Goal: Communication & Community: Answer question/provide support

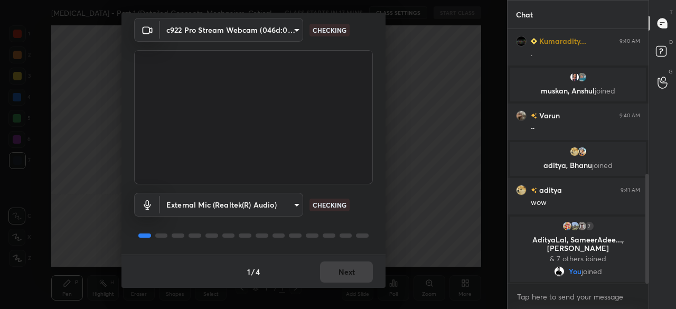
scroll to position [37, 0]
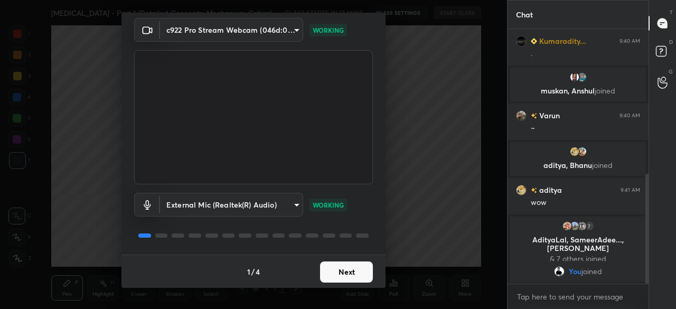
click at [342, 266] on button "Next" at bounding box center [346, 271] width 53 height 21
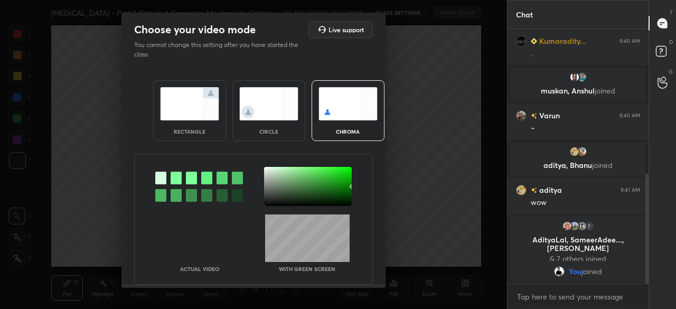
click at [194, 105] on img at bounding box center [189, 103] width 59 height 33
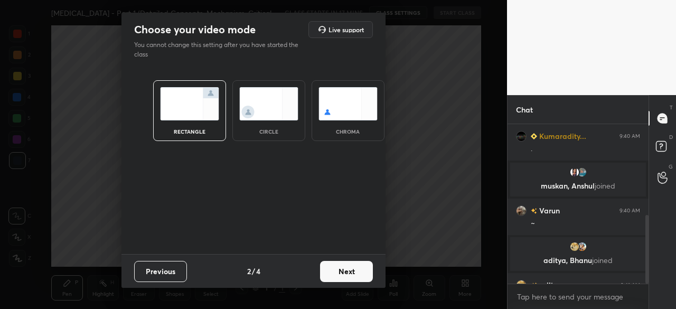
click at [346, 279] on button "Next" at bounding box center [346, 271] width 53 height 21
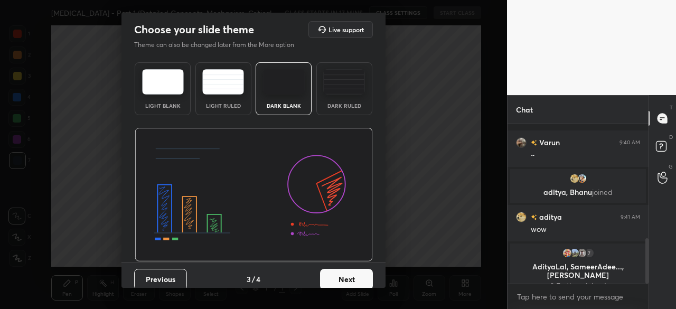
scroll to position [399, 0]
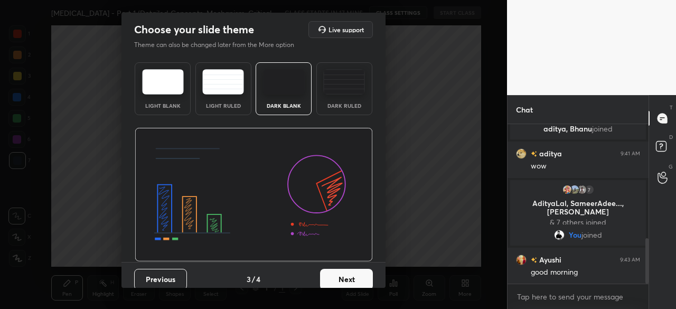
click at [274, 82] on img at bounding box center [284, 81] width 42 height 25
click at [343, 281] on button "Next" at bounding box center [346, 279] width 53 height 21
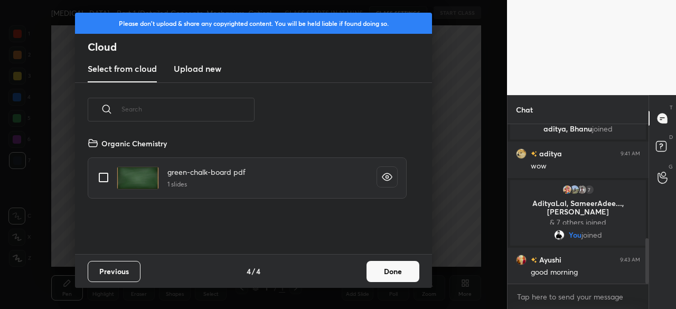
scroll to position [117, 339]
click at [214, 71] on h3 "Upload new" at bounding box center [198, 68] width 48 height 13
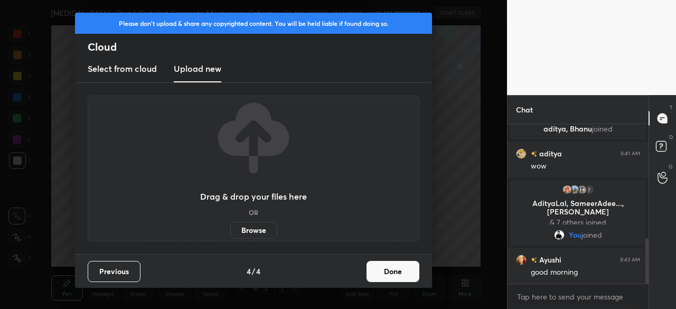
click at [260, 231] on label "Browse" at bounding box center [253, 230] width 47 height 17
click at [230, 231] on input "Browse" at bounding box center [230, 230] width 0 height 17
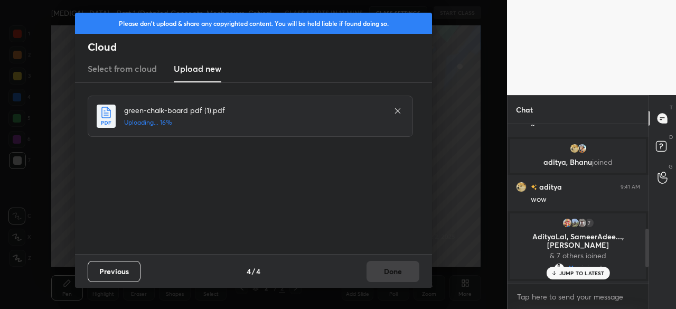
scroll to position [530, 0]
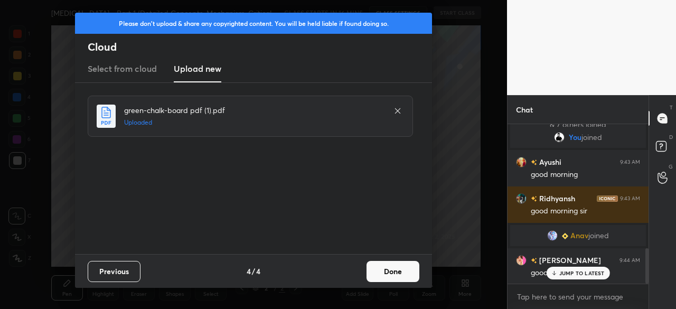
click at [397, 274] on button "Done" at bounding box center [392, 271] width 53 height 21
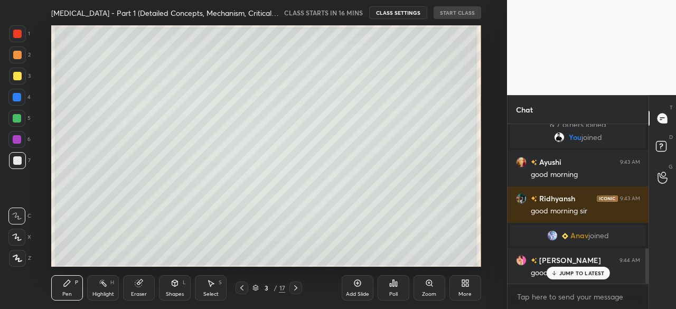
click at [456, 287] on div "More" at bounding box center [465, 287] width 32 height 25
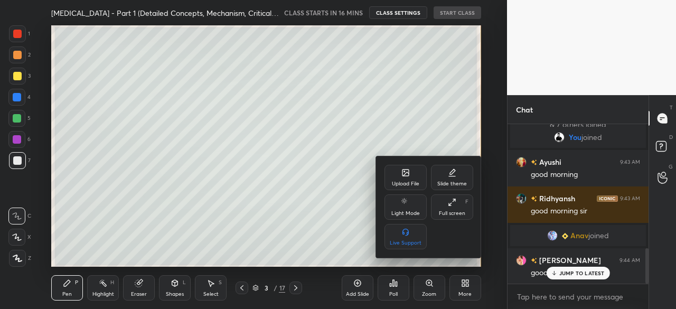
click at [309, 155] on div at bounding box center [338, 154] width 676 height 309
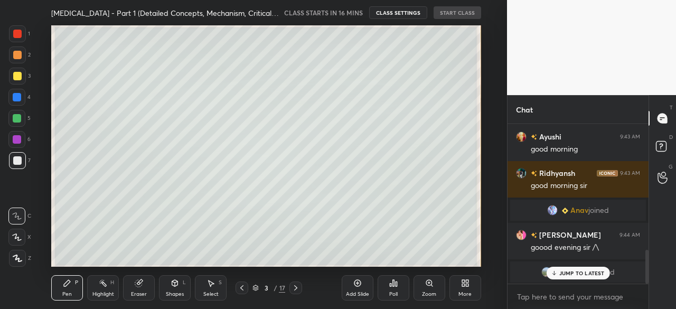
click at [466, 290] on div "More" at bounding box center [465, 287] width 32 height 25
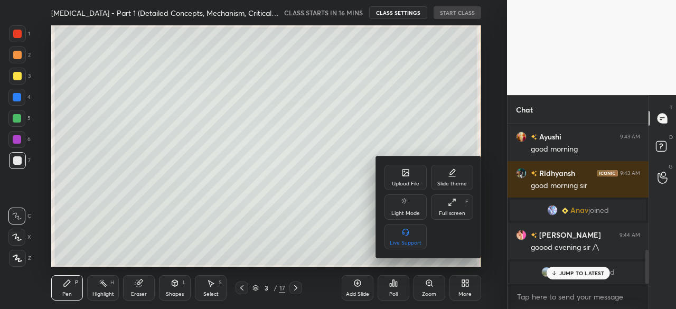
click at [404, 186] on div "Upload File" at bounding box center [405, 183] width 27 height 5
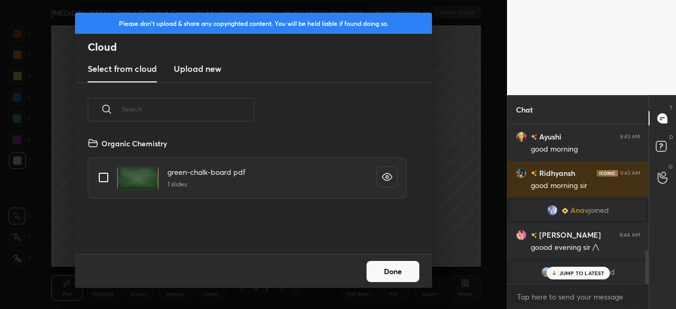
click at [200, 64] on h3 "Upload new" at bounding box center [198, 68] width 48 height 13
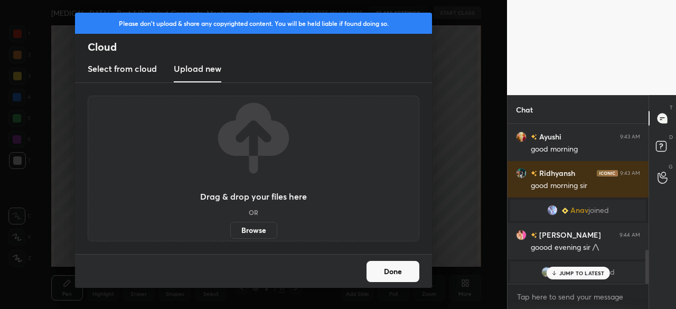
click at [249, 228] on label "Browse" at bounding box center [253, 230] width 47 height 17
click at [230, 228] on input "Browse" at bounding box center [230, 230] width 0 height 17
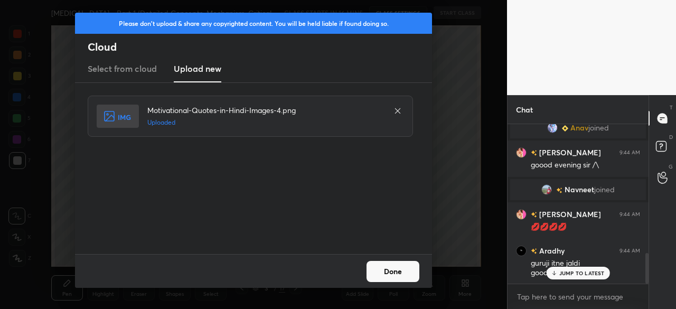
click at [389, 267] on button "Done" at bounding box center [392, 271] width 53 height 21
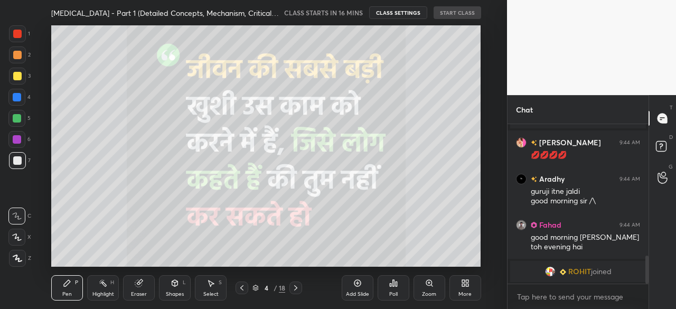
click at [297, 289] on icon at bounding box center [295, 288] width 8 height 8
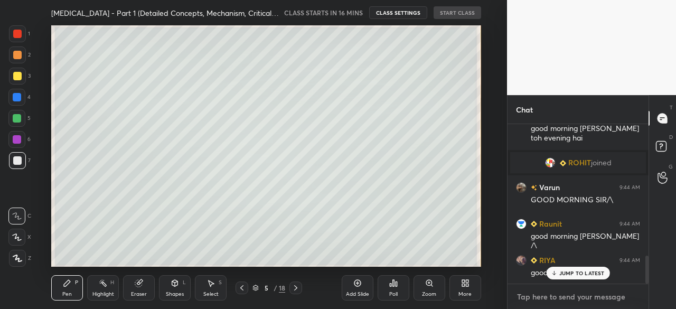
type textarea "x"
click at [543, 293] on textarea at bounding box center [578, 296] width 124 height 17
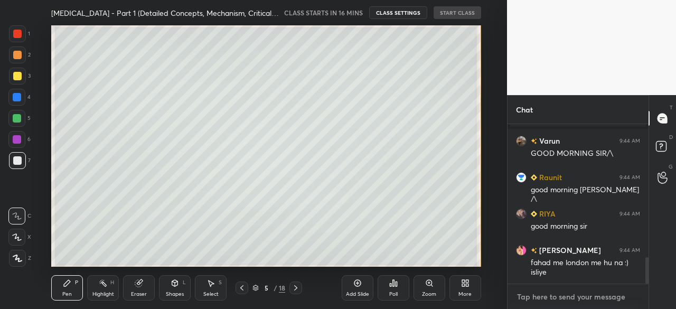
type textarea "G"
type textarea "x"
type textarea "Go"
type textarea "x"
type textarea "Goo"
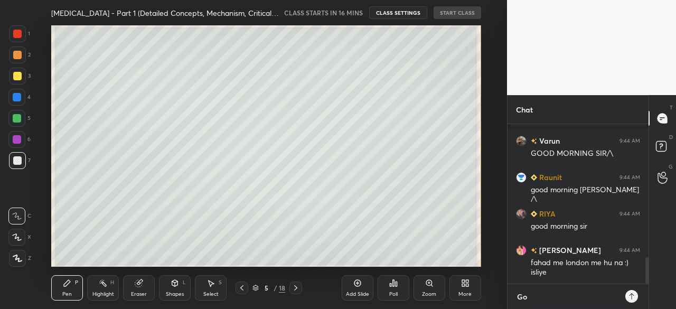
type textarea "x"
type textarea "Good"
type textarea "x"
type textarea "Good"
type textarea "x"
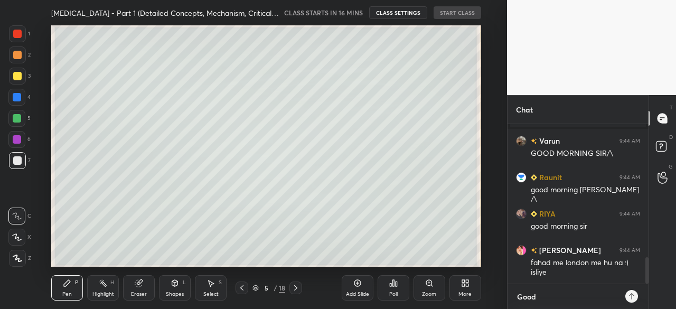
type textarea "Good M"
type textarea "x"
type textarea "Good Mo"
type textarea "x"
type textarea "Good Mor"
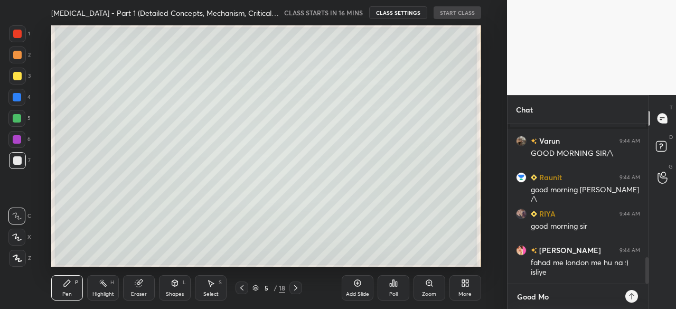
type textarea "x"
type textarea "Good Morn"
type textarea "x"
type textarea "Good Morni"
type textarea "x"
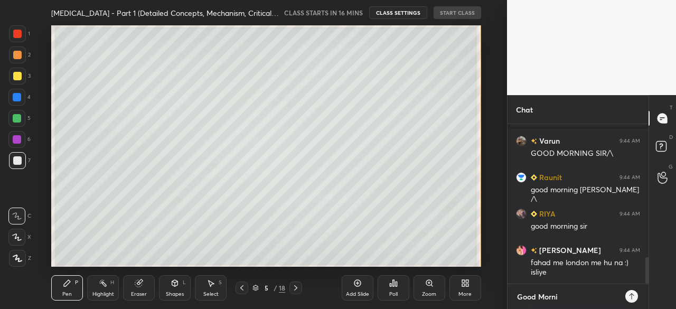
type textarea "Good Mornin"
type textarea "x"
type textarea "Good Morning"
type textarea "x"
type textarea "Good Morning!"
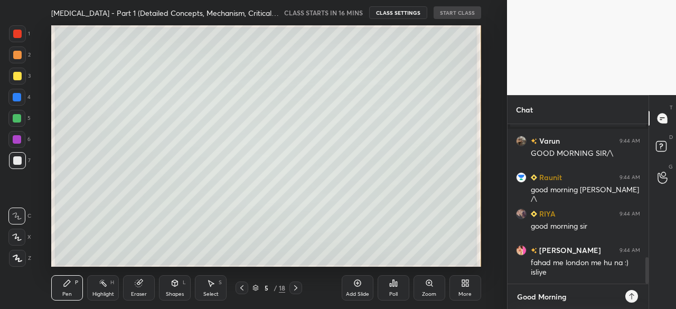
type textarea "x"
type textarea "Good Morning!"
type textarea "x"
type textarea "Good Morning! A"
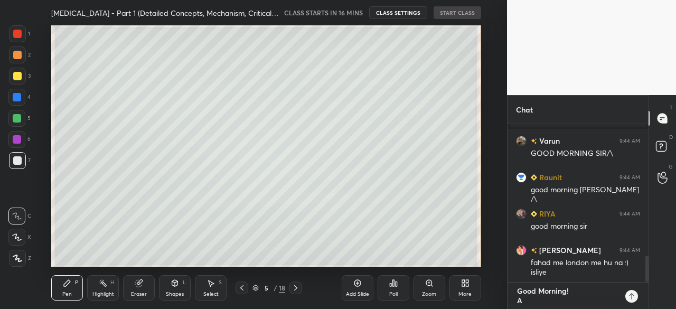
type textarea "x"
type textarea "Good Morning! AA"
type textarea "x"
type textarea "Good Morning! A"
type textarea "x"
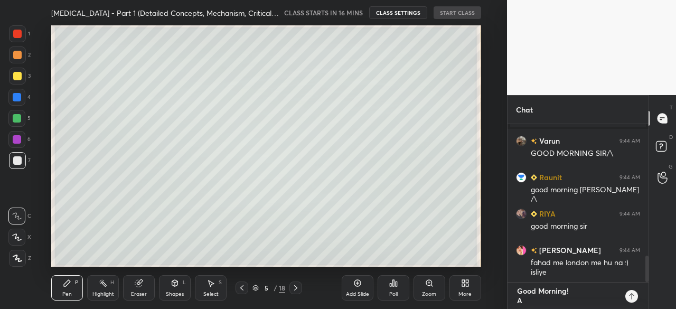
type textarea "Good Morning! Aa"
type textarea "x"
type textarea "Good Morning! Aat"
type textarea "x"
type textarea "Good Morning! Aata"
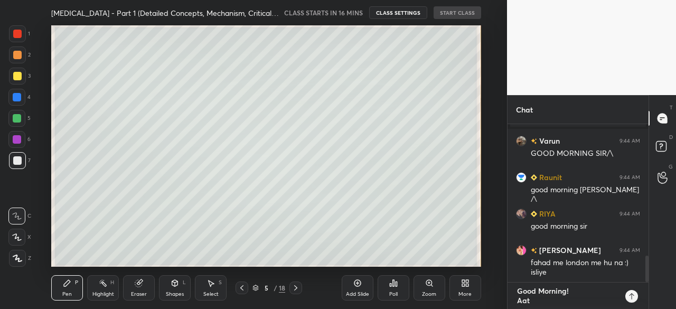
type textarea "x"
type textarea "Good Morning! Aata"
type textarea "x"
type textarea "Good Morning! Aata h"
type textarea "x"
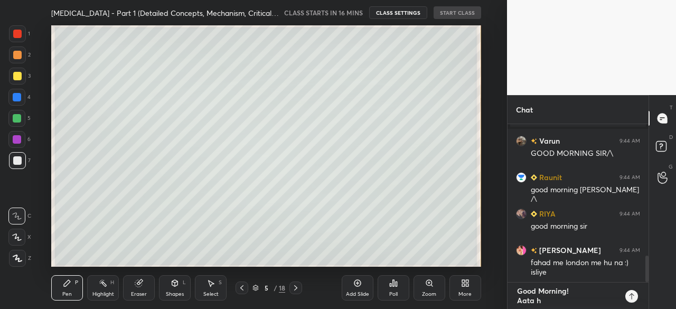
type textarea "Good Morning! Aata hu"
type textarea "x"
type textarea "Good Morning! Aata hun"
type textarea "x"
type textarea "Good Morning! Aata hun"
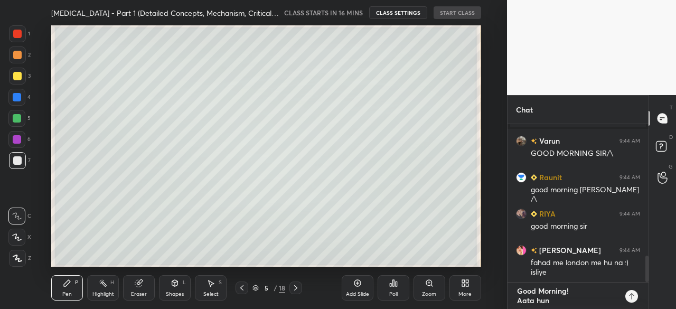
type textarea "x"
type textarea "Good Morning! Aata hun t"
type textarea "x"
type textarea "Good Morning! Aata hun th"
type textarea "x"
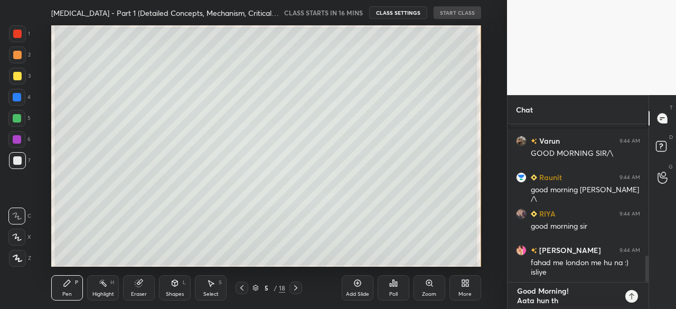
type textarea "Good Morning! Aata hun tho"
type textarea "x"
type textarea "Good Morning! Aata hun thor"
type textarea "x"
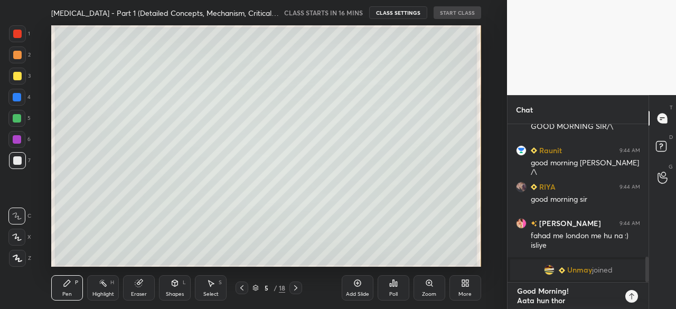
type textarea "Good Morning! Aata hun thori"
type textarea "x"
type textarea "Good Morning! Aata hun thori"
type textarea "x"
type textarea "Good Morning! Aata hun thori d"
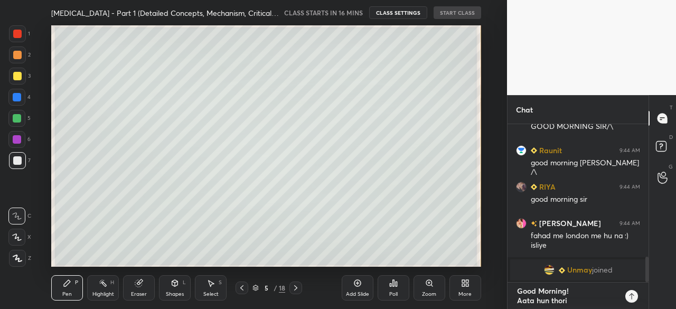
type textarea "x"
type textarea "Good Morning! Aata hun thori de"
type textarea "x"
type textarea "Good Morning! Aata hun thori der"
type textarea "x"
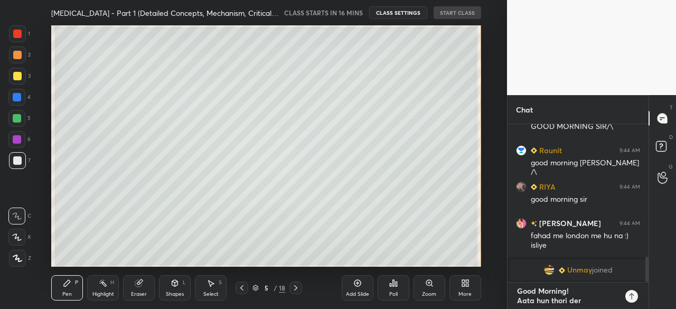
type textarea "Good Morning! Aata hun thori der"
type textarea "x"
type textarea "Good Morning! Aata hun thori der m"
type textarea "x"
type textarea "Good Morning! Aata hun thori der me"
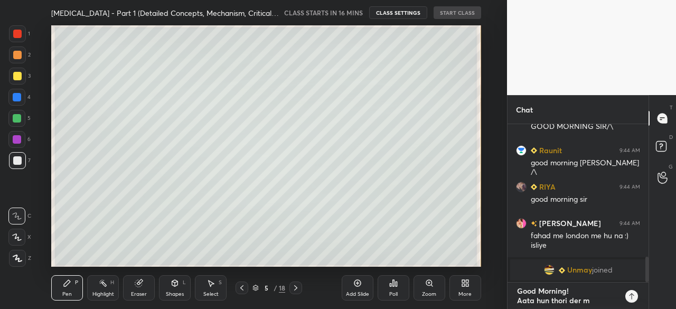
type textarea "x"
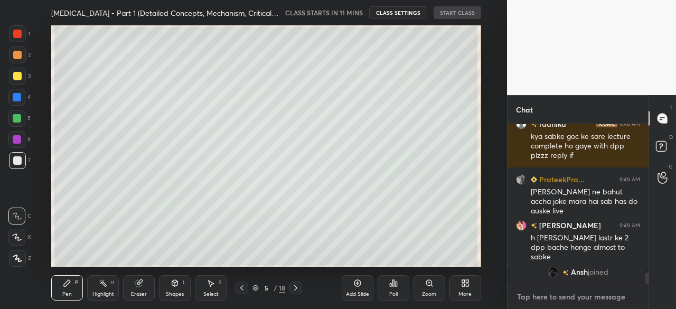
scroll to position [2112, 0]
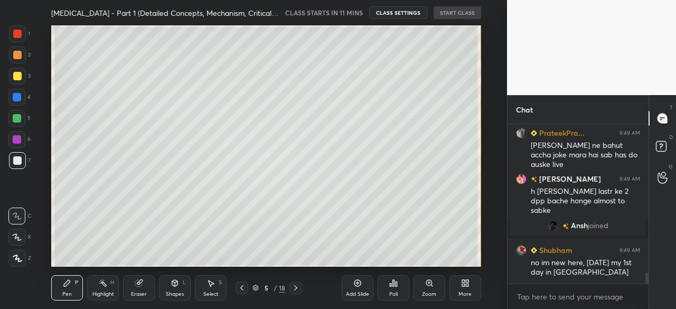
click at [473, 291] on div "More" at bounding box center [465, 287] width 32 height 25
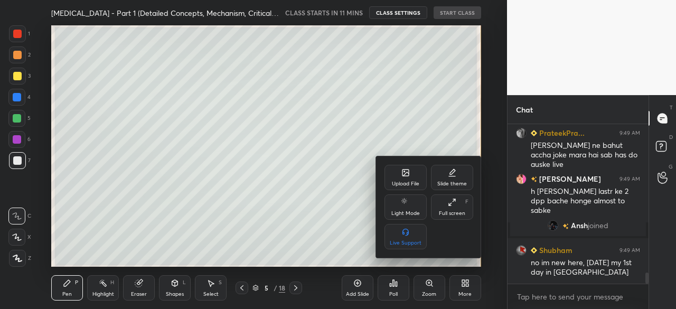
click at [297, 131] on div at bounding box center [338, 154] width 676 height 309
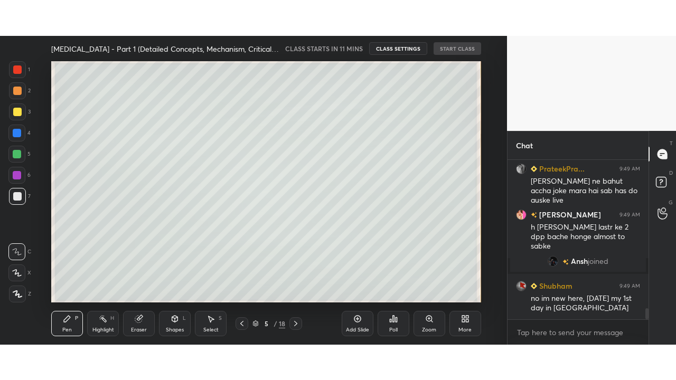
scroll to position [2148, 0]
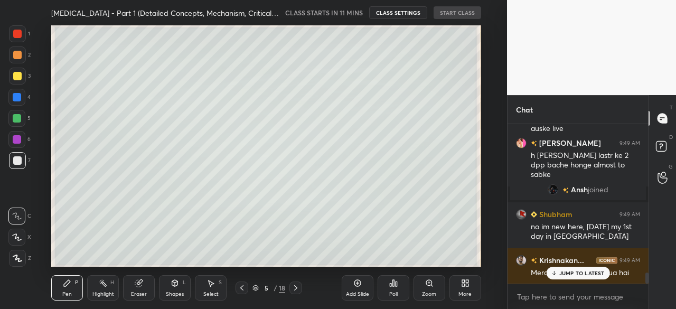
click at [473, 295] on div "More" at bounding box center [465, 287] width 32 height 25
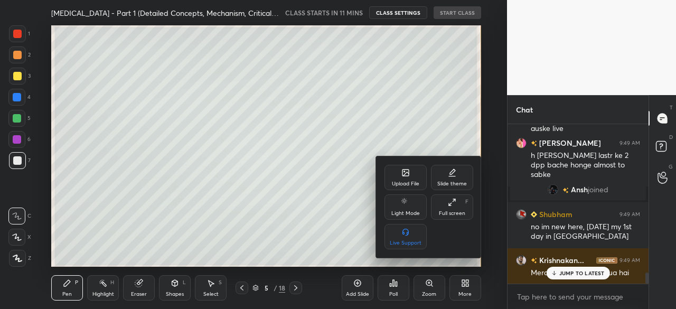
click at [454, 211] on div "Full screen" at bounding box center [452, 213] width 26 height 5
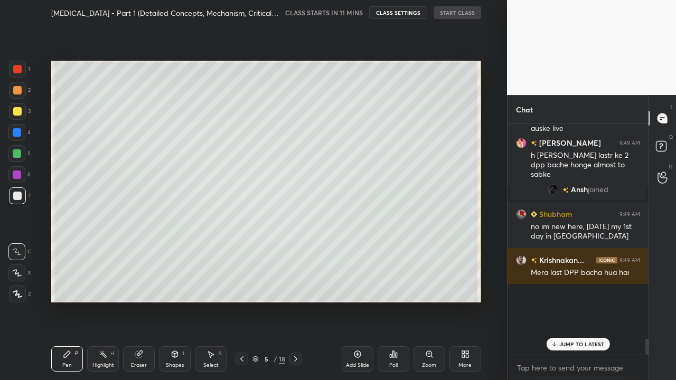
scroll to position [2077, 0]
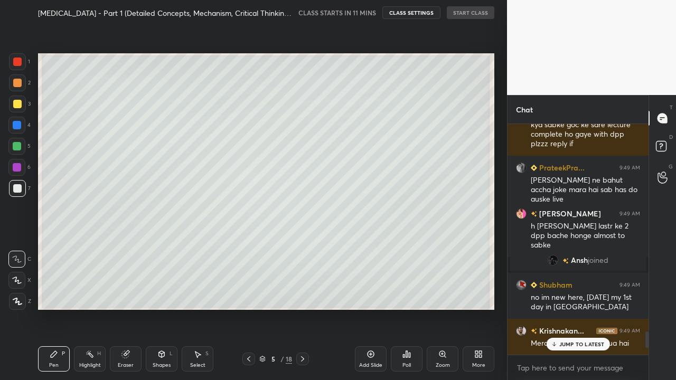
click at [581, 308] on p "JUMP TO LATEST" at bounding box center [581, 344] width 45 height 6
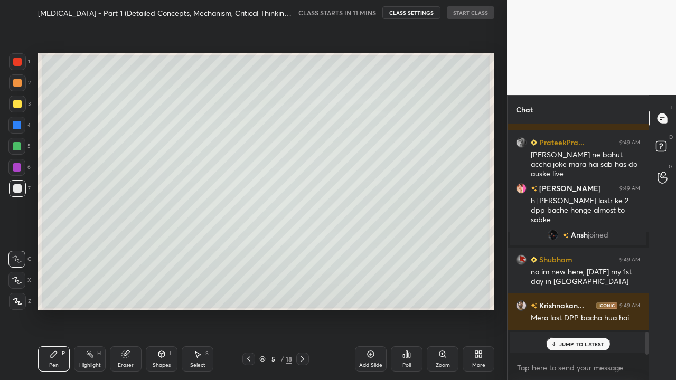
click at [581, 308] on p "JUMP TO LATEST" at bounding box center [581, 344] width 45 height 6
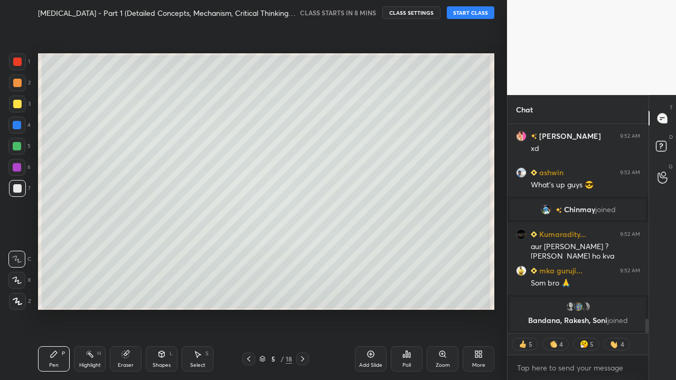
scroll to position [2892, 0]
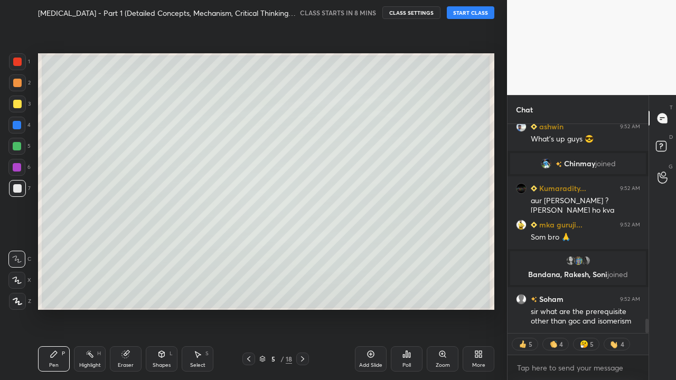
click at [421, 14] on button "CLASS SETTINGS" at bounding box center [411, 12] width 58 height 13
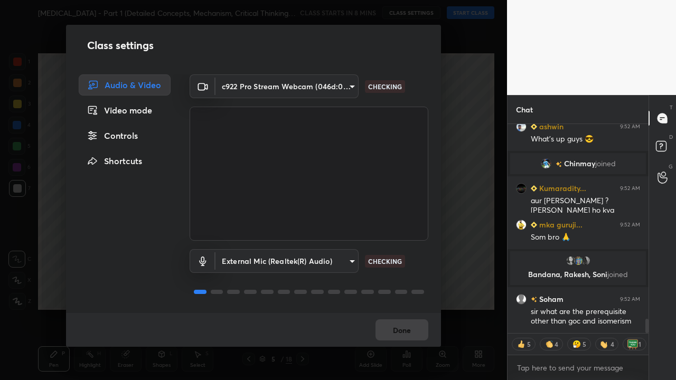
scroll to position [2928, 0]
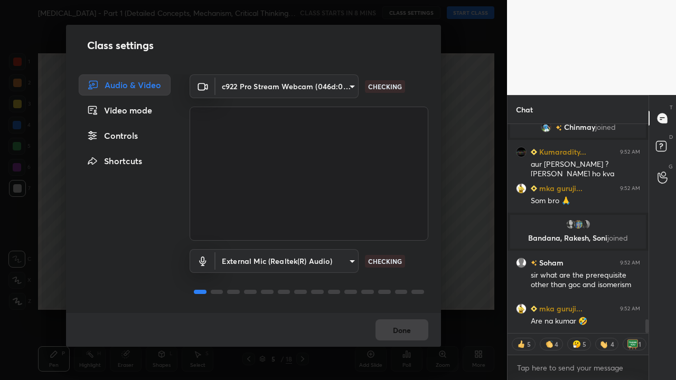
click at [132, 143] on div "Controls" at bounding box center [125, 135] width 92 height 21
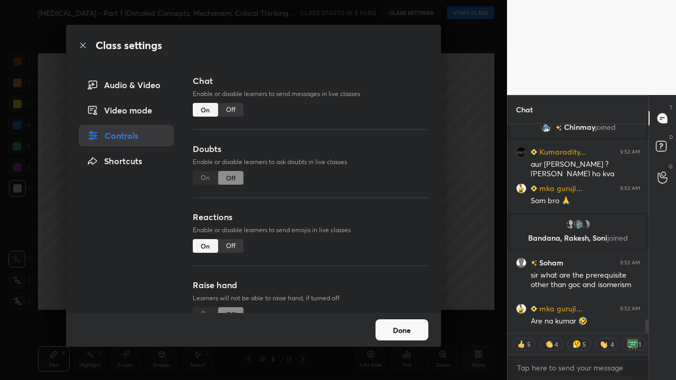
click at [233, 251] on div "Off" at bounding box center [230, 246] width 25 height 14
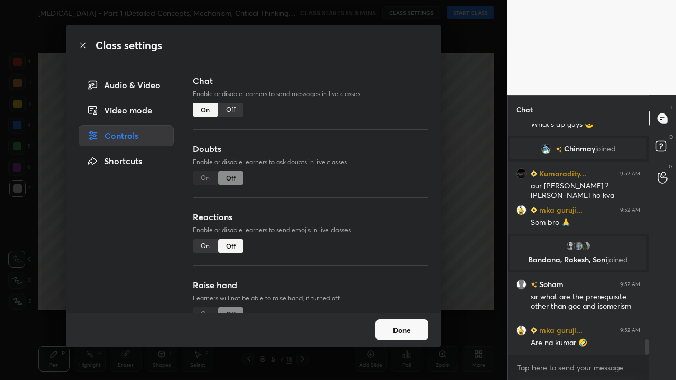
scroll to position [2906, 0]
click at [420, 308] on button "Done" at bounding box center [401, 329] width 53 height 21
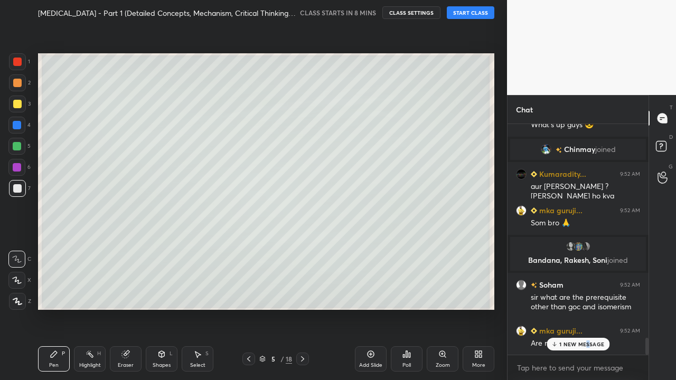
click at [586, 308] on div "1 NEW MESSAGE" at bounding box center [578, 344] width 63 height 13
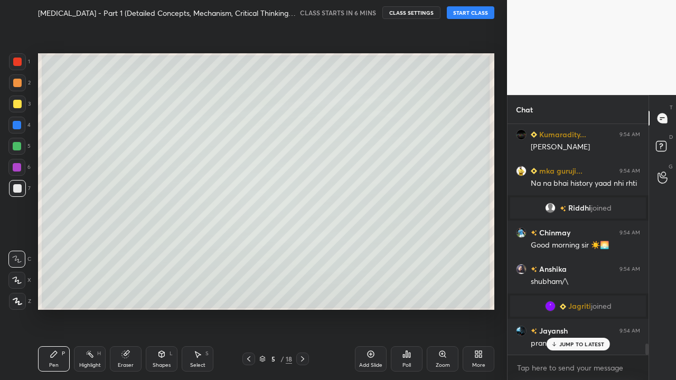
scroll to position [4491, 0]
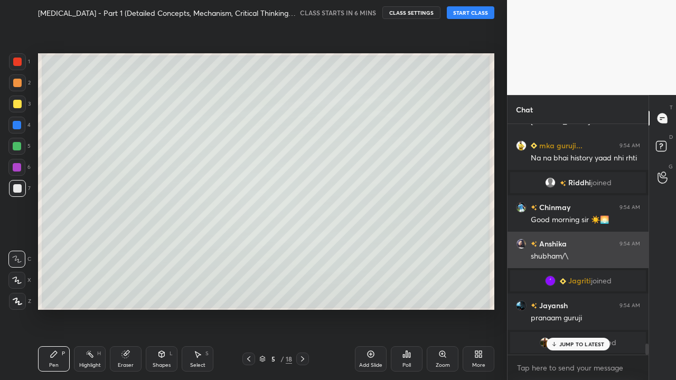
click at [529, 240] on div "grid" at bounding box center [523, 244] width 15 height 11
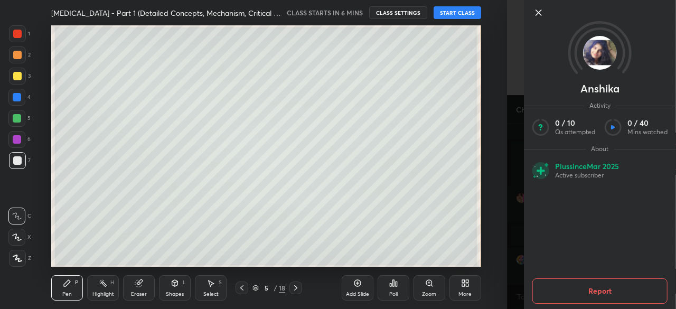
scroll to position [4628, 0]
click at [538, 12] on icon at bounding box center [538, 12] width 5 height 5
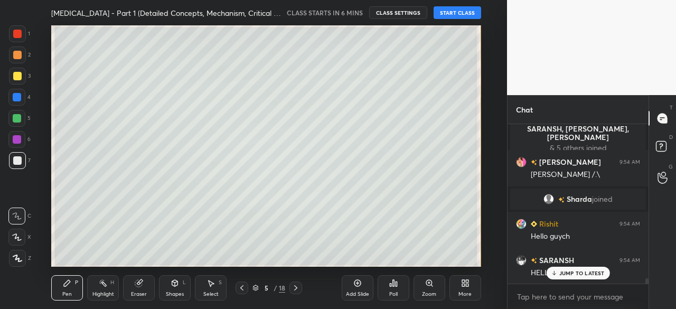
click at [573, 272] on p "JUMP TO LATEST" at bounding box center [581, 273] width 45 height 6
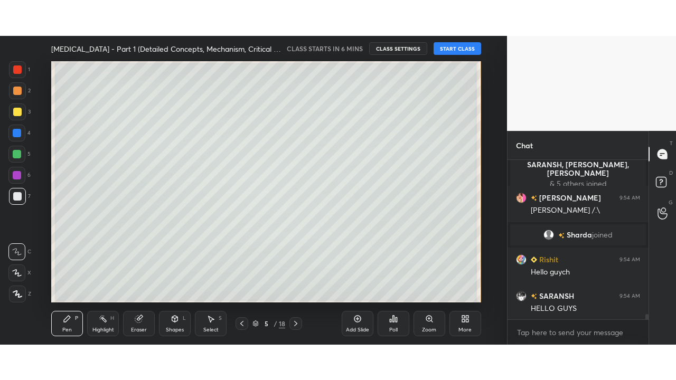
scroll to position [4653, 0]
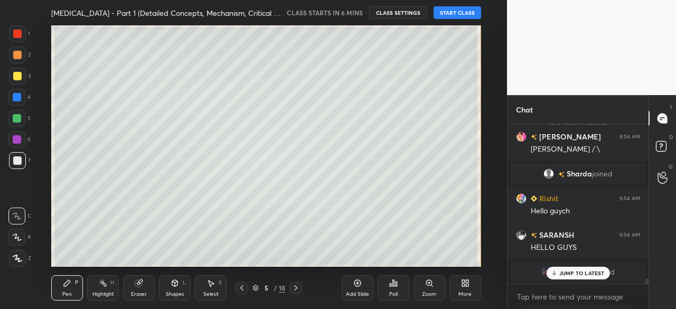
click at [472, 287] on div "More" at bounding box center [465, 287] width 32 height 25
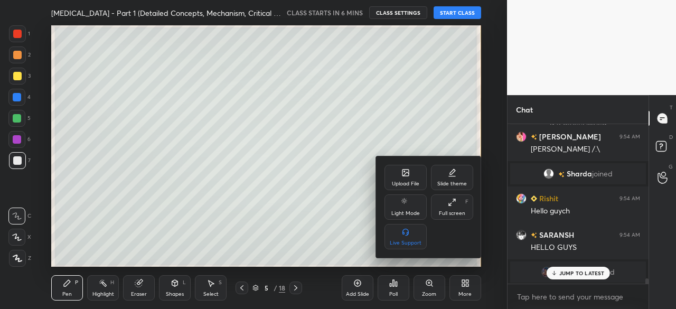
click at [471, 205] on div "Full screen F" at bounding box center [452, 206] width 42 height 25
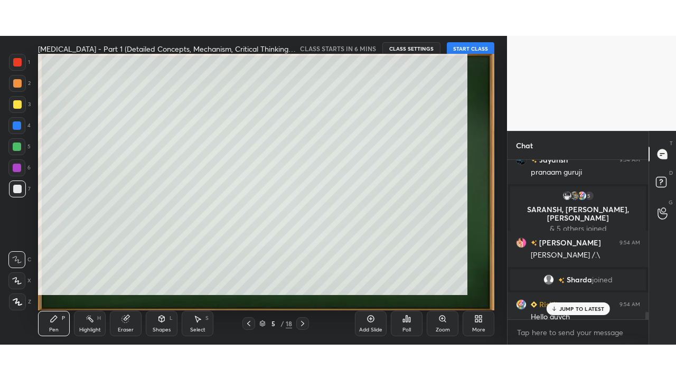
scroll to position [313, 465]
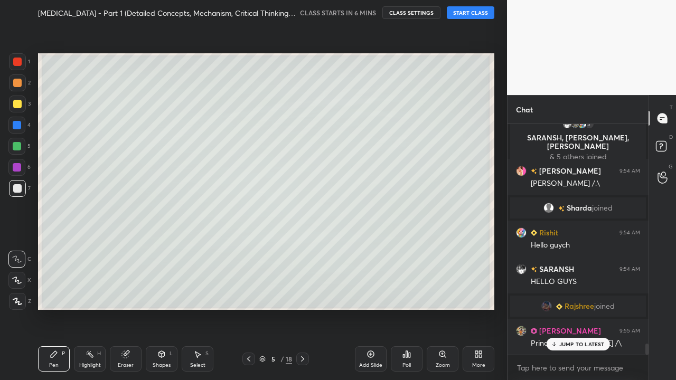
click at [571, 308] on p "JUMP TO LATEST" at bounding box center [581, 344] width 45 height 6
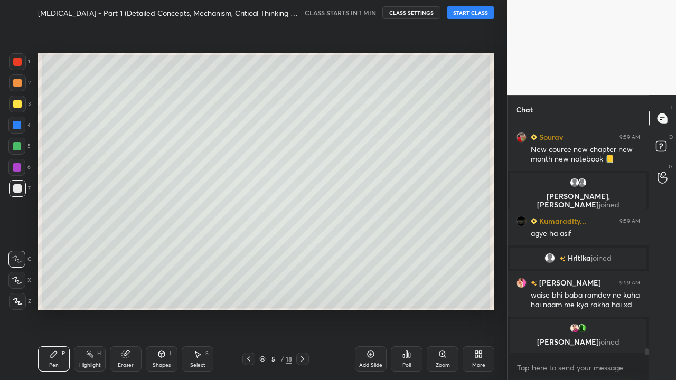
scroll to position [8063, 0]
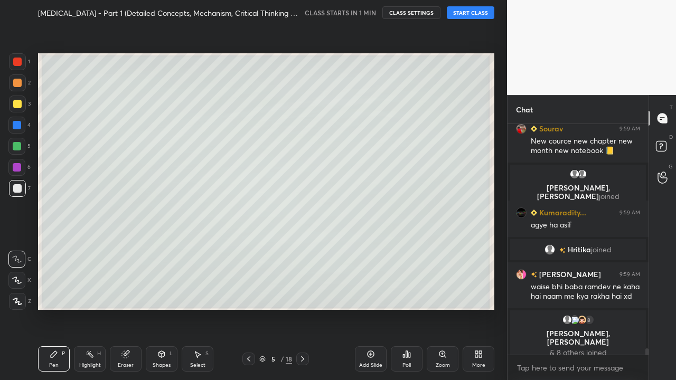
click at [249, 308] on icon at bounding box center [248, 359] width 8 height 8
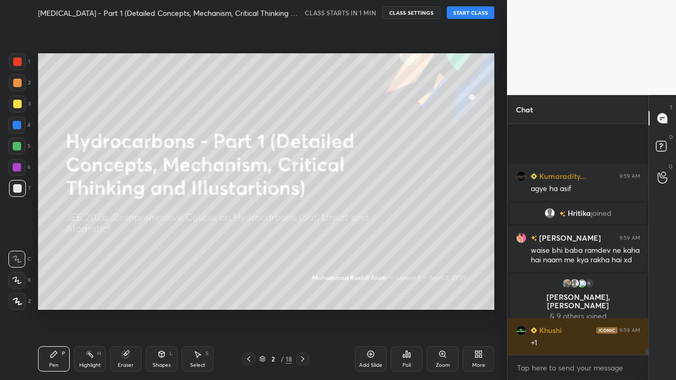
scroll to position [8087, 0]
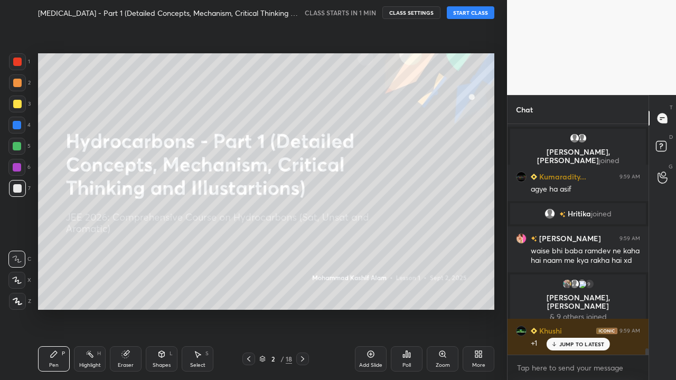
click at [300, 308] on icon at bounding box center [302, 359] width 8 height 8
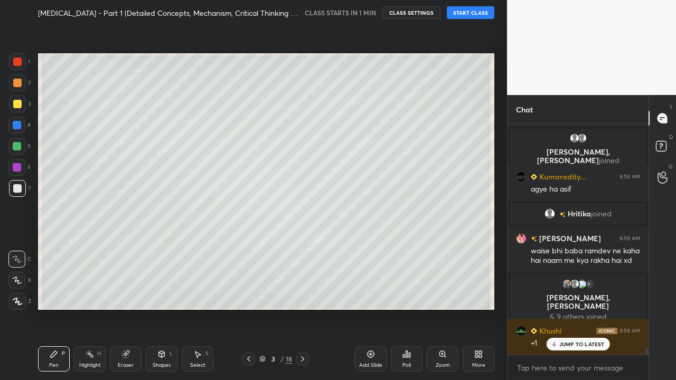
click at [300, 308] on icon at bounding box center [302, 359] width 8 height 8
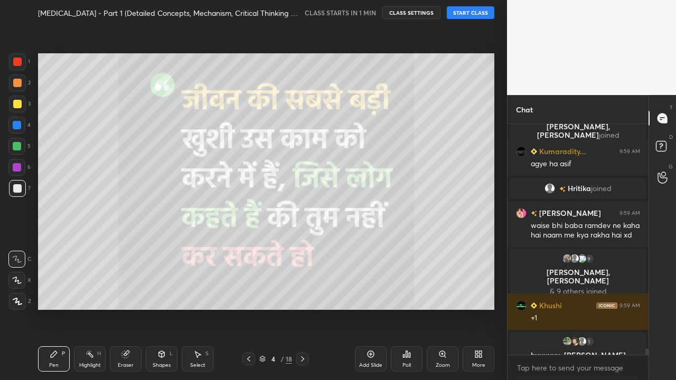
scroll to position [8150, 0]
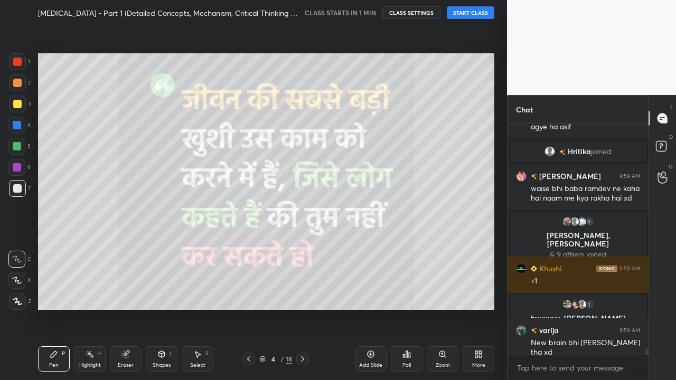
click at [246, 308] on icon at bounding box center [248, 359] width 8 height 8
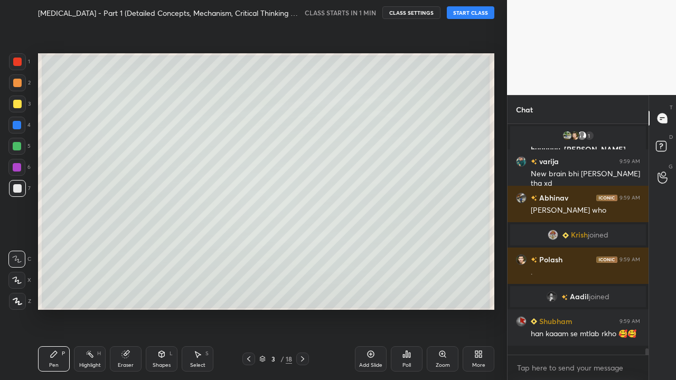
scroll to position [8344, 0]
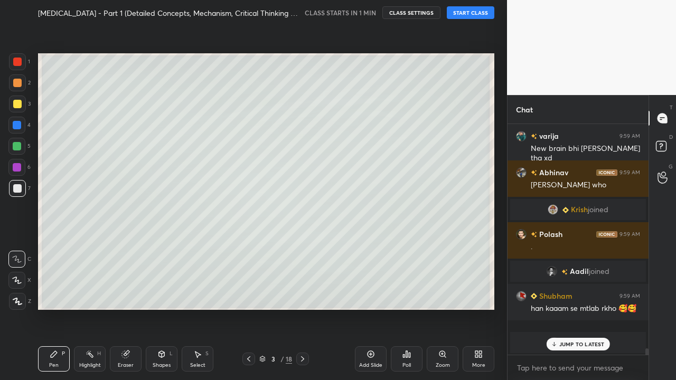
click at [468, 16] on button "START CLASS" at bounding box center [471, 12] width 48 height 13
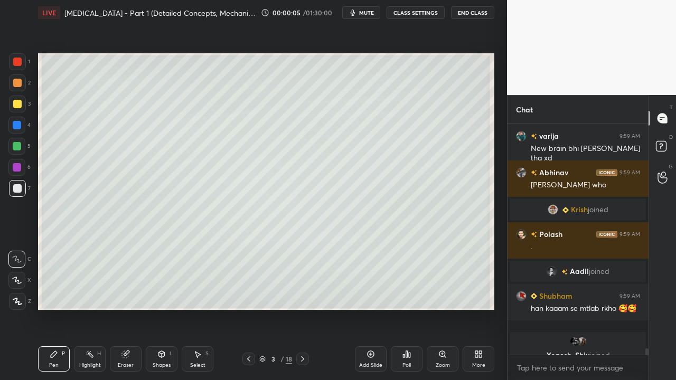
click at [417, 14] on button "CLASS SETTINGS" at bounding box center [416, 12] width 58 height 13
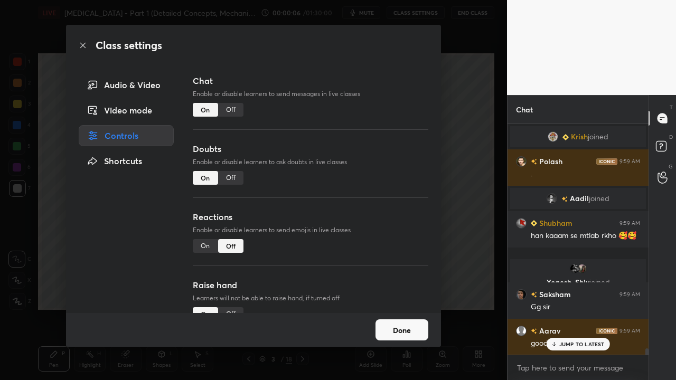
scroll to position [8442, 0]
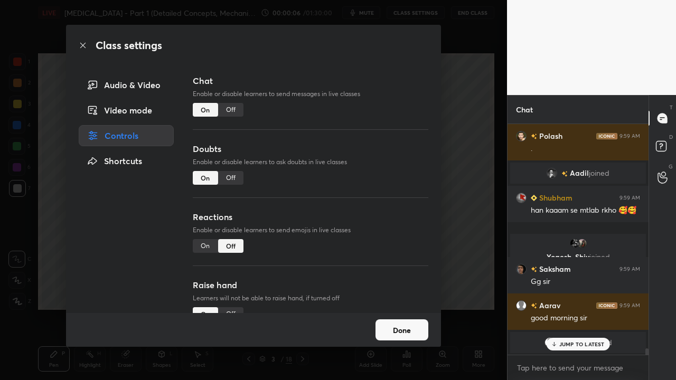
click at [228, 181] on div "Off" at bounding box center [230, 178] width 25 height 14
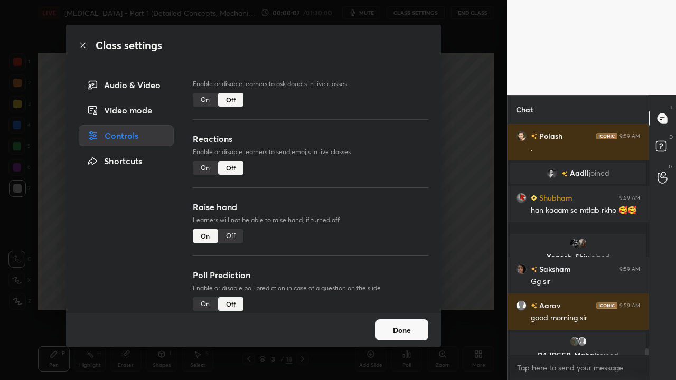
scroll to position [92, 0]
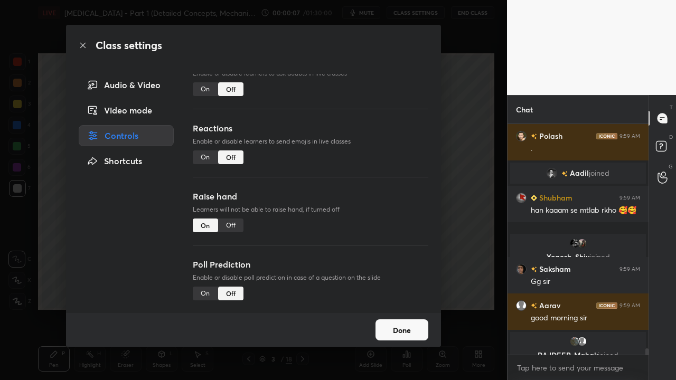
click at [233, 225] on div "Off" at bounding box center [230, 226] width 25 height 14
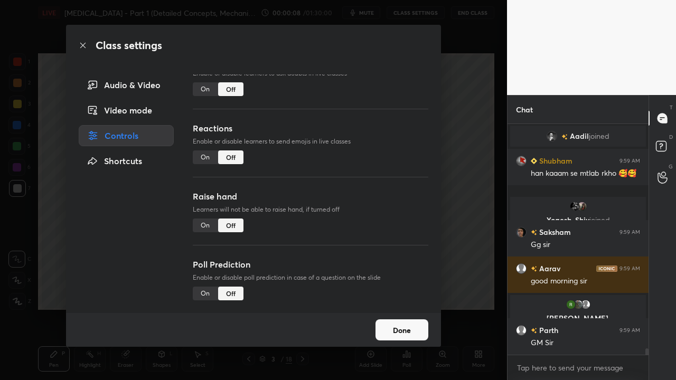
click at [411, 308] on button "Done" at bounding box center [401, 329] width 53 height 21
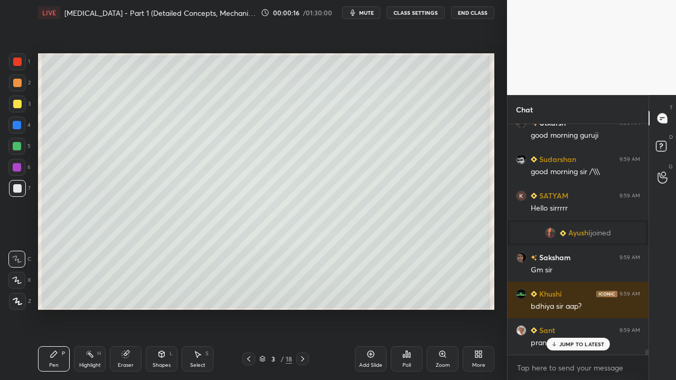
scroll to position [9684, 0]
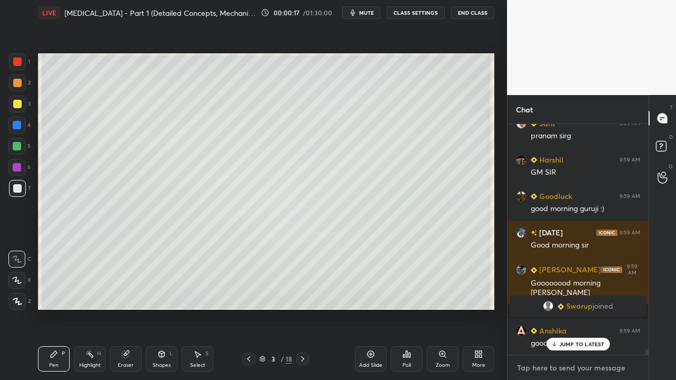
type textarea "x"
click at [570, 308] on textarea at bounding box center [578, 368] width 124 height 17
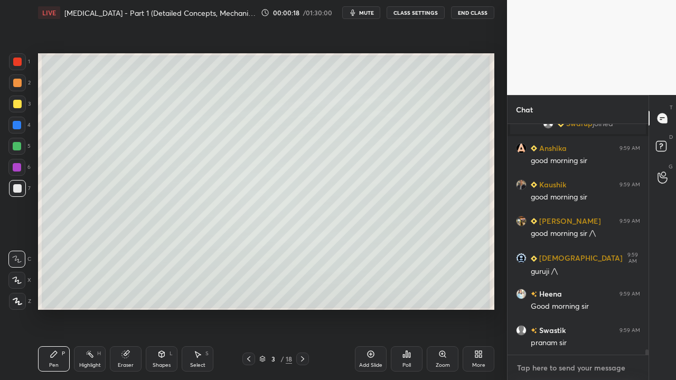
scroll to position [10329, 0]
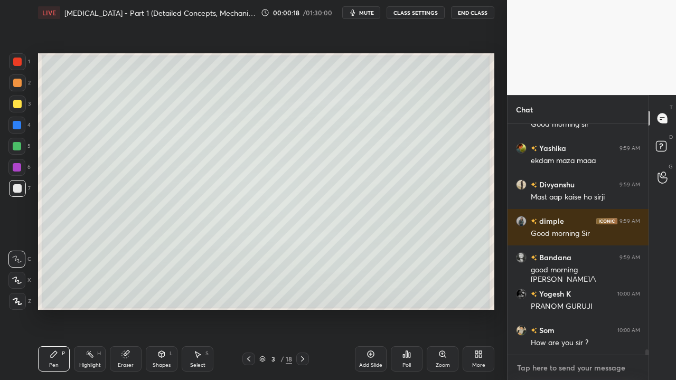
paste textarea "[URL][DOMAIN_NAME]"
type textarea "[URL][DOMAIN_NAME]"
type textarea "x"
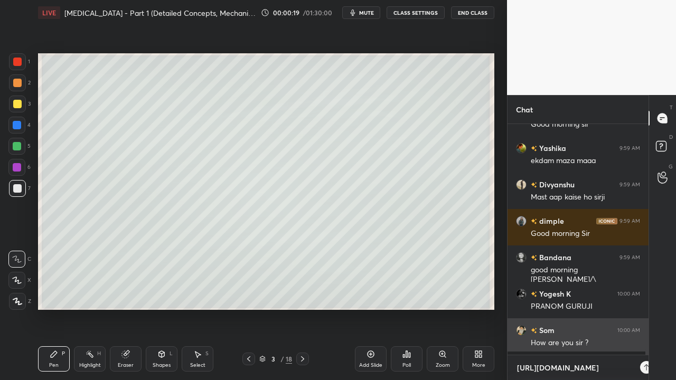
scroll to position [3, 3]
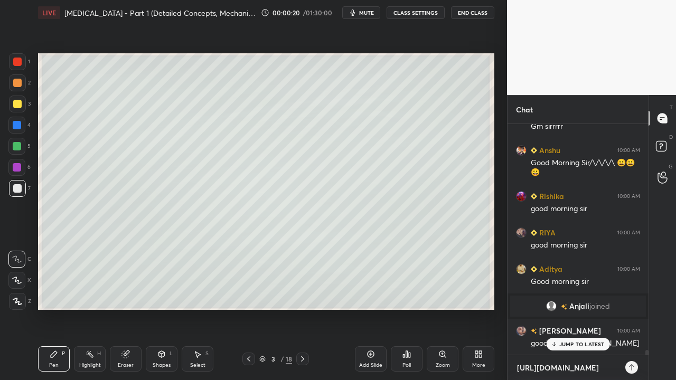
type textarea "[URL][DOMAIN_NAME]"
type textarea "x"
click at [628, 308] on icon at bounding box center [631, 367] width 8 height 8
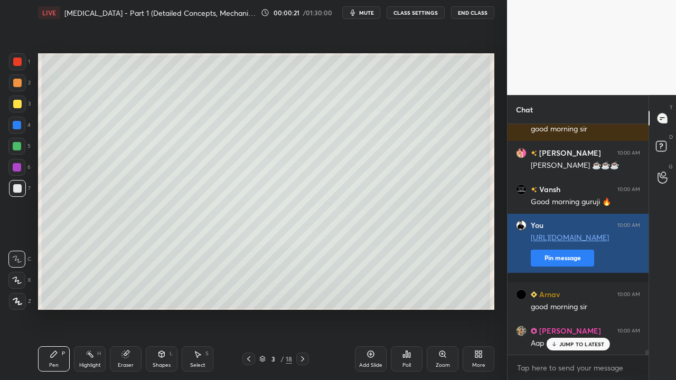
click at [546, 272] on div "[PERSON_NAME] 10:00 AM Gm sirrrrr [PERSON_NAME] 10:00 AM Good Morning Sir/\/\/\…" at bounding box center [577, 239] width 141 height 231
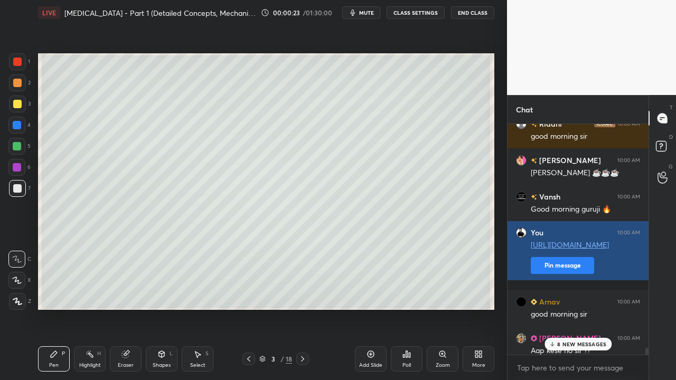
click at [550, 269] on button "Pin message" at bounding box center [562, 265] width 63 height 17
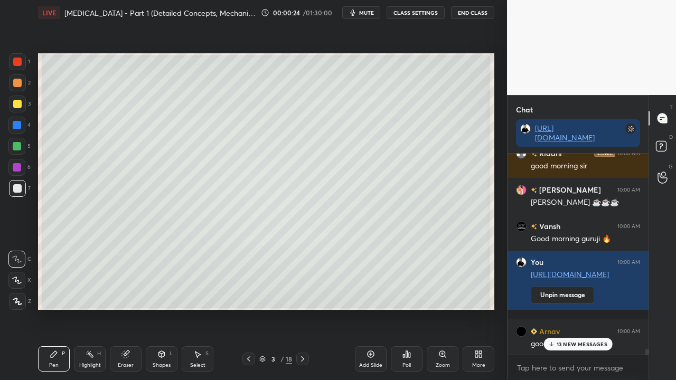
click at [576, 308] on div "13 NEW MESSAGES" at bounding box center [577, 344] width 69 height 13
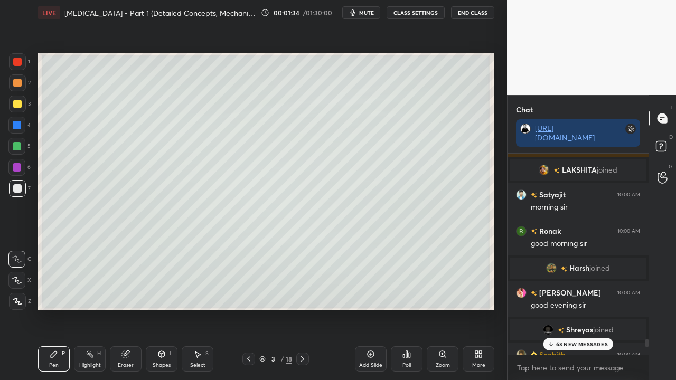
click at [589, 308] on p "63 NEW MESSAGES" at bounding box center [582, 344] width 52 height 6
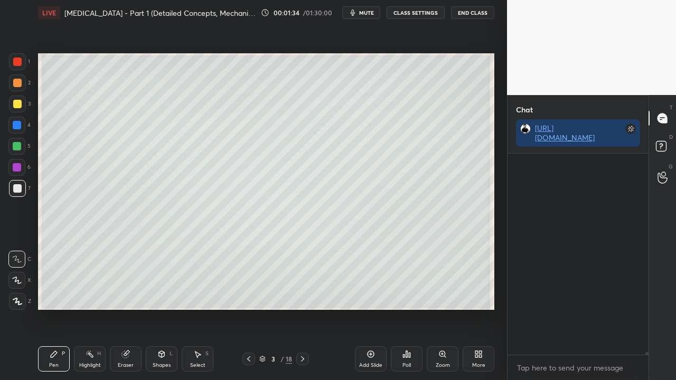
scroll to position [15892, 0]
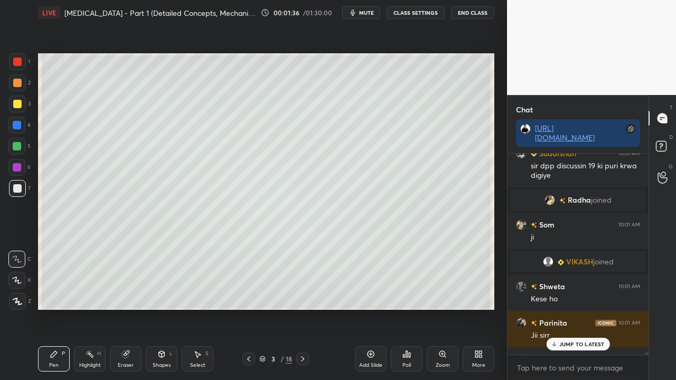
click at [589, 308] on p "JUMP TO LATEST" at bounding box center [581, 344] width 45 height 6
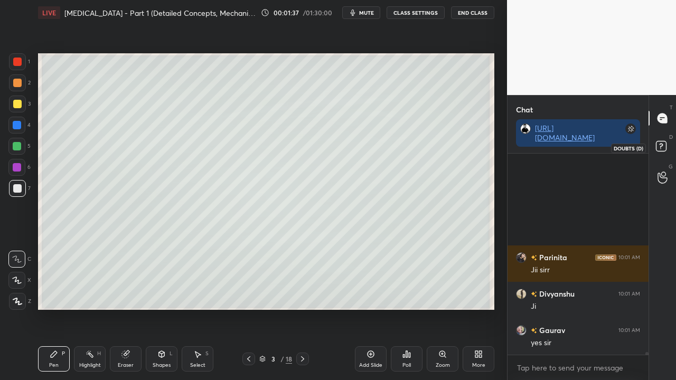
scroll to position [16132, 0]
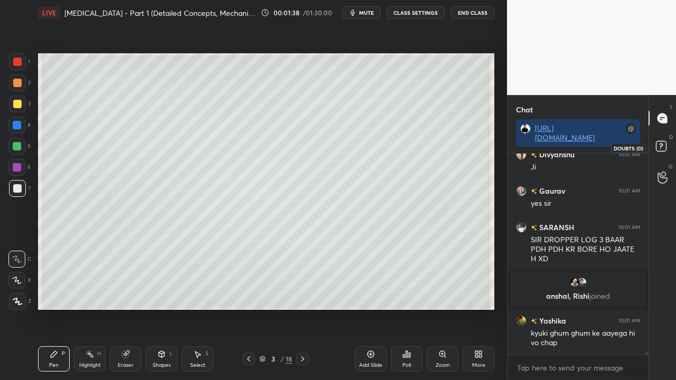
click at [662, 146] on rect at bounding box center [661, 147] width 10 height 10
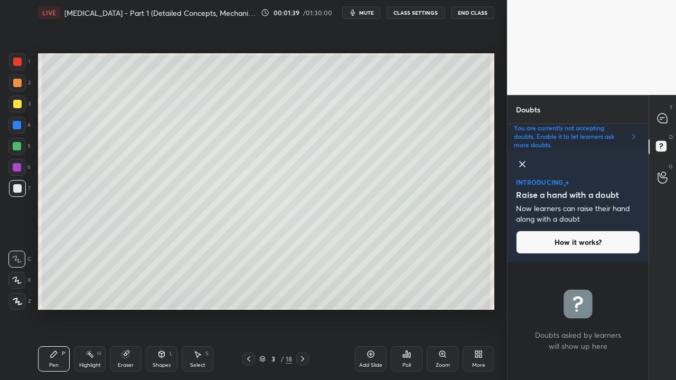
click at [522, 166] on icon at bounding box center [522, 164] width 13 height 13
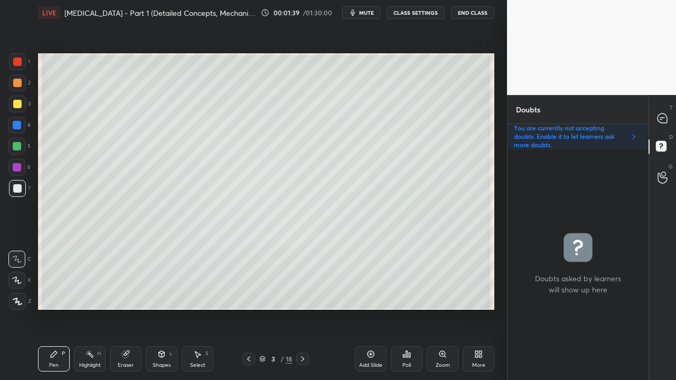
scroll to position [228, 138]
click at [665, 115] on icon at bounding box center [662, 119] width 10 height 10
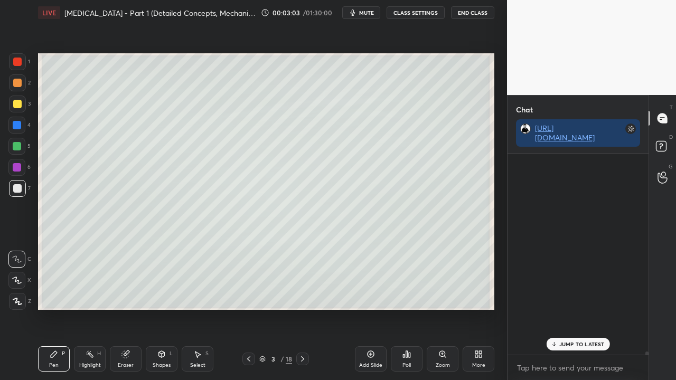
scroll to position [198, 138]
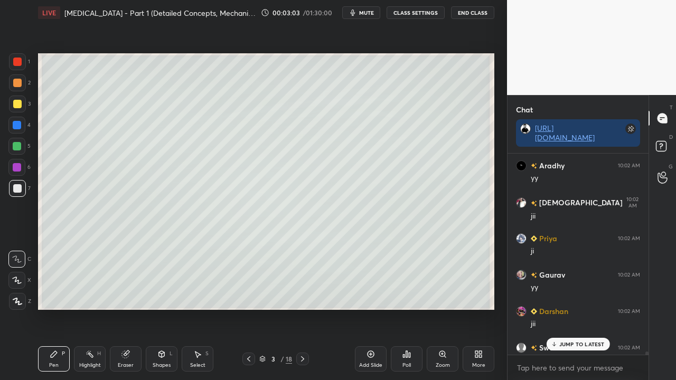
click at [572, 308] on p "JUMP TO LATEST" at bounding box center [581, 344] width 45 height 6
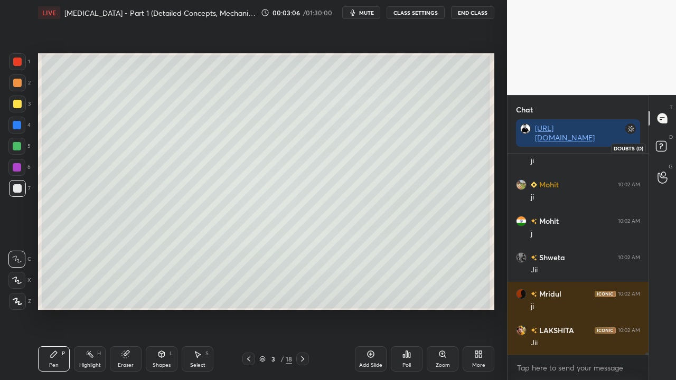
scroll to position [19644, 0]
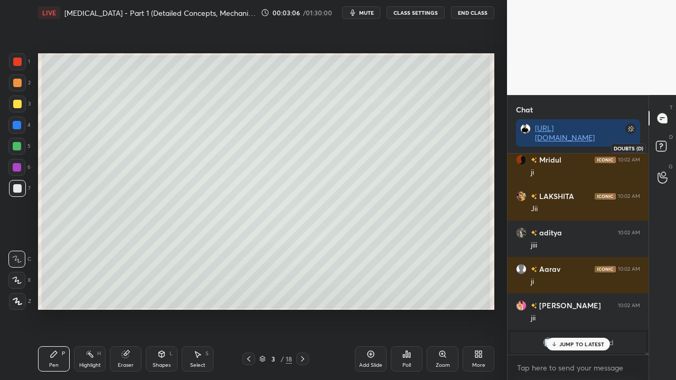
click at [662, 145] on icon at bounding box center [661, 146] width 4 height 4
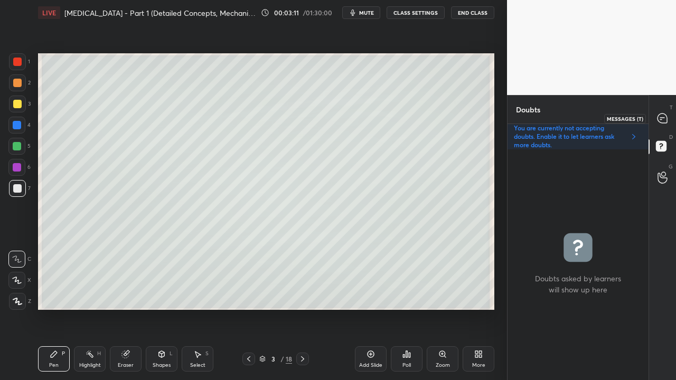
click at [665, 118] on icon at bounding box center [662, 119] width 10 height 10
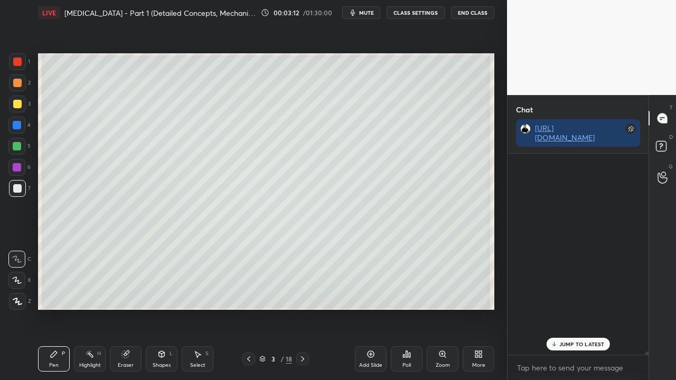
scroll to position [198, 138]
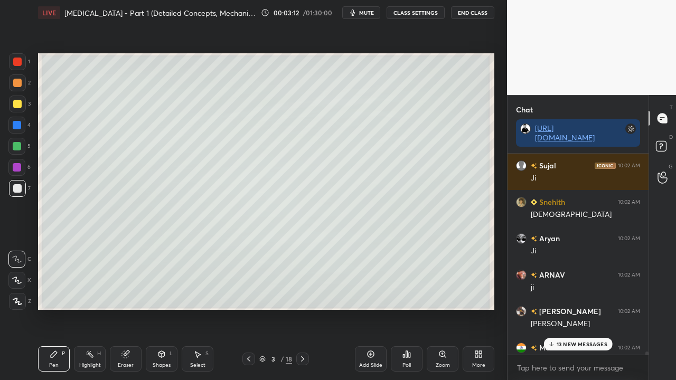
click at [586, 308] on p "13 NEW MESSAGES" at bounding box center [582, 344] width 51 height 6
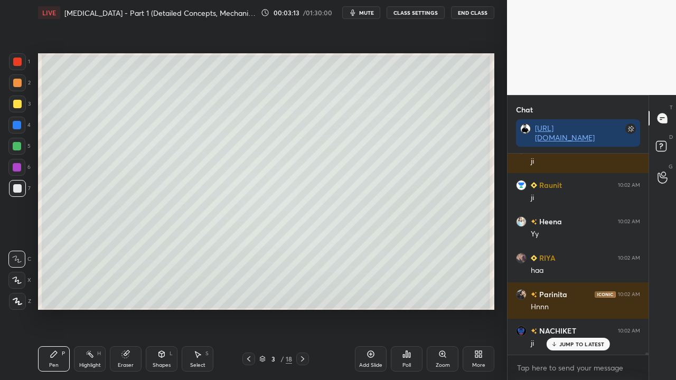
scroll to position [20174, 0]
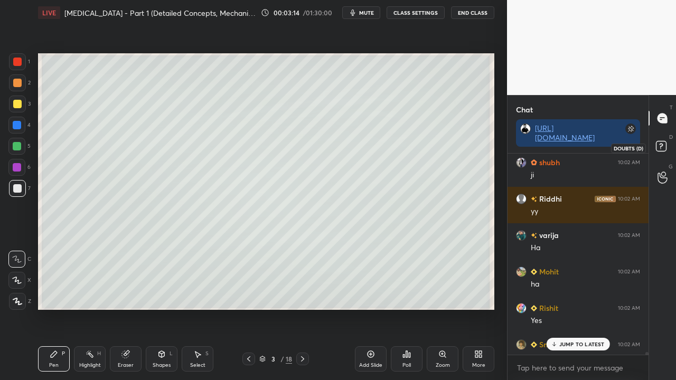
click at [662, 146] on rect at bounding box center [661, 147] width 10 height 10
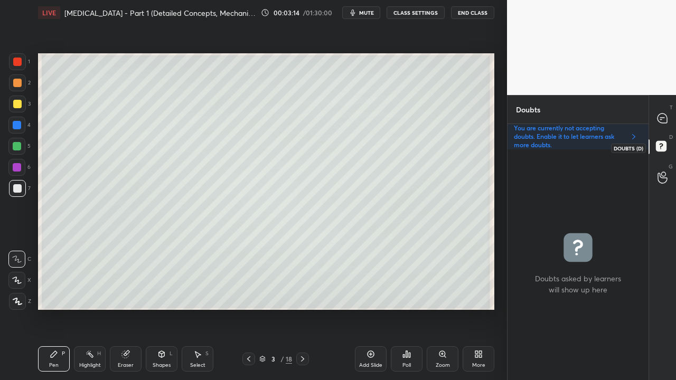
scroll to position [228, 138]
click at [305, 308] on icon at bounding box center [302, 359] width 8 height 8
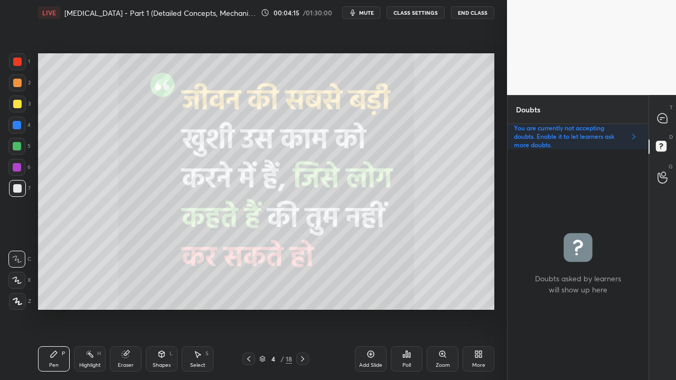
click at [249, 308] on icon at bounding box center [248, 359] width 8 height 8
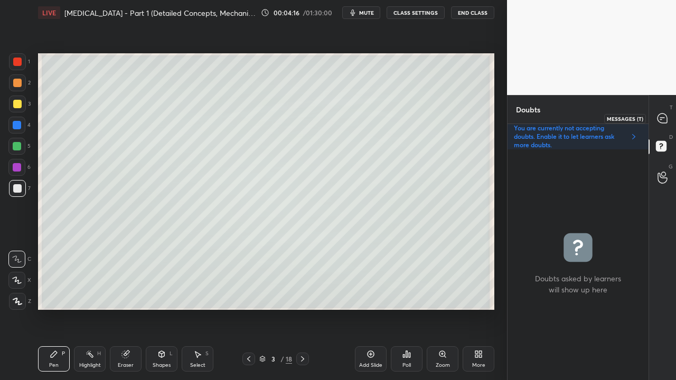
click at [668, 114] on div at bounding box center [662, 118] width 21 height 19
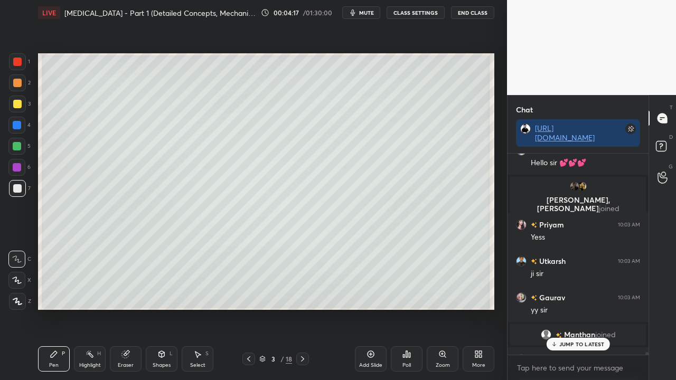
scroll to position [24559, 0]
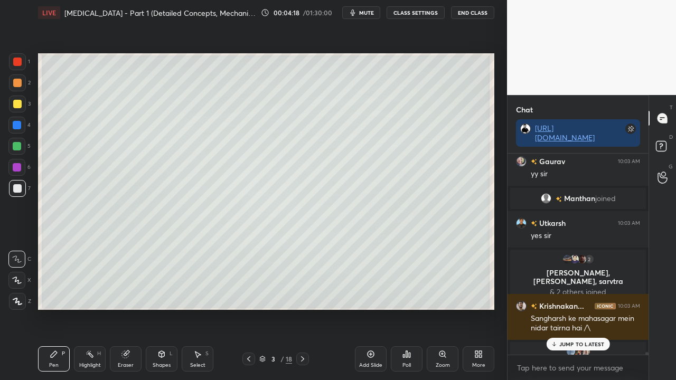
click at [582, 308] on p "JUMP TO LATEST" at bounding box center [581, 344] width 45 height 6
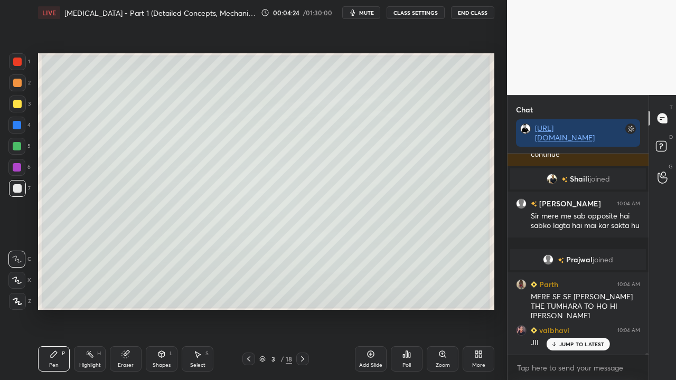
scroll to position [24248, 0]
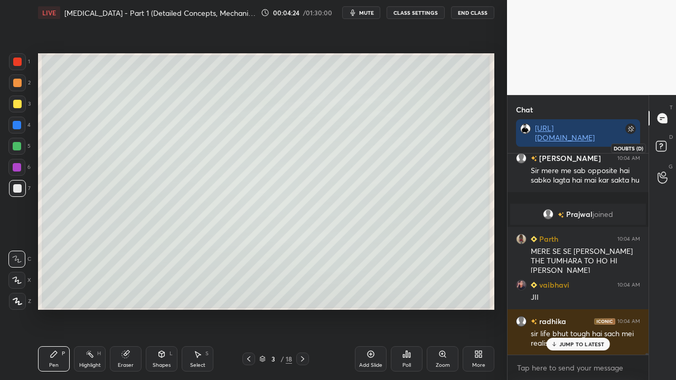
click at [664, 147] on rect at bounding box center [661, 147] width 10 height 10
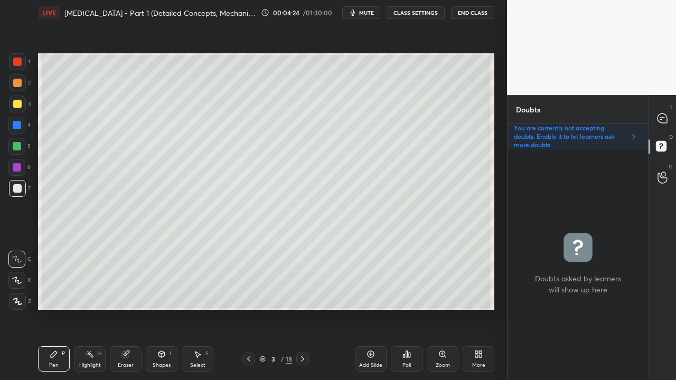
scroll to position [228, 138]
click at [19, 104] on div at bounding box center [17, 104] width 8 height 8
click at [17, 100] on div at bounding box center [17, 104] width 8 height 8
click at [18, 189] on div at bounding box center [17, 188] width 8 height 8
click at [15, 101] on div at bounding box center [17, 104] width 8 height 8
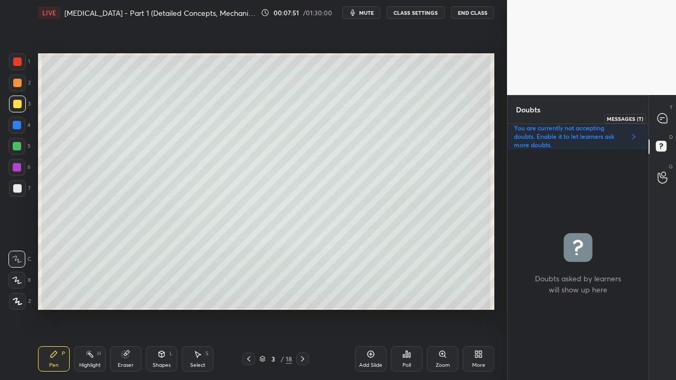
click at [668, 121] on div at bounding box center [662, 118] width 21 height 19
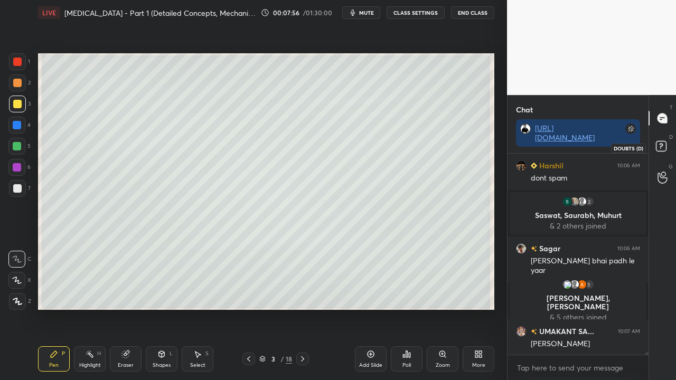
scroll to position [26604, 0]
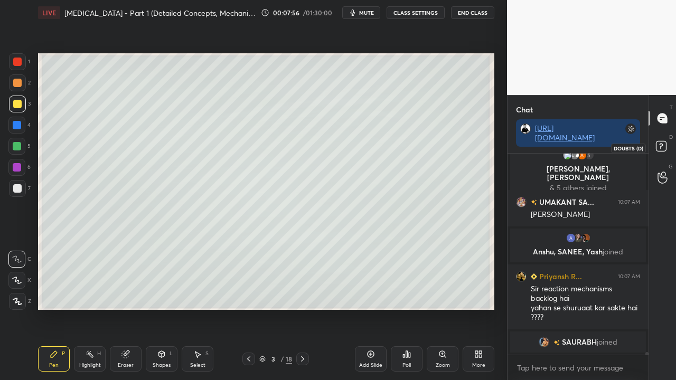
click at [665, 144] on rect at bounding box center [661, 147] width 10 height 10
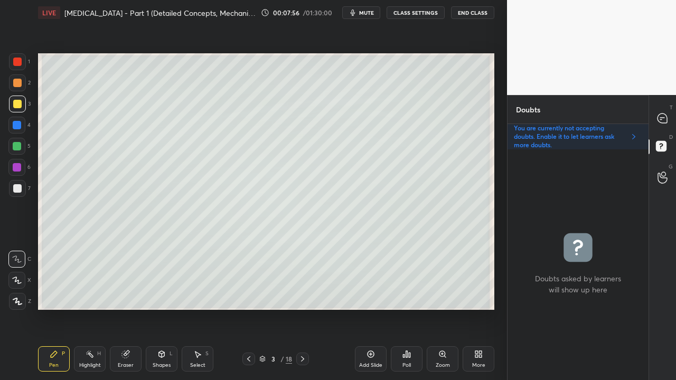
scroll to position [228, 138]
click at [16, 185] on div at bounding box center [17, 188] width 8 height 8
click at [14, 101] on div at bounding box center [17, 104] width 8 height 8
click at [20, 187] on div at bounding box center [17, 188] width 8 height 8
click at [661, 119] on icon at bounding box center [661, 119] width 2 height 0
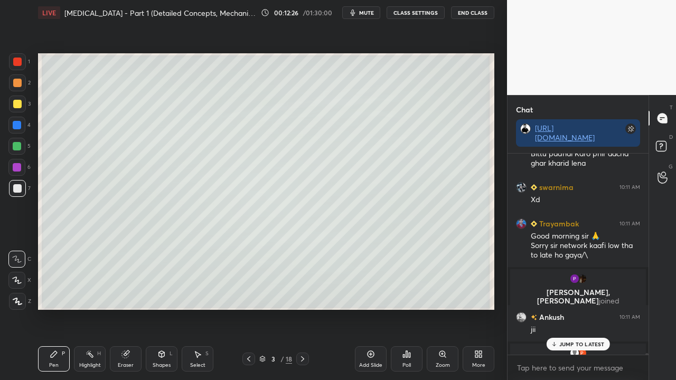
scroll to position [28965, 0]
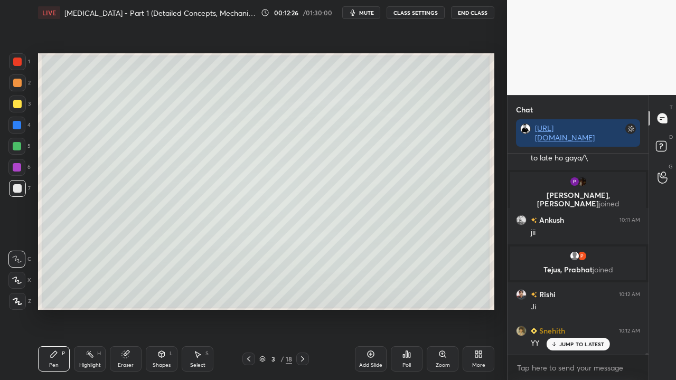
click at [593, 308] on p "JUMP TO LATEST" at bounding box center [581, 344] width 45 height 6
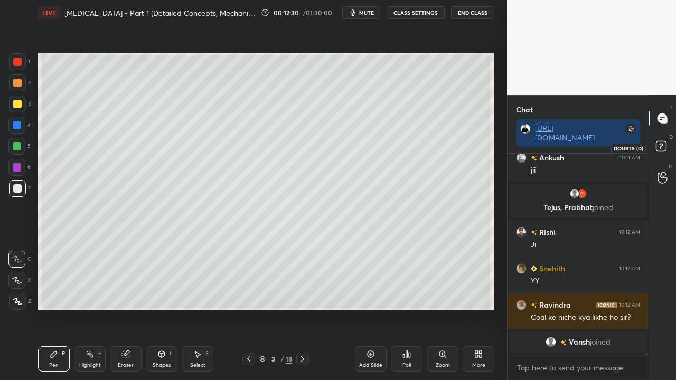
scroll to position [28428, 0]
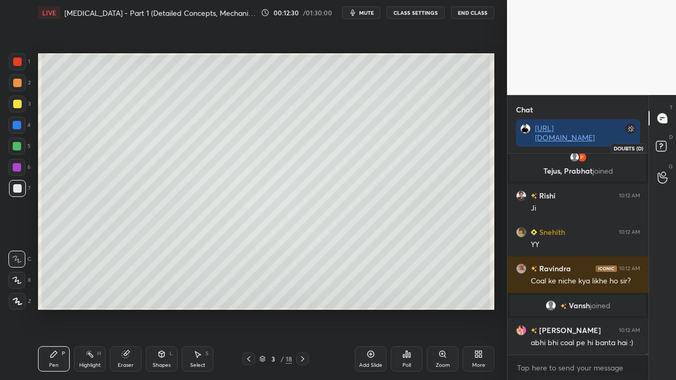
click at [660, 144] on icon at bounding box center [661, 146] width 4 height 4
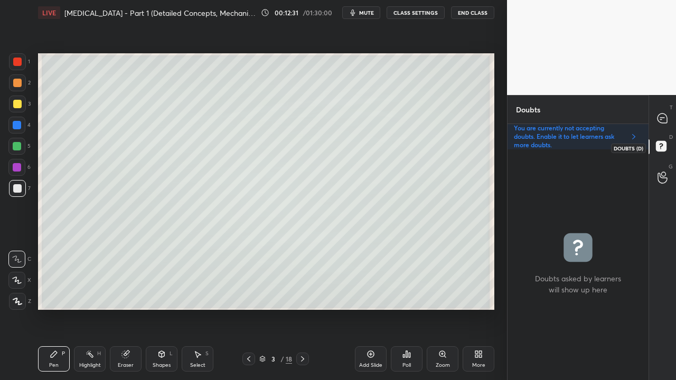
scroll to position [228, 138]
click at [674, 122] on div "T Messages (T)" at bounding box center [662, 118] width 27 height 30
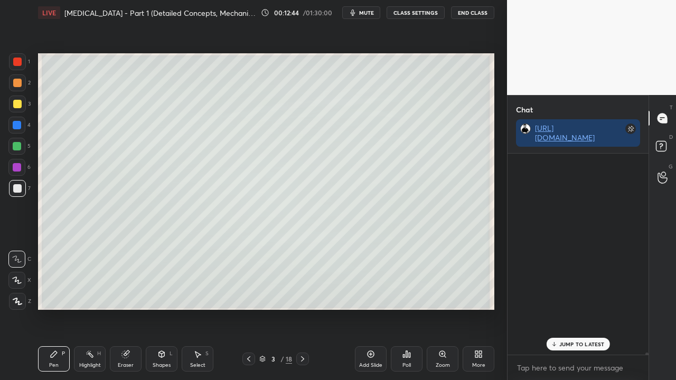
scroll to position [198, 138]
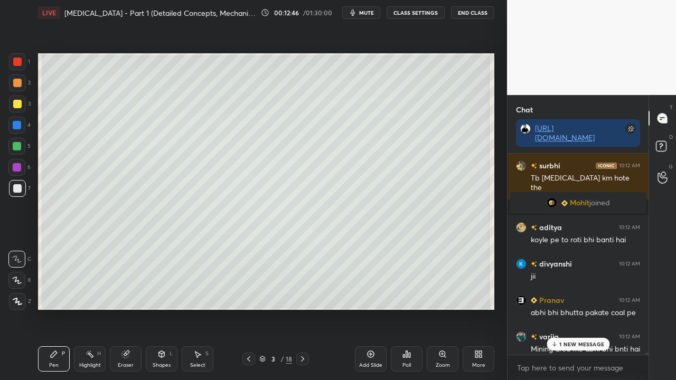
click at [572, 308] on div "1 NEW MESSAGE" at bounding box center [578, 344] width 63 height 13
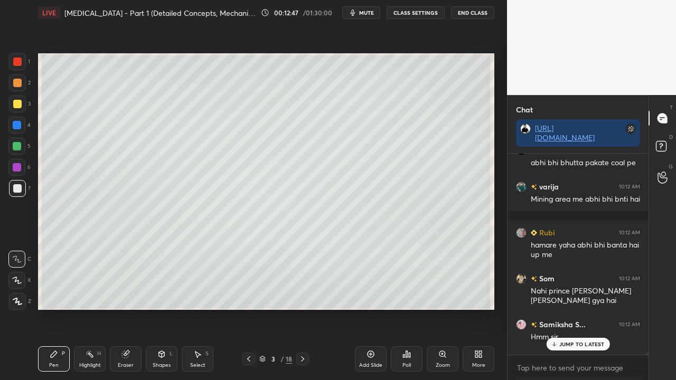
click at [586, 308] on p "JUMP TO LATEST" at bounding box center [581, 344] width 45 height 6
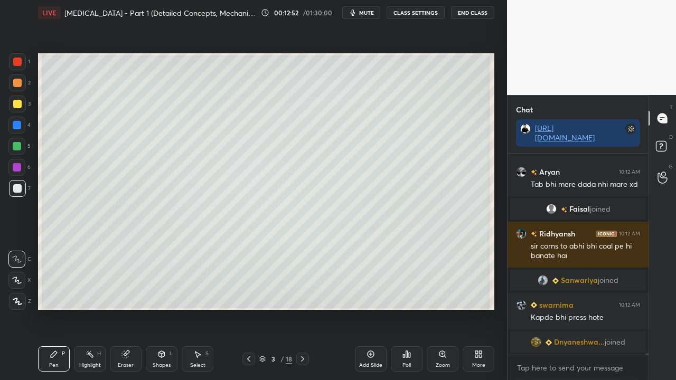
scroll to position [29008, 0]
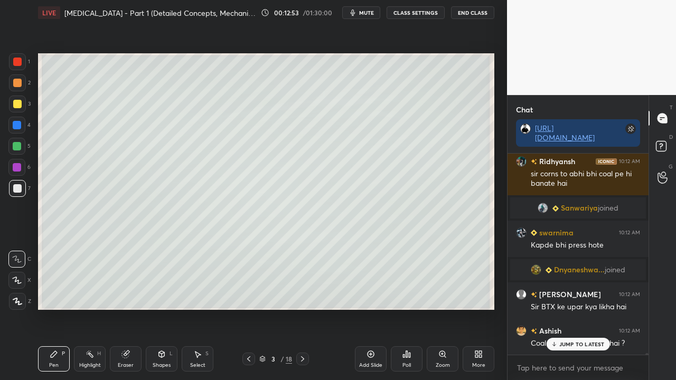
click at [663, 144] on rect at bounding box center [661, 147] width 10 height 10
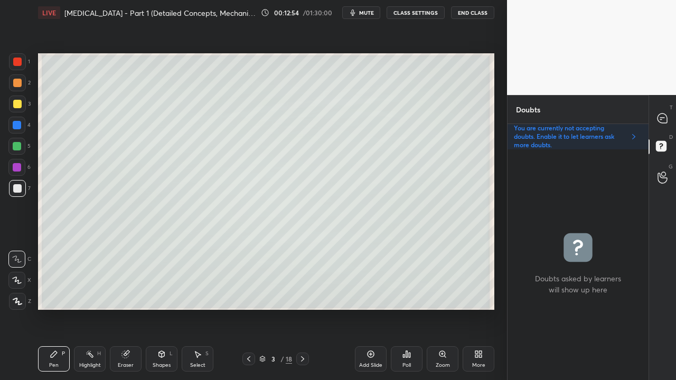
scroll to position [228, 138]
click at [660, 118] on icon at bounding box center [662, 119] width 10 height 10
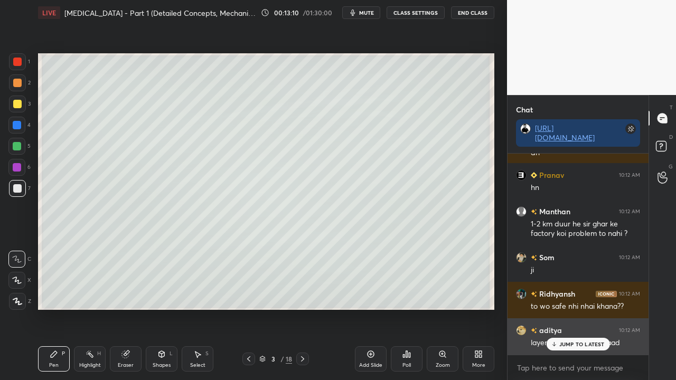
scroll to position [29710, 0]
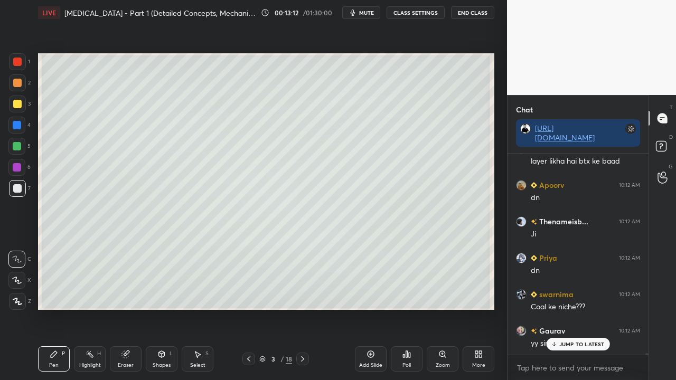
click at [567, 308] on p "JUMP TO LATEST" at bounding box center [581, 344] width 45 height 6
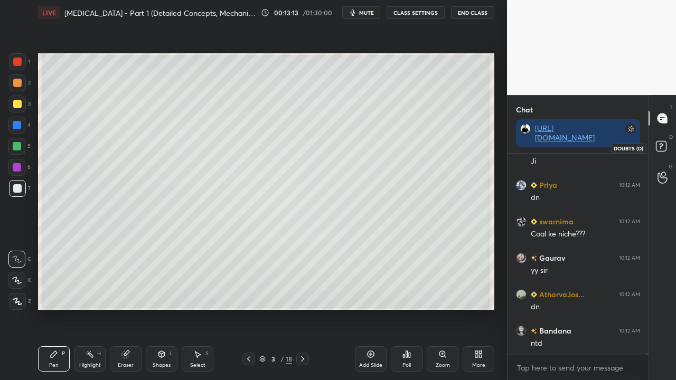
click at [664, 144] on rect at bounding box center [661, 147] width 10 height 10
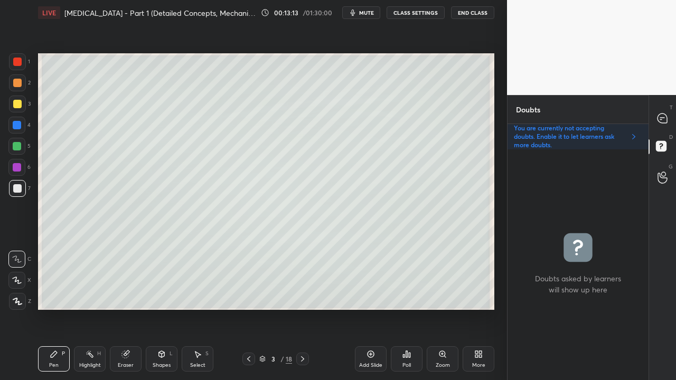
scroll to position [228, 138]
click at [663, 114] on icon at bounding box center [662, 119] width 10 height 10
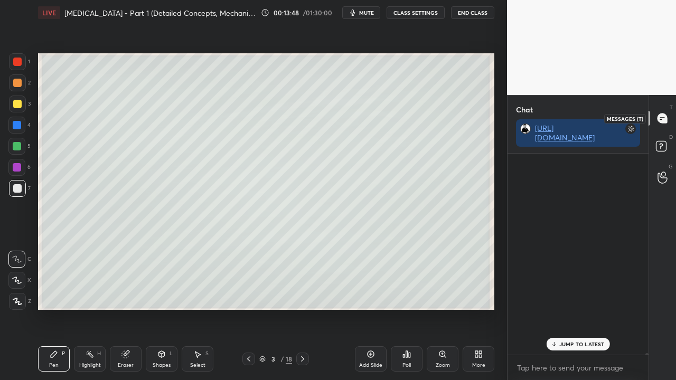
scroll to position [198, 138]
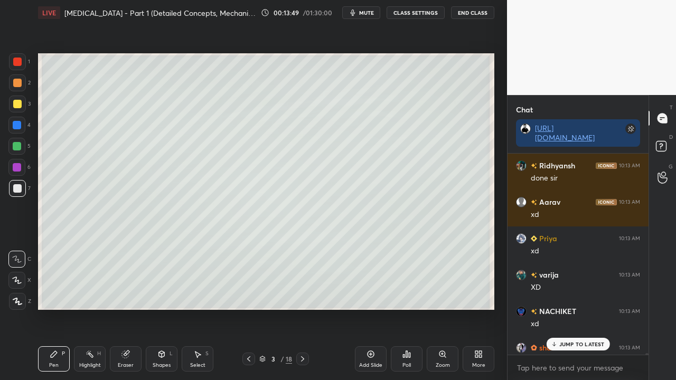
click at [579, 308] on p "JUMP TO LATEST" at bounding box center [581, 344] width 45 height 6
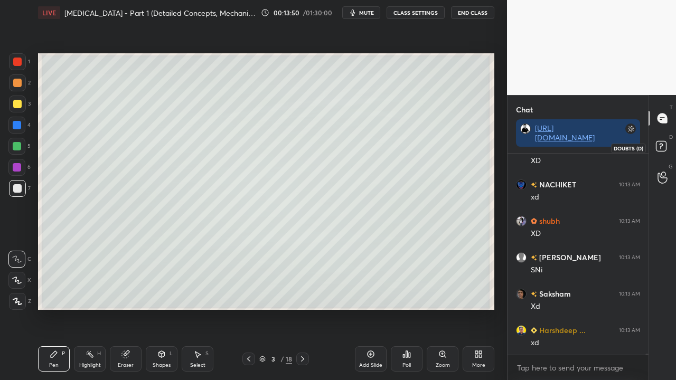
scroll to position [31785, 0]
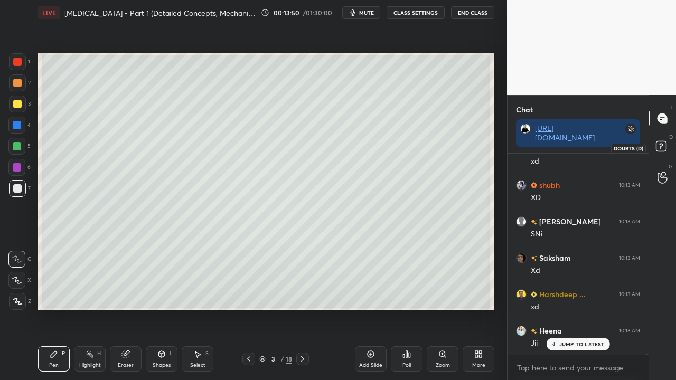
drag, startPoint x: 663, startPoint y: 144, endPoint x: 666, endPoint y: 138, distance: 6.6
click at [663, 145] on rect at bounding box center [661, 147] width 10 height 10
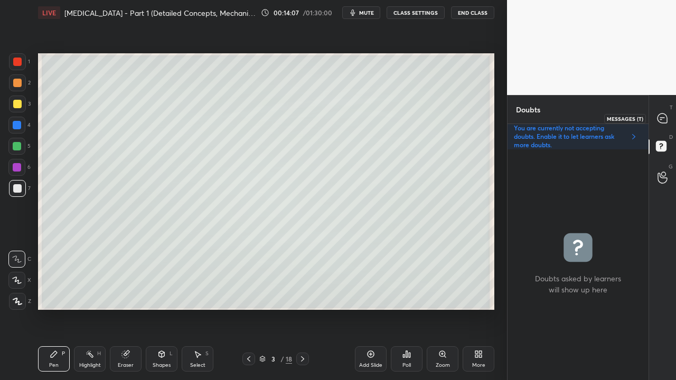
click at [668, 117] on div at bounding box center [662, 118] width 21 height 19
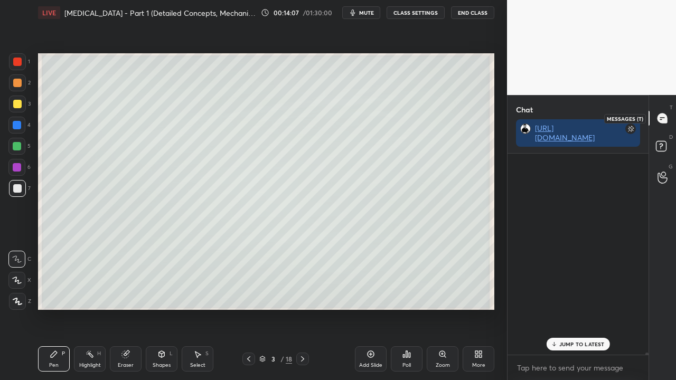
scroll to position [198, 138]
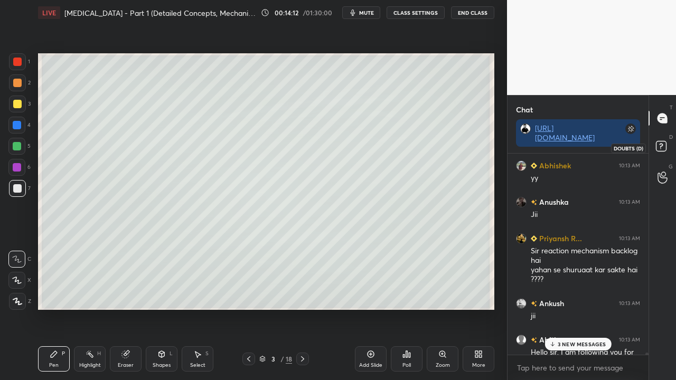
click at [666, 144] on icon at bounding box center [662, 147] width 19 height 19
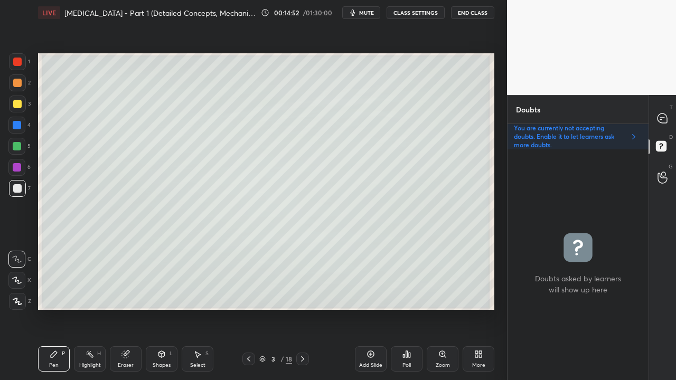
click at [299, 308] on icon at bounding box center [302, 359] width 8 height 8
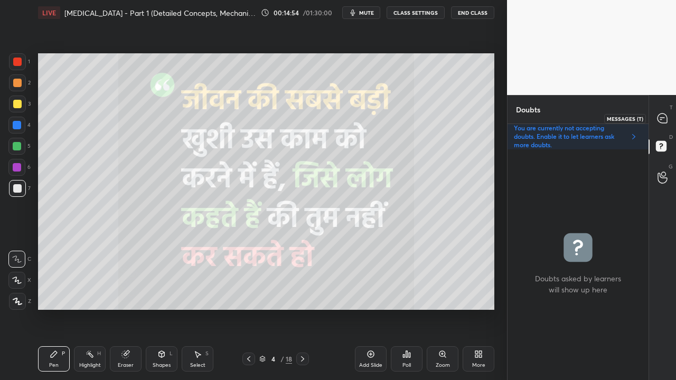
click at [662, 115] on icon at bounding box center [662, 119] width 10 height 10
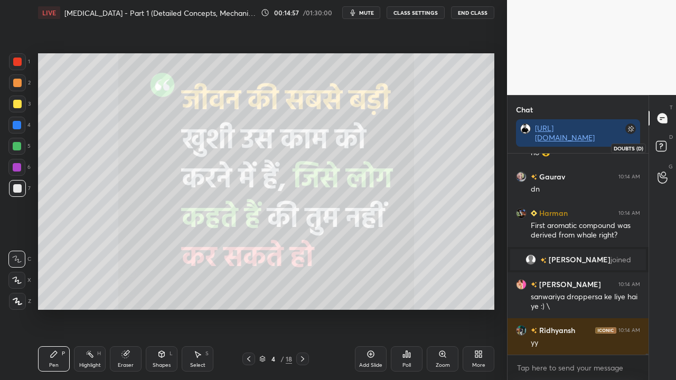
scroll to position [32305, 0]
click at [662, 150] on rect at bounding box center [661, 147] width 10 height 10
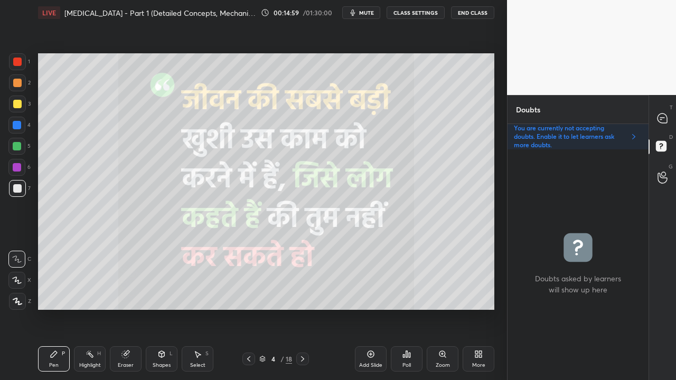
click at [249, 308] on icon at bounding box center [248, 359] width 8 height 8
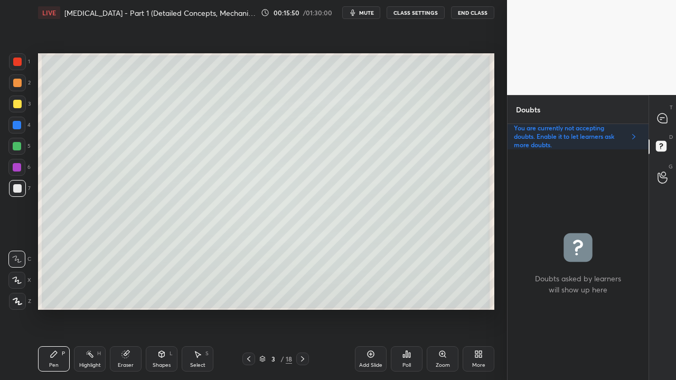
click at [302, 308] on icon at bounding box center [302, 358] width 3 height 5
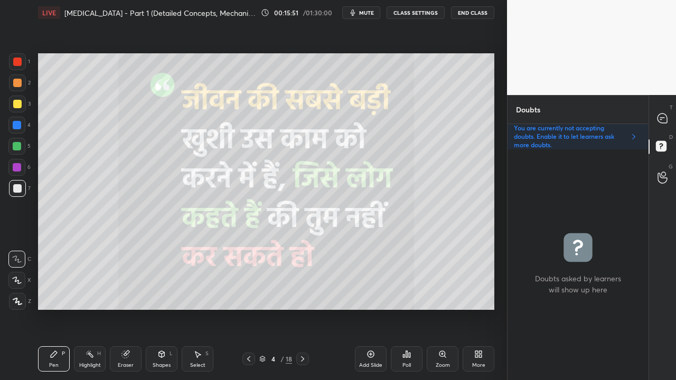
click at [304, 308] on icon at bounding box center [302, 359] width 8 height 8
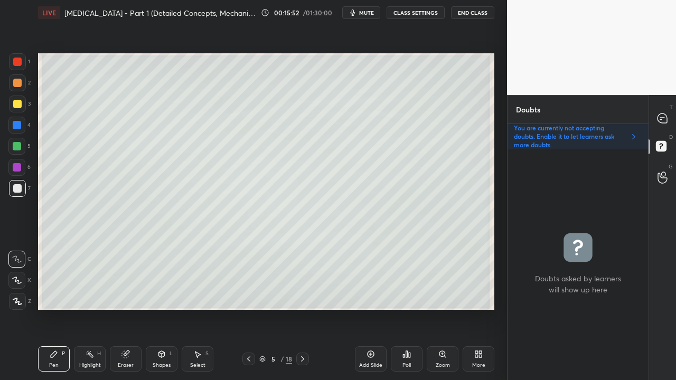
click at [20, 86] on div at bounding box center [17, 83] width 8 height 8
click at [18, 102] on div at bounding box center [17, 104] width 8 height 8
click at [17, 186] on div at bounding box center [17, 188] width 8 height 8
click at [129, 308] on div "Eraser" at bounding box center [126, 358] width 32 height 25
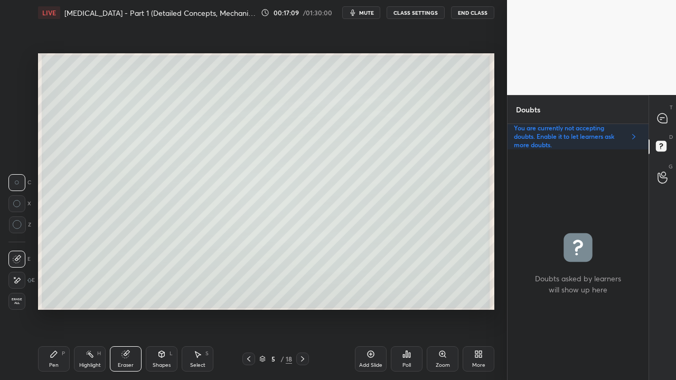
click at [49, 308] on div "Pen P" at bounding box center [54, 358] width 32 height 25
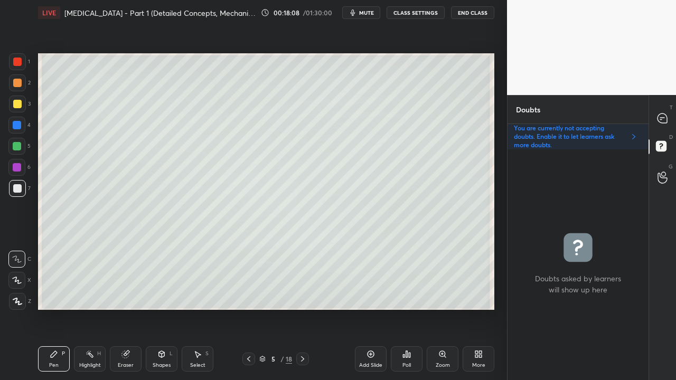
click at [664, 119] on icon at bounding box center [662, 119] width 10 height 10
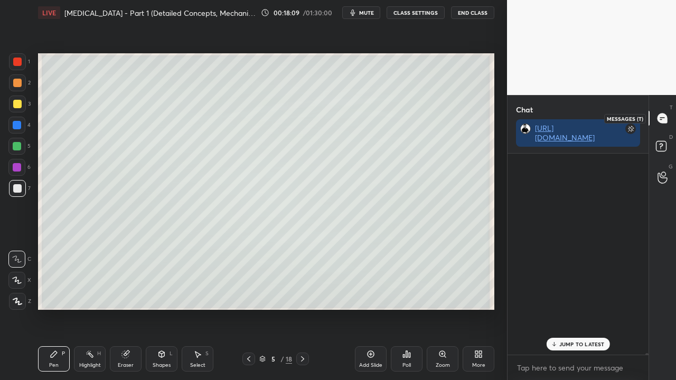
scroll to position [198, 138]
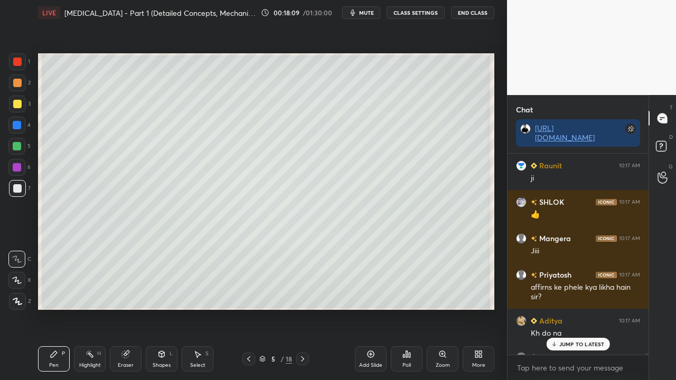
click at [572, 308] on p "JUMP TO LATEST" at bounding box center [581, 344] width 45 height 6
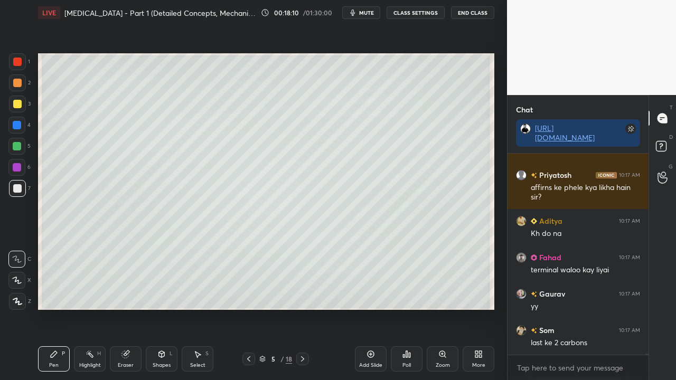
scroll to position [35564, 0]
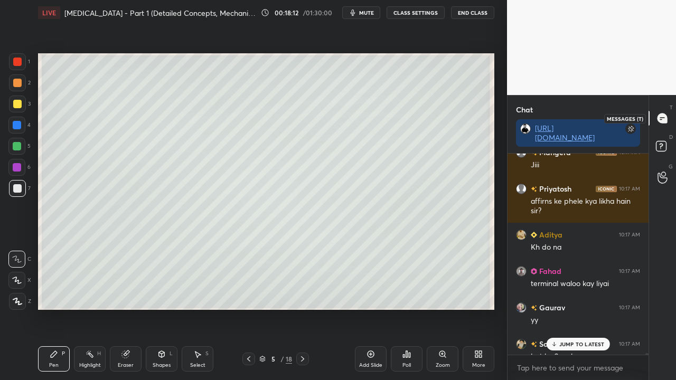
click at [672, 127] on div at bounding box center [662, 118] width 21 height 19
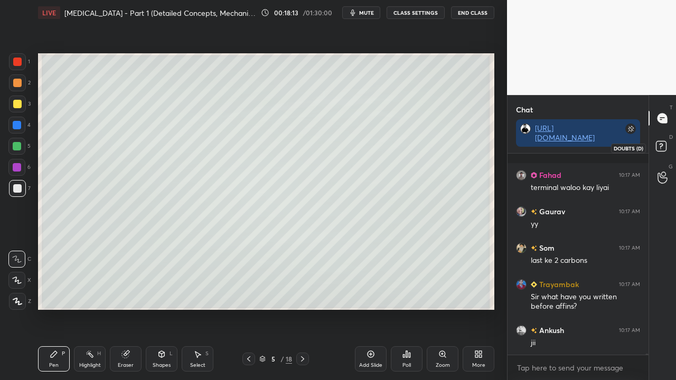
scroll to position [35733, 0]
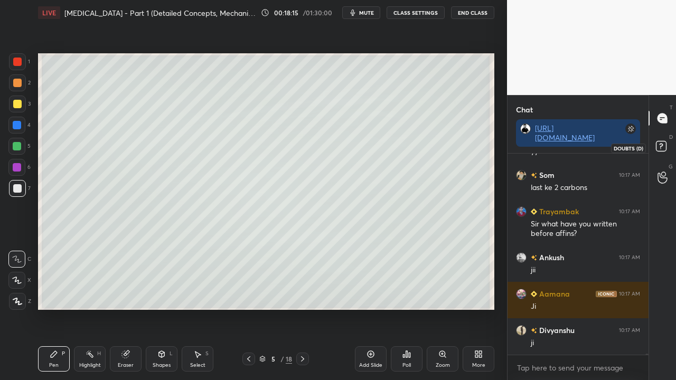
click at [668, 147] on icon at bounding box center [662, 147] width 19 height 19
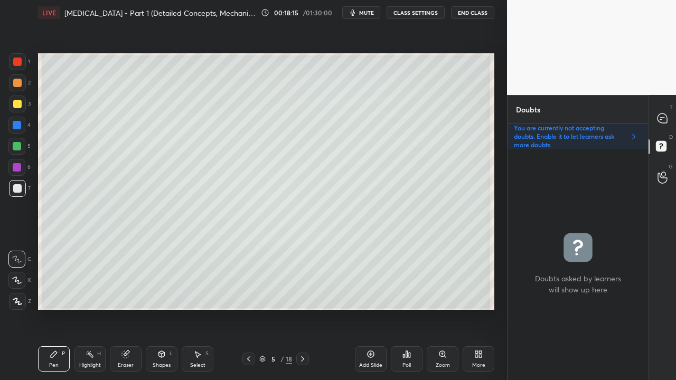
scroll to position [228, 138]
click at [18, 101] on div at bounding box center [17, 104] width 8 height 8
click at [21, 100] on div at bounding box center [17, 104] width 17 height 17
click at [663, 116] on icon at bounding box center [662, 119] width 10 height 10
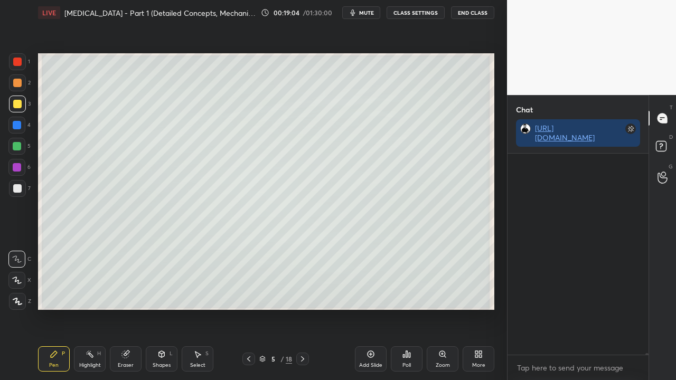
scroll to position [198, 138]
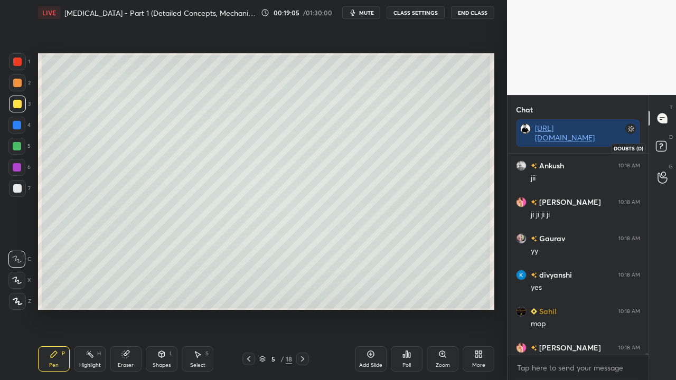
click at [663, 149] on rect at bounding box center [661, 147] width 10 height 10
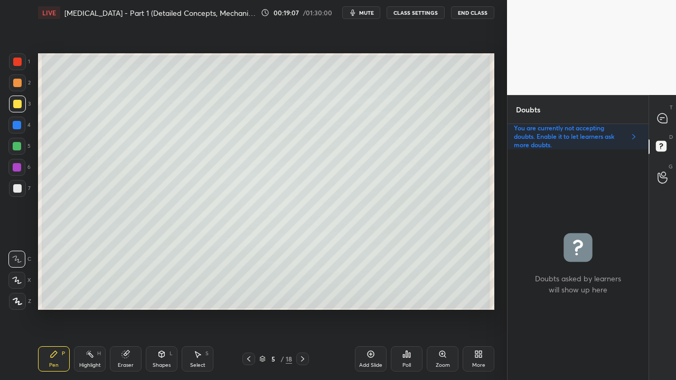
drag, startPoint x: 19, startPoint y: 191, endPoint x: 20, endPoint y: 185, distance: 6.4
click at [20, 191] on div at bounding box center [17, 188] width 8 height 8
click at [668, 119] on div at bounding box center [662, 118] width 21 height 19
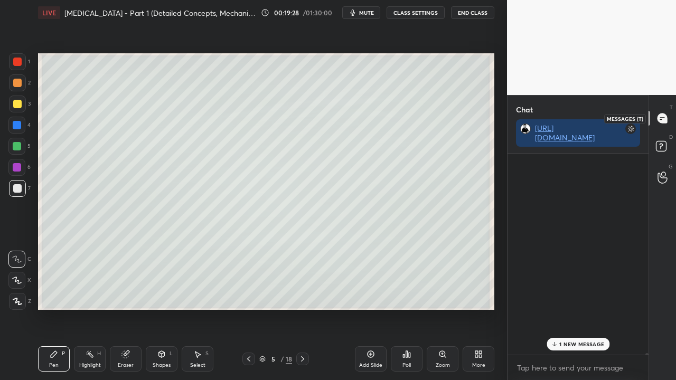
scroll to position [198, 138]
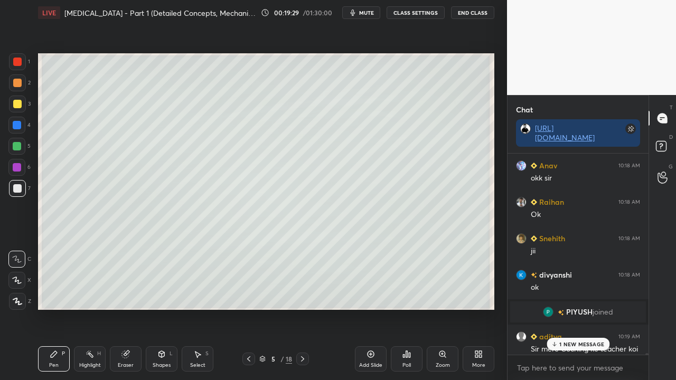
click at [568, 308] on p "1 NEW MESSAGE" at bounding box center [581, 344] width 45 height 6
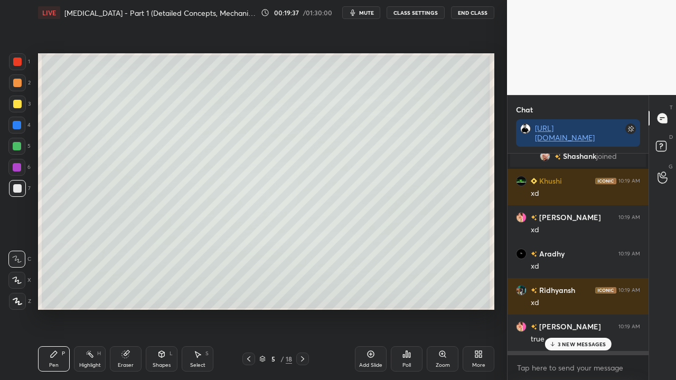
scroll to position [36689, 0]
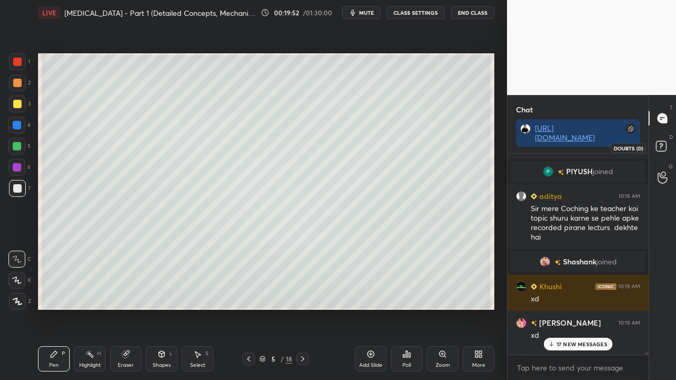
click at [667, 148] on icon at bounding box center [662, 147] width 19 height 19
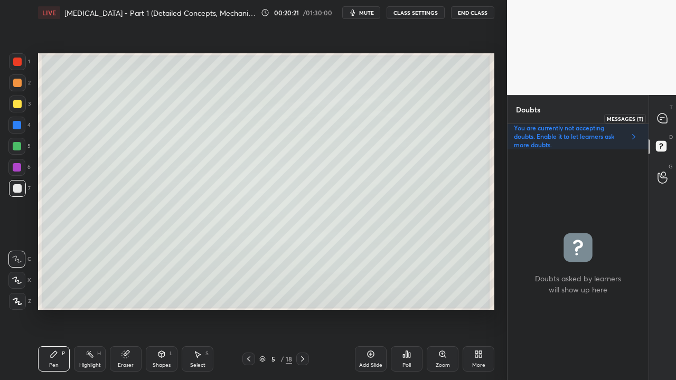
click at [663, 118] on icon at bounding box center [662, 119] width 10 height 10
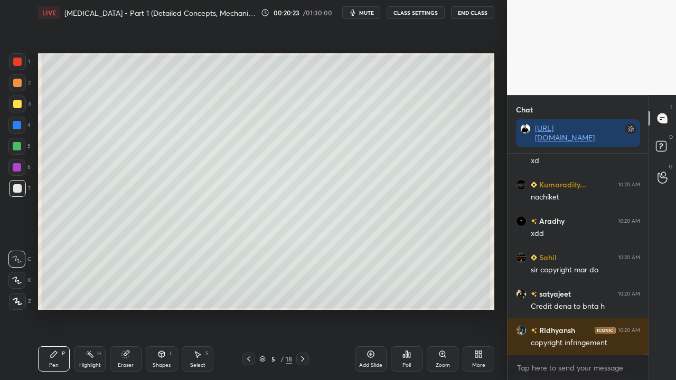
scroll to position [38379, 0]
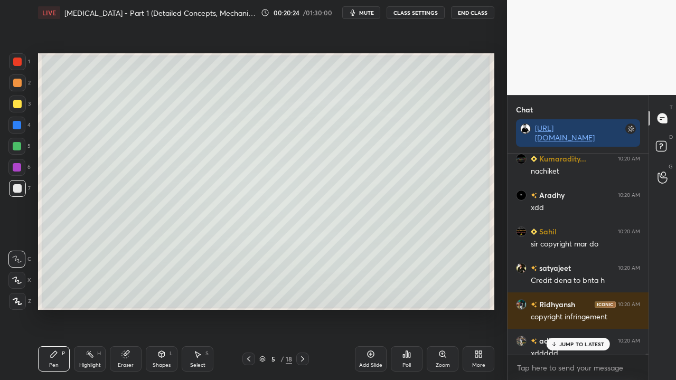
click at [581, 308] on p "JUMP TO LATEST" at bounding box center [581, 344] width 45 height 6
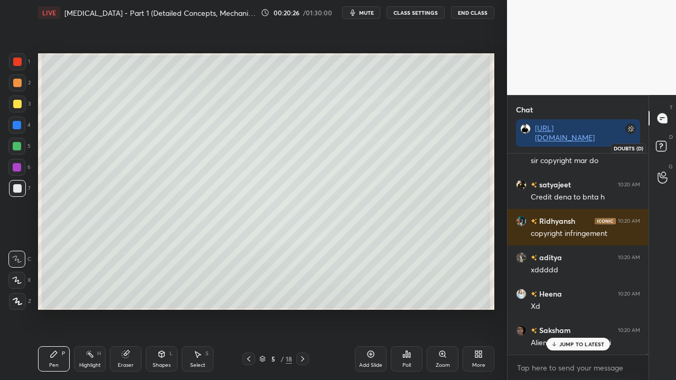
scroll to position [38499, 0]
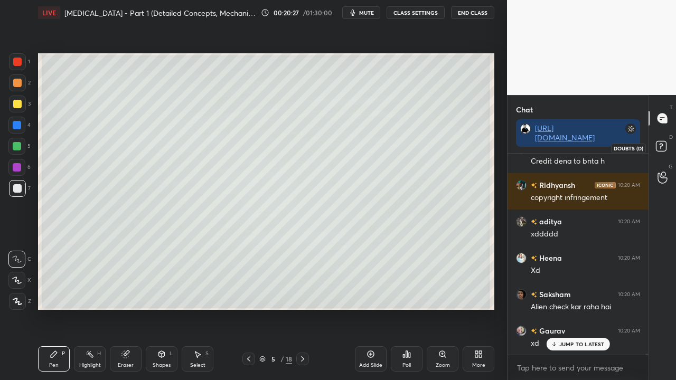
drag, startPoint x: 659, startPoint y: 149, endPoint x: 665, endPoint y: 141, distance: 10.1
click at [660, 149] on rect at bounding box center [661, 147] width 10 height 10
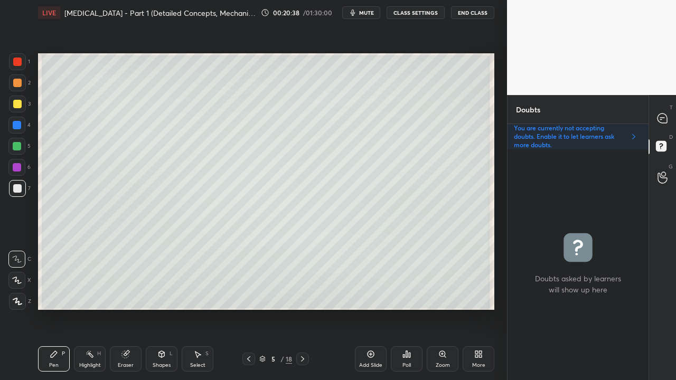
click at [664, 115] on icon at bounding box center [662, 119] width 10 height 10
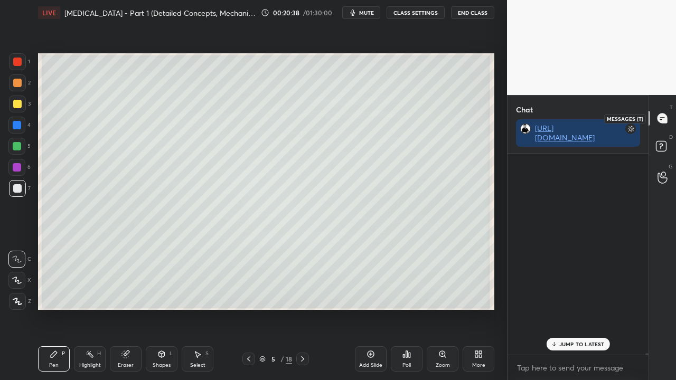
scroll to position [198, 138]
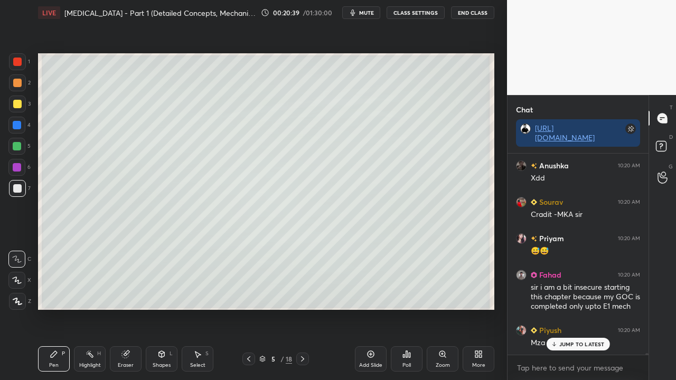
drag, startPoint x: 578, startPoint y: 346, endPoint x: 572, endPoint y: 347, distance: 5.9
click at [578, 308] on p "JUMP TO LATEST" at bounding box center [581, 344] width 45 height 6
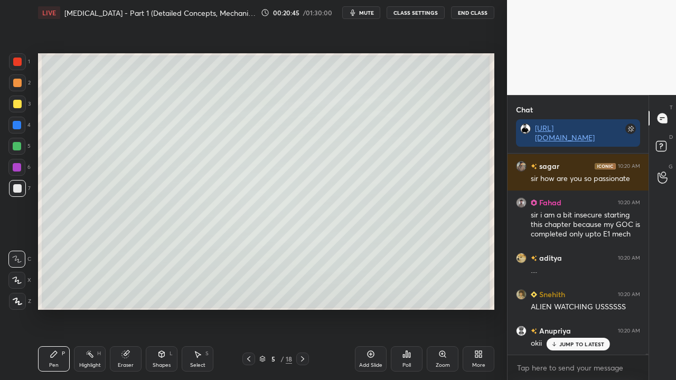
scroll to position [39202, 0]
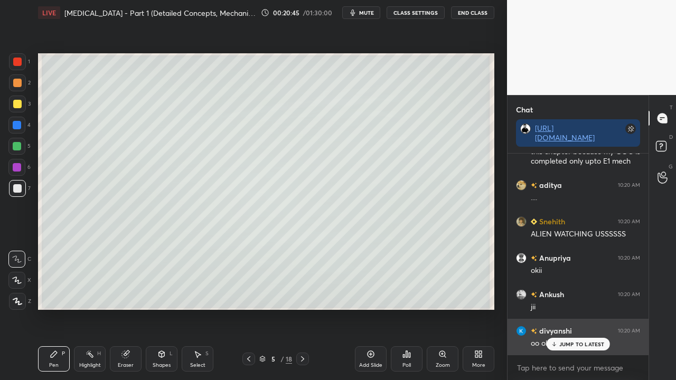
click at [577, 308] on p "JUMP TO LATEST" at bounding box center [581, 344] width 45 height 6
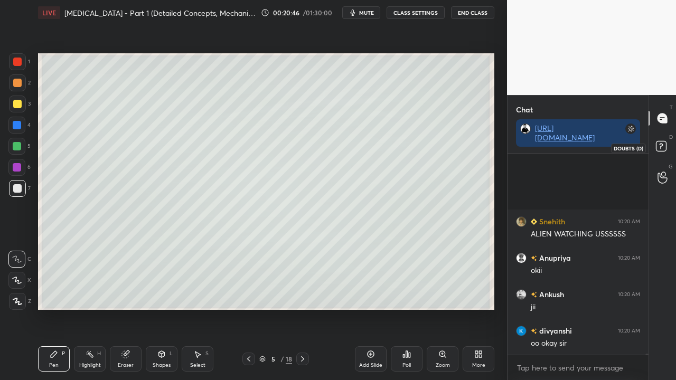
scroll to position [39321, 0]
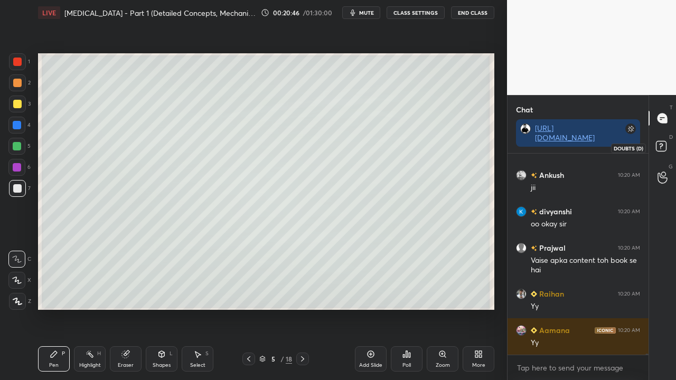
click at [661, 143] on rect at bounding box center [661, 147] width 10 height 10
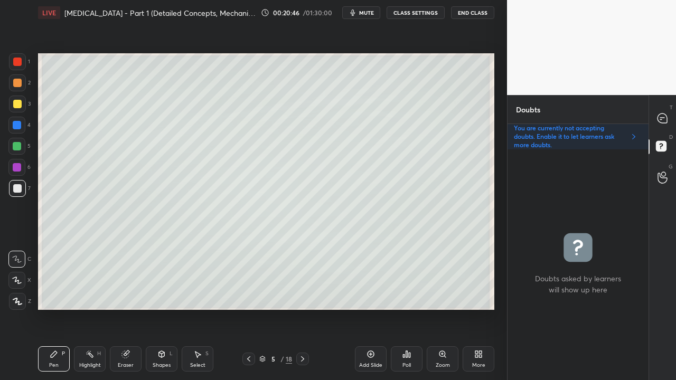
scroll to position [228, 138]
click at [19, 187] on div at bounding box center [17, 188] width 8 height 8
click at [14, 106] on div at bounding box center [17, 104] width 8 height 8
click at [14, 184] on div at bounding box center [17, 188] width 8 height 8
click at [674, 111] on div "T Messages (T)" at bounding box center [662, 118] width 27 height 30
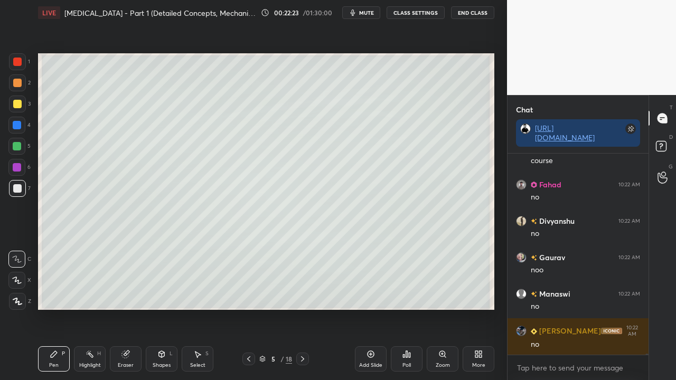
scroll to position [40421, 0]
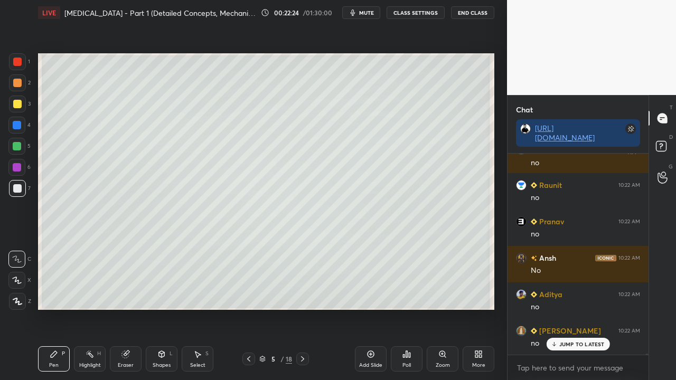
click at [663, 142] on rect at bounding box center [661, 147] width 10 height 10
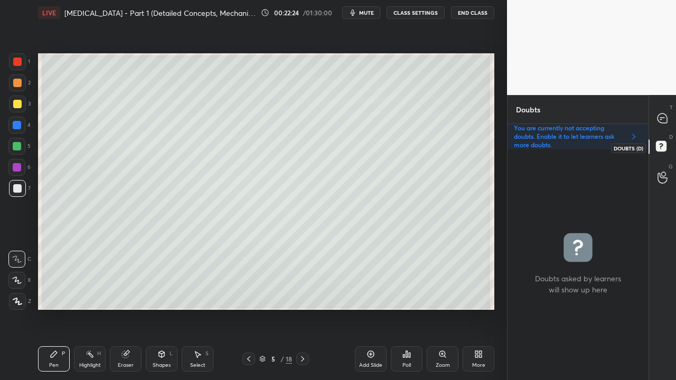
scroll to position [228, 138]
click at [666, 116] on icon at bounding box center [662, 119] width 10 height 10
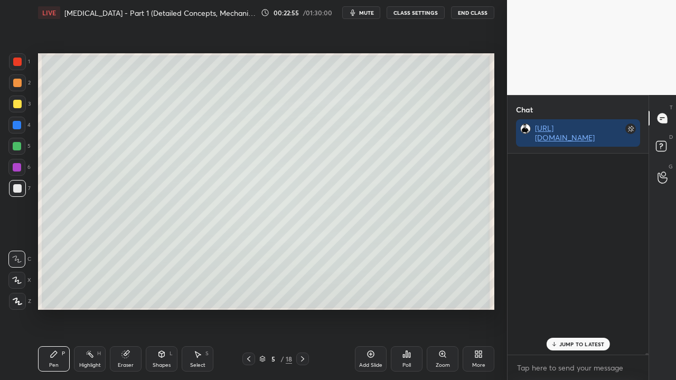
scroll to position [198, 138]
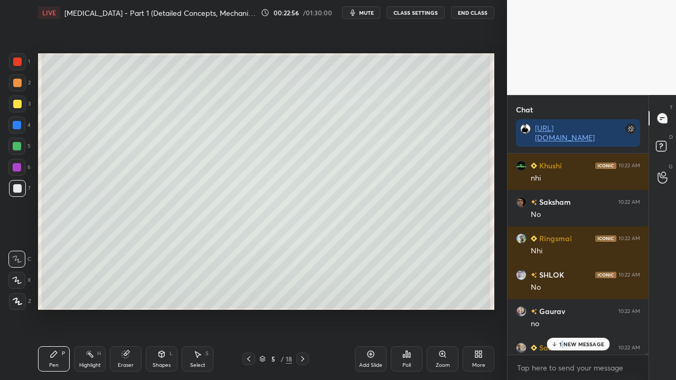
drag, startPoint x: 562, startPoint y: 344, endPoint x: 549, endPoint y: 341, distance: 13.7
click at [563, 308] on p "1 NEW MESSAGE" at bounding box center [581, 344] width 45 height 6
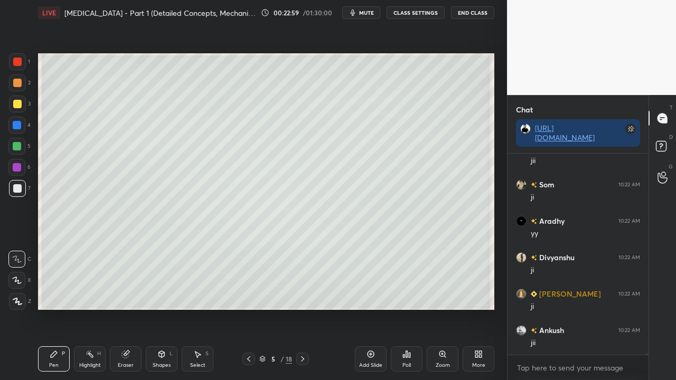
scroll to position [41478, 0]
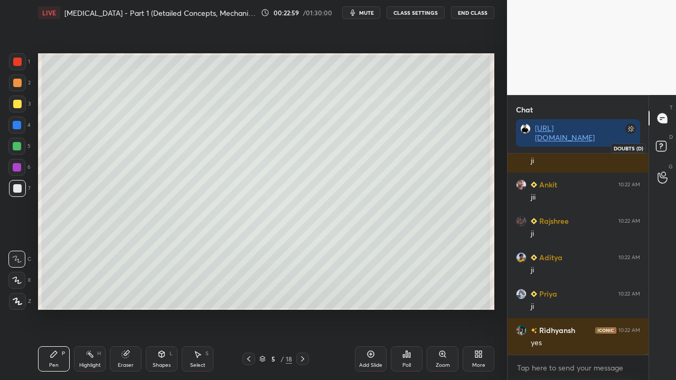
click at [661, 143] on rect at bounding box center [661, 147] width 10 height 10
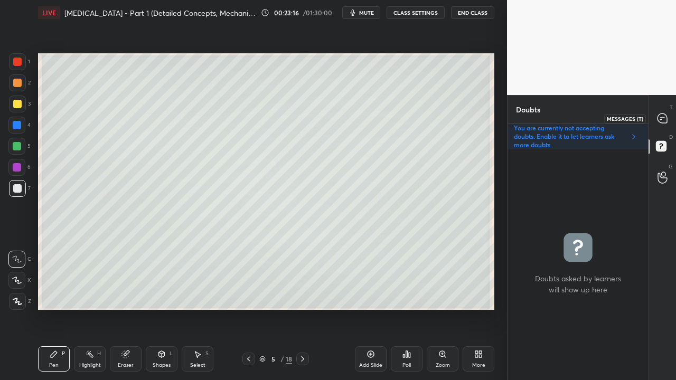
click at [663, 115] on icon at bounding box center [662, 119] width 10 height 10
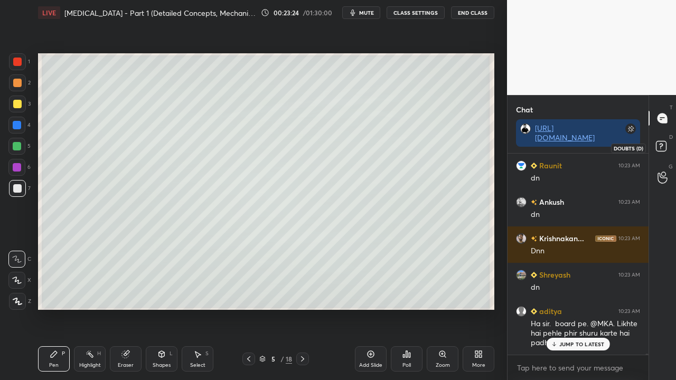
scroll to position [42296, 0]
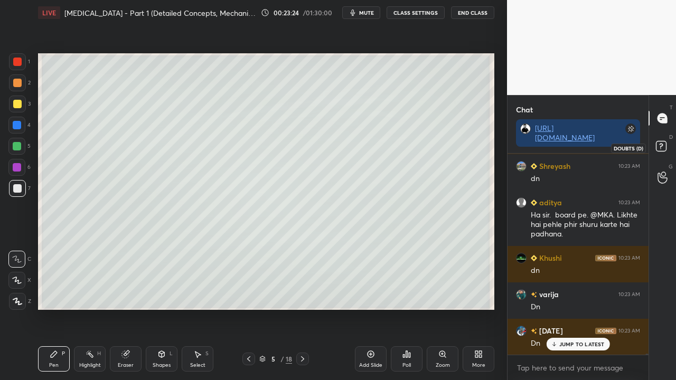
click at [665, 142] on rect at bounding box center [661, 147] width 10 height 10
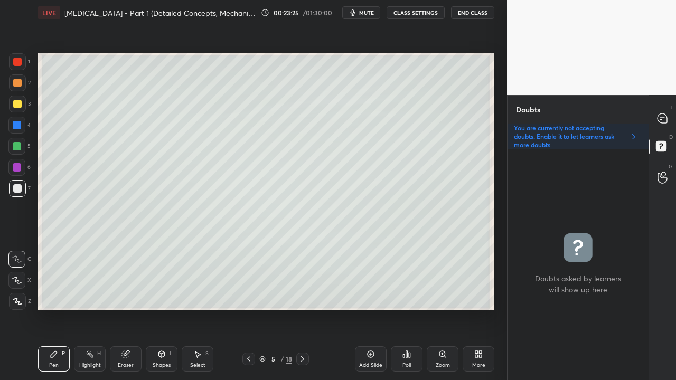
scroll to position [228, 138]
click at [662, 113] on icon at bounding box center [662, 118] width 11 height 11
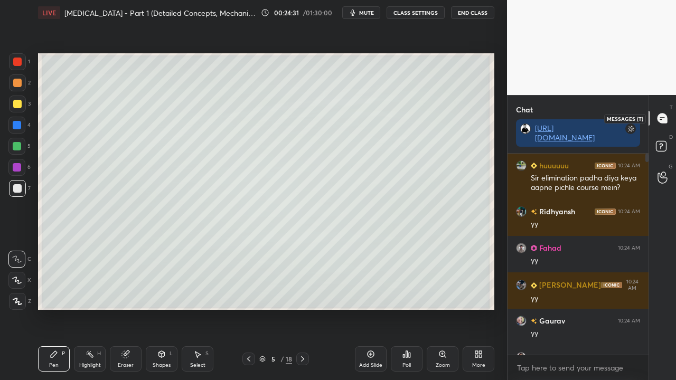
scroll to position [198, 138]
click at [567, 308] on p "2 NEW MESSAGES" at bounding box center [582, 344] width 49 height 6
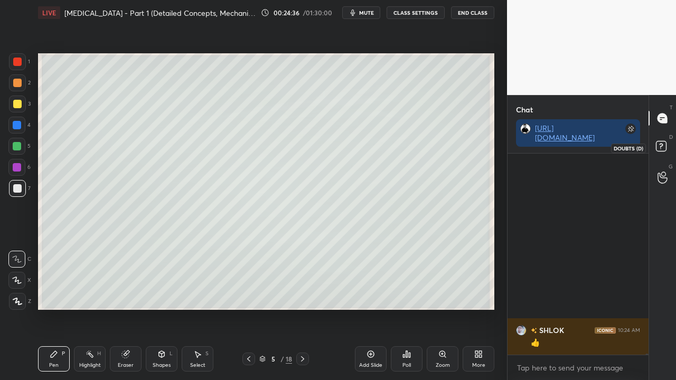
scroll to position [44772, 0]
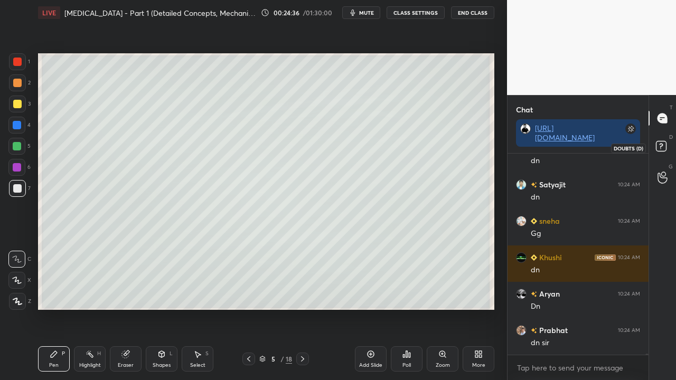
click at [662, 145] on icon at bounding box center [661, 146] width 4 height 4
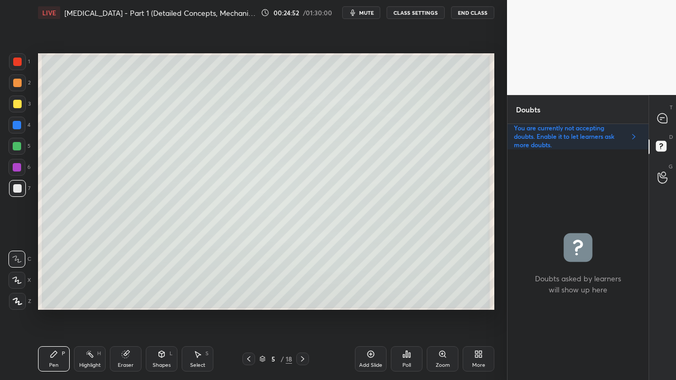
click at [300, 308] on icon at bounding box center [302, 359] width 8 height 8
click at [18, 106] on div at bounding box center [17, 104] width 8 height 8
click at [19, 107] on div at bounding box center [17, 104] width 8 height 8
click at [19, 108] on div at bounding box center [17, 104] width 17 height 17
click at [672, 116] on div "T Messages (T)" at bounding box center [662, 118] width 27 height 30
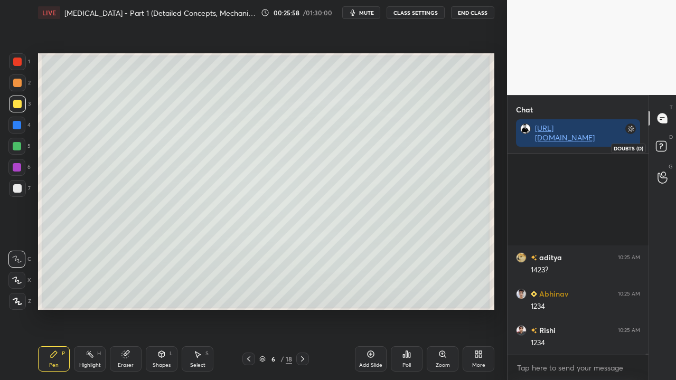
scroll to position [47375, 0]
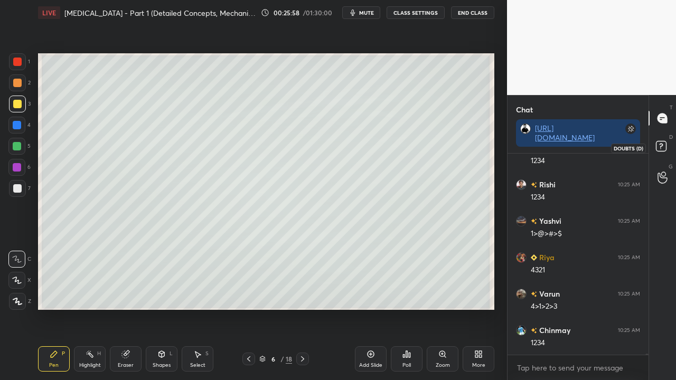
click at [668, 144] on icon at bounding box center [662, 147] width 19 height 19
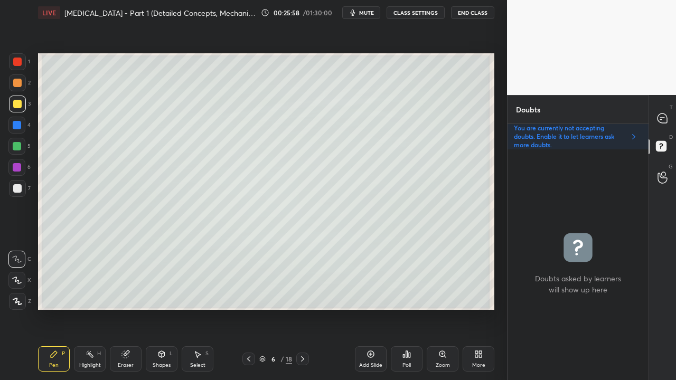
scroll to position [228, 138]
click at [659, 118] on icon at bounding box center [662, 119] width 10 height 10
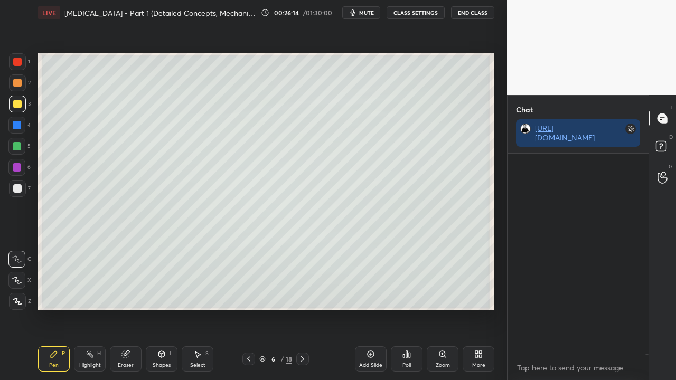
scroll to position [198, 138]
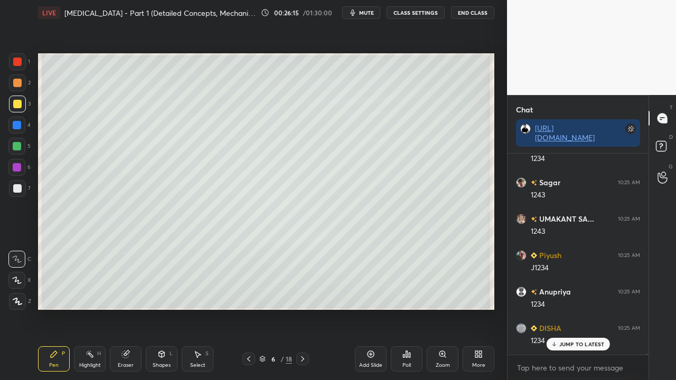
click at [566, 308] on p "JUMP TO LATEST" at bounding box center [581, 344] width 45 height 6
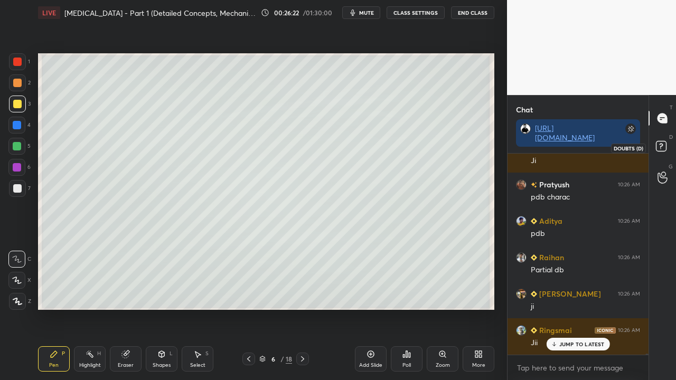
scroll to position [49401, 0]
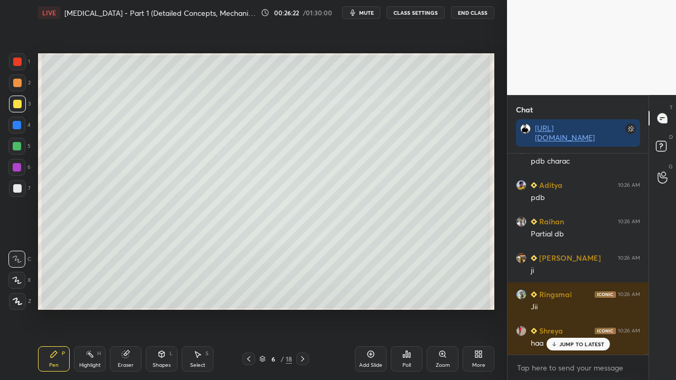
click at [673, 147] on div "D Doubts (D)" at bounding box center [662, 148] width 27 height 30
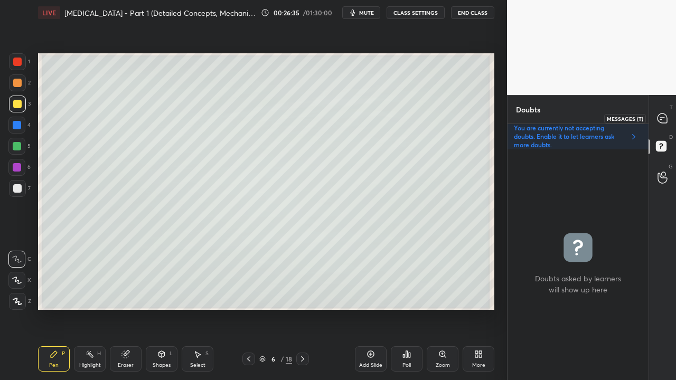
click at [671, 117] on div at bounding box center [662, 118] width 21 height 19
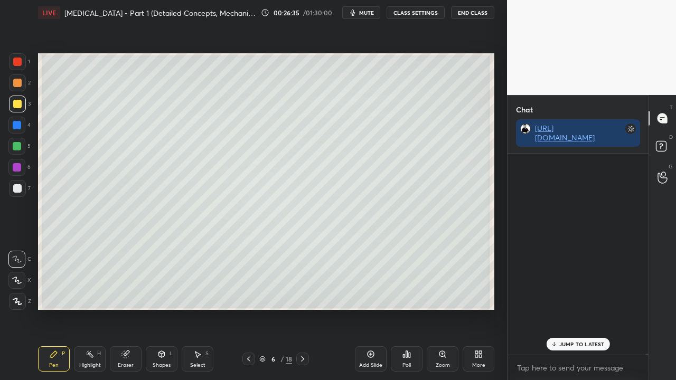
scroll to position [198, 138]
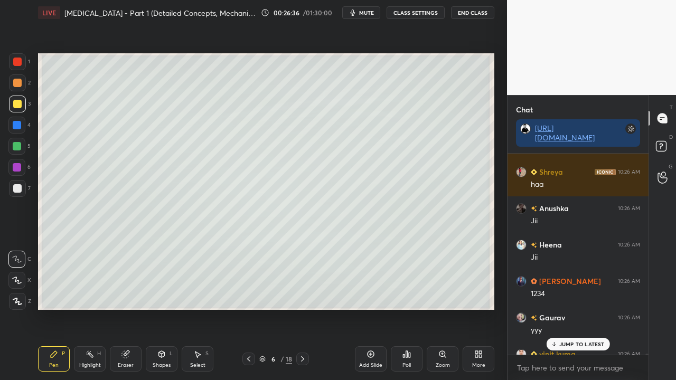
click at [566, 308] on p "JUMP TO LATEST" at bounding box center [581, 344] width 45 height 6
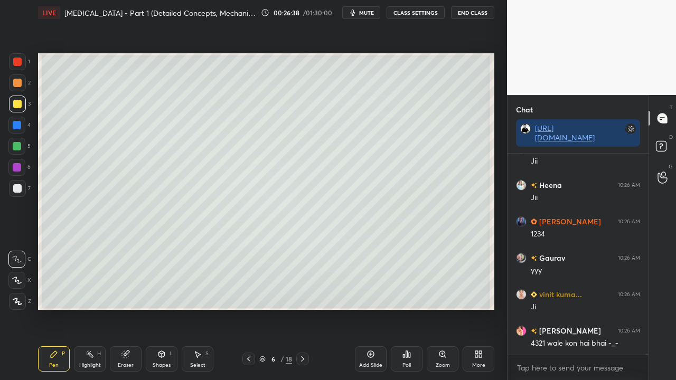
click at [672, 140] on div at bounding box center [662, 147] width 21 height 19
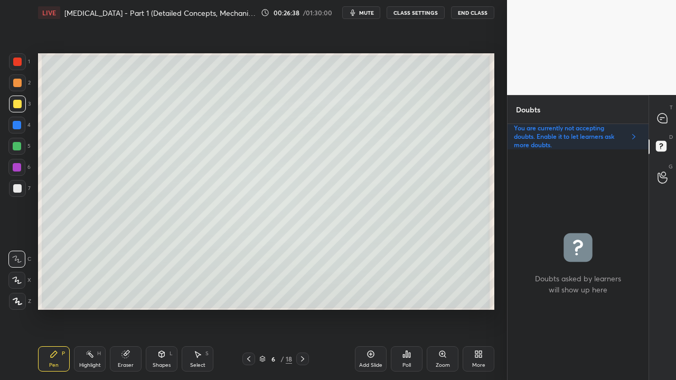
scroll to position [228, 138]
click at [19, 185] on div at bounding box center [17, 188] width 8 height 8
click at [249, 308] on icon at bounding box center [248, 358] width 3 height 5
click at [300, 308] on icon at bounding box center [302, 359] width 8 height 8
click at [667, 114] on icon at bounding box center [662, 118] width 11 height 11
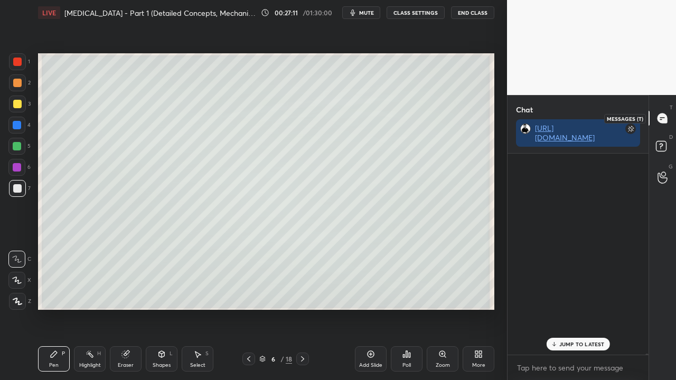
scroll to position [198, 138]
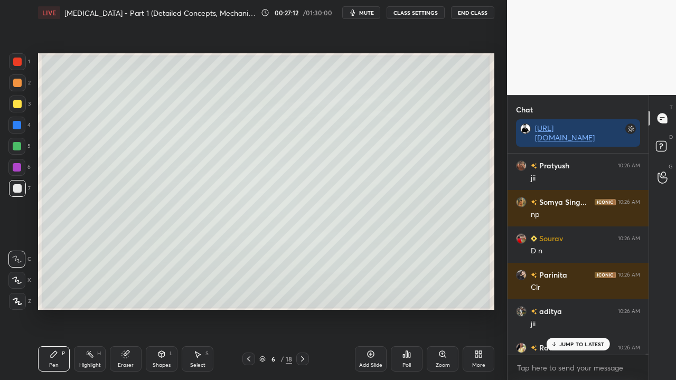
click at [567, 308] on p "JUMP TO LATEST" at bounding box center [581, 344] width 45 height 6
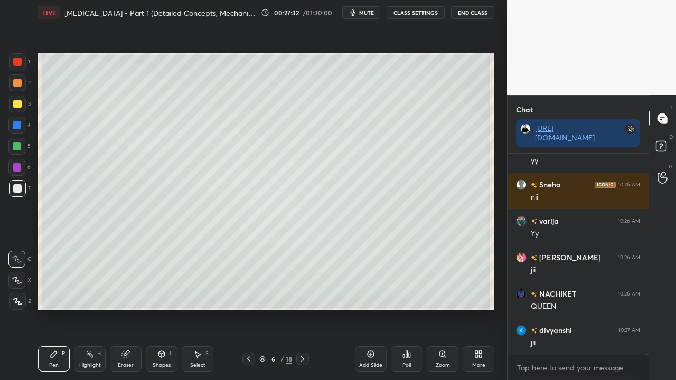
scroll to position [50831, 0]
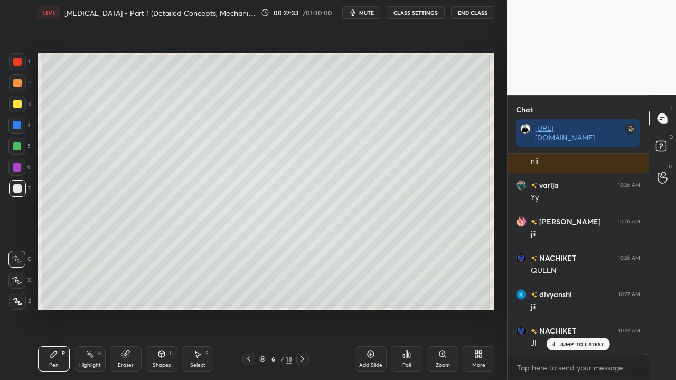
click at [664, 139] on icon at bounding box center [662, 147] width 19 height 19
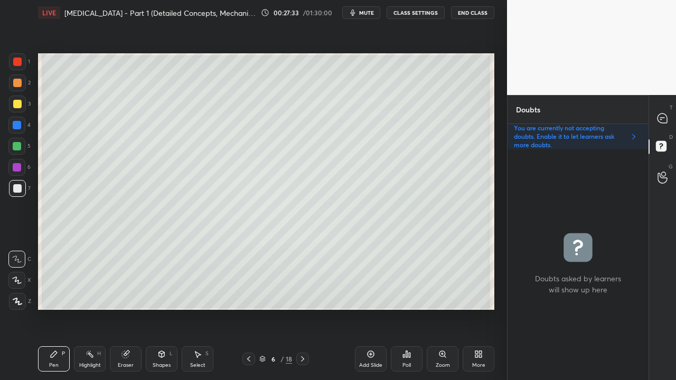
scroll to position [228, 138]
click at [671, 118] on div at bounding box center [662, 118] width 21 height 19
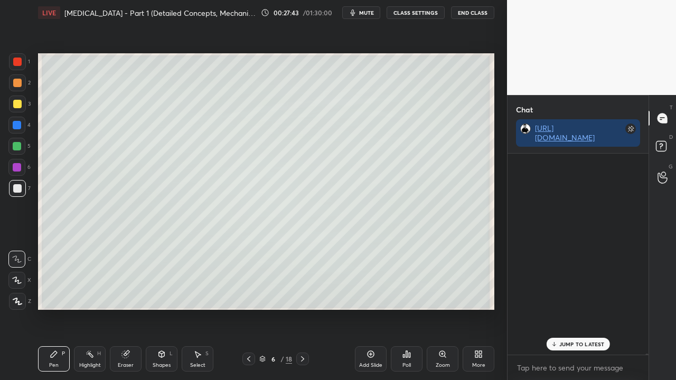
scroll to position [198, 138]
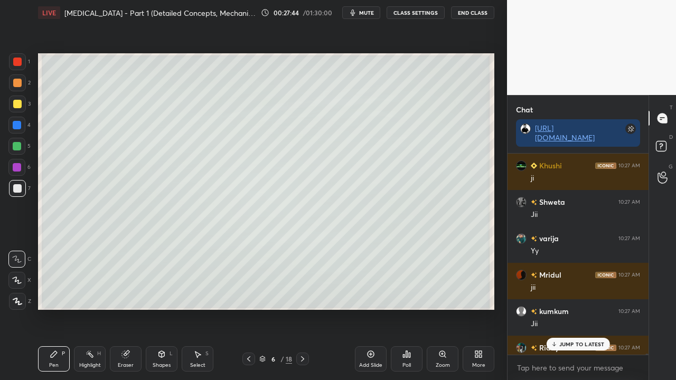
click at [579, 308] on p "JUMP TO LATEST" at bounding box center [581, 344] width 45 height 6
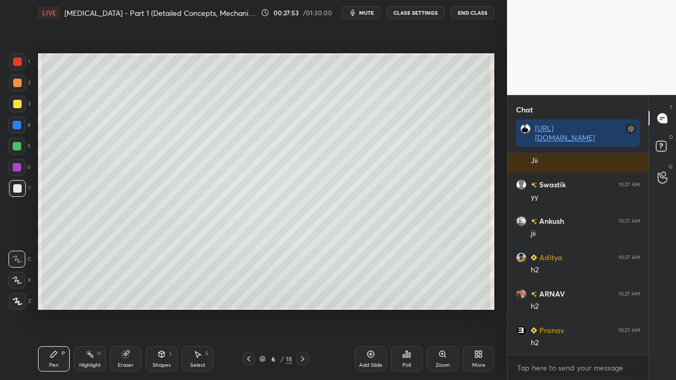
scroll to position [52107, 0]
click at [665, 138] on div "D Doubts (D)" at bounding box center [662, 148] width 27 height 30
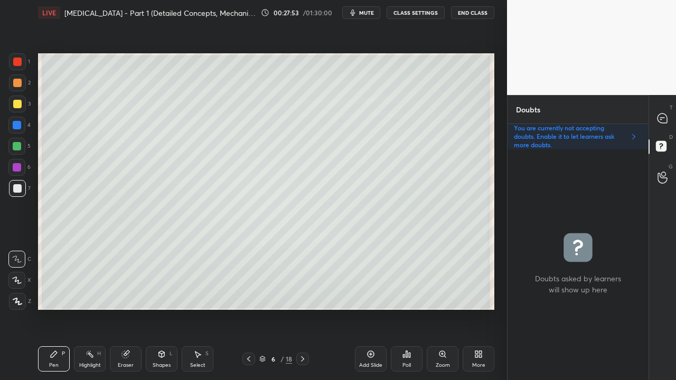
scroll to position [228, 138]
click at [660, 114] on icon at bounding box center [662, 119] width 10 height 10
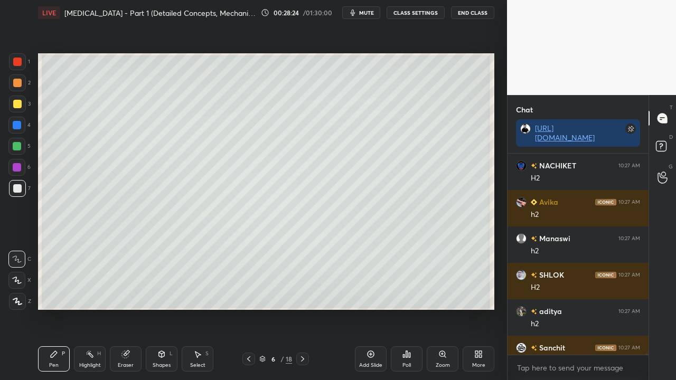
scroll to position [52592, 0]
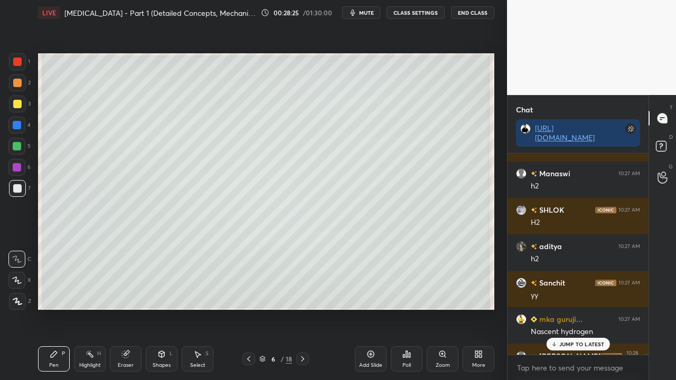
click at [579, 308] on p "JUMP TO LATEST" at bounding box center [581, 344] width 45 height 6
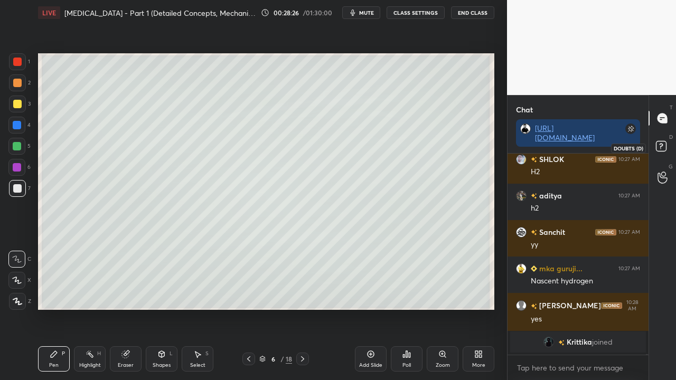
click at [664, 143] on rect at bounding box center [661, 147] width 10 height 10
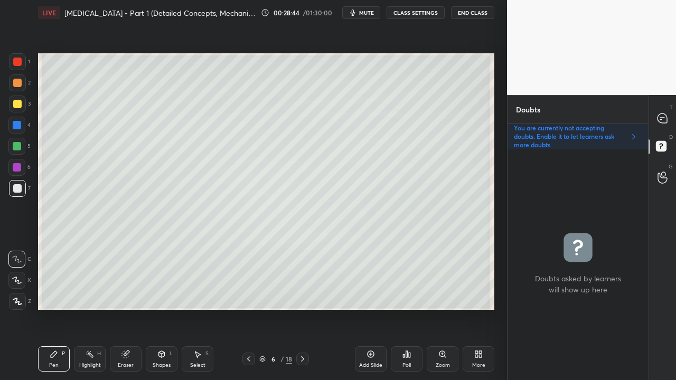
click at [18, 103] on div at bounding box center [17, 104] width 8 height 8
click at [667, 116] on icon at bounding box center [662, 118] width 11 height 11
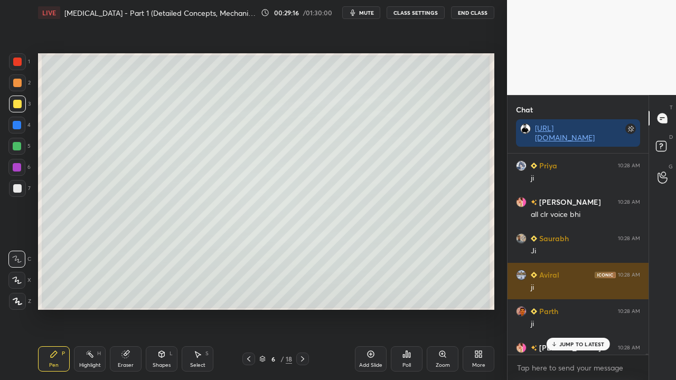
scroll to position [198, 138]
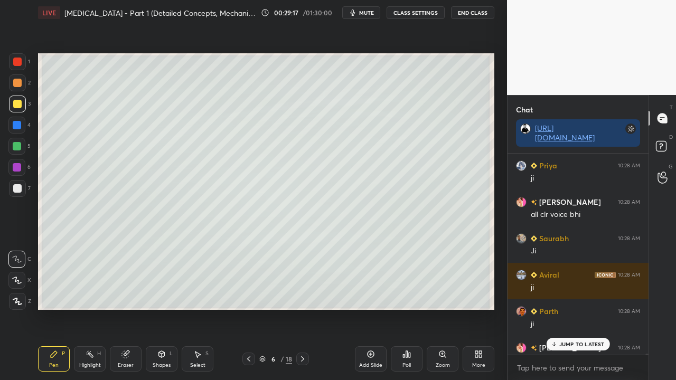
click at [571, 308] on p "JUMP TO LATEST" at bounding box center [581, 344] width 45 height 6
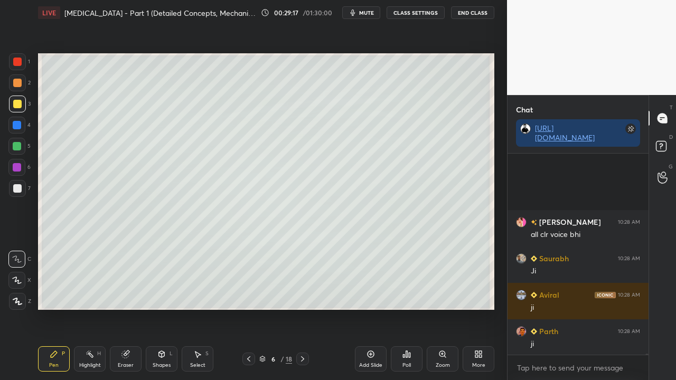
scroll to position [49631, 0]
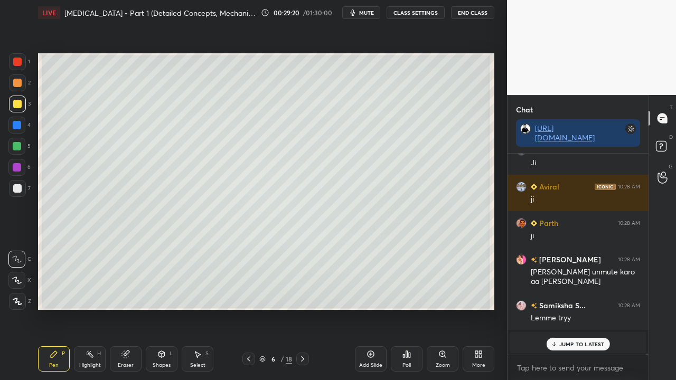
click at [582, 308] on p "JUMP TO LATEST" at bounding box center [581, 344] width 45 height 6
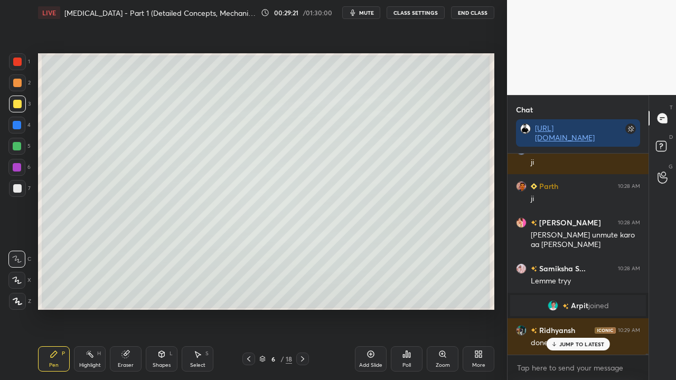
scroll to position [49703, 0]
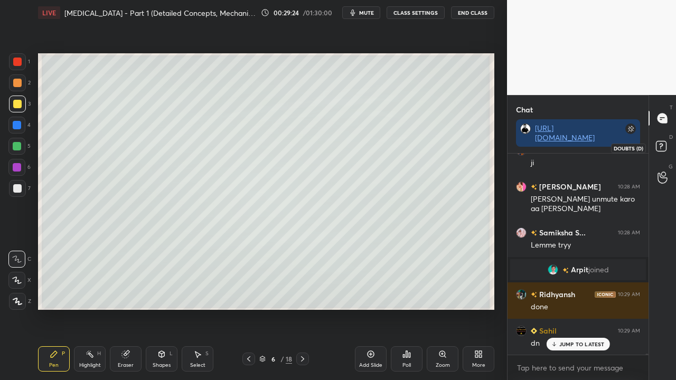
click at [671, 146] on icon at bounding box center [662, 147] width 19 height 19
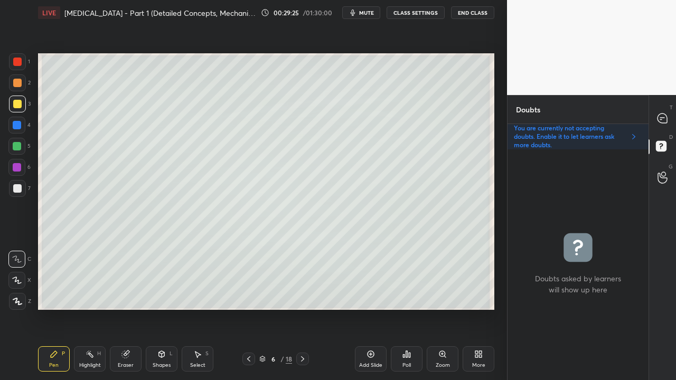
scroll to position [228, 138]
click at [666, 118] on icon at bounding box center [662, 119] width 10 height 10
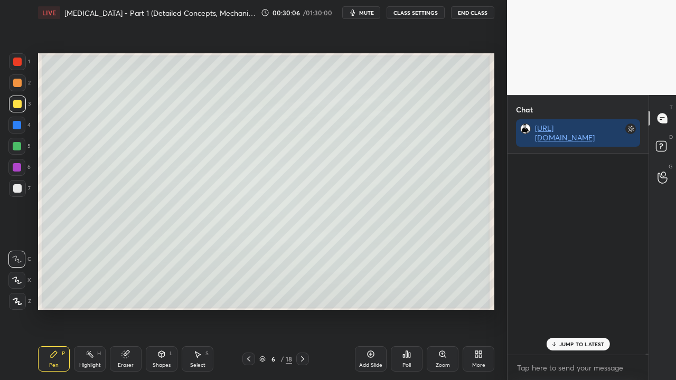
scroll to position [198, 138]
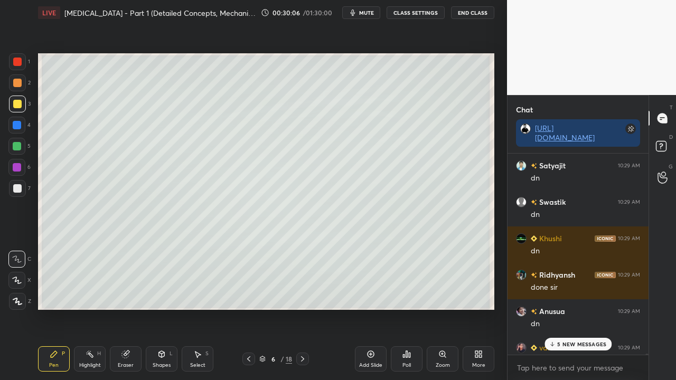
click at [580, 308] on p "5 NEW MESSAGES" at bounding box center [581, 344] width 49 height 6
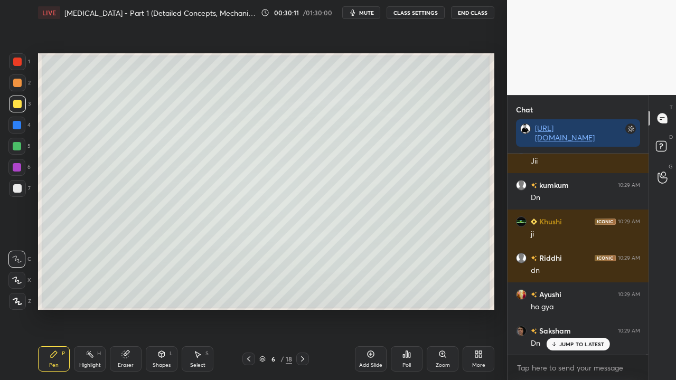
scroll to position [52642, 0]
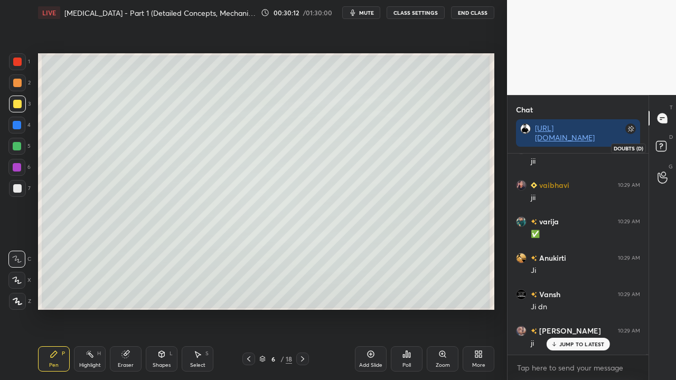
click at [662, 149] on rect at bounding box center [661, 147] width 10 height 10
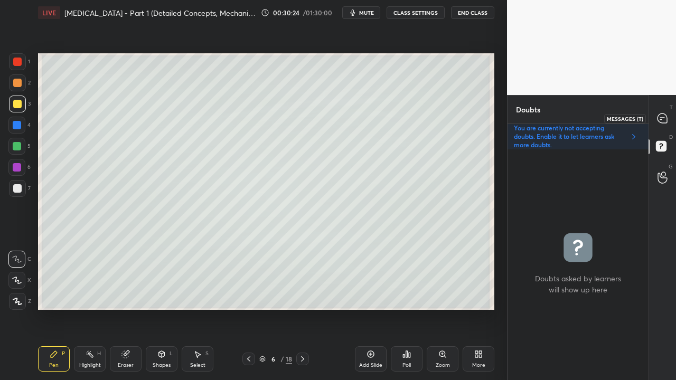
click at [662, 114] on icon at bounding box center [662, 119] width 10 height 10
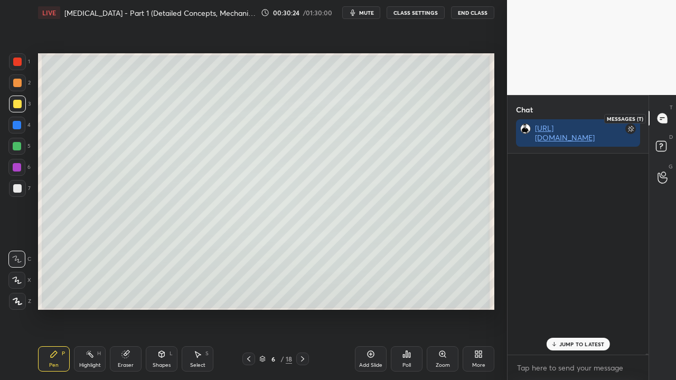
scroll to position [198, 138]
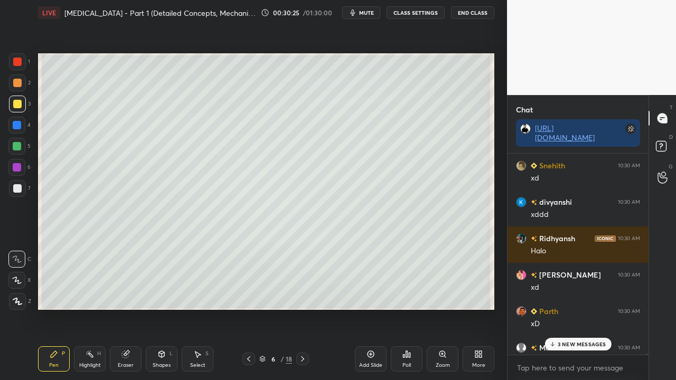
click at [572, 308] on p "3 NEW MESSAGES" at bounding box center [582, 344] width 49 height 6
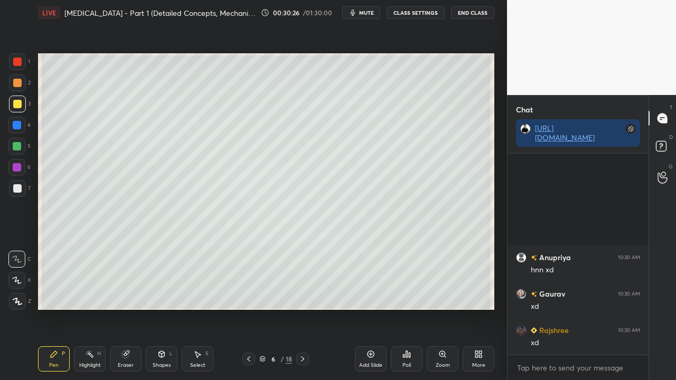
scroll to position [54059, 0]
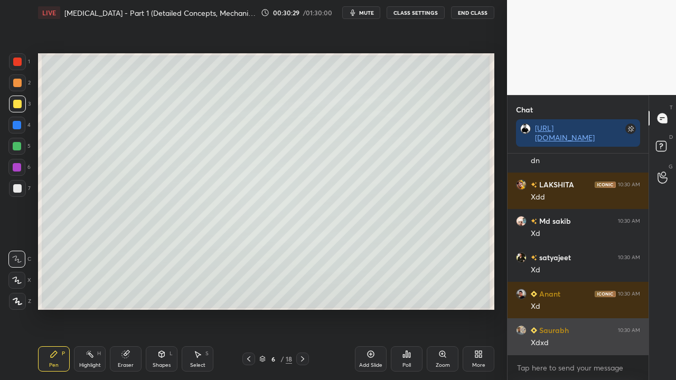
click at [574, 308] on div "Xdxd" at bounding box center [585, 343] width 109 height 11
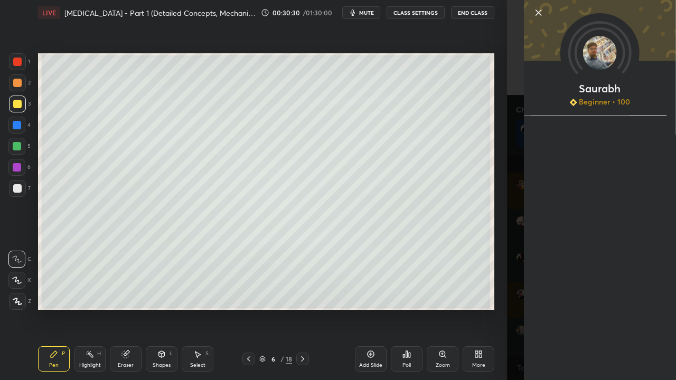
scroll to position [54277, 0]
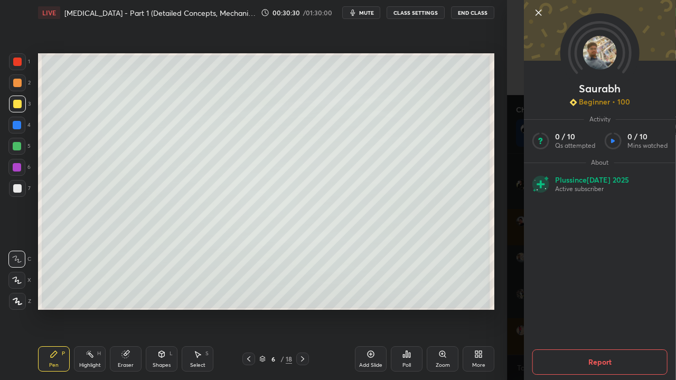
click at [501, 171] on div "1 2 3 4 5 6 7 C X Z C X Z E E Erase all H H LIVE [MEDICAL_DATA] - Part 1 (Detai…" at bounding box center [253, 190] width 507 height 380
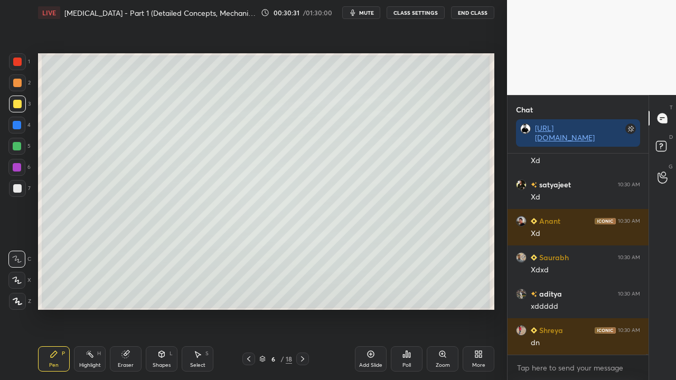
scroll to position [54350, 0]
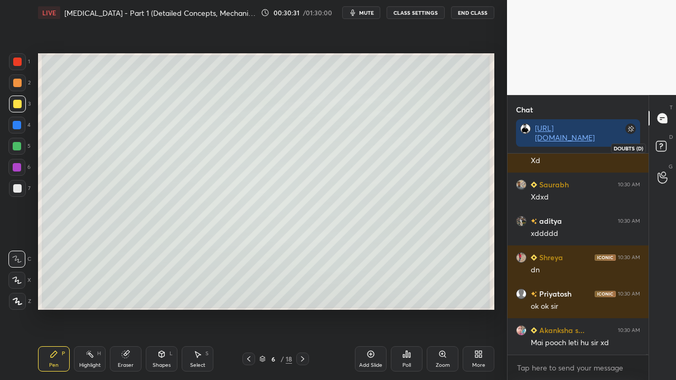
click at [659, 146] on rect at bounding box center [661, 147] width 10 height 10
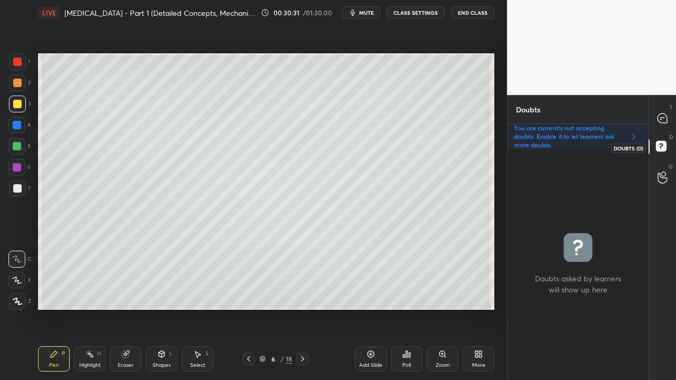
scroll to position [228, 138]
click at [299, 308] on icon at bounding box center [302, 359] width 8 height 8
click at [11, 103] on div at bounding box center [17, 104] width 17 height 17
click at [248, 308] on icon at bounding box center [248, 359] width 8 height 8
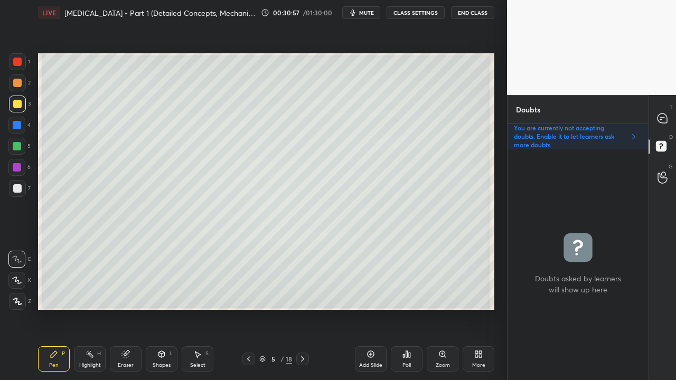
click at [306, 308] on icon at bounding box center [302, 359] width 8 height 8
click at [304, 308] on icon at bounding box center [302, 359] width 8 height 8
click at [669, 117] on div at bounding box center [662, 118] width 21 height 19
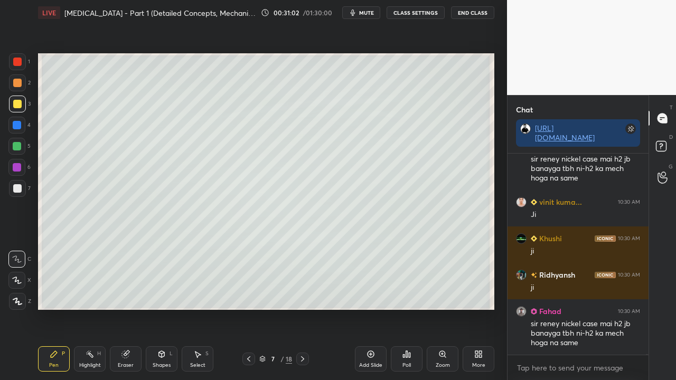
scroll to position [55326, 0]
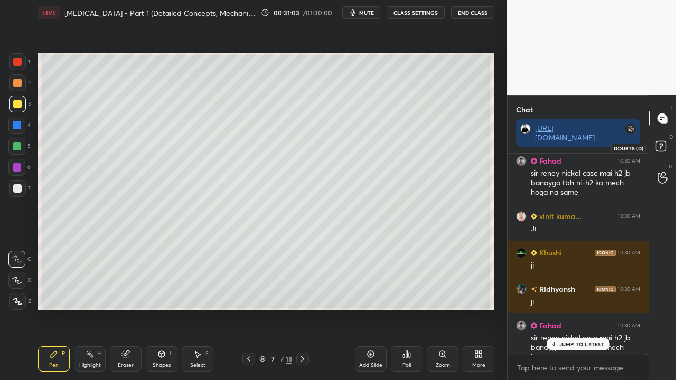
click at [664, 149] on rect at bounding box center [661, 147] width 10 height 10
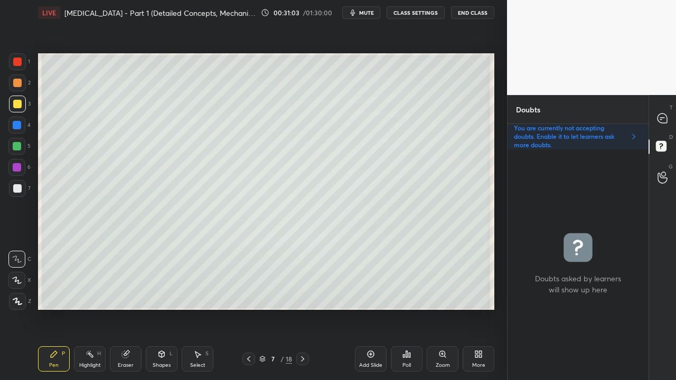
scroll to position [228, 138]
click at [247, 308] on icon at bounding box center [248, 359] width 8 height 8
click at [304, 308] on icon at bounding box center [302, 359] width 8 height 8
click at [300, 308] on icon at bounding box center [302, 359] width 8 height 8
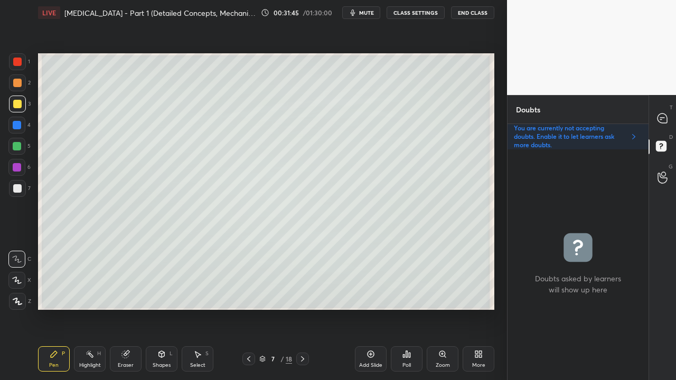
click at [665, 113] on icon at bounding box center [662, 118] width 11 height 11
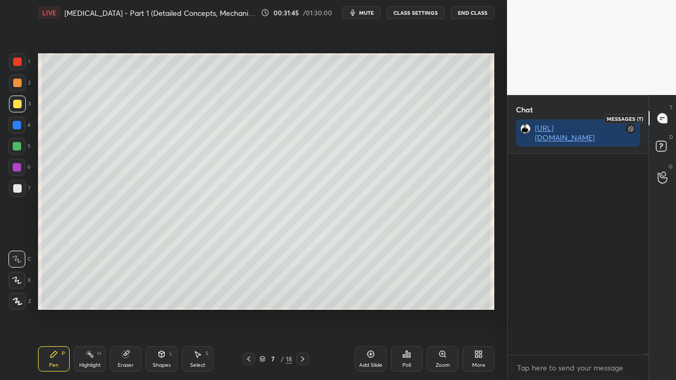
scroll to position [198, 138]
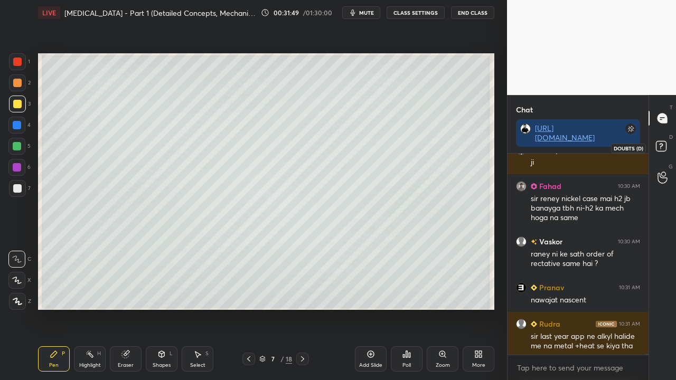
click at [656, 148] on rect at bounding box center [661, 147] width 10 height 10
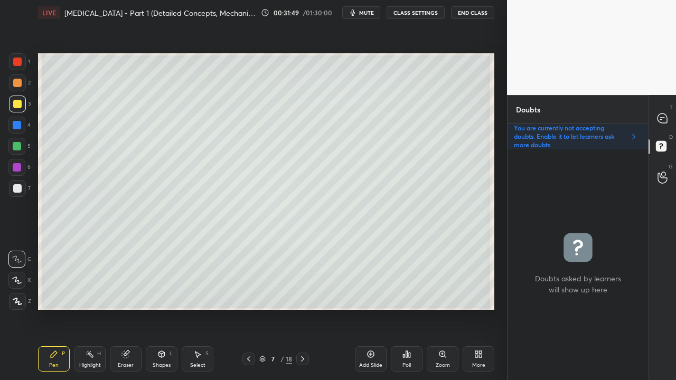
scroll to position [228, 138]
click at [14, 185] on div at bounding box center [17, 188] width 8 height 8
click at [16, 106] on div at bounding box center [17, 104] width 8 height 8
click at [661, 116] on icon at bounding box center [662, 119] width 10 height 10
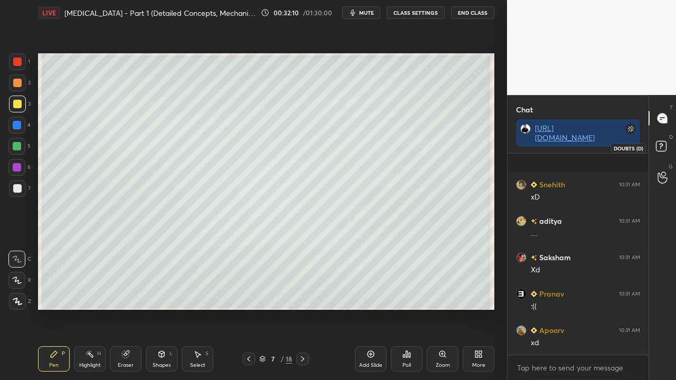
scroll to position [55931, 0]
click at [661, 146] on icon at bounding box center [661, 146] width 4 height 4
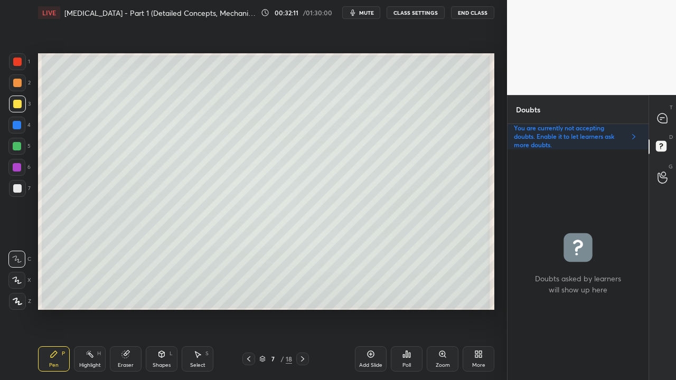
scroll to position [228, 138]
click at [21, 191] on div at bounding box center [17, 188] width 17 height 17
click at [15, 106] on div at bounding box center [17, 104] width 8 height 8
click at [672, 117] on div at bounding box center [662, 118] width 21 height 19
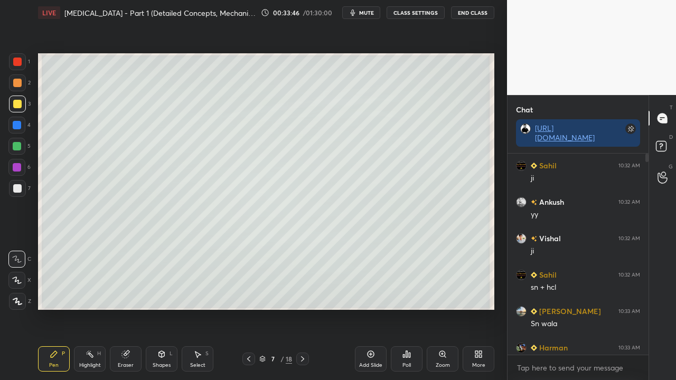
scroll to position [198, 138]
click at [670, 142] on icon at bounding box center [662, 147] width 19 height 19
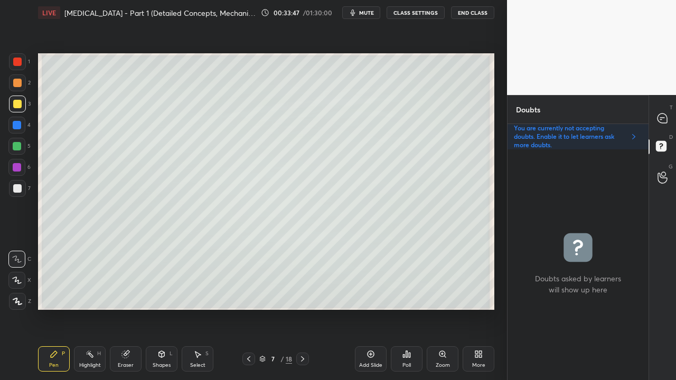
scroll to position [228, 138]
click at [668, 120] on div at bounding box center [662, 118] width 21 height 19
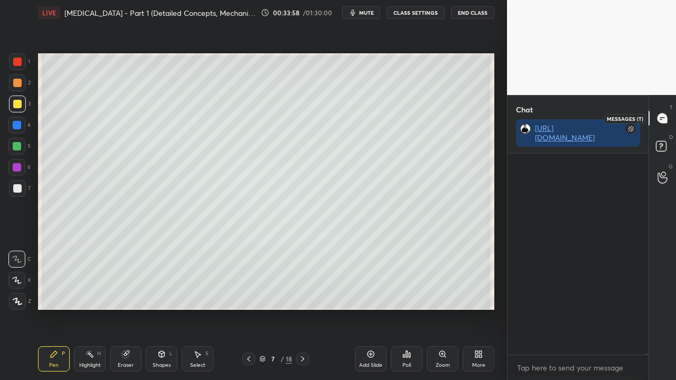
scroll to position [198, 138]
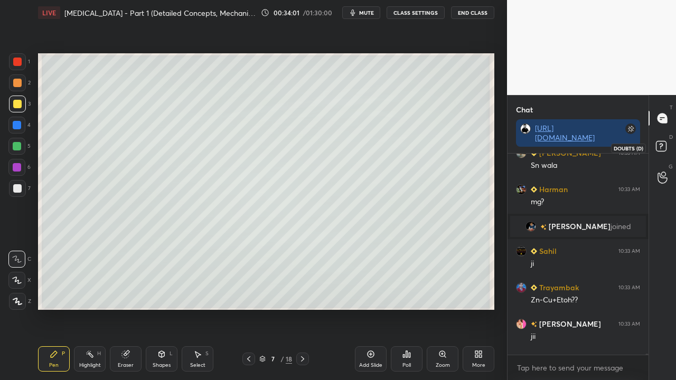
click at [663, 148] on rect at bounding box center [661, 147] width 10 height 10
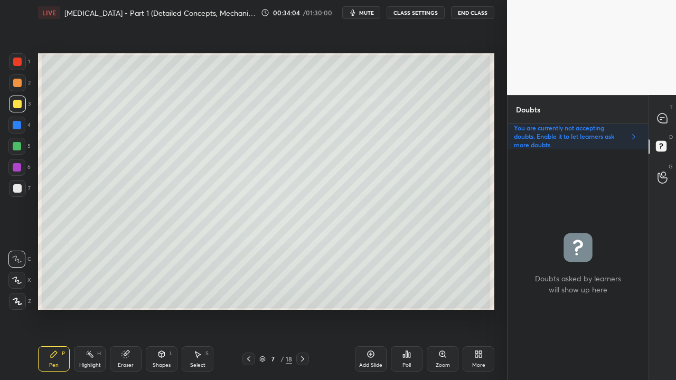
click at [17, 190] on div at bounding box center [17, 188] width 8 height 8
click at [670, 115] on div at bounding box center [662, 118] width 21 height 19
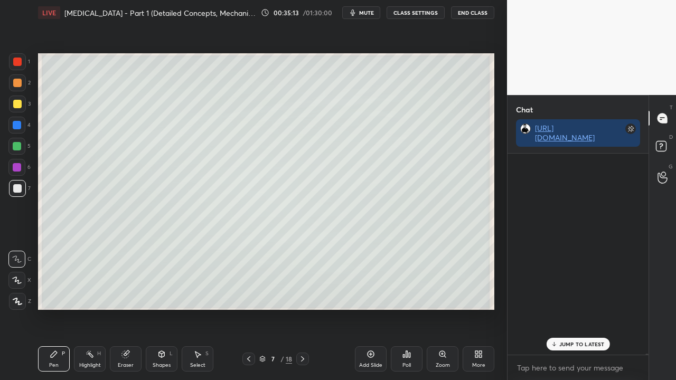
scroll to position [198, 138]
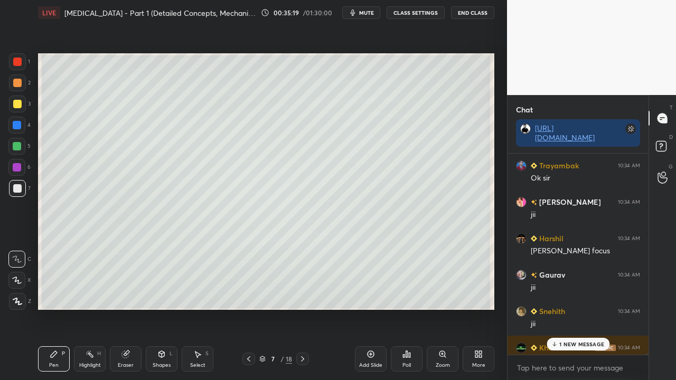
click at [560, 308] on div "1 NEW MESSAGE" at bounding box center [578, 344] width 63 height 13
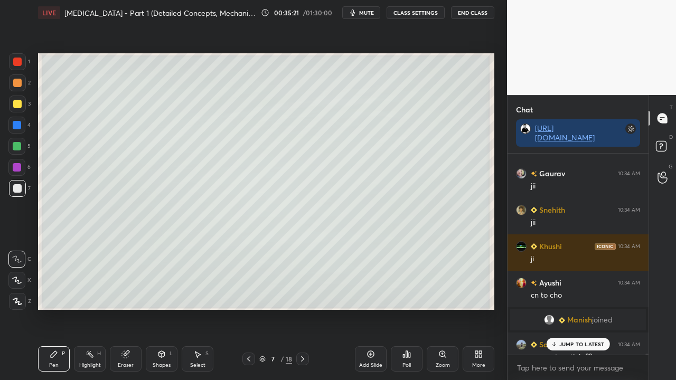
scroll to position [57255, 0]
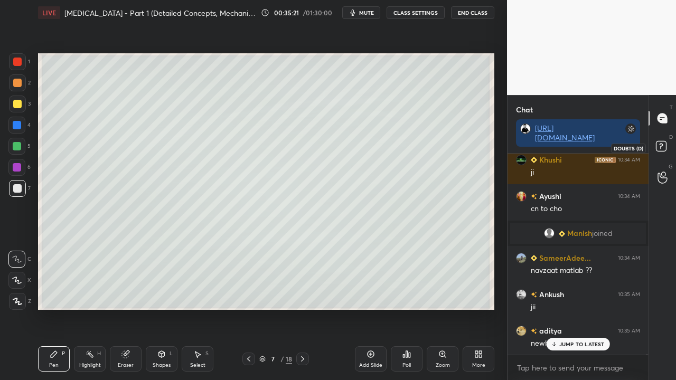
click at [666, 144] on icon at bounding box center [662, 147] width 19 height 19
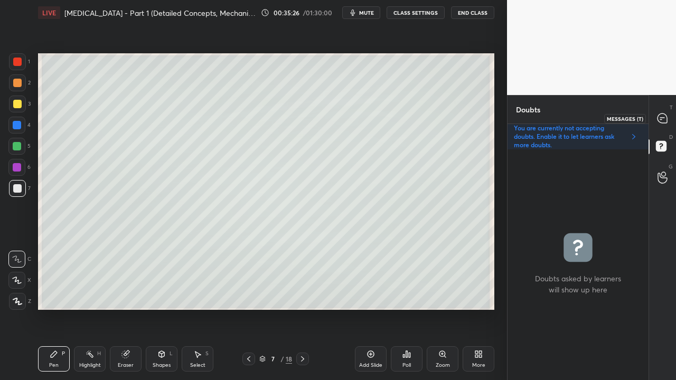
click at [663, 117] on icon at bounding box center [662, 119] width 10 height 10
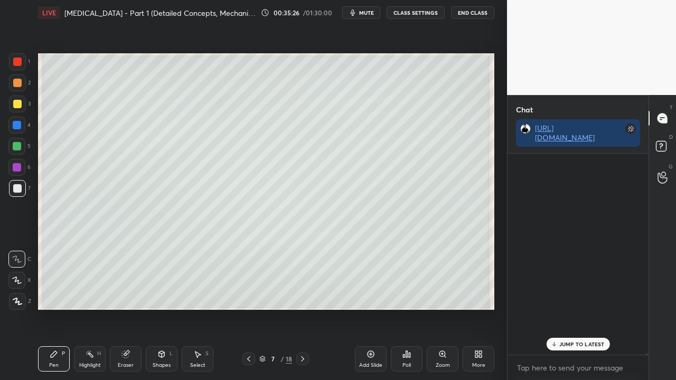
scroll to position [198, 138]
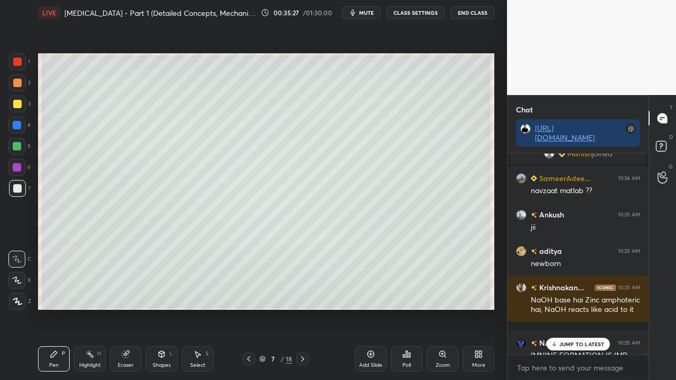
click at [570, 308] on p "JUMP TO LATEST" at bounding box center [581, 344] width 45 height 6
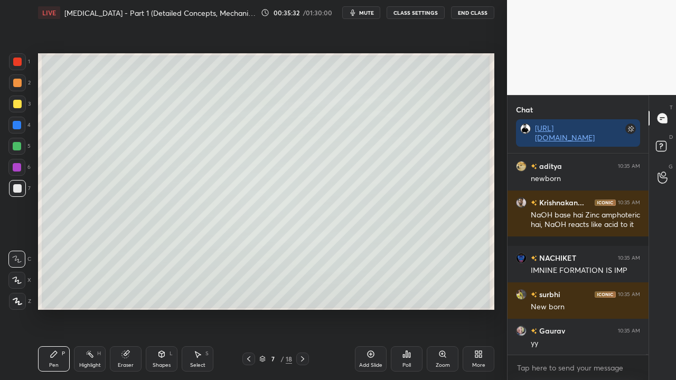
scroll to position [57457, 0]
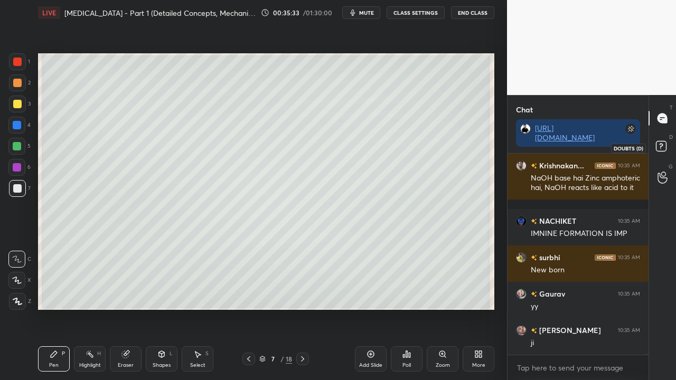
drag, startPoint x: 662, startPoint y: 149, endPoint x: 666, endPoint y: 143, distance: 7.9
click at [662, 149] on rect at bounding box center [661, 147] width 10 height 10
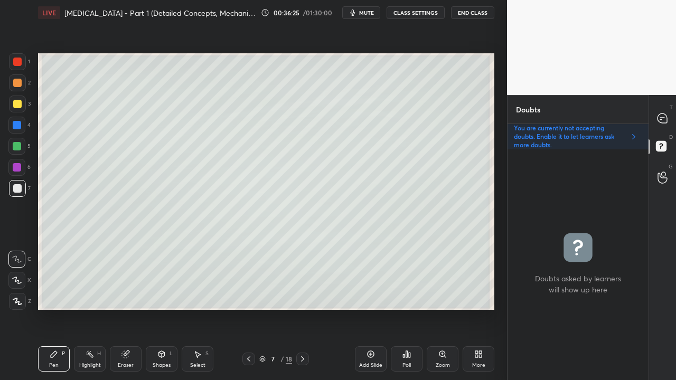
click at [159, 308] on div "Shapes L" at bounding box center [162, 358] width 32 height 25
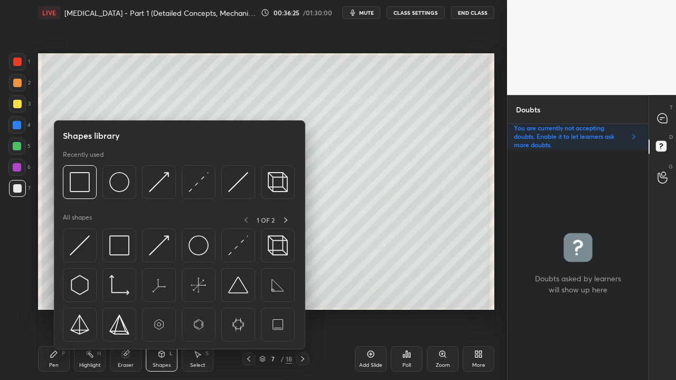
click at [136, 308] on div "Eraser" at bounding box center [126, 358] width 32 height 25
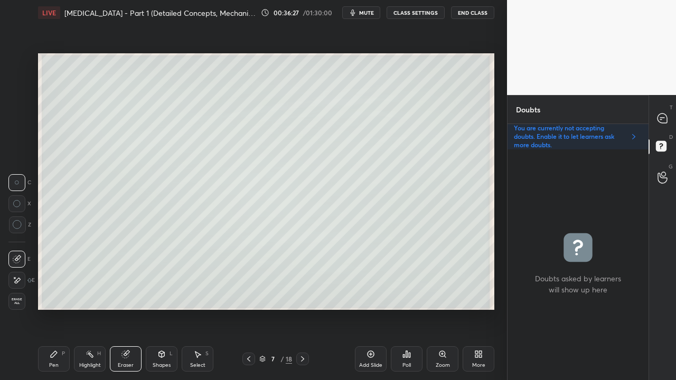
click at [66, 308] on div "Pen P" at bounding box center [54, 358] width 32 height 25
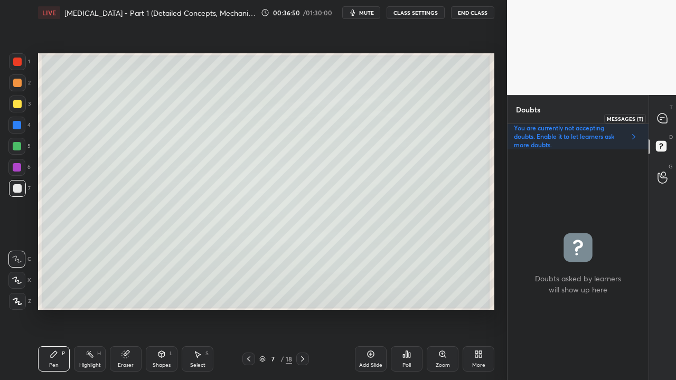
click at [666, 117] on icon at bounding box center [662, 119] width 10 height 10
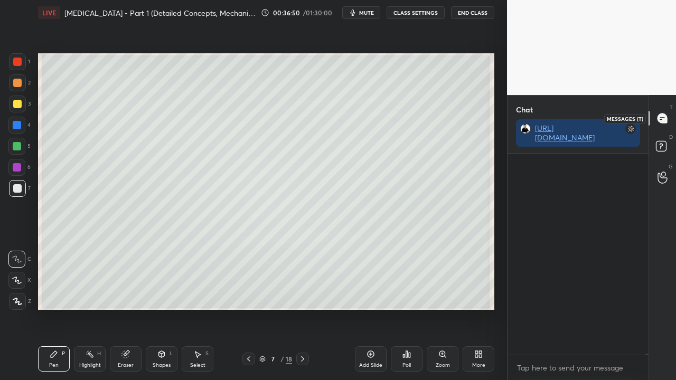
scroll to position [198, 138]
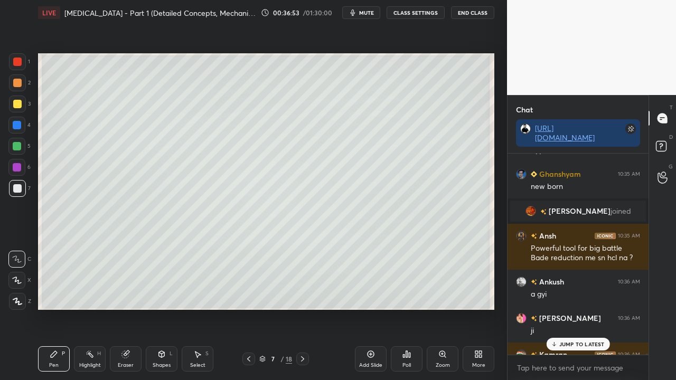
click at [572, 308] on p "JUMP TO LATEST" at bounding box center [581, 344] width 45 height 6
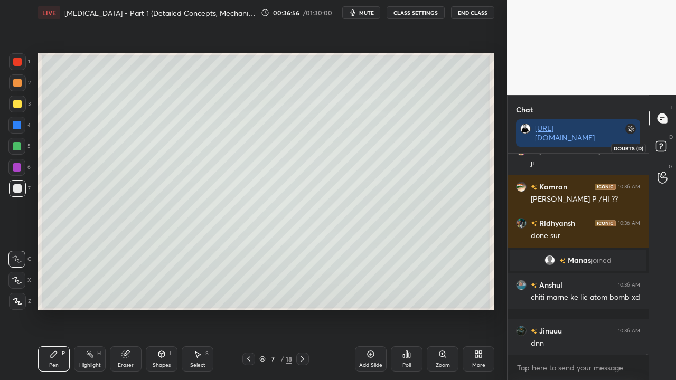
scroll to position [58183, 0]
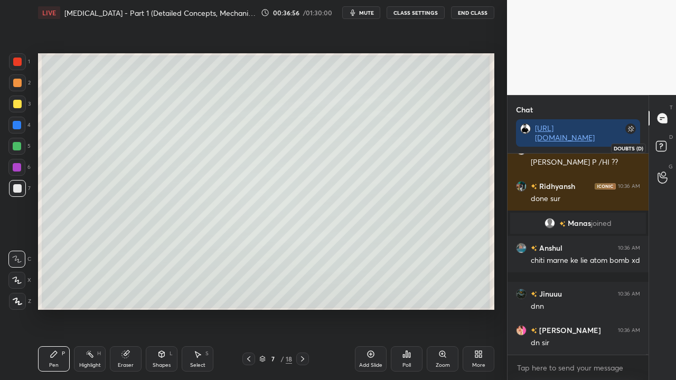
click at [664, 148] on rect at bounding box center [661, 147] width 10 height 10
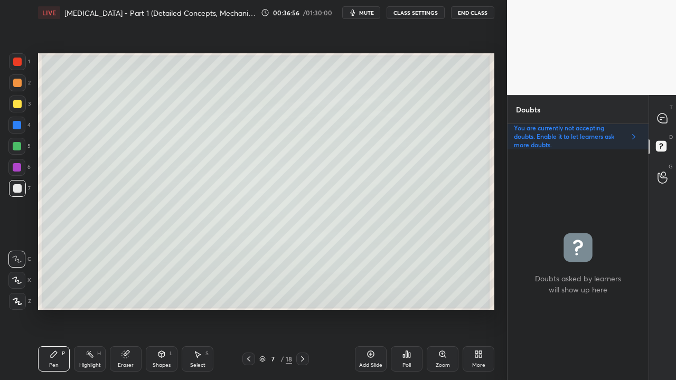
scroll to position [228, 138]
click at [664, 118] on icon at bounding box center [662, 119] width 10 height 10
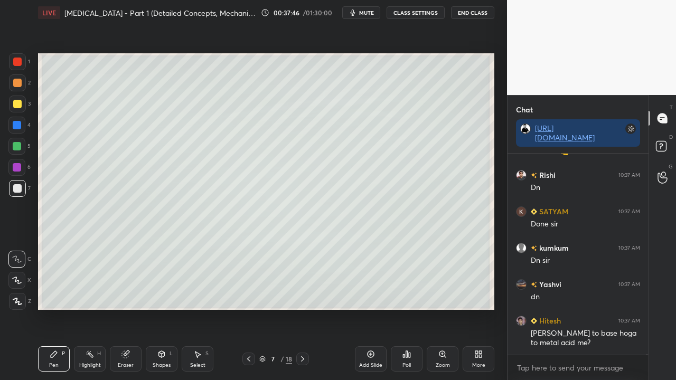
scroll to position [59843, 0]
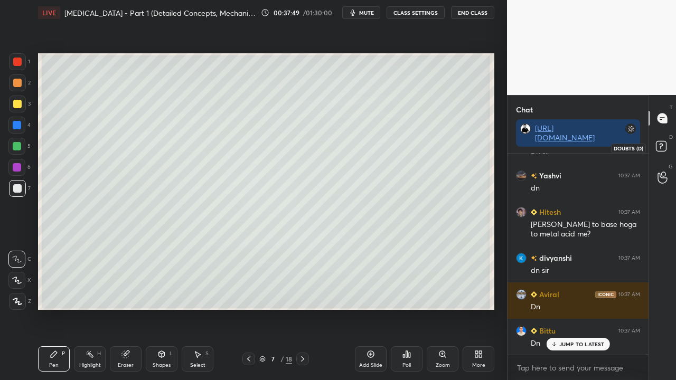
click at [663, 144] on rect at bounding box center [661, 147] width 10 height 10
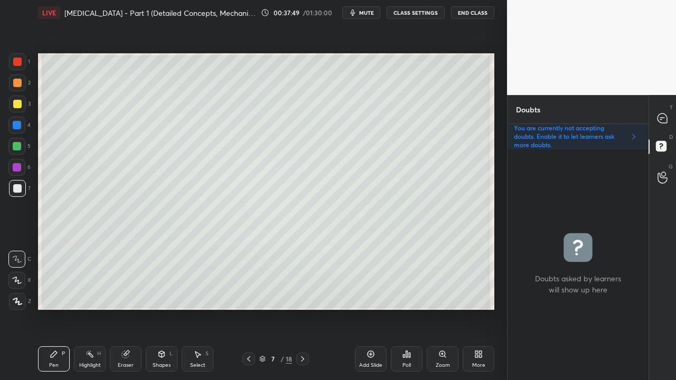
scroll to position [228, 138]
click at [303, 308] on icon at bounding box center [302, 359] width 8 height 8
click at [21, 104] on div at bounding box center [17, 104] width 8 height 8
click at [18, 103] on div at bounding box center [17, 104] width 8 height 8
click at [248, 308] on icon at bounding box center [248, 359] width 8 height 8
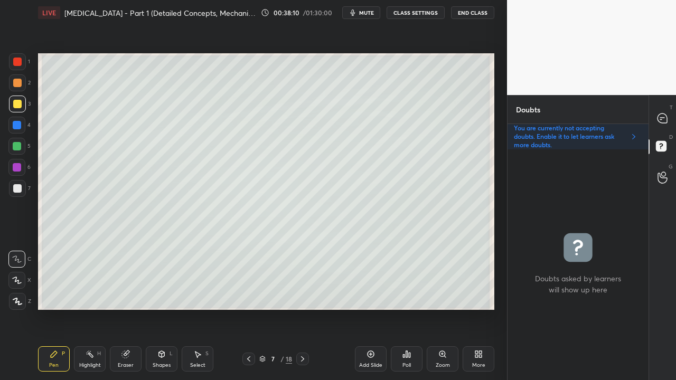
drag, startPoint x: 299, startPoint y: 362, endPoint x: 291, endPoint y: 319, distance: 43.9
click at [299, 308] on icon at bounding box center [302, 359] width 8 height 8
click at [16, 105] on div at bounding box center [17, 104] width 8 height 8
click at [17, 188] on div at bounding box center [17, 188] width 8 height 8
click at [118, 308] on div "Eraser" at bounding box center [126, 365] width 16 height 5
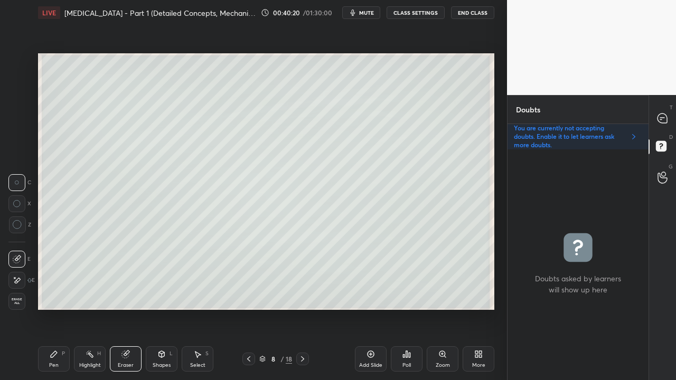
click at [53, 308] on div "Pen" at bounding box center [54, 365] width 10 height 5
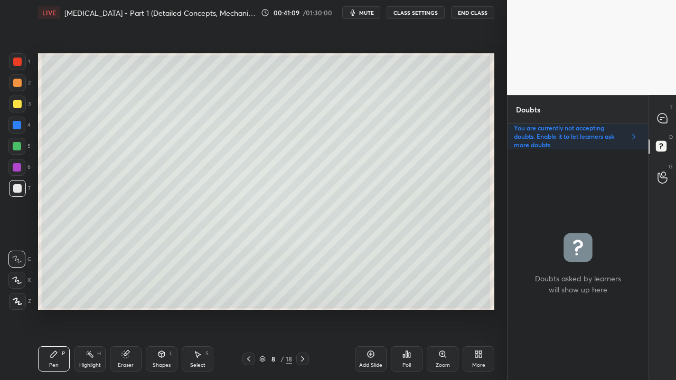
click at [123, 308] on div "Eraser" at bounding box center [126, 358] width 32 height 25
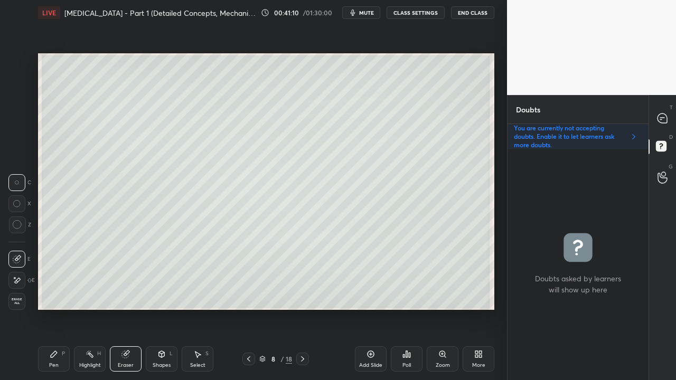
click at [60, 308] on div "Pen P" at bounding box center [54, 358] width 32 height 25
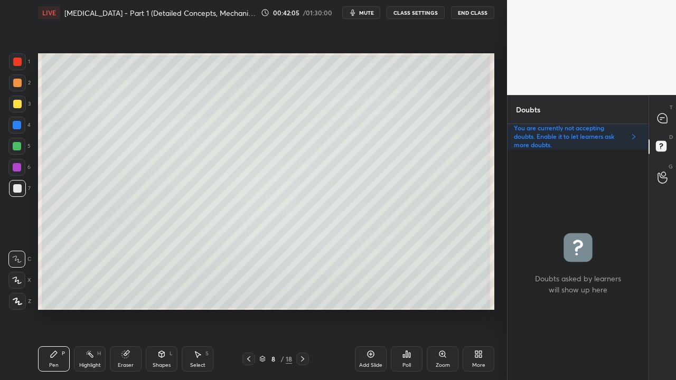
click at [372, 16] on button "mute" at bounding box center [361, 12] width 38 height 13
click at [371, 13] on span "unmute" at bounding box center [365, 12] width 23 height 7
click at [665, 117] on icon at bounding box center [662, 119] width 10 height 10
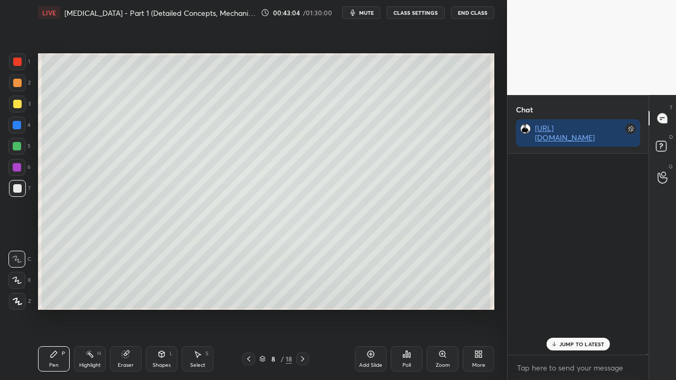
scroll to position [198, 138]
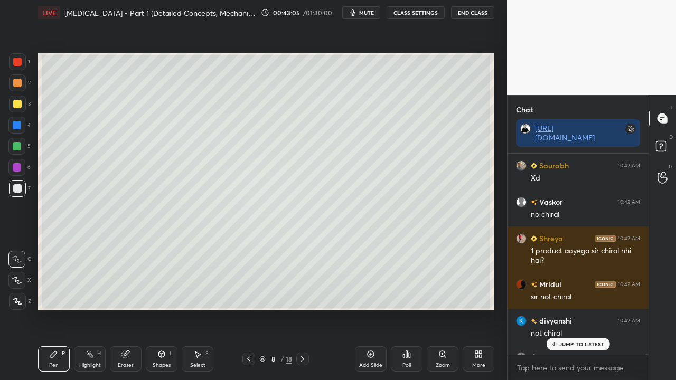
click at [567, 308] on p "JUMP TO LATEST" at bounding box center [581, 344] width 45 height 6
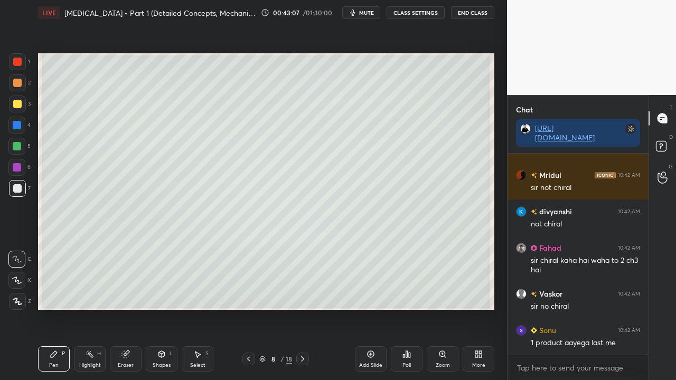
scroll to position [61245, 0]
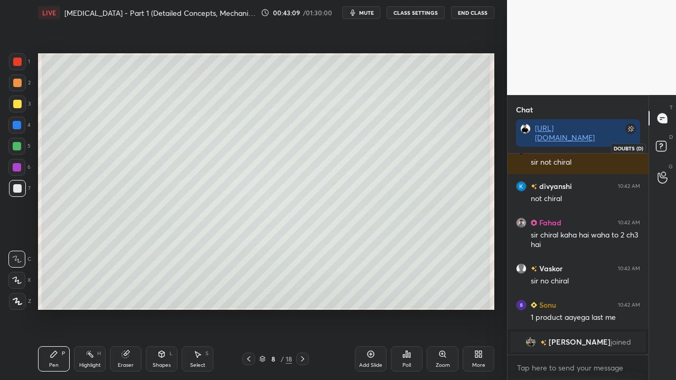
click at [662, 147] on rect at bounding box center [661, 147] width 10 height 10
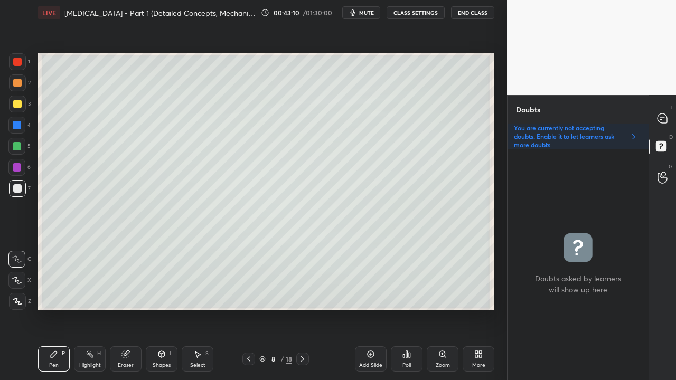
click at [124, 308] on div "Eraser" at bounding box center [126, 365] width 16 height 5
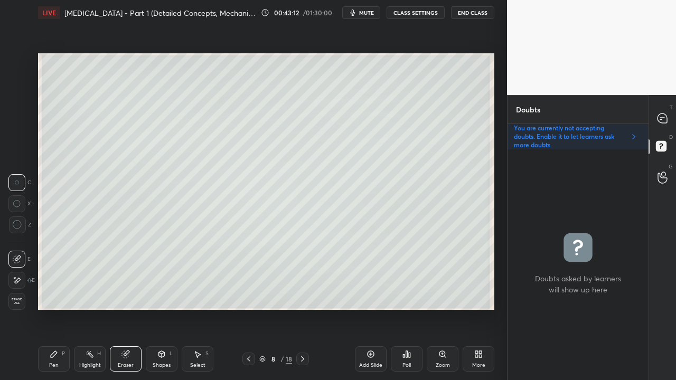
drag, startPoint x: 56, startPoint y: 361, endPoint x: 84, endPoint y: 318, distance: 51.1
click at [58, 308] on div "Pen P" at bounding box center [54, 358] width 32 height 25
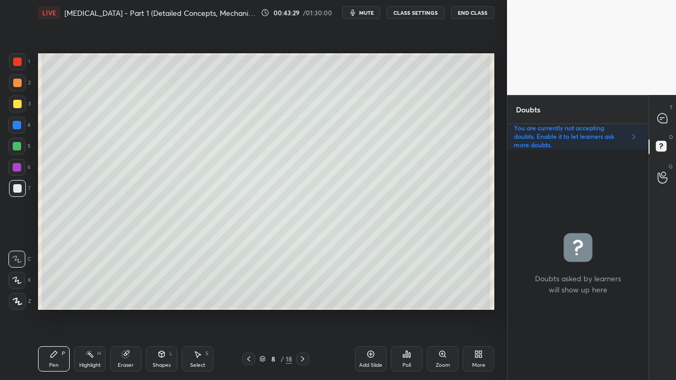
click at [302, 308] on icon at bounding box center [302, 359] width 8 height 8
click at [22, 104] on div at bounding box center [17, 104] width 17 height 17
click at [672, 116] on div at bounding box center [662, 118] width 21 height 19
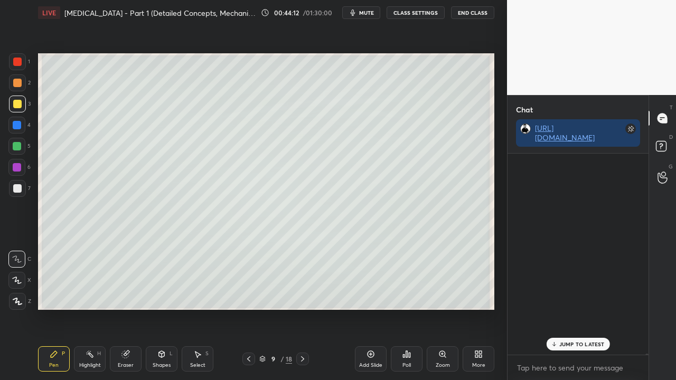
scroll to position [198, 138]
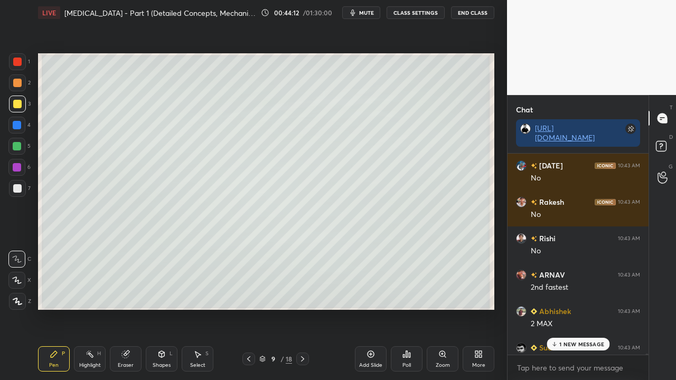
click at [571, 308] on p "1 NEW MESSAGE" at bounding box center [581, 344] width 45 height 6
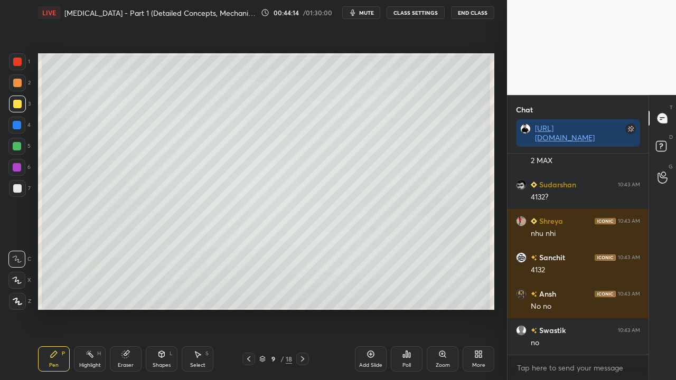
scroll to position [61812, 0]
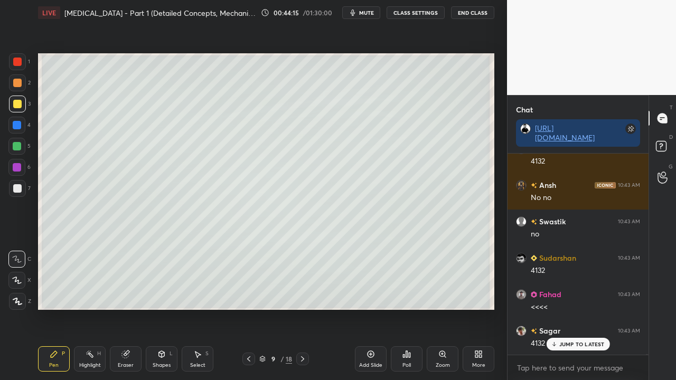
click at [16, 193] on div at bounding box center [17, 188] width 17 height 17
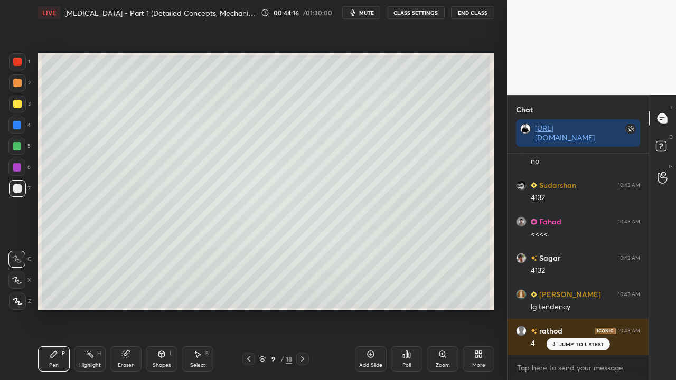
click at [672, 145] on div at bounding box center [662, 147] width 21 height 19
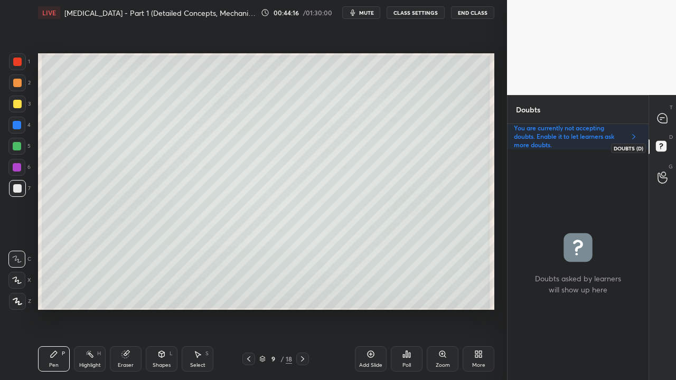
scroll to position [228, 138]
click at [250, 308] on icon at bounding box center [248, 359] width 8 height 8
click at [302, 308] on icon at bounding box center [302, 359] width 8 height 8
click at [652, 118] on div at bounding box center [662, 118] width 21 height 19
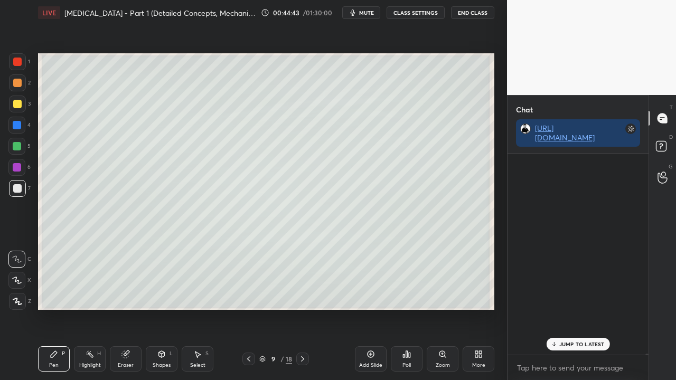
scroll to position [198, 138]
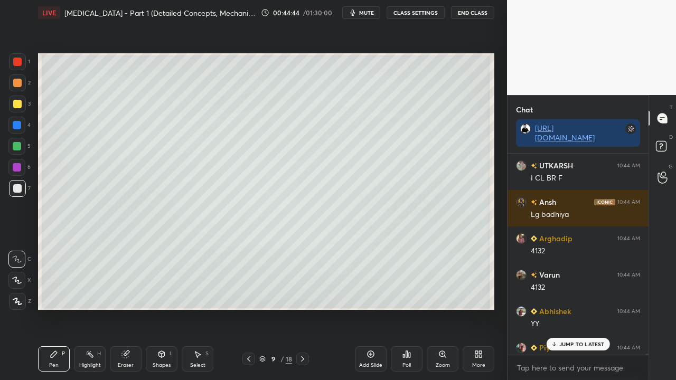
click at [569, 308] on p "JUMP TO LATEST" at bounding box center [581, 344] width 45 height 6
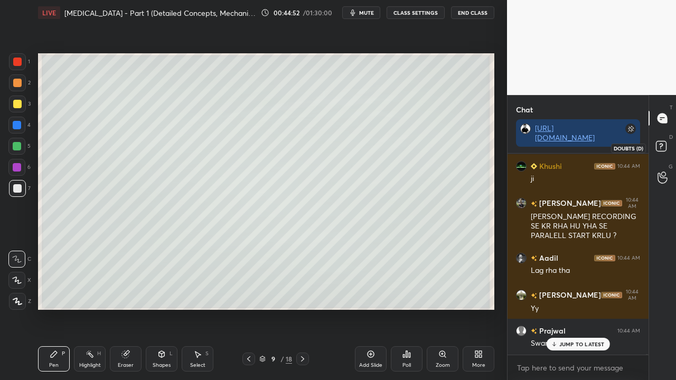
scroll to position [63542, 0]
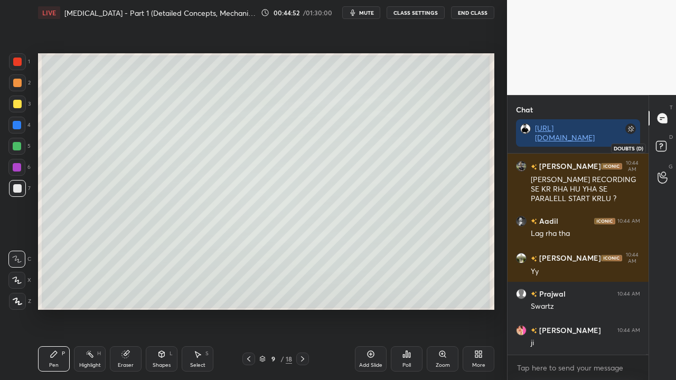
click at [663, 150] on rect at bounding box center [661, 147] width 10 height 10
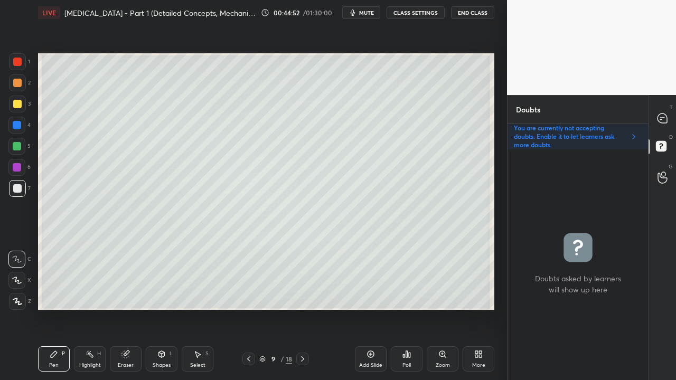
scroll to position [228, 138]
click at [663, 116] on icon at bounding box center [662, 119] width 10 height 10
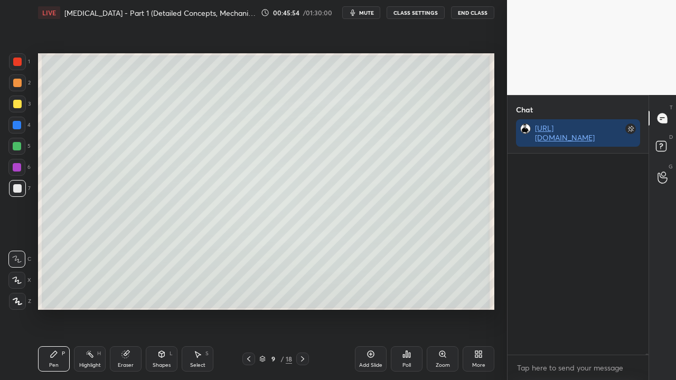
scroll to position [198, 138]
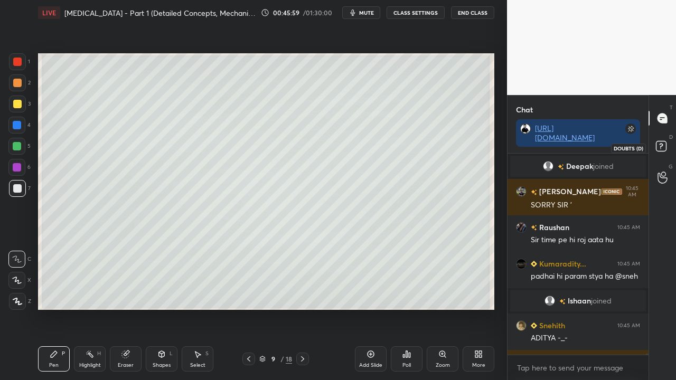
click at [663, 143] on rect at bounding box center [661, 147] width 10 height 10
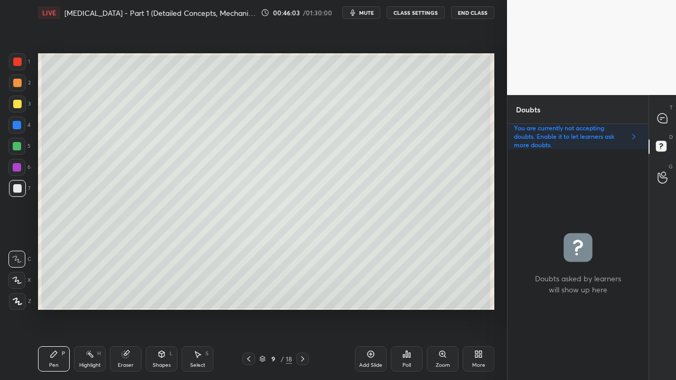
click at [664, 112] on div at bounding box center [662, 118] width 21 height 19
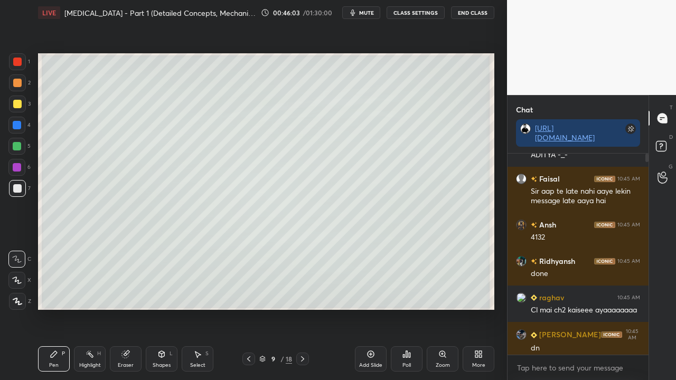
scroll to position [198, 138]
drag, startPoint x: 563, startPoint y: 345, endPoint x: 509, endPoint y: 363, distance: 56.6
click at [562, 308] on p "JUMP TO LATEST" at bounding box center [581, 344] width 45 height 6
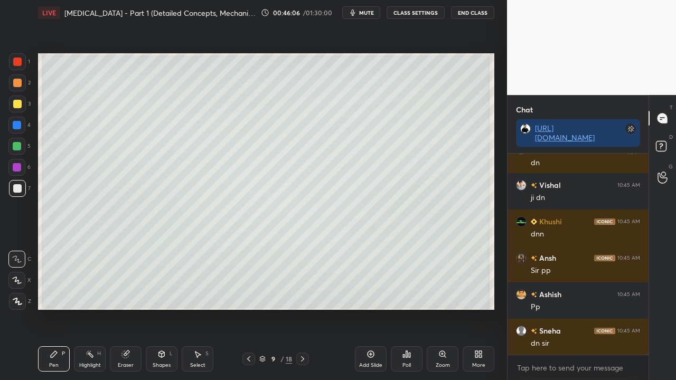
scroll to position [64710, 0]
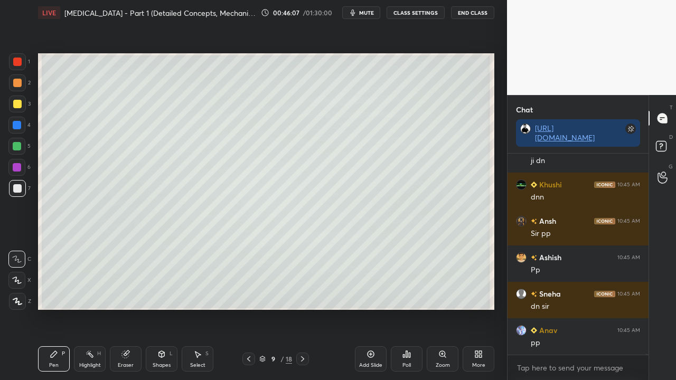
click at [244, 308] on div "9 / 18" at bounding box center [275, 359] width 158 height 13
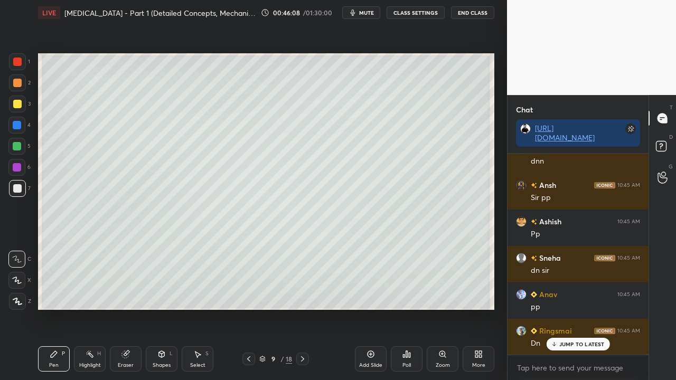
drag, startPoint x: 247, startPoint y: 361, endPoint x: 271, endPoint y: 346, distance: 28.7
click at [248, 308] on icon at bounding box center [248, 359] width 8 height 8
click at [667, 149] on icon at bounding box center [662, 147] width 19 height 19
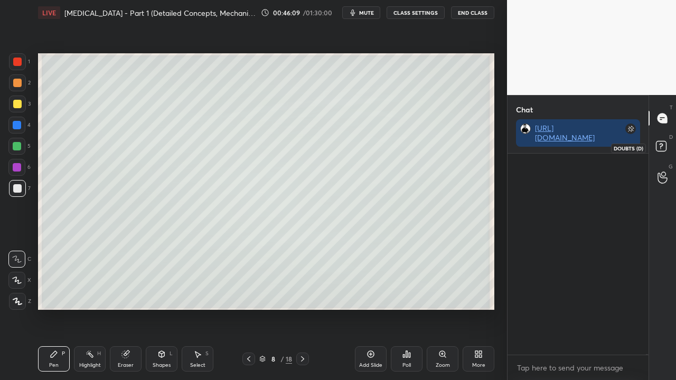
scroll to position [228, 138]
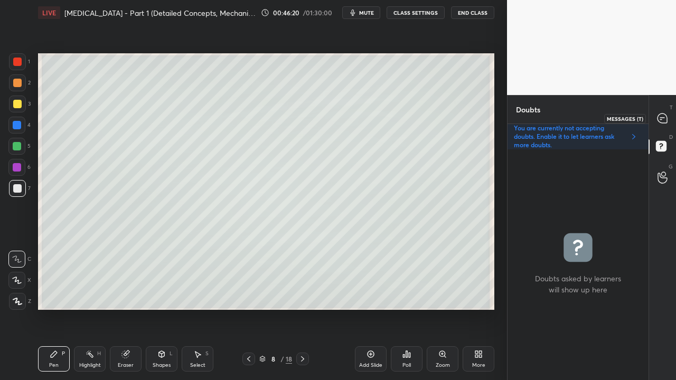
click at [662, 114] on icon at bounding box center [662, 119] width 10 height 10
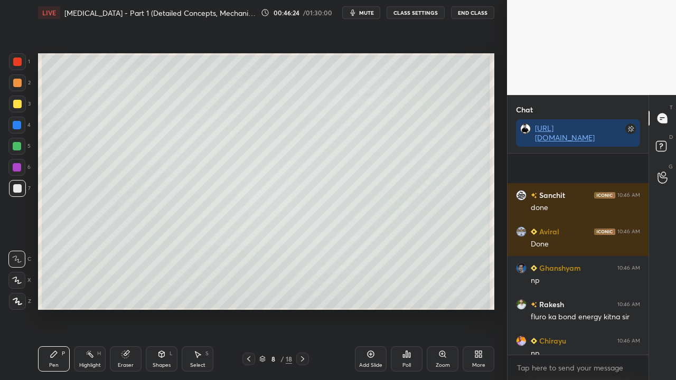
scroll to position [65501, 0]
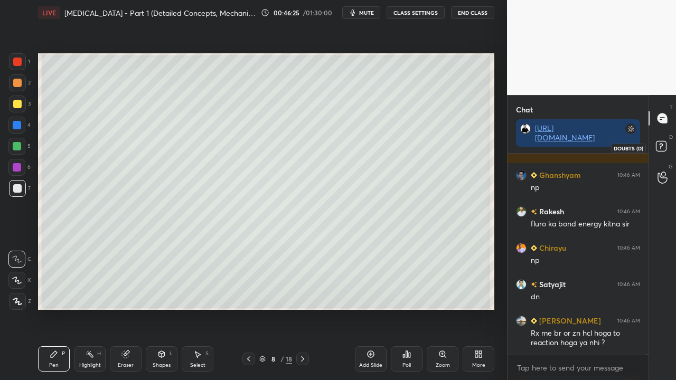
click at [667, 142] on icon at bounding box center [662, 147] width 19 height 19
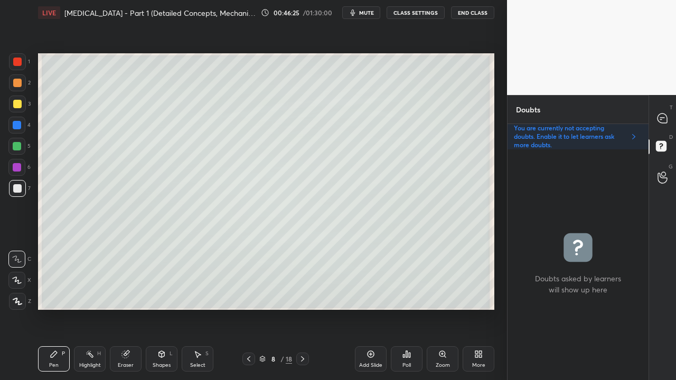
scroll to position [228, 138]
click at [305, 308] on icon at bounding box center [302, 359] width 8 height 8
click at [663, 114] on icon at bounding box center [662, 119] width 10 height 10
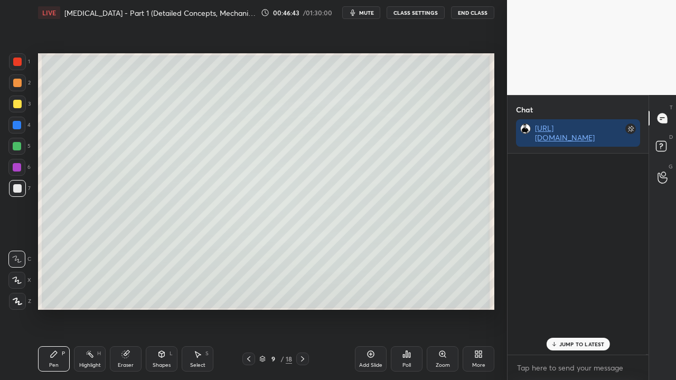
scroll to position [198, 138]
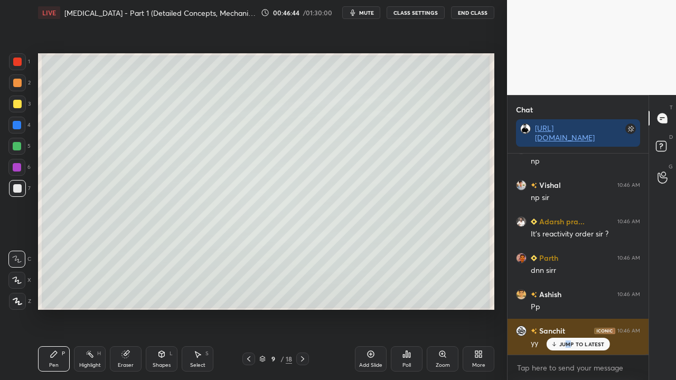
click at [568, 308] on div "JUMP TO LATEST" at bounding box center [577, 344] width 63 height 13
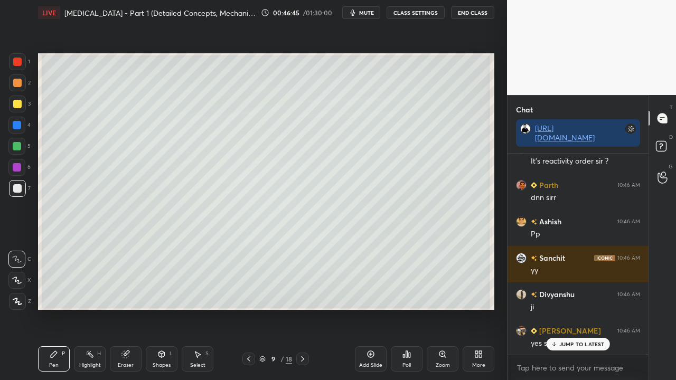
click at [249, 308] on icon at bounding box center [248, 358] width 3 height 5
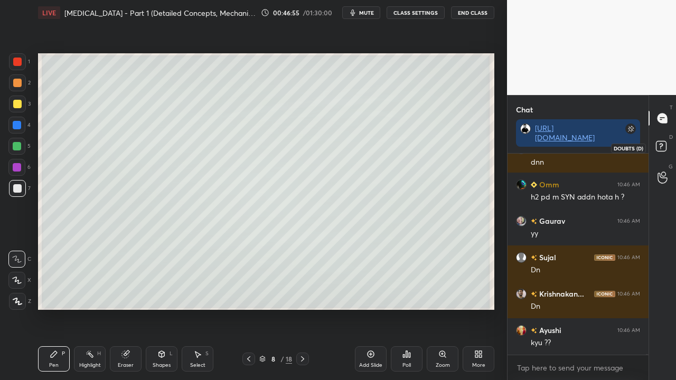
click at [665, 147] on rect at bounding box center [661, 147] width 10 height 10
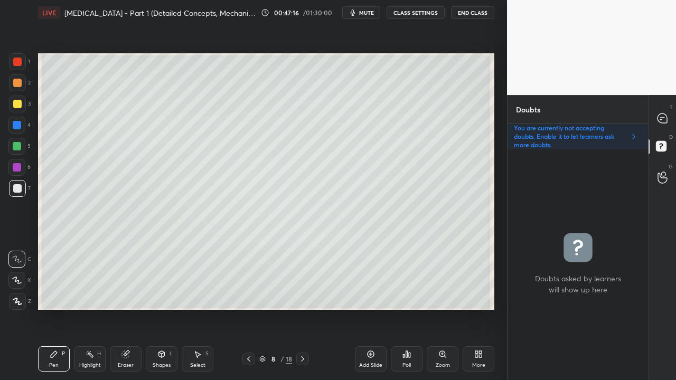
click at [249, 308] on icon at bounding box center [248, 359] width 8 height 8
click at [304, 308] on icon at bounding box center [302, 359] width 8 height 8
click at [305, 308] on icon at bounding box center [302, 359] width 8 height 8
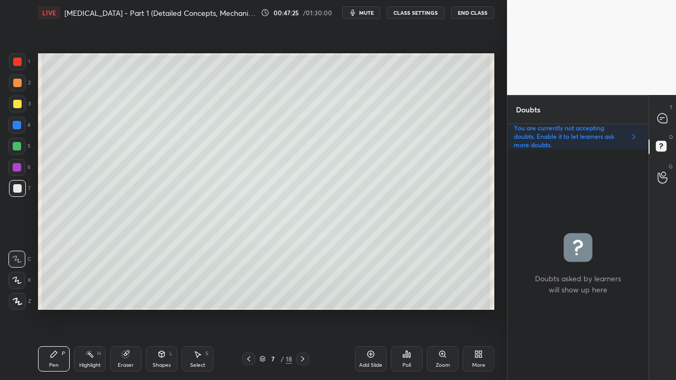
click at [304, 308] on icon at bounding box center [302, 359] width 8 height 8
click at [304, 308] on icon at bounding box center [302, 358] width 3 height 5
click at [667, 121] on icon at bounding box center [662, 118] width 11 height 11
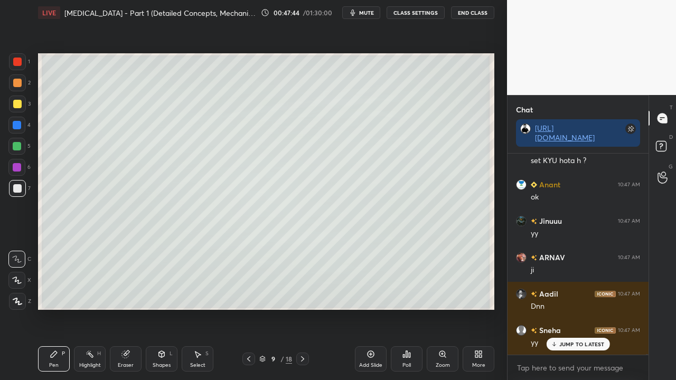
scroll to position [66947, 0]
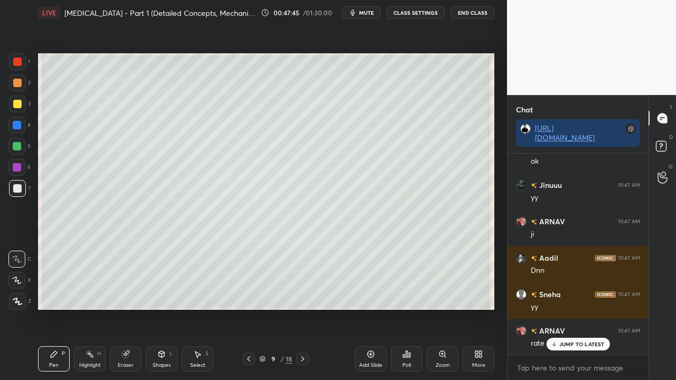
click at [663, 148] on rect at bounding box center [661, 147] width 10 height 10
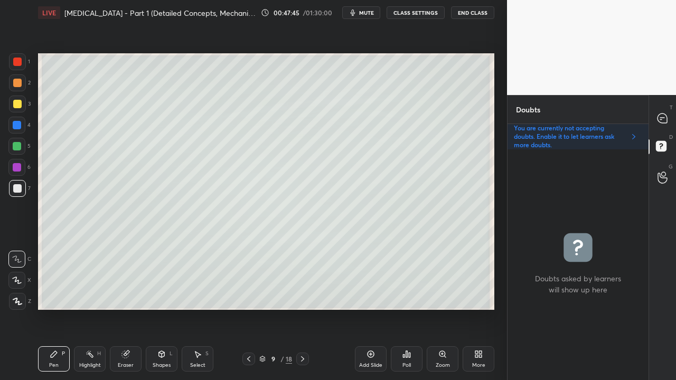
scroll to position [228, 138]
click at [250, 308] on icon at bounding box center [248, 359] width 8 height 8
click at [651, 111] on div "T Messages (T)" at bounding box center [662, 118] width 27 height 30
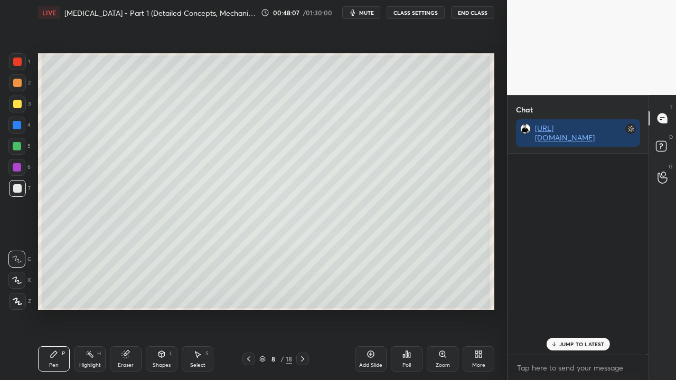
scroll to position [198, 138]
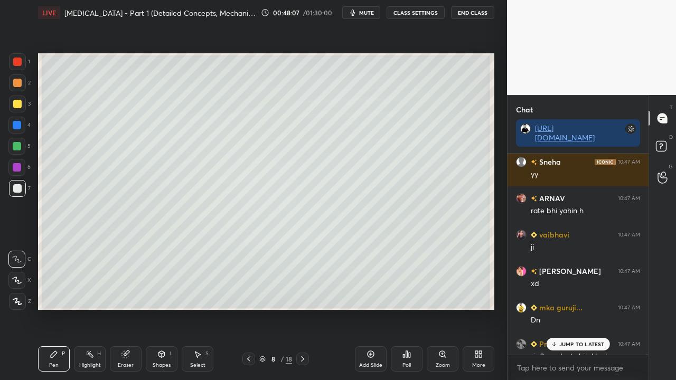
click at [581, 308] on div "JUMP TO LATEST" at bounding box center [577, 344] width 63 height 13
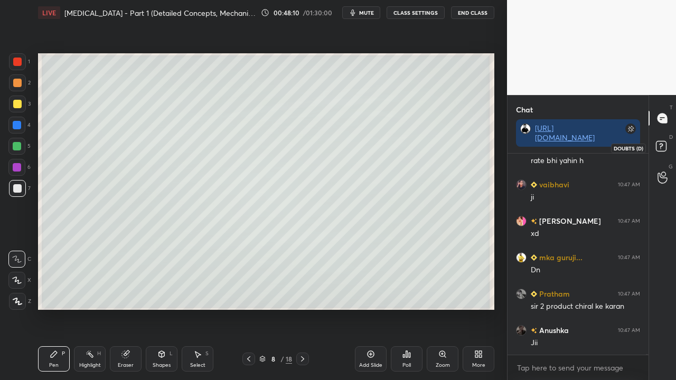
drag, startPoint x: 662, startPoint y: 145, endPoint x: 664, endPoint y: 140, distance: 5.5
click at [662, 146] on icon at bounding box center [662, 147] width 19 height 19
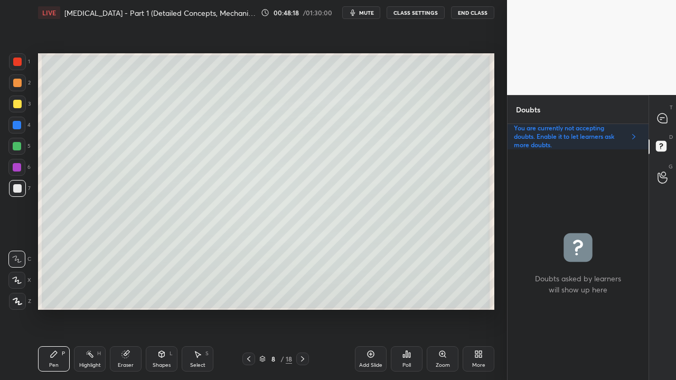
click at [301, 308] on icon at bounding box center [302, 359] width 8 height 8
click at [249, 308] on icon at bounding box center [248, 359] width 8 height 8
click at [667, 106] on div "T Messages (T) D Doubts (D) G Raise Hand (G)" at bounding box center [661, 237] width 27 height 285
click at [665, 118] on icon at bounding box center [662, 119] width 10 height 10
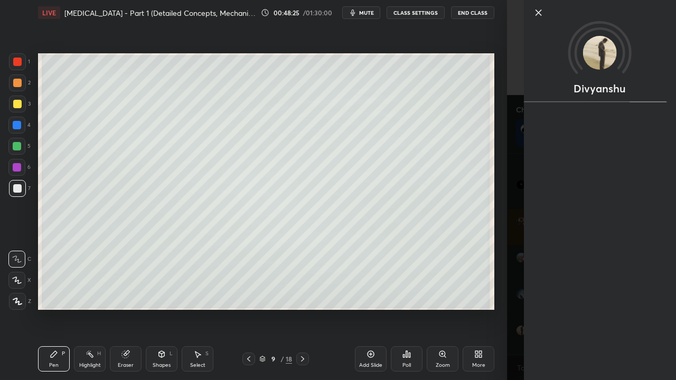
scroll to position [67665, 0]
click at [515, 271] on div "Divyanshu" at bounding box center [591, 190] width 169 height 380
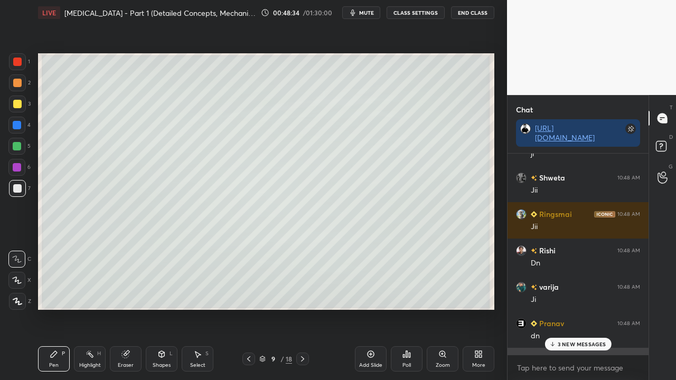
scroll to position [68632, 0]
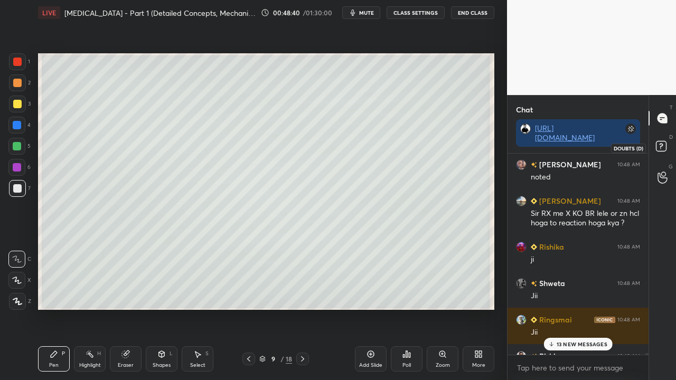
click at [669, 148] on icon at bounding box center [662, 147] width 19 height 19
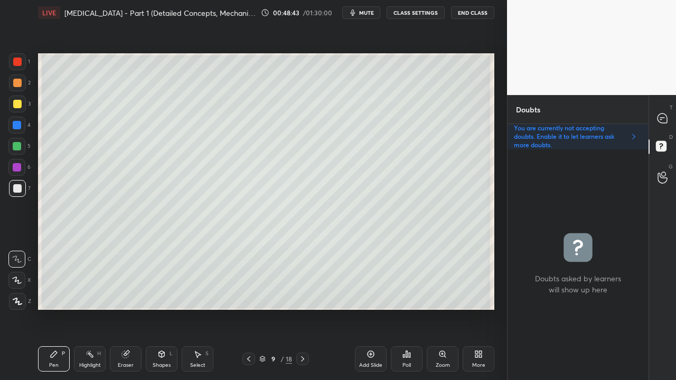
click at [247, 308] on icon at bounding box center [248, 359] width 8 height 8
click at [302, 308] on icon at bounding box center [302, 359] width 8 height 8
click at [248, 308] on icon at bounding box center [248, 359] width 8 height 8
click at [247, 308] on icon at bounding box center [248, 359] width 8 height 8
click at [294, 308] on div "7 / 18" at bounding box center [275, 359] width 67 height 13
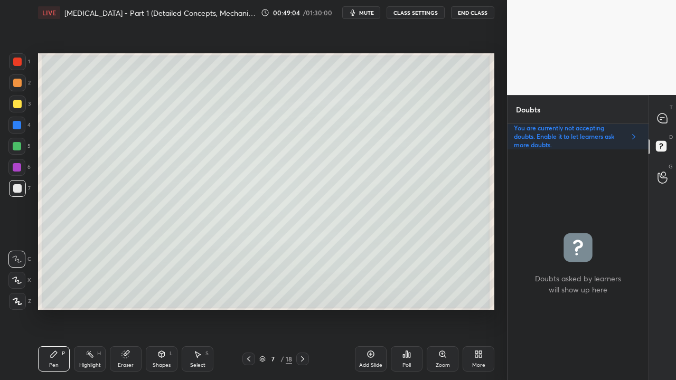
click at [294, 308] on div "7 / 18" at bounding box center [275, 359] width 67 height 13
click at [304, 308] on icon at bounding box center [302, 358] width 3 height 5
click at [304, 308] on icon at bounding box center [302, 359] width 8 height 8
click at [304, 308] on icon at bounding box center [302, 358] width 3 height 5
click at [15, 103] on div at bounding box center [17, 104] width 8 height 8
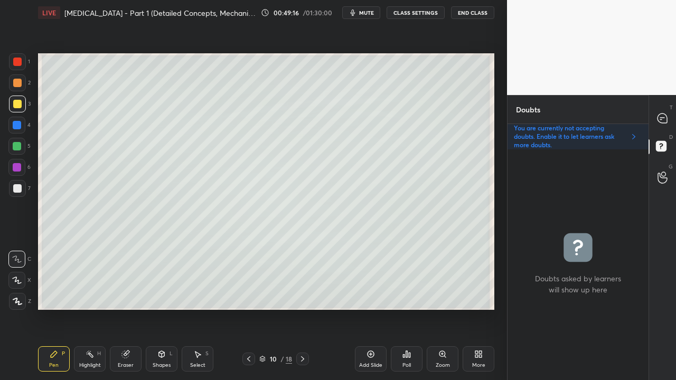
click at [132, 308] on div "Eraser" at bounding box center [126, 365] width 16 height 5
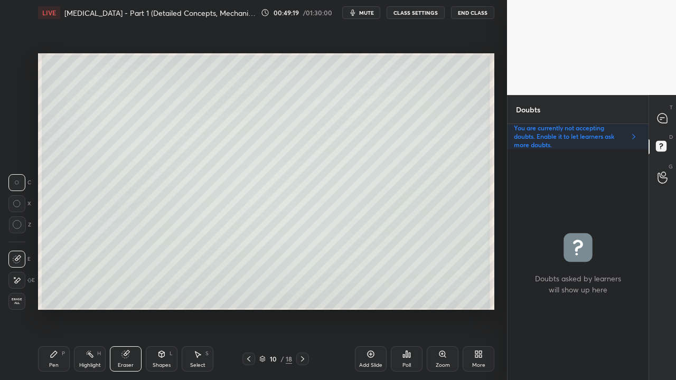
click at [57, 308] on icon at bounding box center [54, 354] width 8 height 8
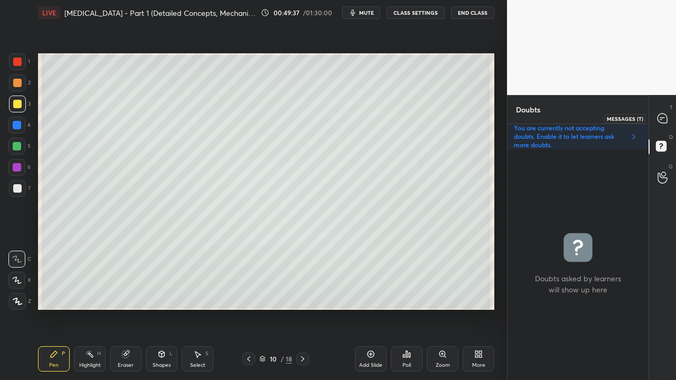
click at [673, 113] on div "T Messages (T)" at bounding box center [662, 118] width 27 height 30
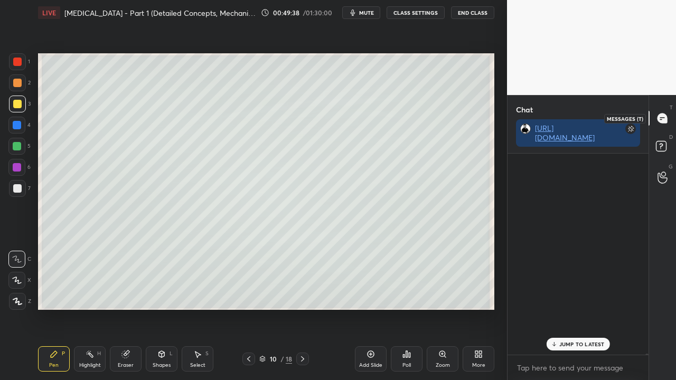
scroll to position [198, 138]
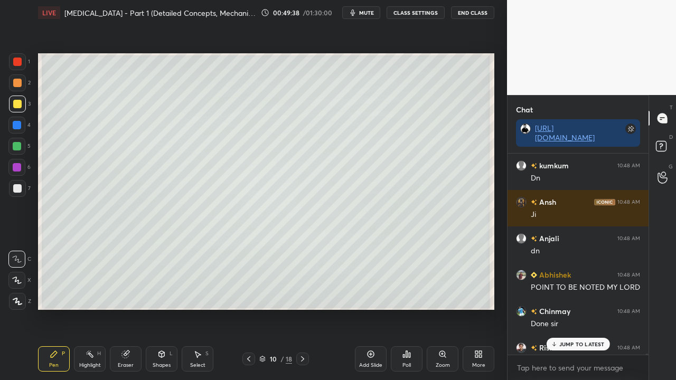
click at [574, 308] on p "JUMP TO LATEST" at bounding box center [581, 344] width 45 height 6
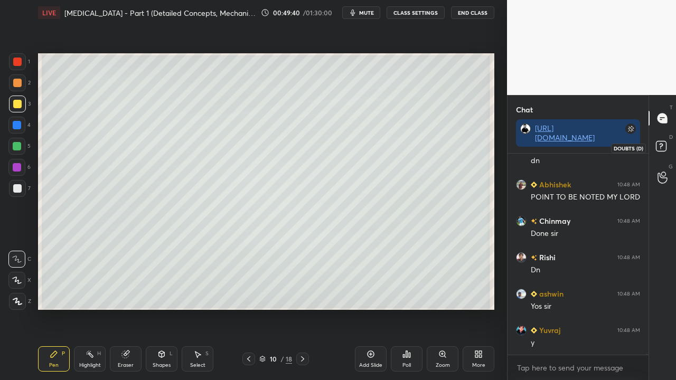
click at [662, 145] on icon at bounding box center [661, 146] width 4 height 4
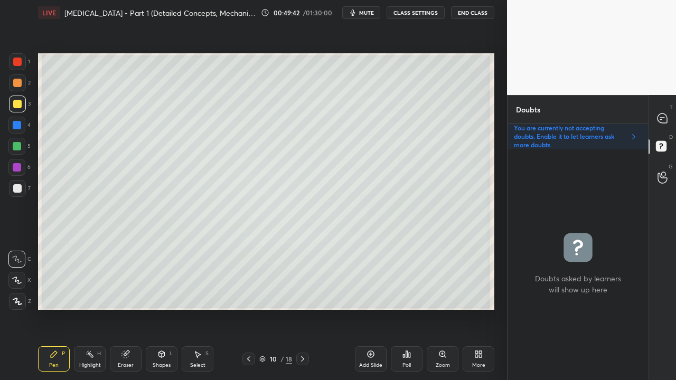
drag, startPoint x: 22, startPoint y: 187, endPoint x: 29, endPoint y: 177, distance: 12.0
click at [22, 188] on div at bounding box center [17, 188] width 17 height 17
click at [666, 113] on div at bounding box center [662, 118] width 21 height 19
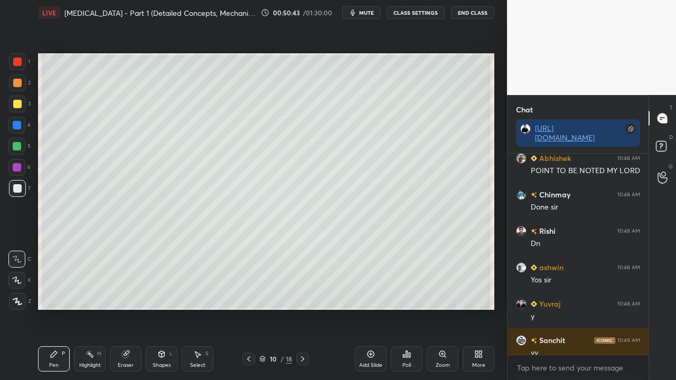
scroll to position [70037, 0]
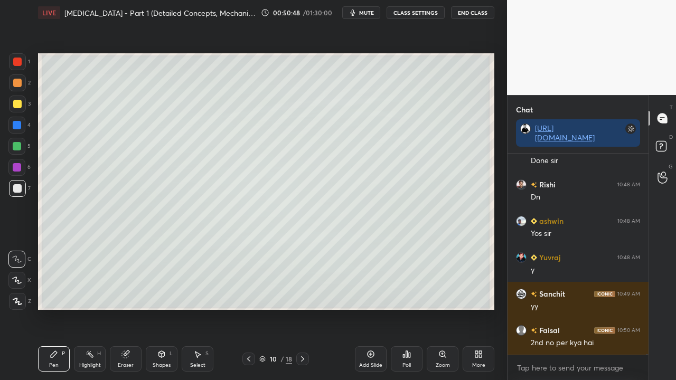
click at [667, 145] on icon at bounding box center [662, 147] width 19 height 19
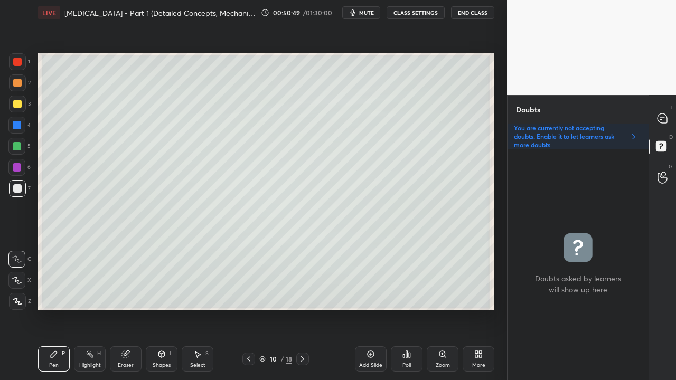
scroll to position [228, 138]
click at [15, 102] on div at bounding box center [17, 104] width 8 height 8
click at [662, 109] on div at bounding box center [662, 118] width 21 height 19
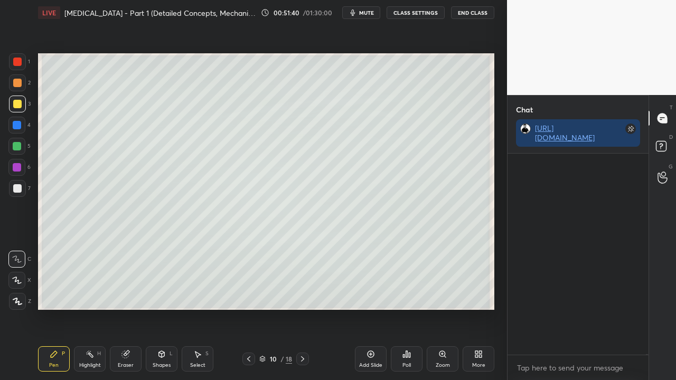
scroll to position [198, 138]
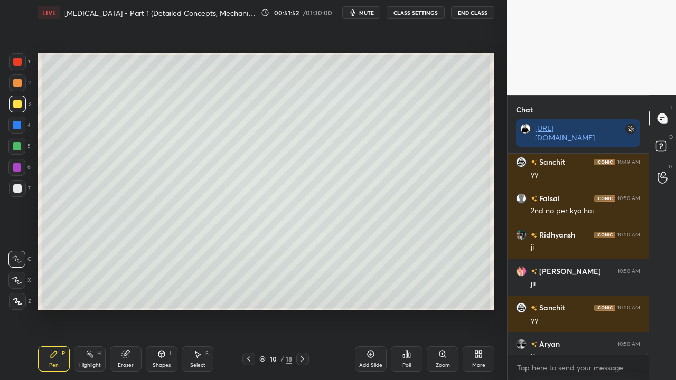
click at [20, 148] on div at bounding box center [17, 146] width 8 height 8
click at [18, 103] on div at bounding box center [17, 104] width 8 height 8
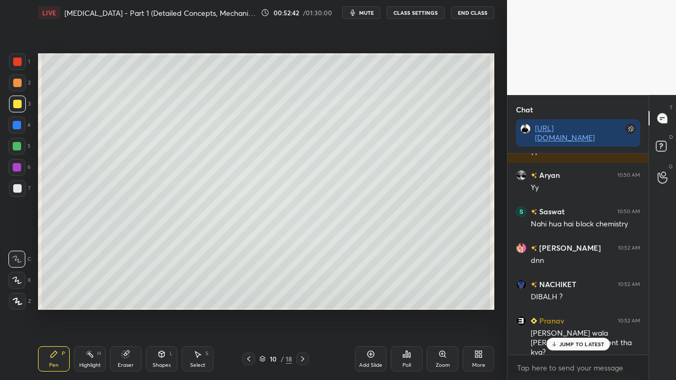
scroll to position [70374, 0]
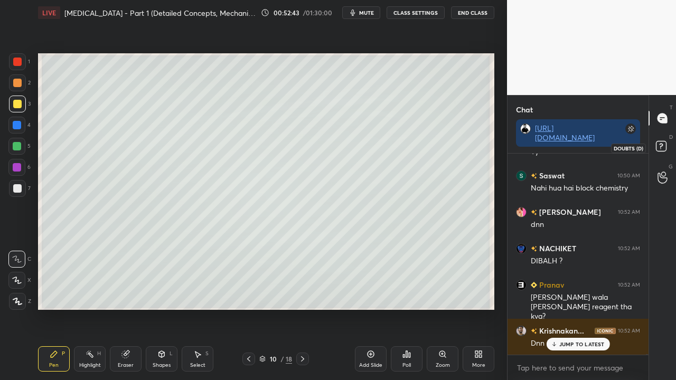
click at [664, 145] on rect at bounding box center [661, 147] width 10 height 10
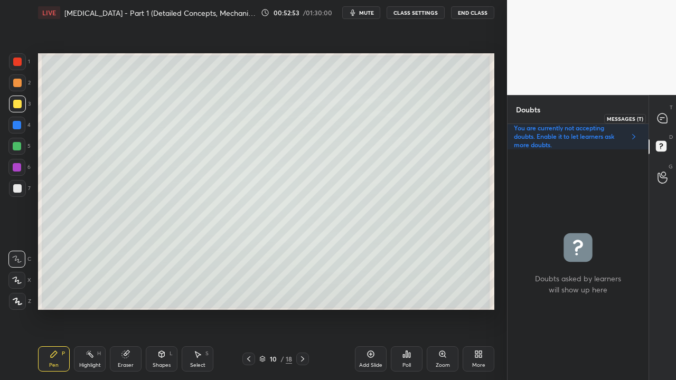
click at [664, 112] on div at bounding box center [662, 118] width 21 height 19
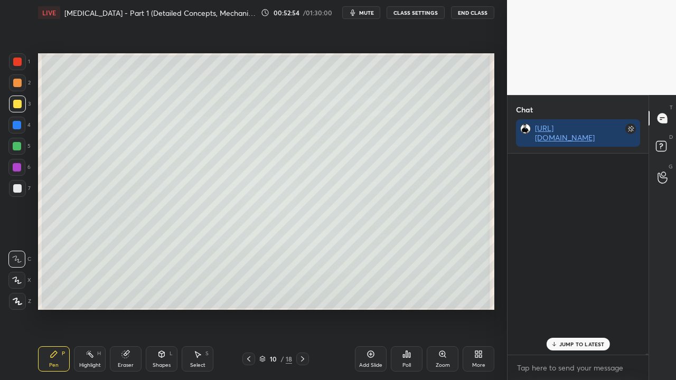
scroll to position [198, 138]
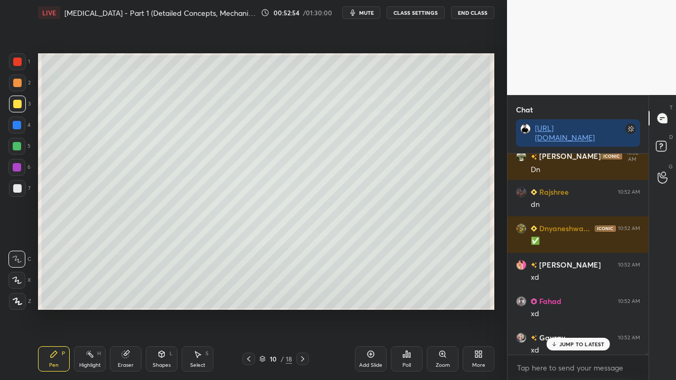
click at [563, 308] on p "JUMP TO LATEST" at bounding box center [581, 344] width 45 height 6
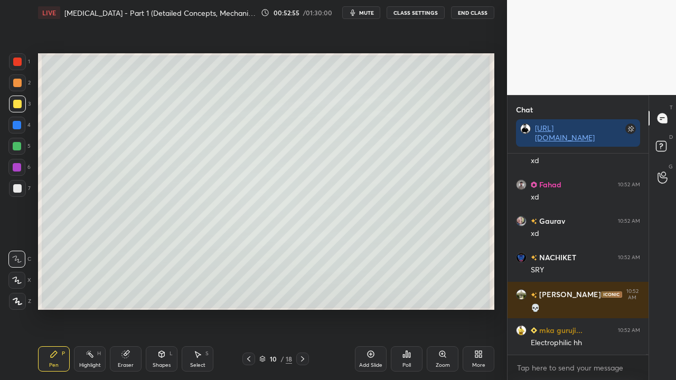
scroll to position [70775, 0]
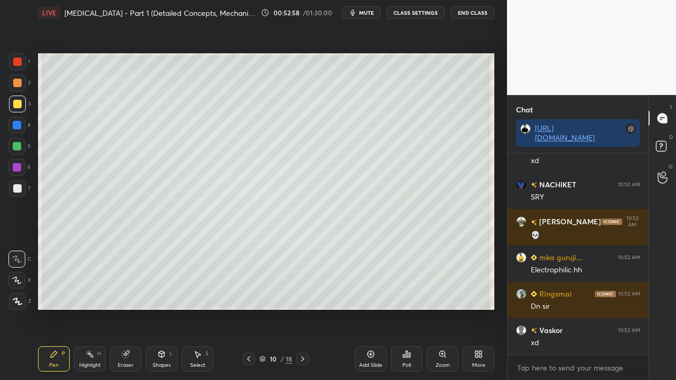
click at [368, 14] on span "mute" at bounding box center [366, 12] width 15 height 7
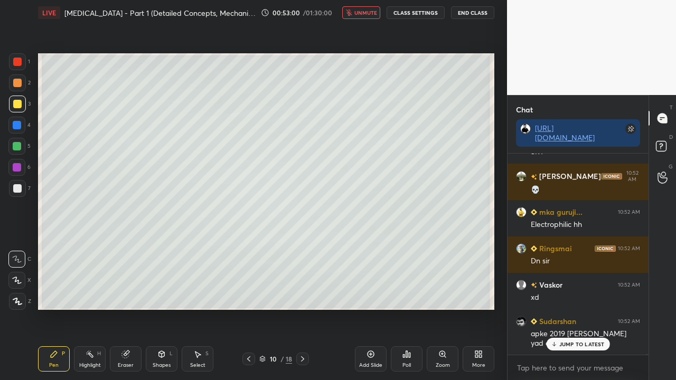
scroll to position [70857, 0]
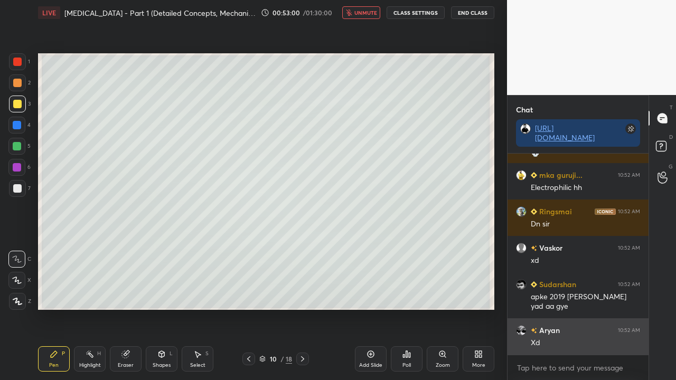
click at [589, 308] on div "Xd" at bounding box center [585, 343] width 109 height 11
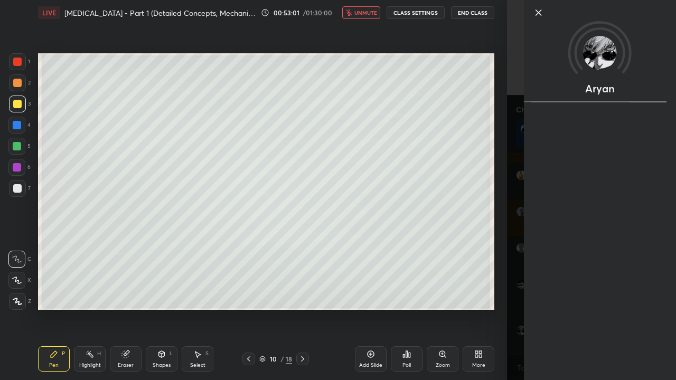
drag, startPoint x: 518, startPoint y: 338, endPoint x: 517, endPoint y: 344, distance: 5.3
click at [519, 308] on div "Aryan" at bounding box center [591, 190] width 169 height 380
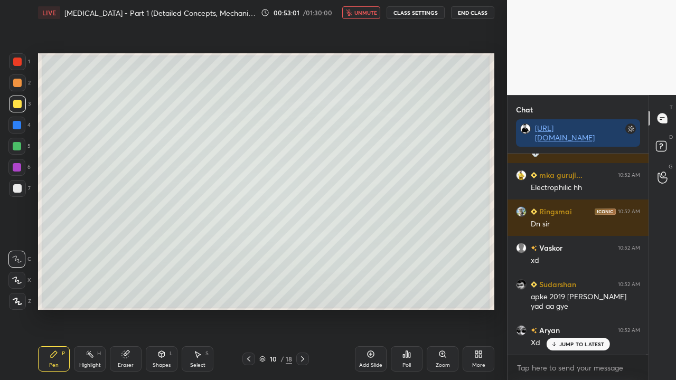
scroll to position [70893, 0]
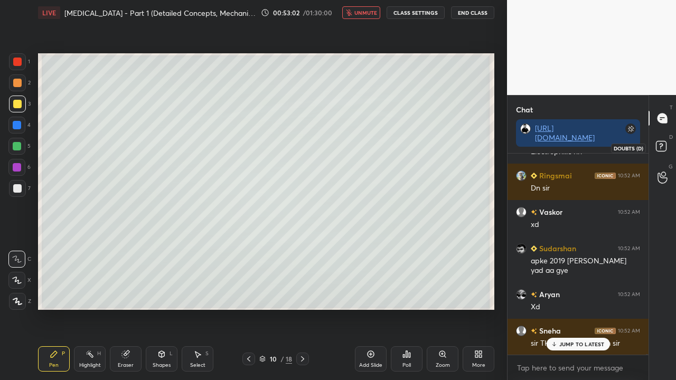
click at [659, 144] on icon at bounding box center [662, 147] width 19 height 19
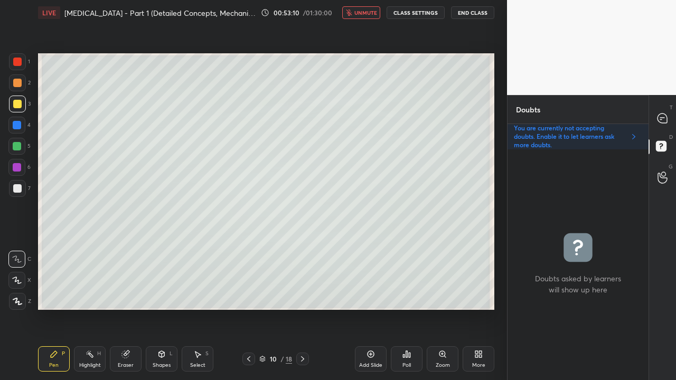
click at [374, 12] on span "unmute" at bounding box center [365, 12] width 23 height 7
click at [662, 118] on icon at bounding box center [662, 119] width 10 height 10
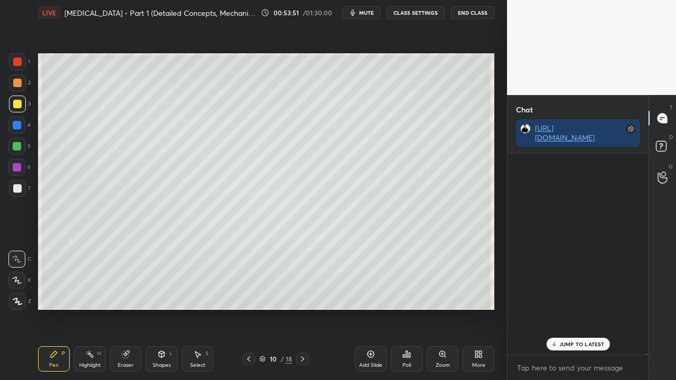
scroll to position [198, 138]
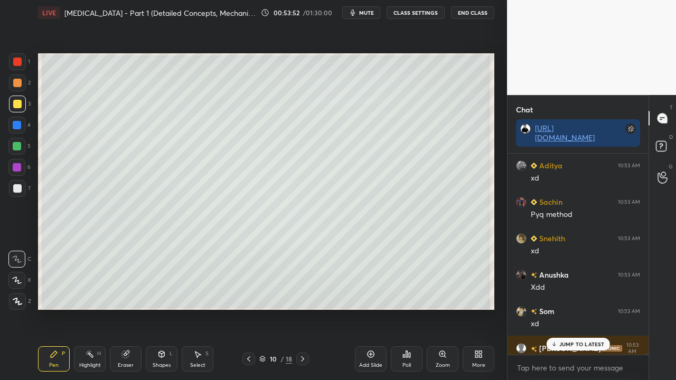
click at [569, 308] on p "JUMP TO LATEST" at bounding box center [581, 344] width 45 height 6
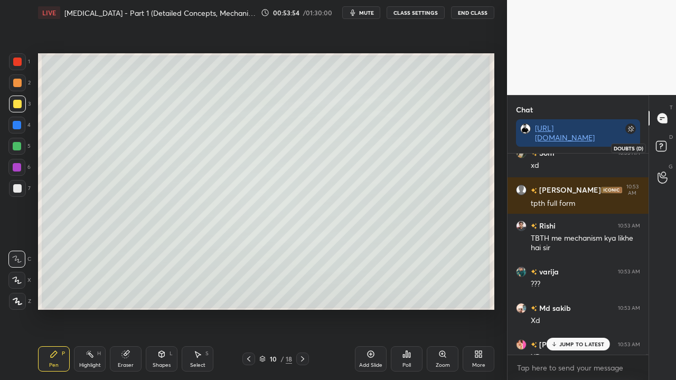
scroll to position [72034, 0]
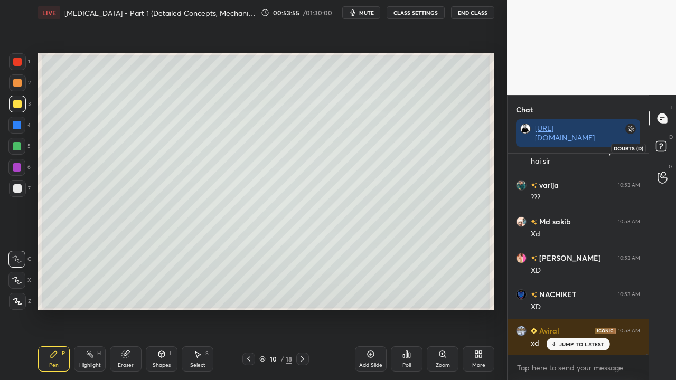
click at [661, 148] on rect at bounding box center [661, 147] width 10 height 10
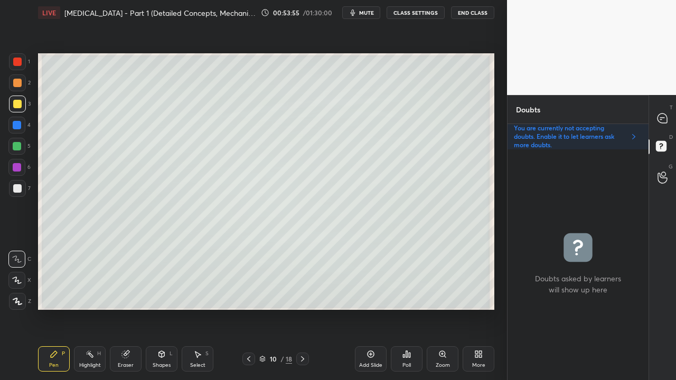
scroll to position [228, 138]
click at [662, 115] on icon at bounding box center [662, 119] width 10 height 10
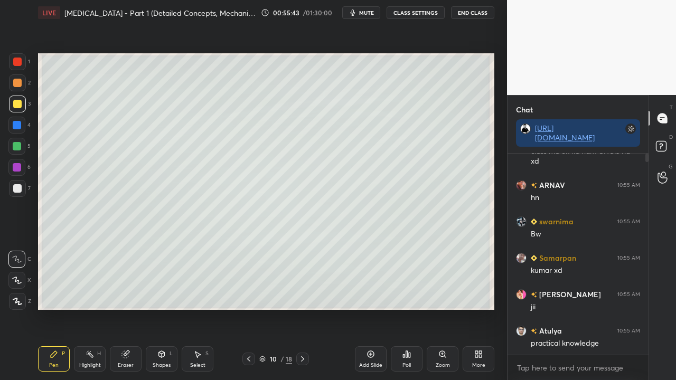
scroll to position [198, 138]
click at [572, 308] on p "1 NEW MESSAGE" at bounding box center [581, 344] width 45 height 6
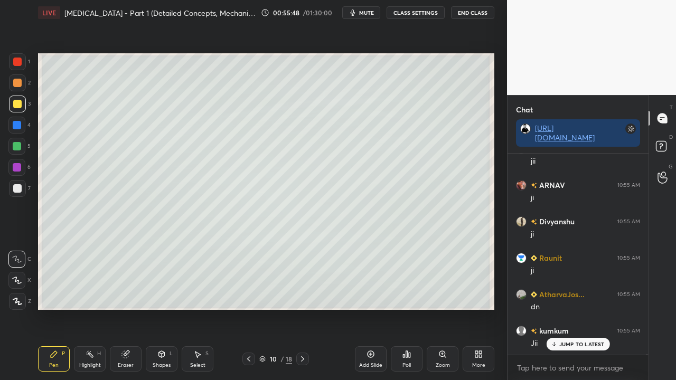
scroll to position [74165, 0]
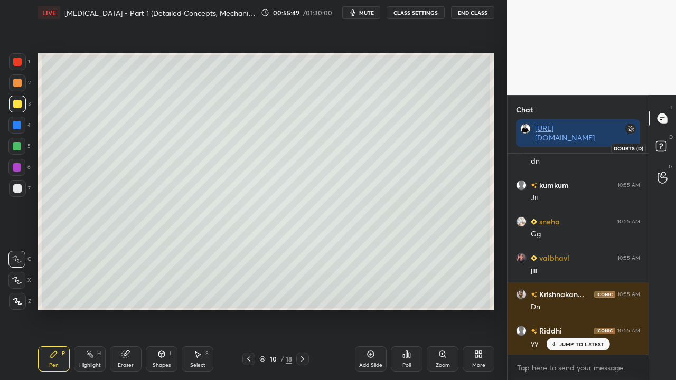
click at [662, 143] on rect at bounding box center [661, 147] width 10 height 10
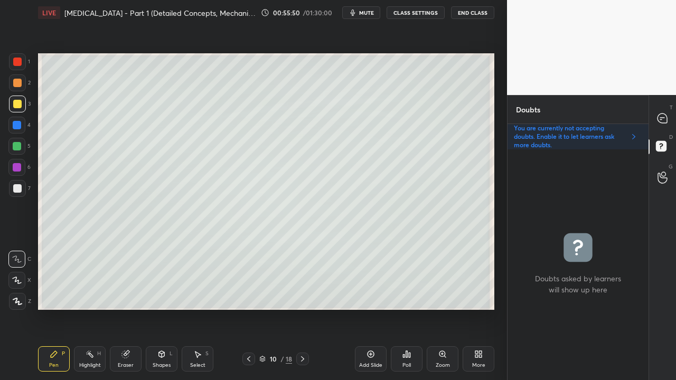
click at [306, 308] on icon at bounding box center [302, 359] width 8 height 8
click at [18, 190] on div at bounding box center [17, 188] width 8 height 8
click at [247, 308] on icon at bounding box center [248, 359] width 8 height 8
click at [300, 308] on icon at bounding box center [302, 359] width 8 height 8
click at [18, 105] on div at bounding box center [17, 104] width 8 height 8
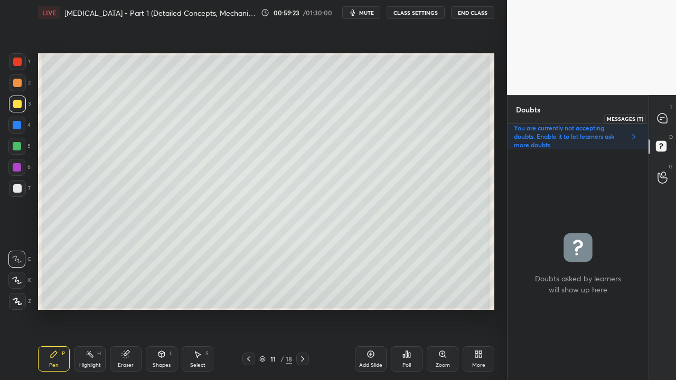
click at [663, 121] on icon at bounding box center [662, 119] width 10 height 10
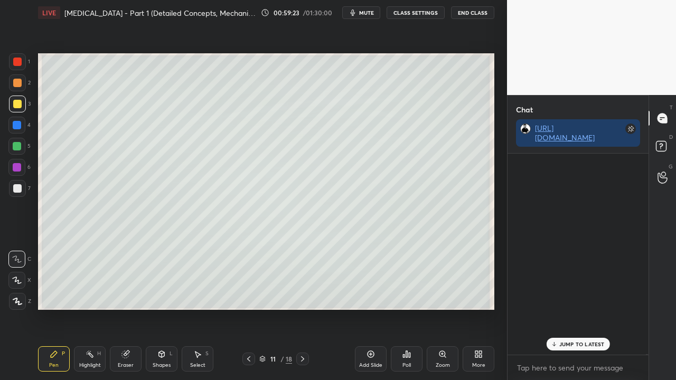
scroll to position [198, 138]
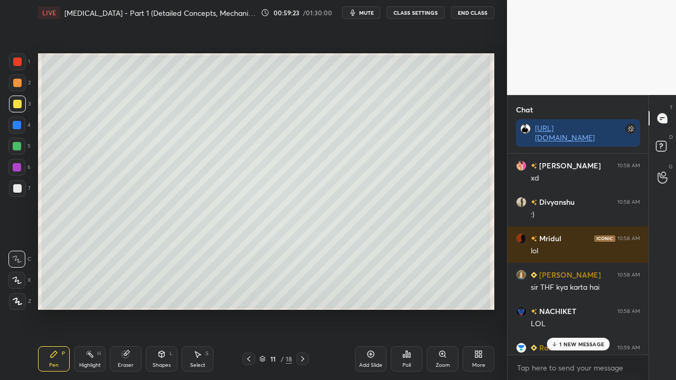
click at [562, 308] on p "1 NEW MESSAGE" at bounding box center [581, 344] width 45 height 6
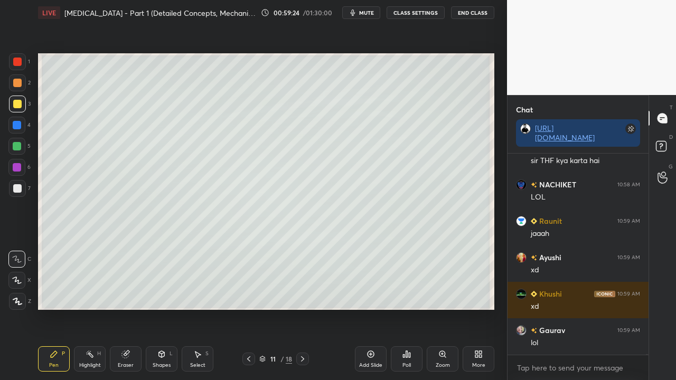
scroll to position [75684, 0]
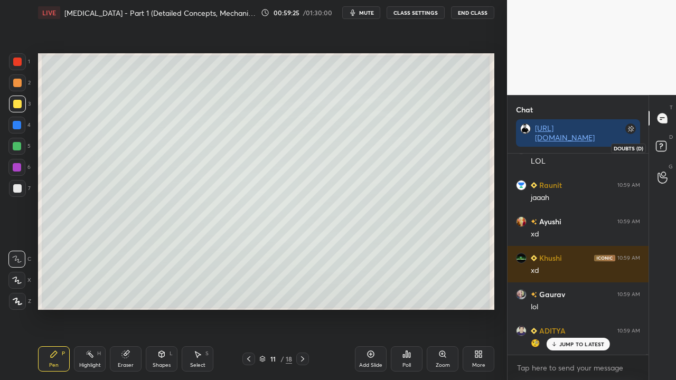
click at [666, 144] on icon at bounding box center [662, 147] width 19 height 19
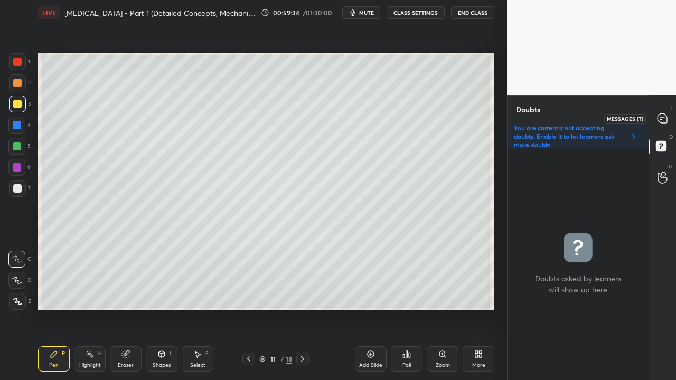
click at [667, 116] on icon at bounding box center [662, 118] width 11 height 11
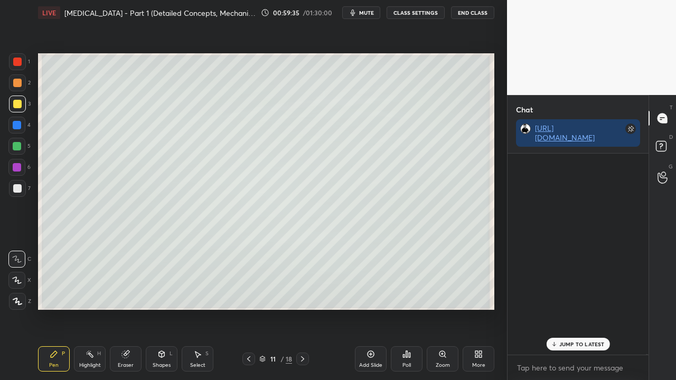
scroll to position [198, 138]
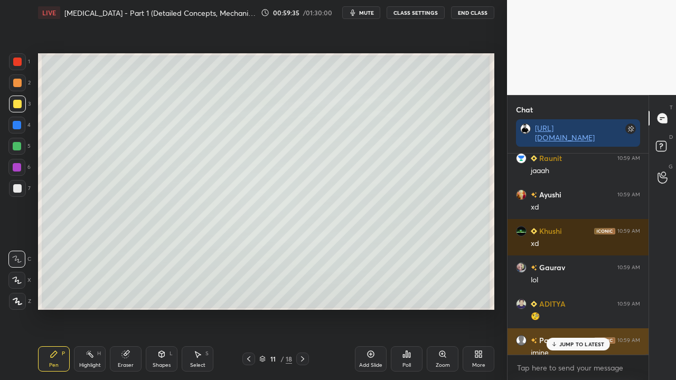
click at [561, 308] on p "JUMP TO LATEST" at bounding box center [581, 344] width 45 height 6
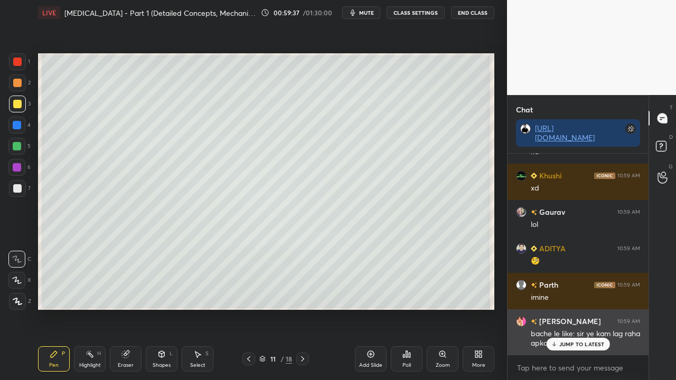
scroll to position [75803, 0]
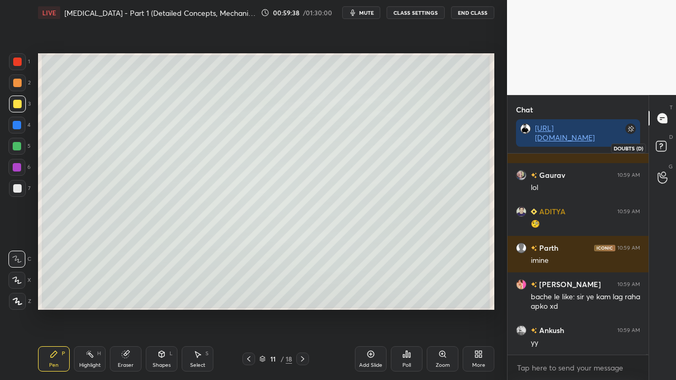
click at [663, 143] on rect at bounding box center [661, 147] width 10 height 10
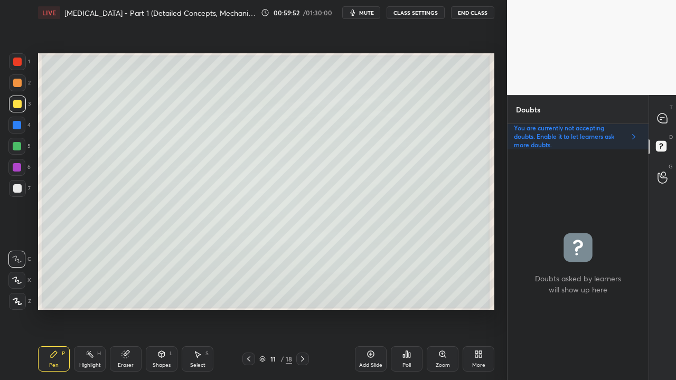
click at [664, 115] on icon at bounding box center [662, 119] width 10 height 10
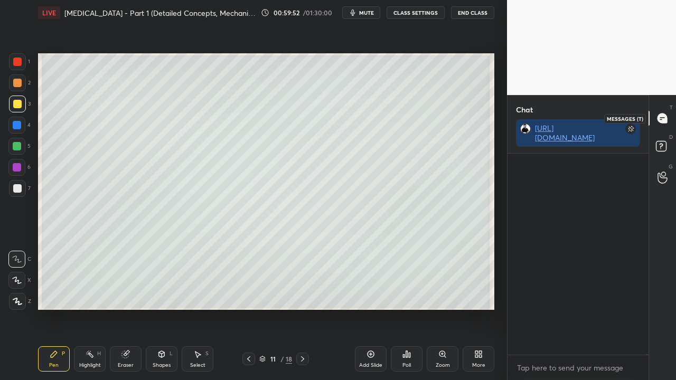
scroll to position [198, 138]
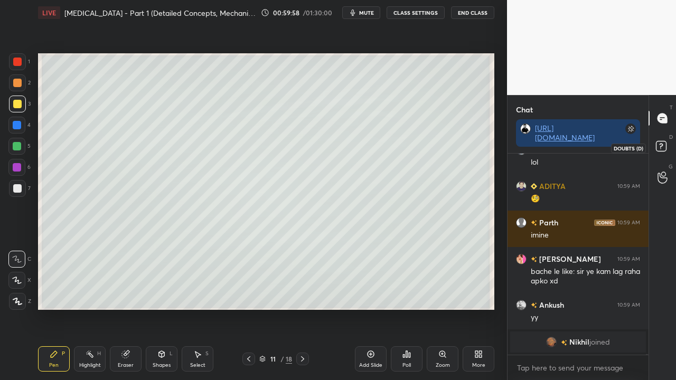
click at [670, 147] on icon at bounding box center [662, 147] width 19 height 19
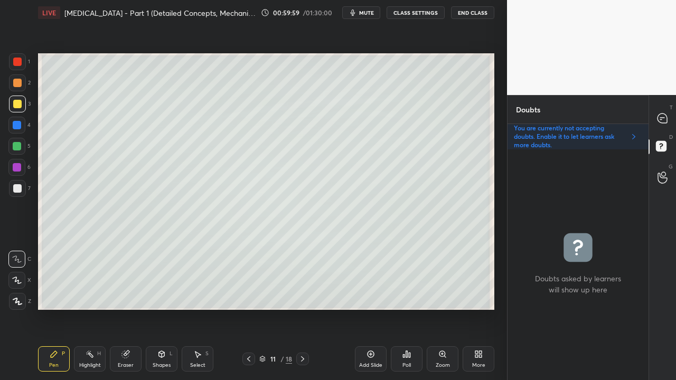
scroll to position [228, 138]
click at [666, 118] on icon at bounding box center [662, 119] width 10 height 10
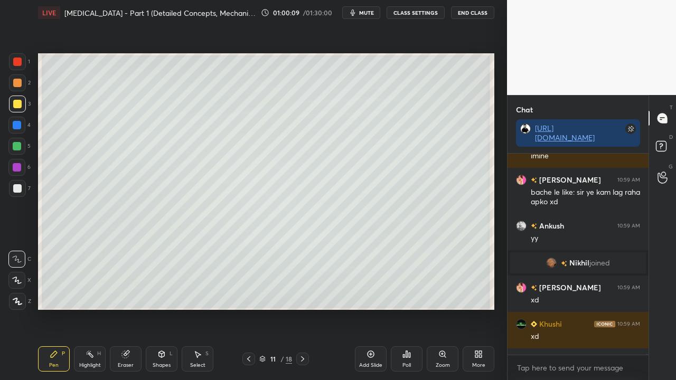
scroll to position [75974, 0]
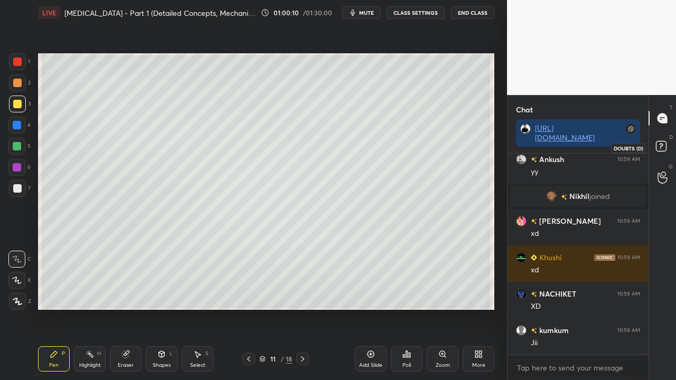
click at [663, 145] on rect at bounding box center [661, 147] width 10 height 10
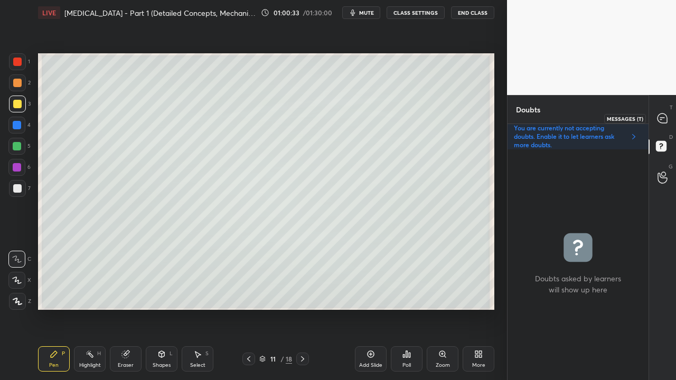
click at [669, 121] on div at bounding box center [662, 118] width 21 height 19
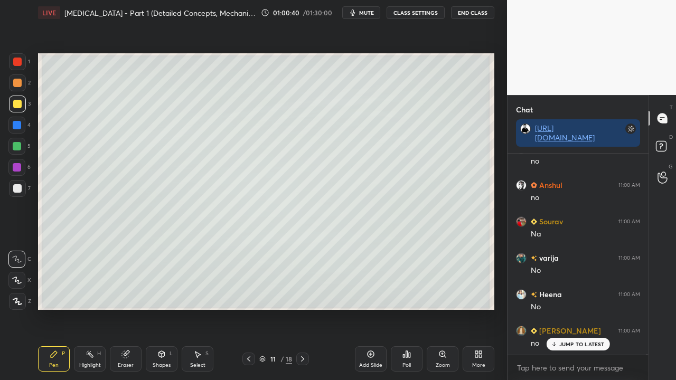
scroll to position [77136, 0]
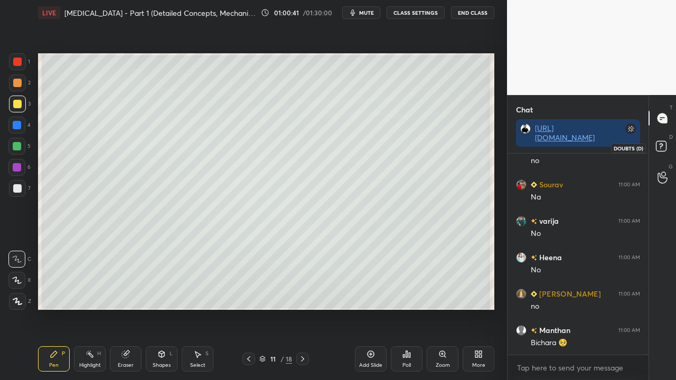
click at [667, 149] on icon at bounding box center [662, 147] width 19 height 19
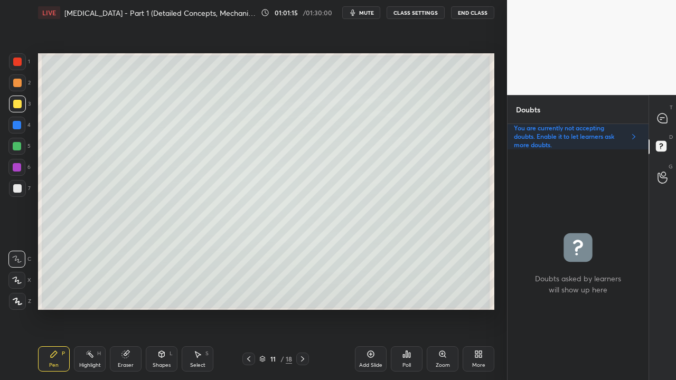
click at [19, 183] on div at bounding box center [17, 188] width 17 height 17
click at [667, 119] on icon at bounding box center [662, 118] width 11 height 11
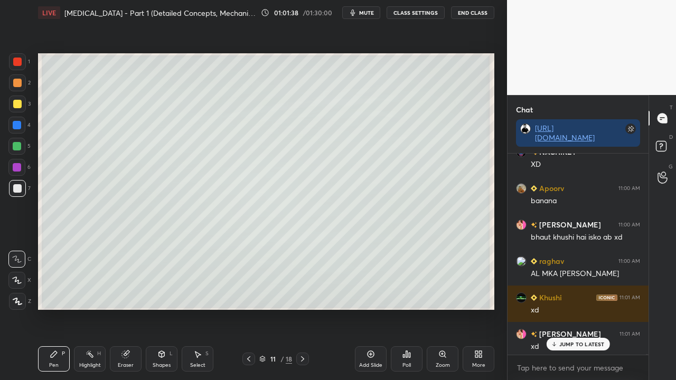
scroll to position [77641, 0]
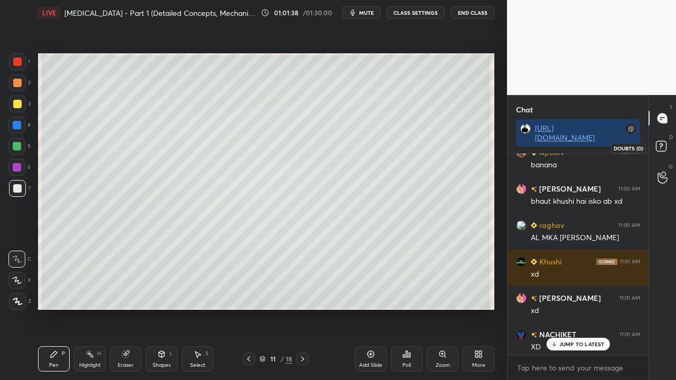
drag, startPoint x: 665, startPoint y: 144, endPoint x: 671, endPoint y: 128, distance: 16.7
click at [665, 145] on rect at bounding box center [661, 147] width 10 height 10
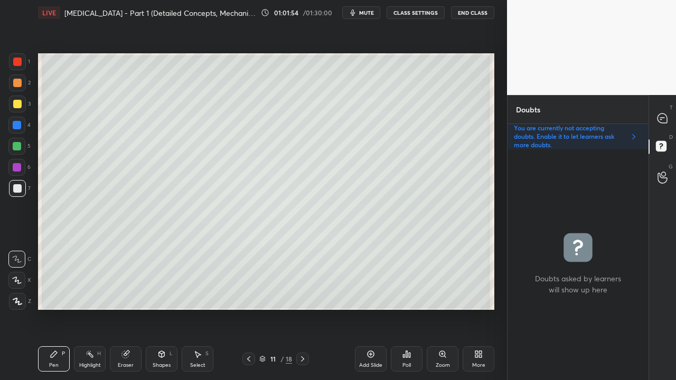
click at [249, 308] on icon at bounding box center [248, 358] width 3 height 5
click at [303, 308] on icon at bounding box center [302, 359] width 8 height 8
click at [668, 114] on div at bounding box center [662, 118] width 21 height 19
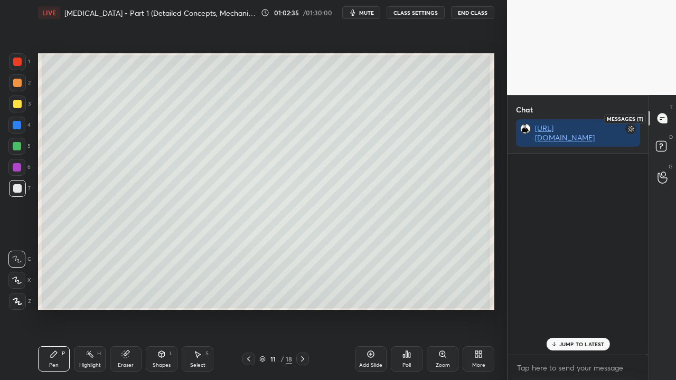
scroll to position [198, 138]
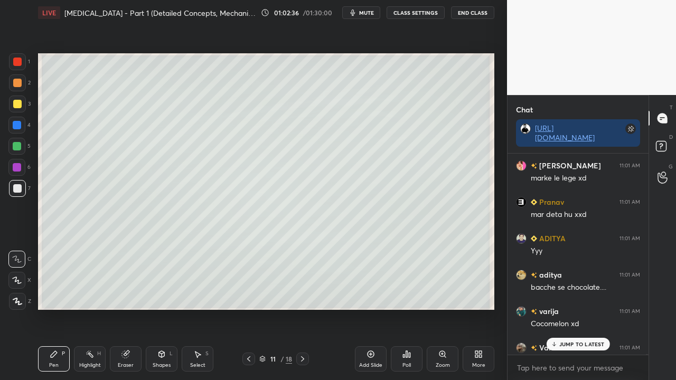
click at [568, 308] on p "JUMP TO LATEST" at bounding box center [581, 344] width 45 height 6
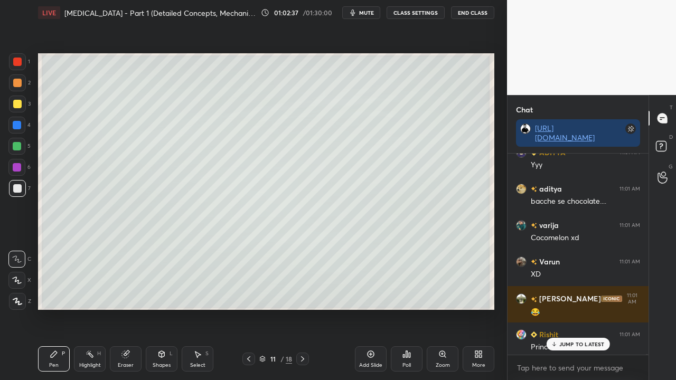
scroll to position [78265, 0]
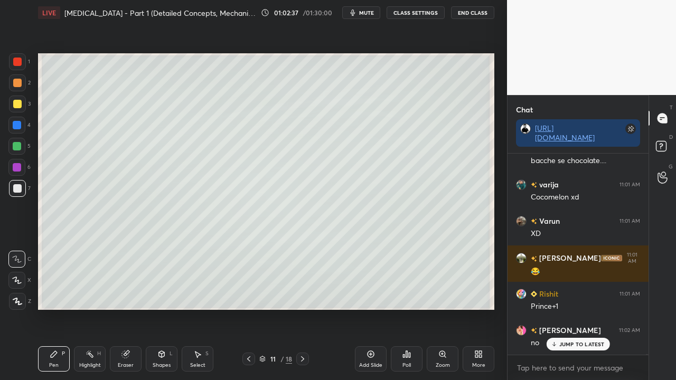
click at [573, 308] on p "JUMP TO LATEST" at bounding box center [581, 344] width 45 height 6
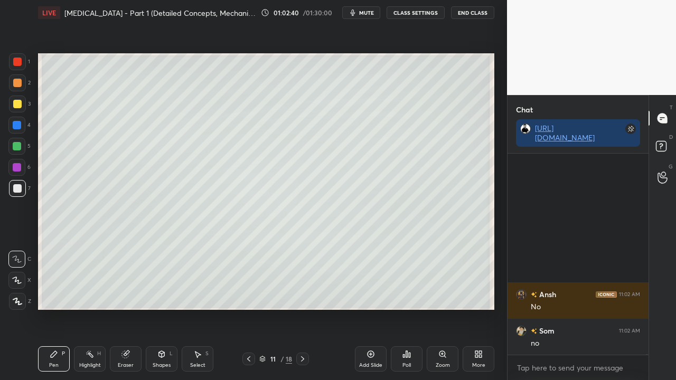
scroll to position [78593, 0]
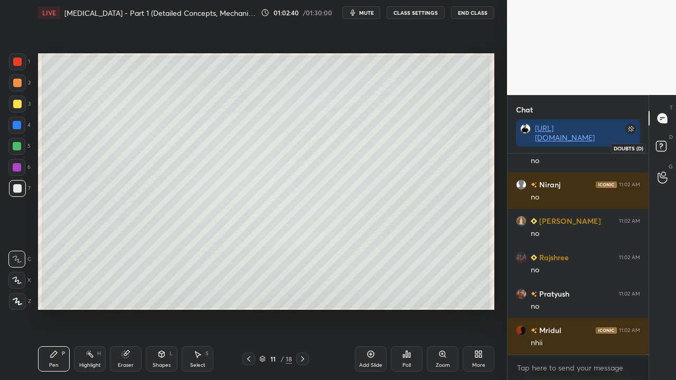
click at [670, 148] on icon at bounding box center [662, 147] width 19 height 19
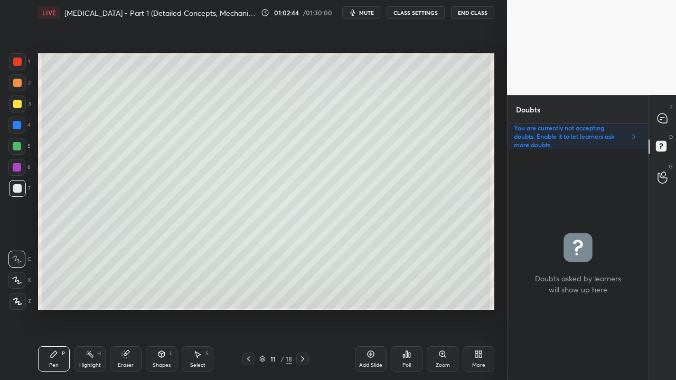
click at [19, 107] on div at bounding box center [17, 104] width 8 height 8
click at [650, 116] on div "T Messages (T) D Doubts (D) G Raise Hand (G)" at bounding box center [661, 237] width 27 height 285
click at [667, 118] on div at bounding box center [662, 118] width 21 height 19
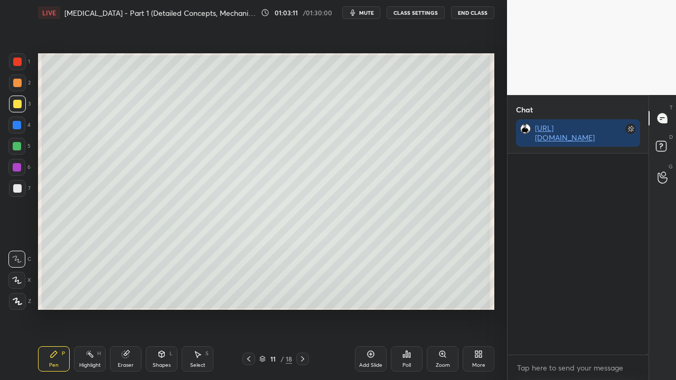
scroll to position [198, 138]
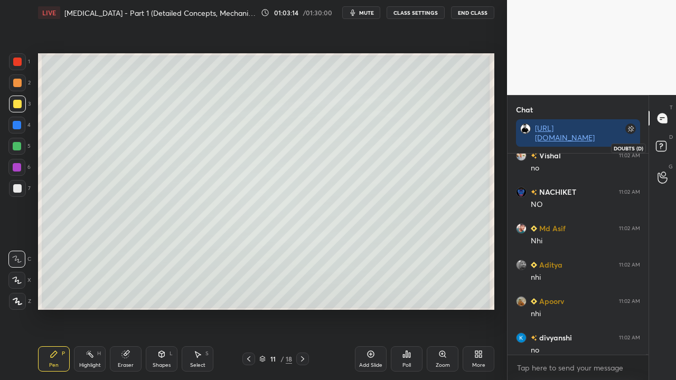
click at [663, 147] on rect at bounding box center [661, 147] width 10 height 10
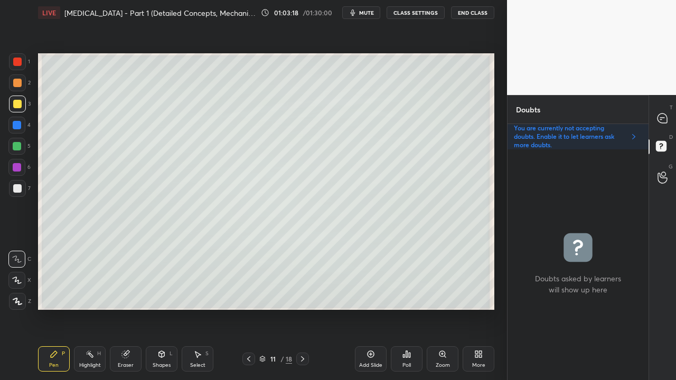
click at [662, 117] on icon at bounding box center [662, 118] width 11 height 11
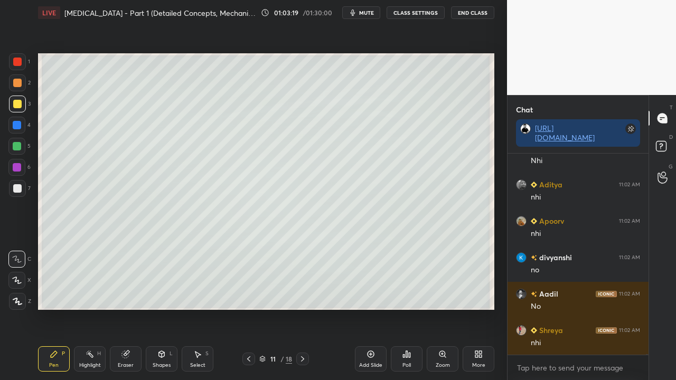
scroll to position [78920, 0]
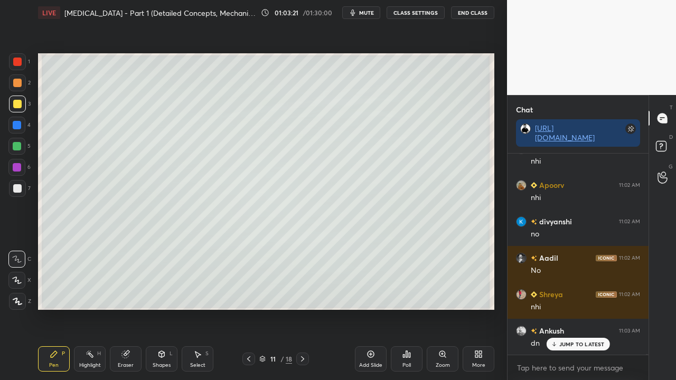
click at [576, 308] on p "JUMP TO LATEST" at bounding box center [581, 344] width 45 height 6
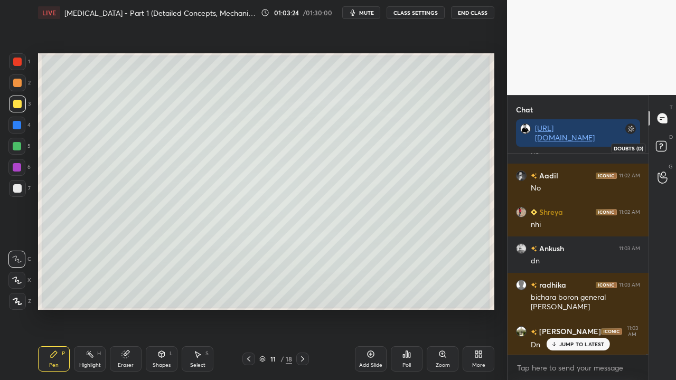
scroll to position [79113, 0]
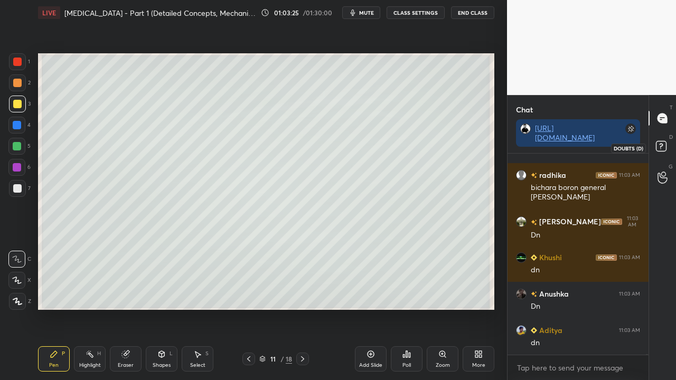
click at [661, 145] on rect at bounding box center [661, 147] width 10 height 10
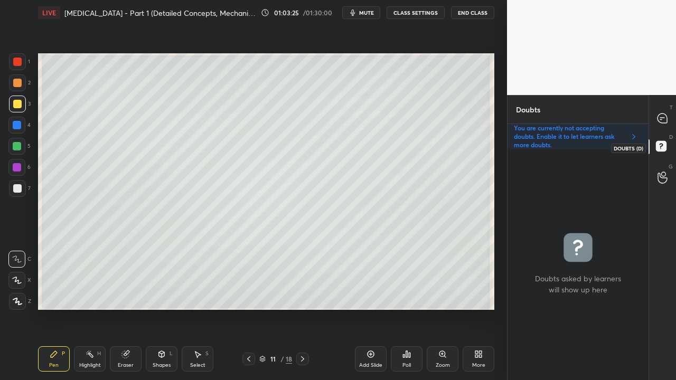
scroll to position [228, 138]
click at [664, 115] on icon at bounding box center [662, 118] width 11 height 11
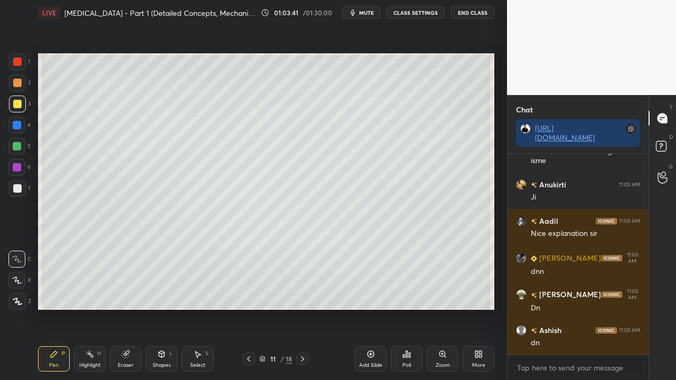
scroll to position [79950, 0]
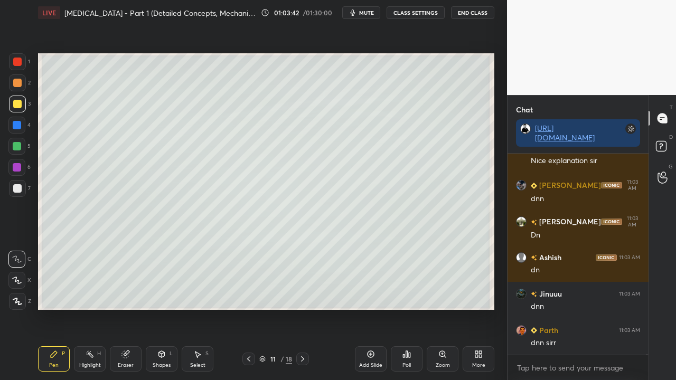
click at [653, 149] on icon at bounding box center [662, 147] width 19 height 19
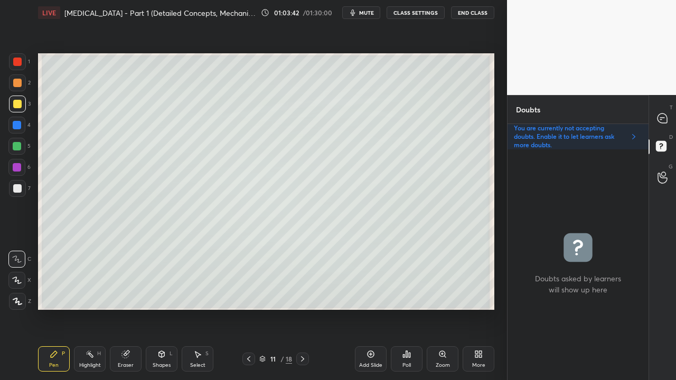
scroll to position [228, 138]
click at [667, 109] on div "T Messages (T)" at bounding box center [662, 118] width 27 height 30
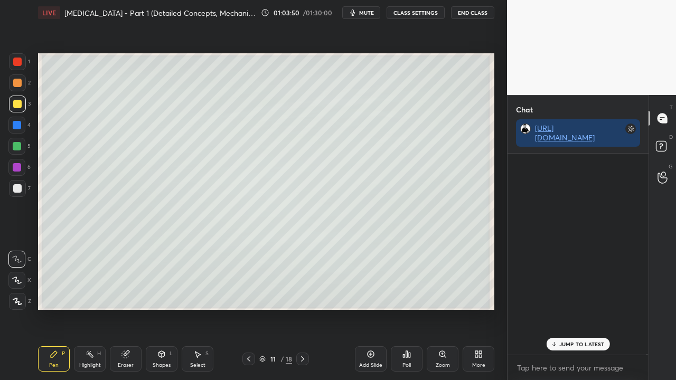
scroll to position [198, 138]
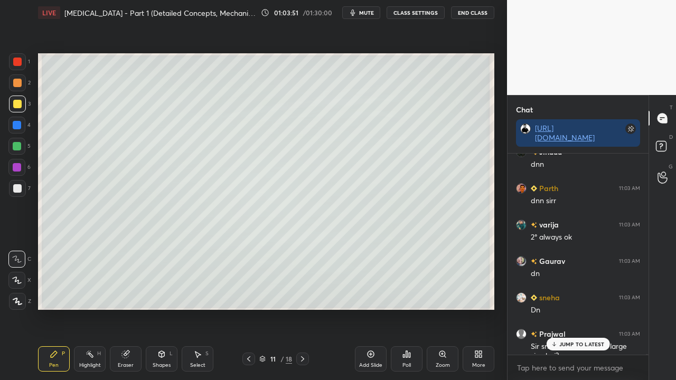
click at [573, 308] on p "JUMP TO LATEST" at bounding box center [581, 344] width 45 height 6
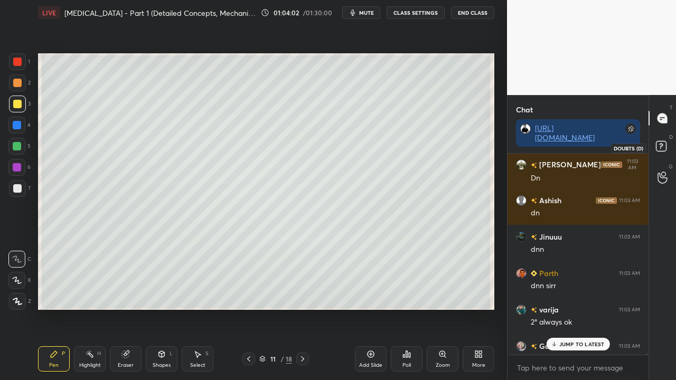
click at [658, 151] on rect at bounding box center [661, 147] width 10 height 10
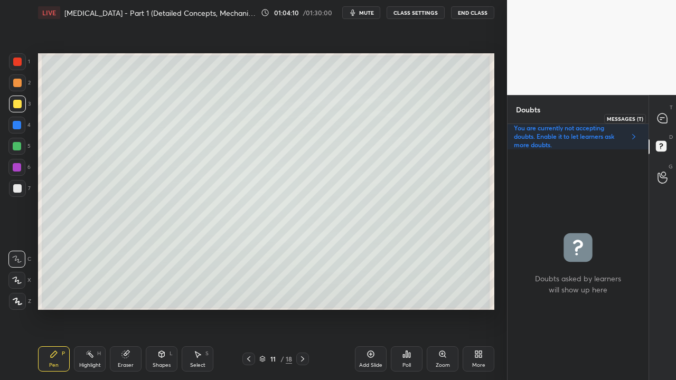
click at [666, 118] on icon at bounding box center [662, 119] width 10 height 10
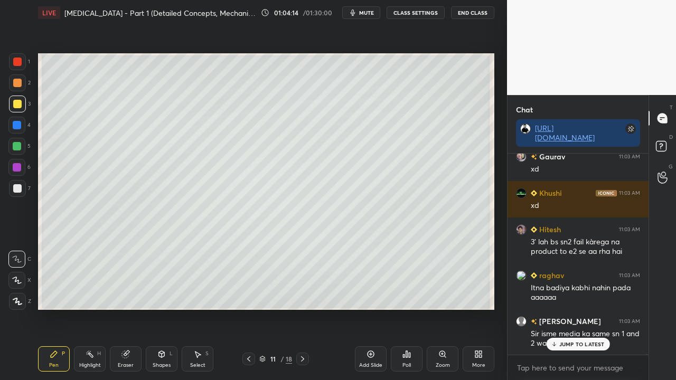
click at [567, 308] on p "JUMP TO LATEST" at bounding box center [581, 344] width 45 height 6
click at [661, 149] on rect at bounding box center [661, 147] width 10 height 10
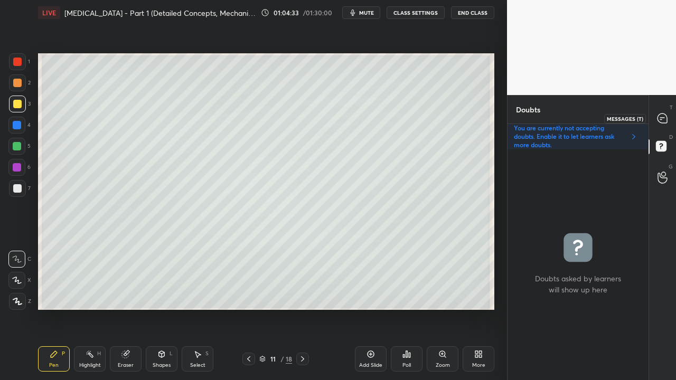
click at [667, 111] on div at bounding box center [662, 118] width 21 height 19
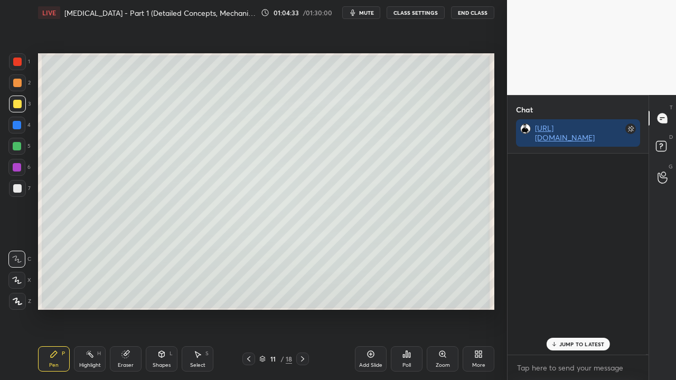
scroll to position [80561, 0]
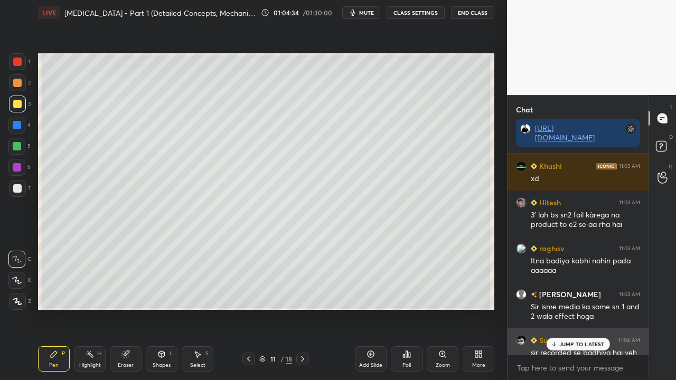
click at [579, 308] on p "JUMP TO LATEST" at bounding box center [581, 344] width 45 height 6
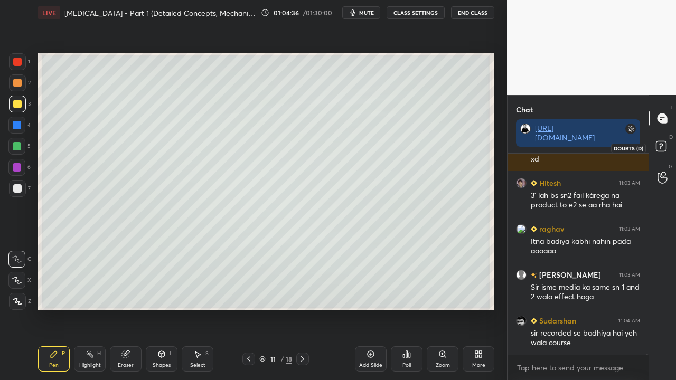
click at [665, 146] on rect at bounding box center [661, 147] width 10 height 10
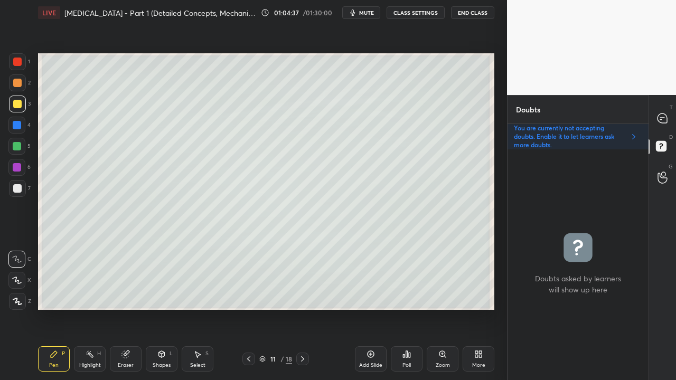
scroll to position [3, 3]
click at [302, 308] on icon at bounding box center [302, 359] width 8 height 8
click at [18, 103] on div at bounding box center [17, 104] width 8 height 8
click at [18, 148] on div at bounding box center [17, 146] width 8 height 8
click at [658, 113] on icon at bounding box center [662, 118] width 11 height 11
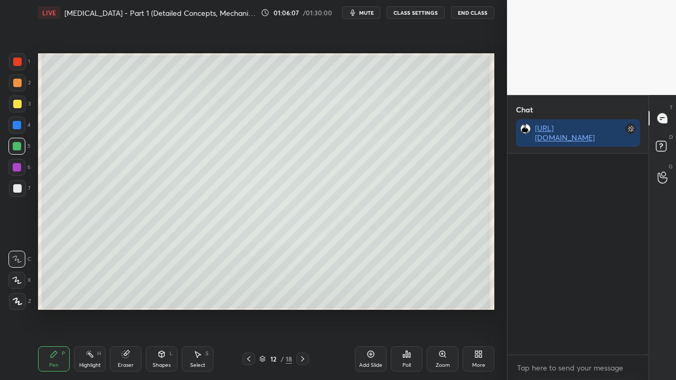
scroll to position [198, 138]
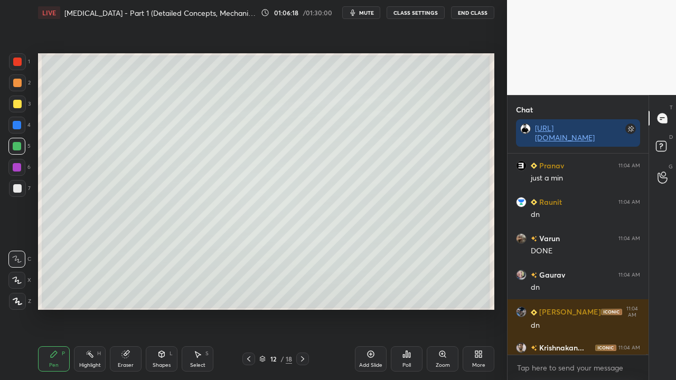
click at [15, 191] on div at bounding box center [17, 188] width 8 height 8
click at [668, 149] on icon at bounding box center [662, 147] width 19 height 19
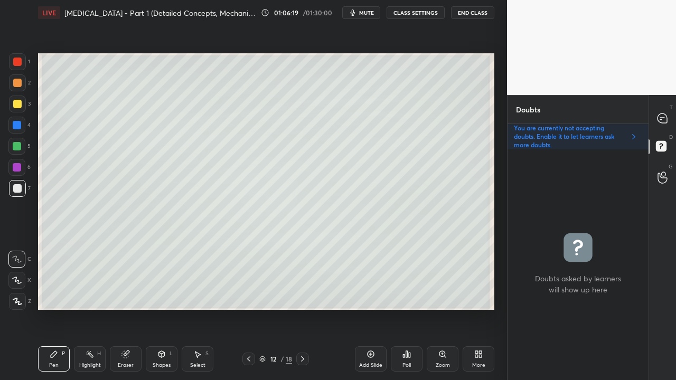
scroll to position [228, 138]
click at [663, 113] on icon at bounding box center [662, 118] width 11 height 11
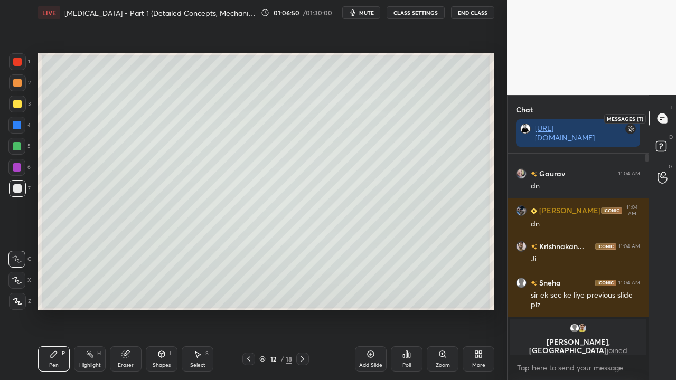
scroll to position [198, 138]
click at [664, 144] on rect at bounding box center [661, 147] width 10 height 10
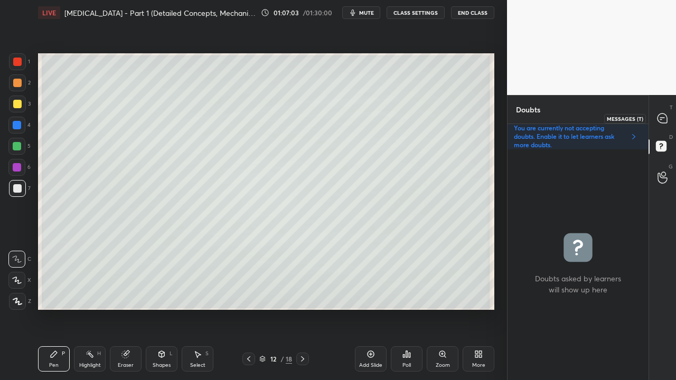
click at [671, 112] on div at bounding box center [662, 118] width 21 height 19
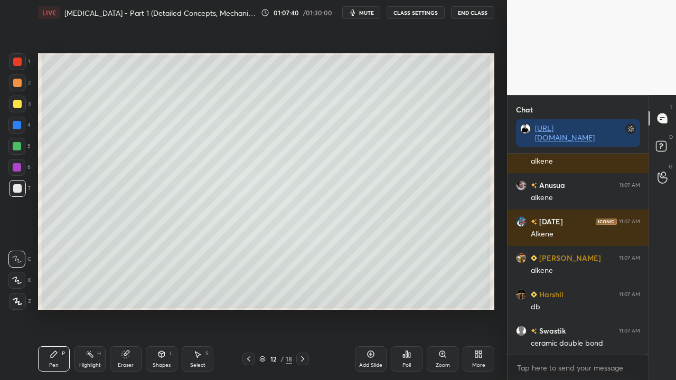
scroll to position [82169, 0]
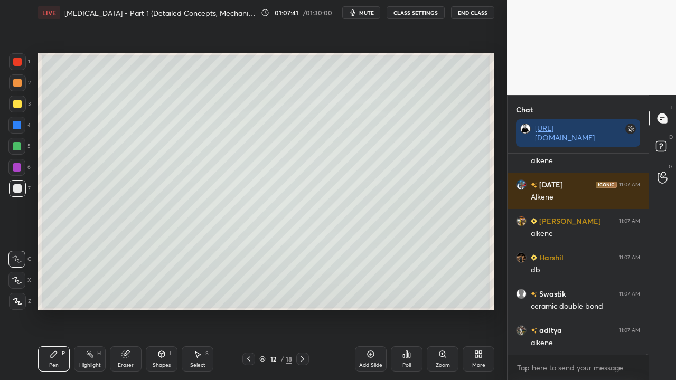
click at [199, 282] on div "LIVE [MEDICAL_DATA] - Part 1 (Detailed Concepts, Mechanism, Critical Thinking a…" at bounding box center [266, 190] width 465 height 380
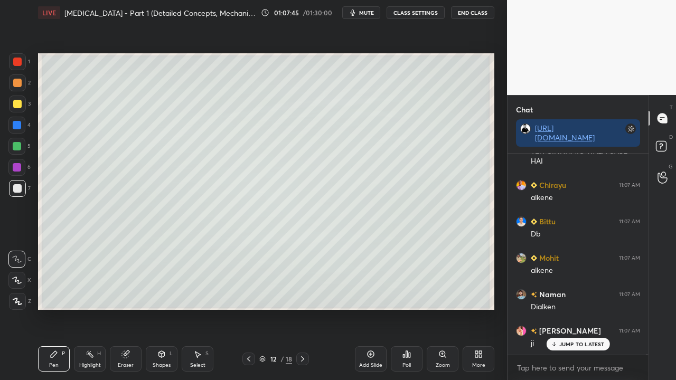
scroll to position [82506, 0]
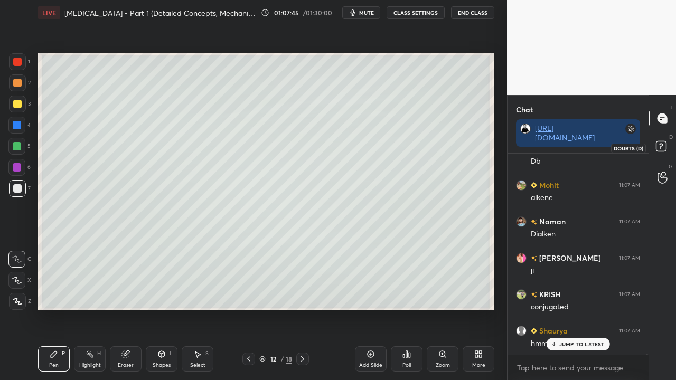
click at [666, 144] on icon at bounding box center [662, 147] width 19 height 19
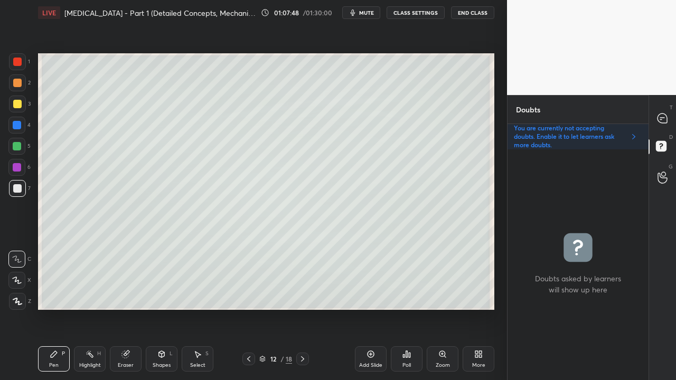
click at [19, 103] on div at bounding box center [17, 104] width 8 height 8
click at [247, 308] on icon at bounding box center [248, 359] width 8 height 8
click at [666, 117] on icon at bounding box center [662, 119] width 10 height 10
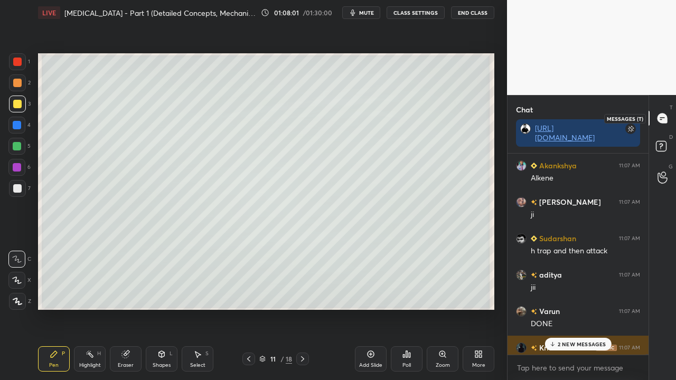
scroll to position [198, 138]
click at [580, 308] on p "2 NEW MESSAGES" at bounding box center [582, 344] width 49 height 6
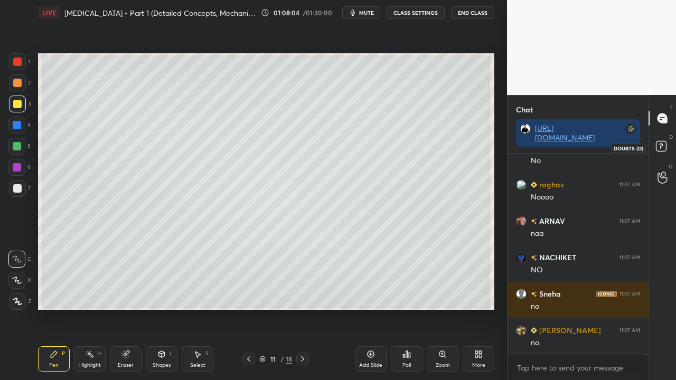
scroll to position [83579, 0]
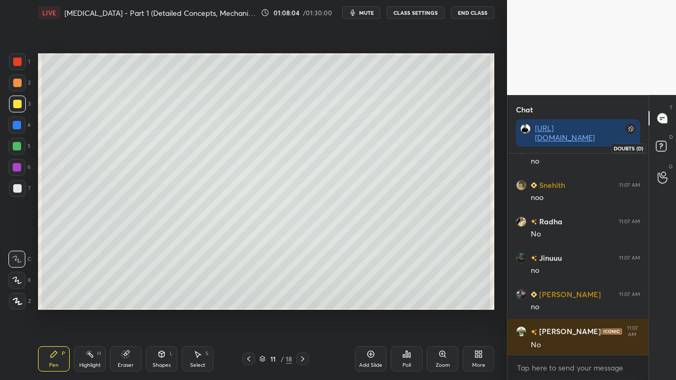
click at [665, 144] on rect at bounding box center [661, 147] width 10 height 10
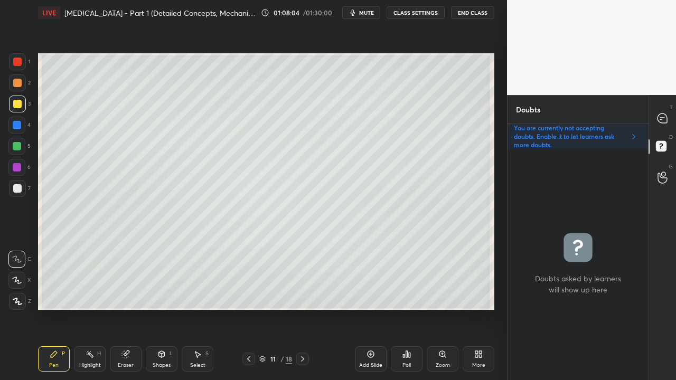
scroll to position [228, 138]
click at [299, 308] on icon at bounding box center [302, 359] width 8 height 8
click at [248, 308] on icon at bounding box center [248, 359] width 8 height 8
click at [306, 308] on icon at bounding box center [302, 359] width 8 height 8
click at [247, 308] on div at bounding box center [248, 359] width 13 height 13
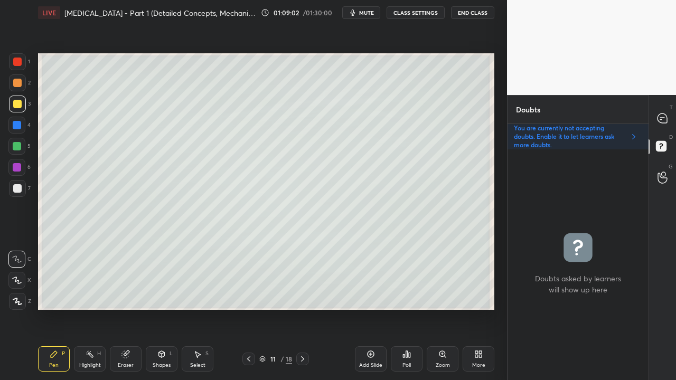
click at [301, 308] on icon at bounding box center [302, 359] width 8 height 8
click at [668, 112] on div at bounding box center [662, 118] width 21 height 19
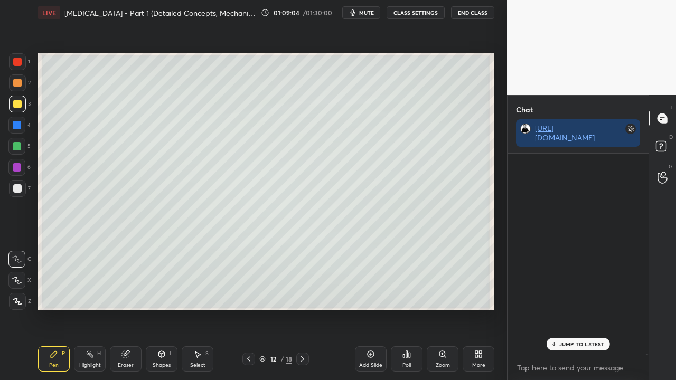
scroll to position [198, 138]
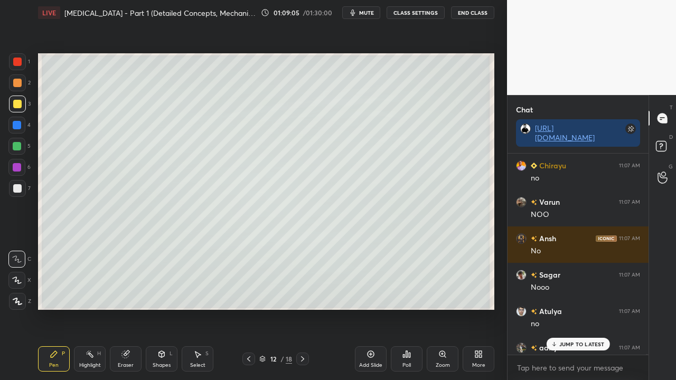
click at [577, 308] on p "JUMP TO LATEST" at bounding box center [581, 344] width 45 height 6
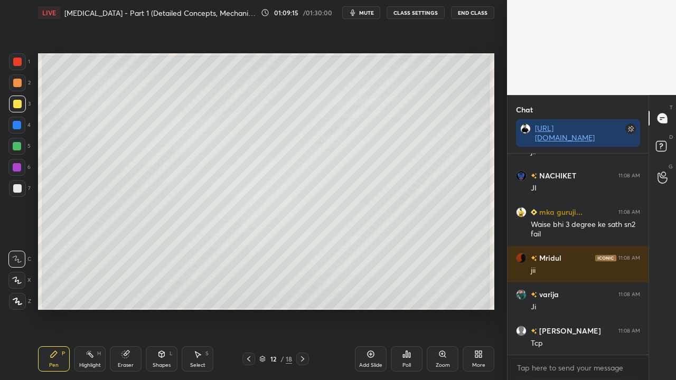
scroll to position [84233, 0]
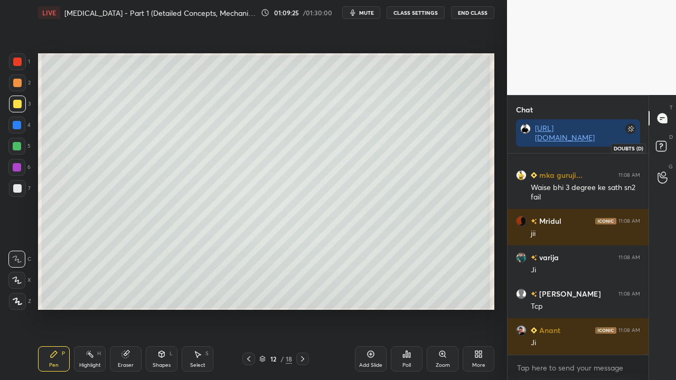
click at [671, 144] on icon at bounding box center [662, 147] width 19 height 19
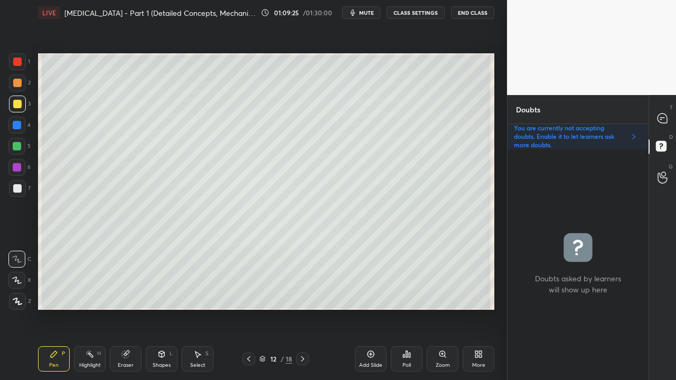
scroll to position [228, 138]
click at [248, 308] on icon at bounding box center [248, 359] width 8 height 8
click at [304, 308] on icon at bounding box center [302, 359] width 8 height 8
click at [671, 116] on div at bounding box center [662, 118] width 21 height 19
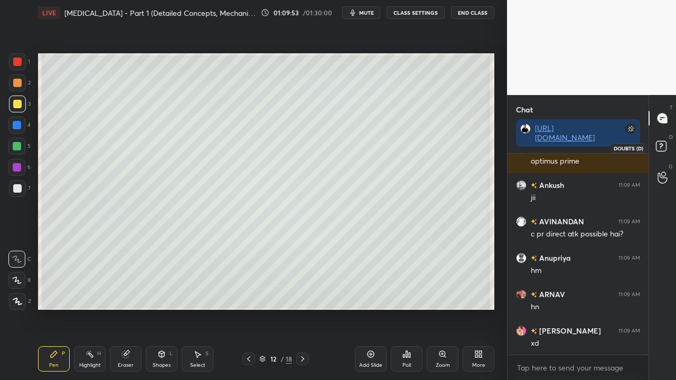
scroll to position [84550, 0]
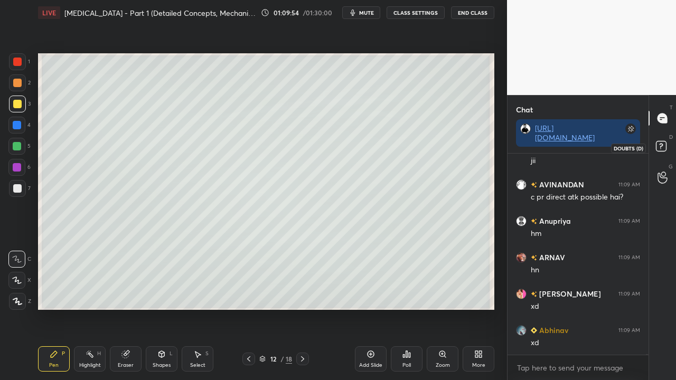
click at [661, 147] on rect at bounding box center [661, 147] width 10 height 10
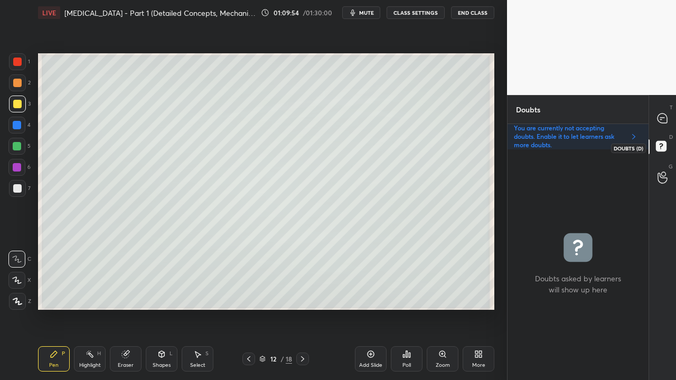
scroll to position [228, 138]
click at [668, 114] on div at bounding box center [662, 118] width 21 height 19
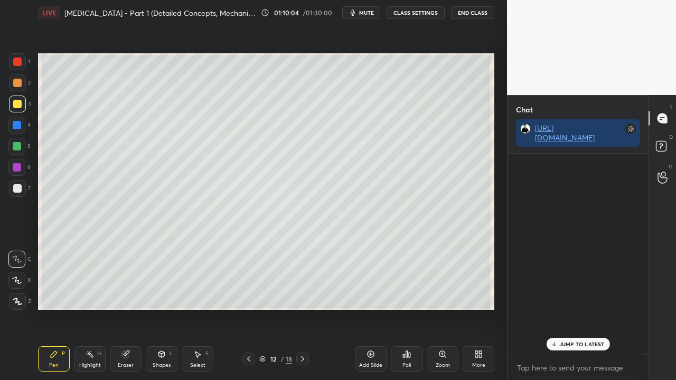
scroll to position [198, 138]
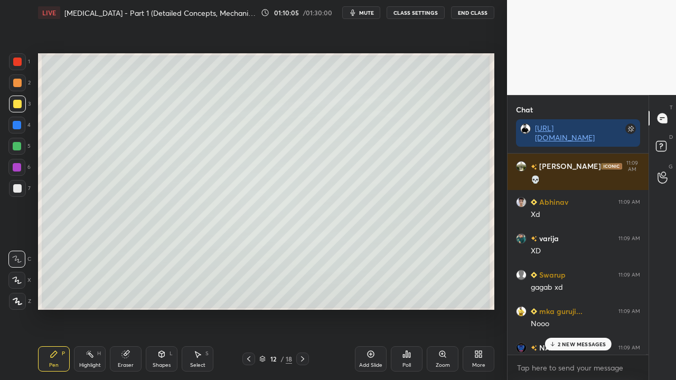
click at [559, 308] on p "2 NEW MESSAGES" at bounding box center [582, 344] width 49 height 6
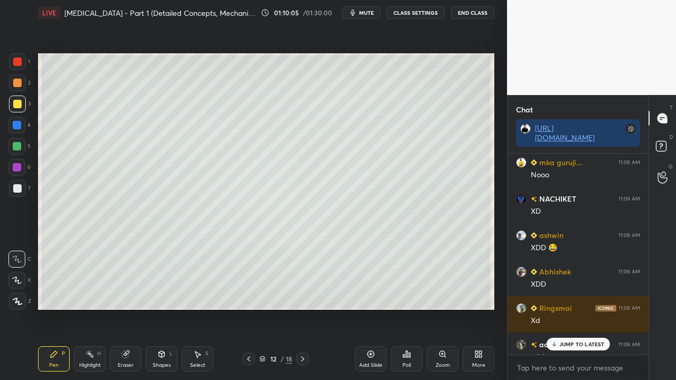
click at [566, 308] on p "JUMP TO LATEST" at bounding box center [581, 344] width 45 height 6
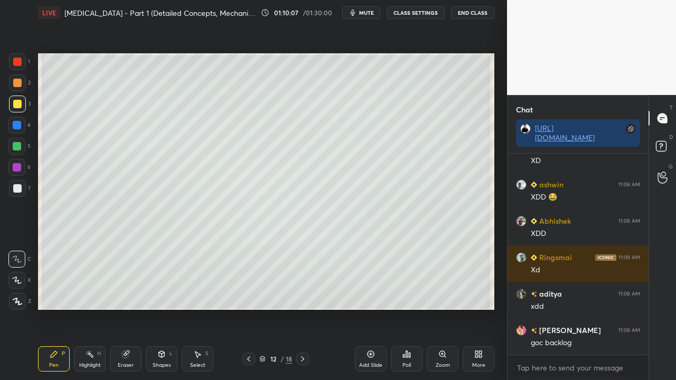
scroll to position [85632, 0]
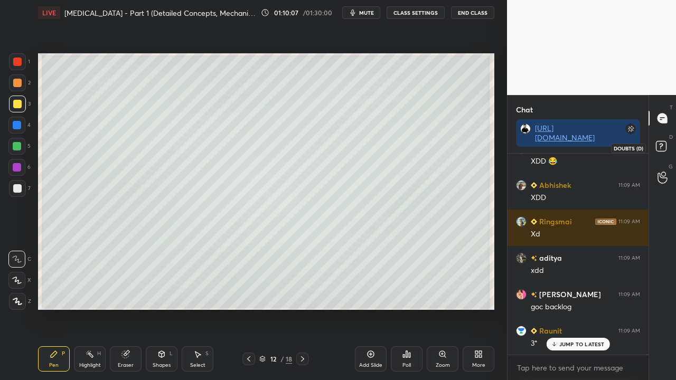
click at [658, 146] on rect at bounding box center [661, 147] width 10 height 10
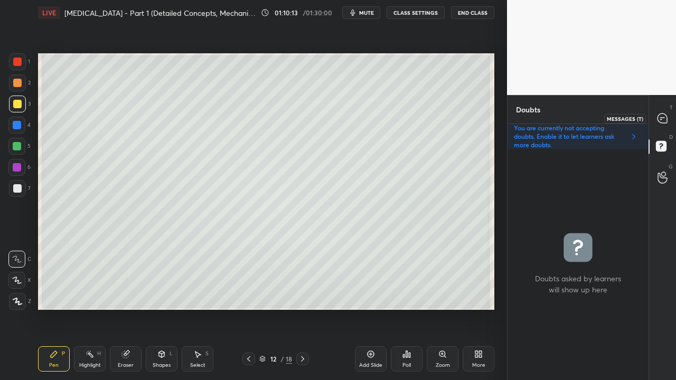
click at [665, 114] on icon at bounding box center [662, 118] width 11 height 11
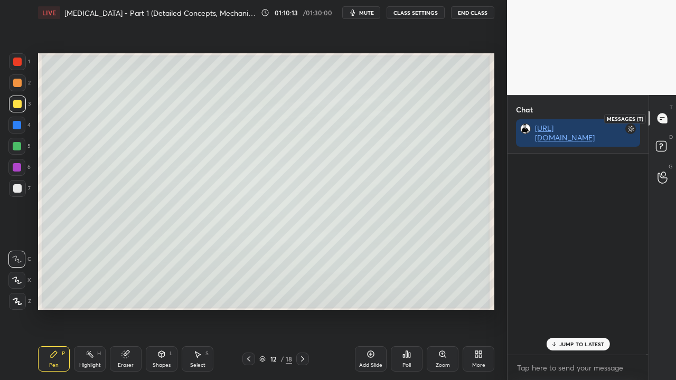
scroll to position [198, 138]
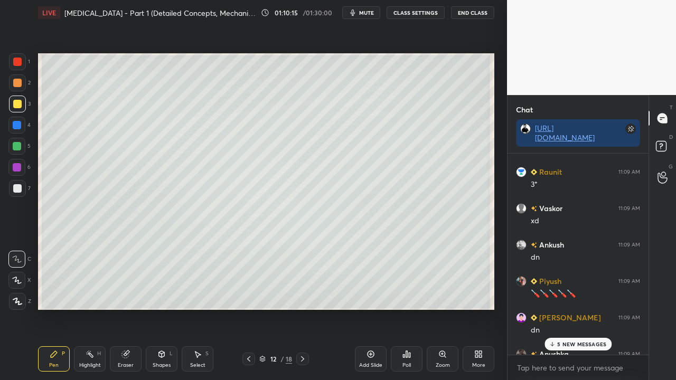
click at [578, 308] on p "5 NEW MESSAGES" at bounding box center [581, 344] width 49 height 6
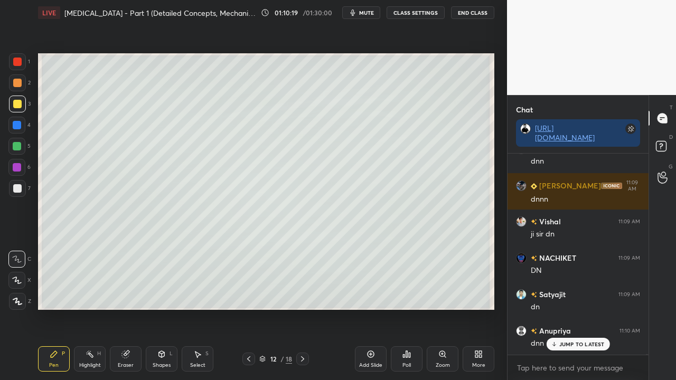
scroll to position [86433, 0]
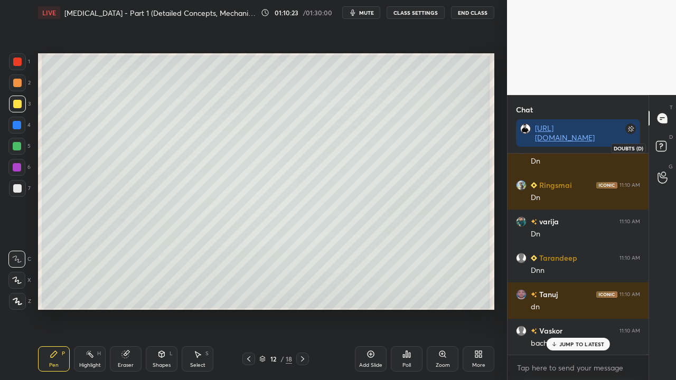
click at [661, 148] on rect at bounding box center [661, 147] width 10 height 10
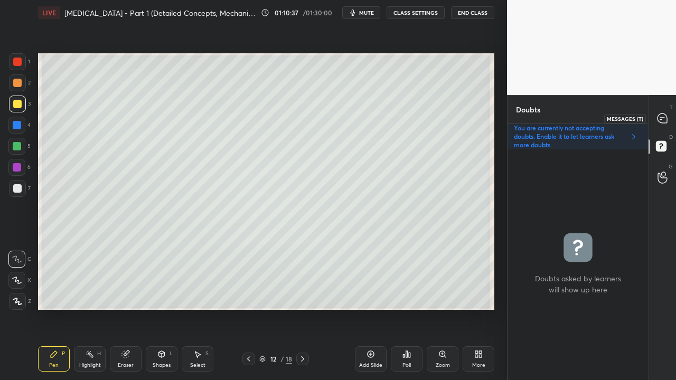
click at [665, 120] on icon at bounding box center [662, 119] width 10 height 10
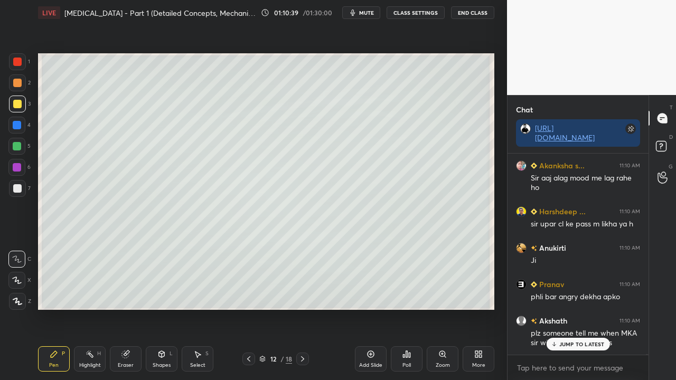
drag, startPoint x: 571, startPoint y: 341, endPoint x: 554, endPoint y: 349, distance: 18.2
click at [571, 308] on p "JUMP TO LATEST" at bounding box center [581, 344] width 45 height 6
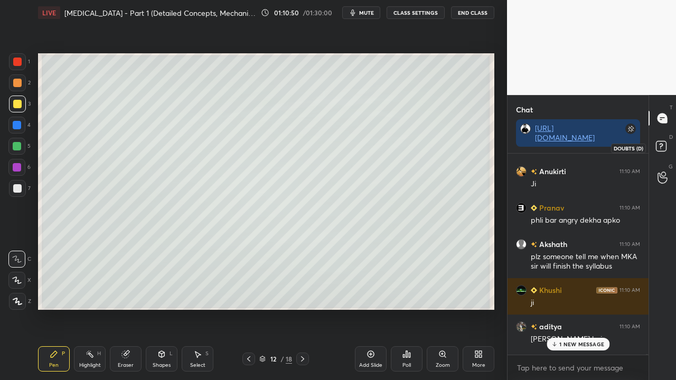
click at [664, 144] on rect at bounding box center [661, 147] width 10 height 10
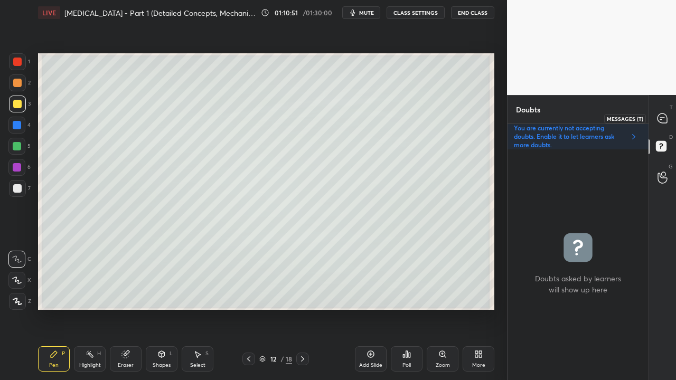
click at [664, 118] on icon at bounding box center [662, 119] width 10 height 10
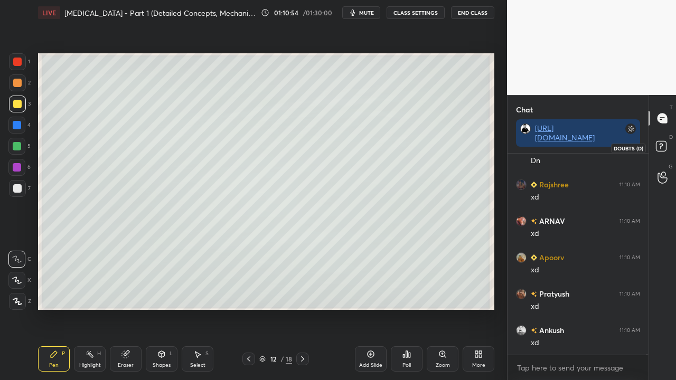
click at [660, 147] on icon at bounding box center [662, 147] width 19 height 19
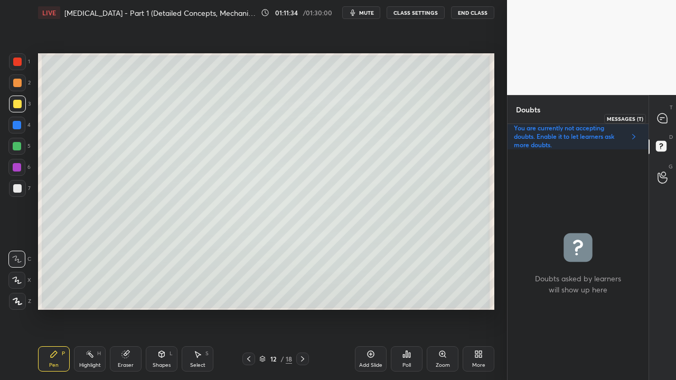
click at [665, 121] on icon at bounding box center [662, 119] width 10 height 10
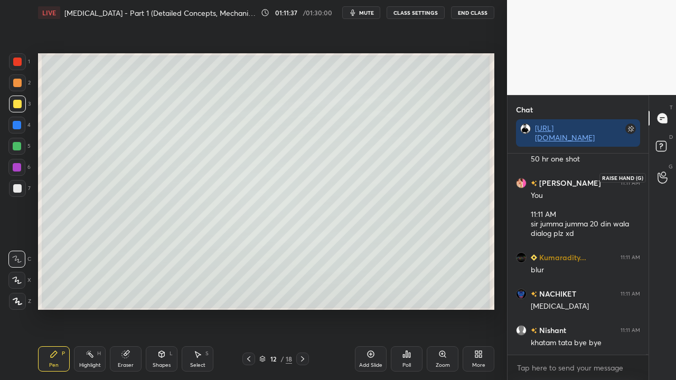
scroll to position [90143, 0]
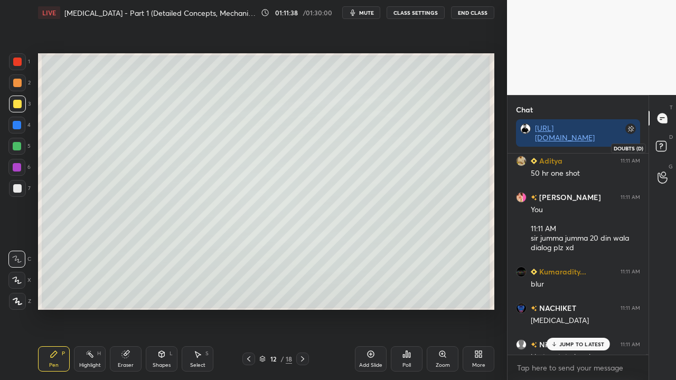
click at [672, 154] on icon at bounding box center [662, 147] width 19 height 19
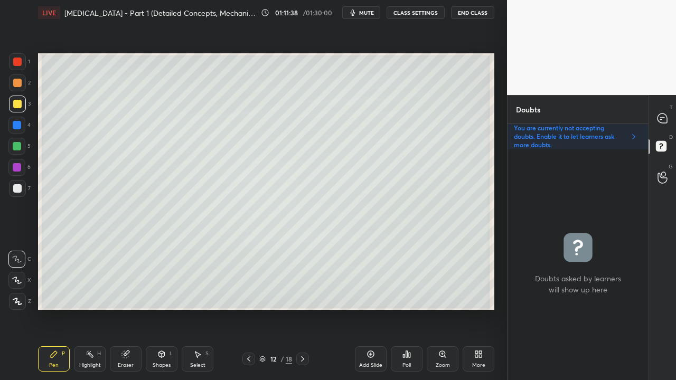
scroll to position [228, 138]
click at [303, 308] on icon at bounding box center [302, 359] width 8 height 8
click at [247, 308] on icon at bounding box center [248, 359] width 8 height 8
click at [248, 308] on icon at bounding box center [248, 359] width 8 height 8
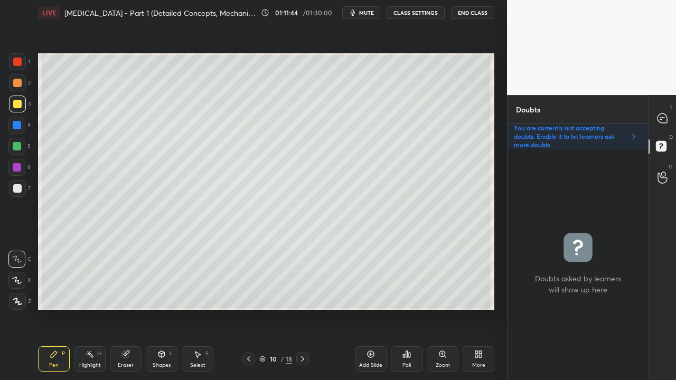
click at [306, 308] on icon at bounding box center [302, 359] width 8 height 8
click at [305, 308] on icon at bounding box center [302, 359] width 8 height 8
click at [304, 308] on icon at bounding box center [302, 359] width 8 height 8
click at [18, 106] on div at bounding box center [17, 104] width 8 height 8
click at [667, 115] on icon at bounding box center [662, 118] width 11 height 11
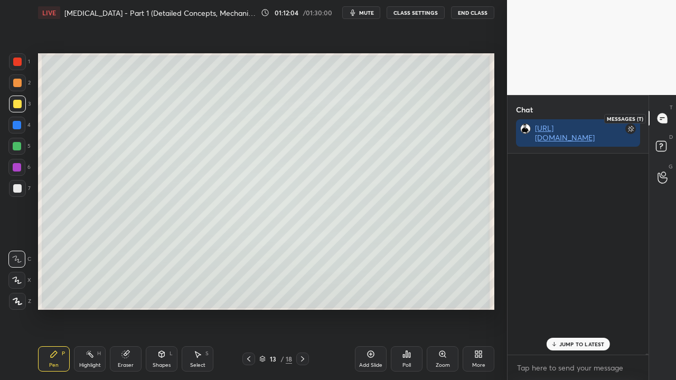
scroll to position [198, 138]
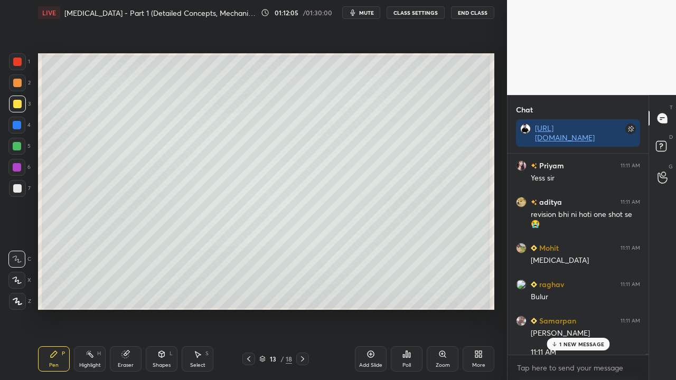
drag, startPoint x: 570, startPoint y: 342, endPoint x: 565, endPoint y: 342, distance: 5.3
click at [569, 308] on p "1 NEW MESSAGE" at bounding box center [581, 344] width 45 height 6
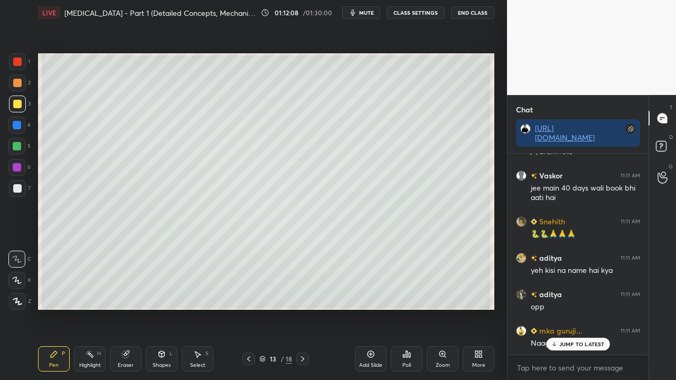
scroll to position [91211, 0]
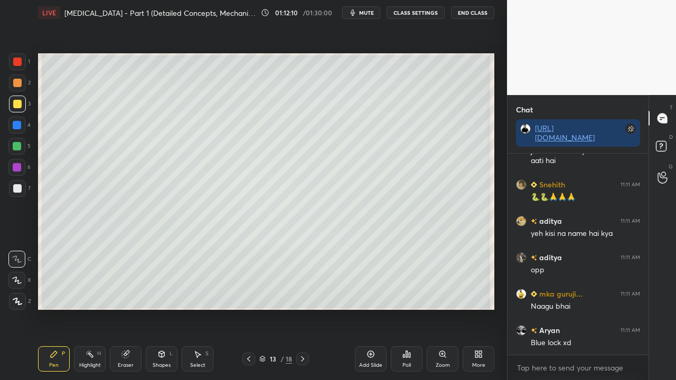
click at [17, 191] on div at bounding box center [17, 188] width 8 height 8
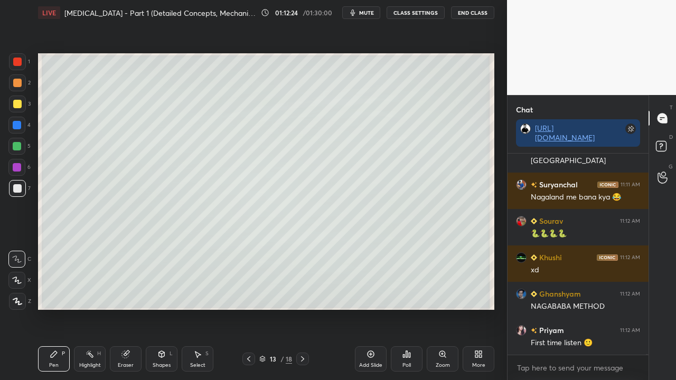
scroll to position [91716, 0]
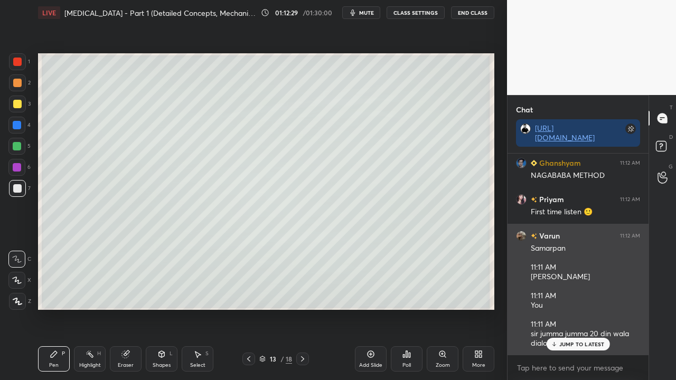
drag, startPoint x: 578, startPoint y: 344, endPoint x: 562, endPoint y: 349, distance: 16.2
click at [578, 308] on p "JUMP TO LATEST" at bounding box center [581, 344] width 45 height 6
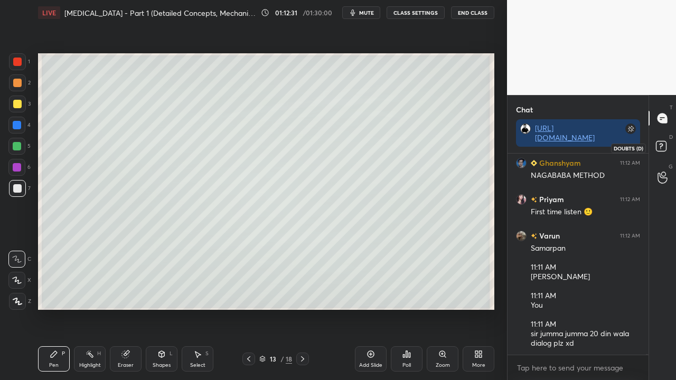
click at [656, 149] on rect at bounding box center [661, 147] width 10 height 10
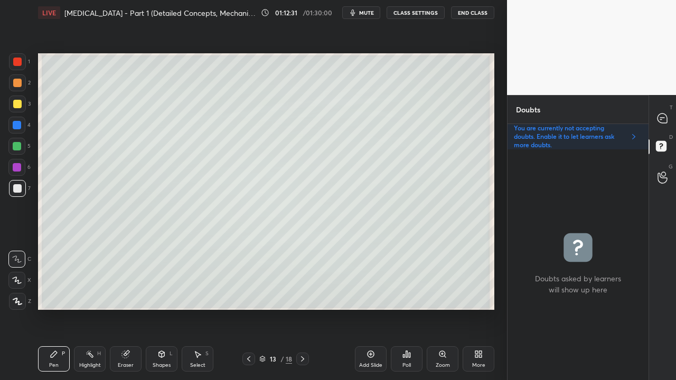
scroll to position [228, 138]
click at [667, 119] on icon at bounding box center [662, 118] width 11 height 11
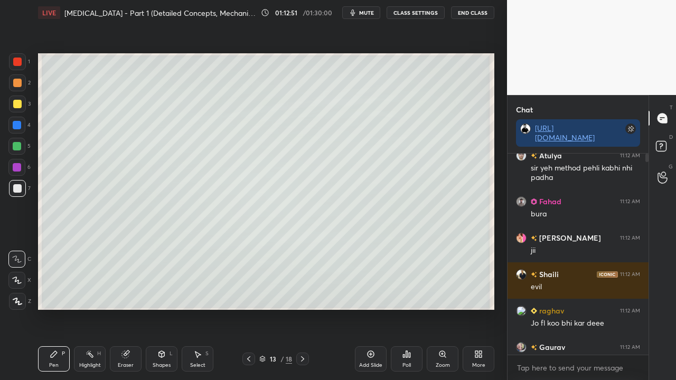
scroll to position [198, 138]
click at [566, 308] on p "JUMP TO LATEST" at bounding box center [581, 344] width 45 height 6
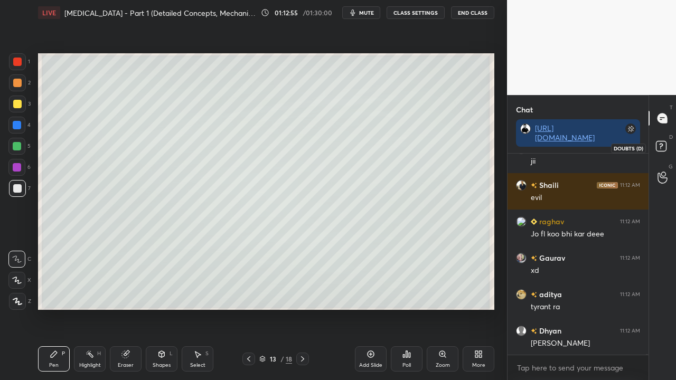
click at [664, 148] on rect at bounding box center [661, 147] width 10 height 10
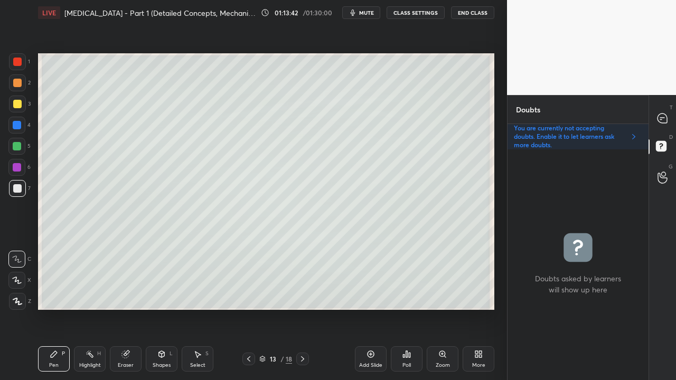
click at [17, 102] on div at bounding box center [17, 104] width 8 height 8
click at [664, 113] on icon at bounding box center [662, 118] width 11 height 11
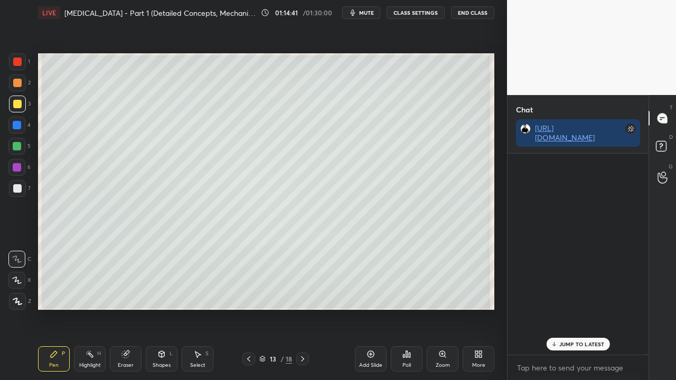
scroll to position [198, 138]
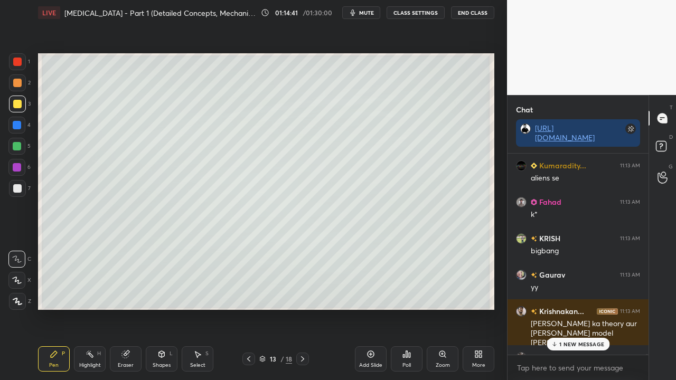
drag, startPoint x: 562, startPoint y: 343, endPoint x: 546, endPoint y: 325, distance: 23.9
click at [562, 308] on p "1 NEW MESSAGE" at bounding box center [581, 344] width 45 height 6
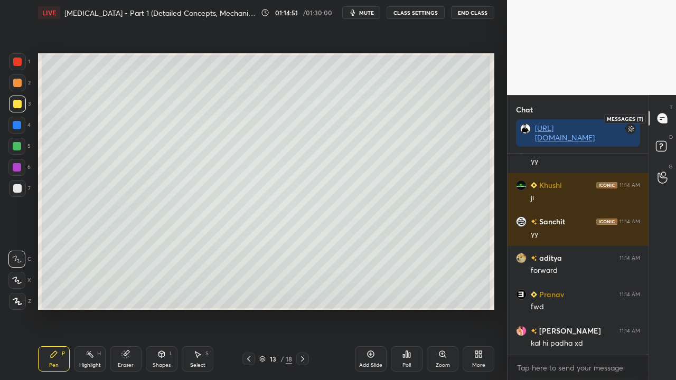
scroll to position [93218, 0]
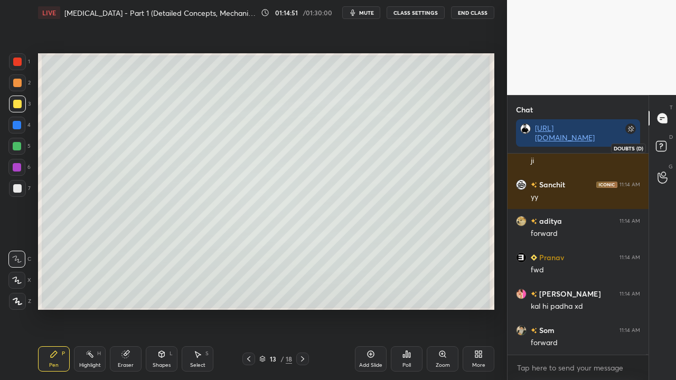
click at [667, 147] on icon at bounding box center [662, 147] width 19 height 19
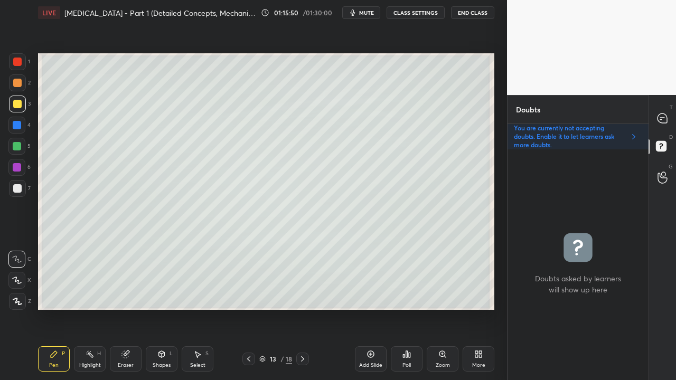
click at [249, 308] on icon at bounding box center [248, 359] width 8 height 8
click at [248, 308] on icon at bounding box center [248, 359] width 8 height 8
click at [247, 308] on icon at bounding box center [248, 359] width 8 height 8
click at [248, 308] on icon at bounding box center [248, 359] width 8 height 8
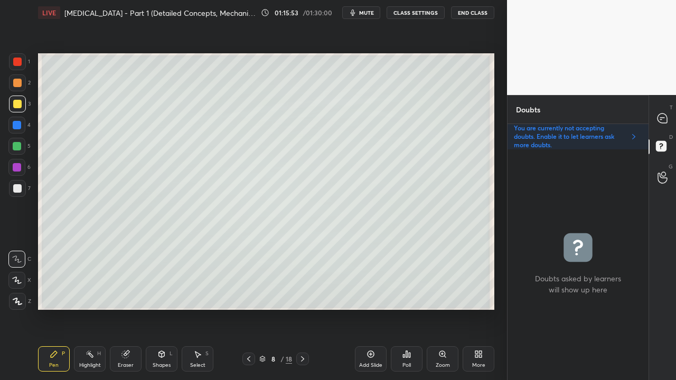
click at [247, 308] on icon at bounding box center [248, 359] width 8 height 8
click at [248, 308] on icon at bounding box center [248, 359] width 8 height 8
click at [247, 308] on icon at bounding box center [248, 359] width 8 height 8
click at [303, 308] on icon at bounding box center [302, 359] width 8 height 8
click at [303, 308] on icon at bounding box center [302, 358] width 3 height 5
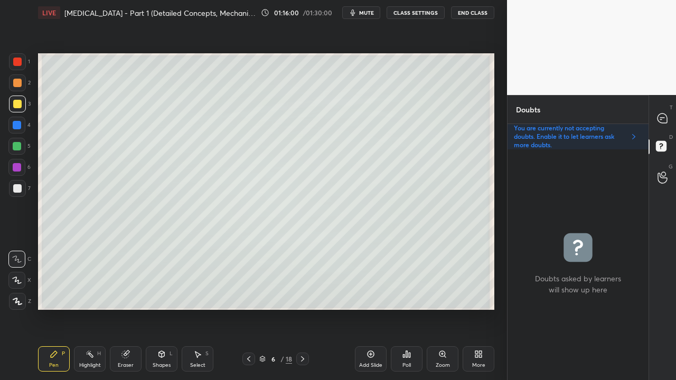
click at [303, 308] on icon at bounding box center [302, 358] width 3 height 5
click at [302, 308] on icon at bounding box center [302, 359] width 8 height 8
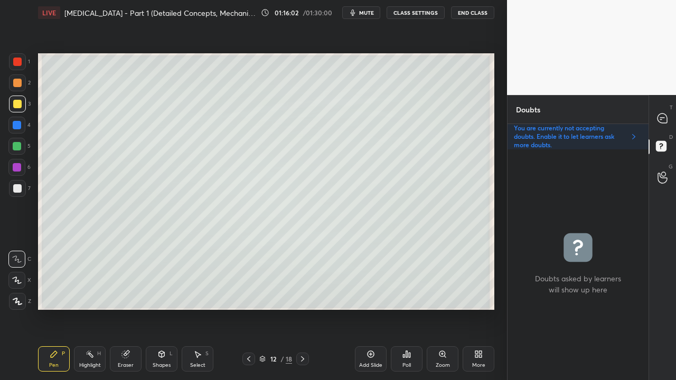
click at [302, 308] on icon at bounding box center [302, 359] width 8 height 8
click at [661, 114] on icon at bounding box center [662, 119] width 10 height 10
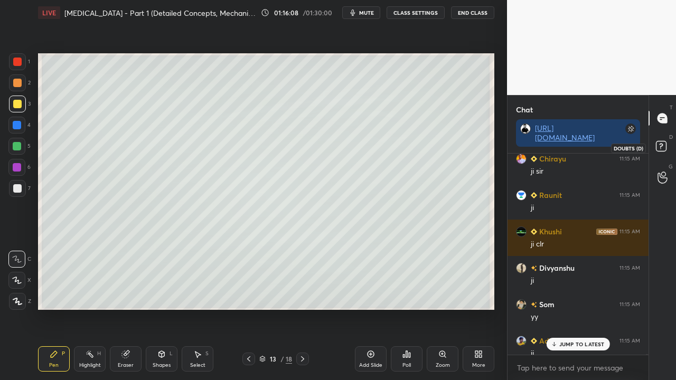
scroll to position [93890, 0]
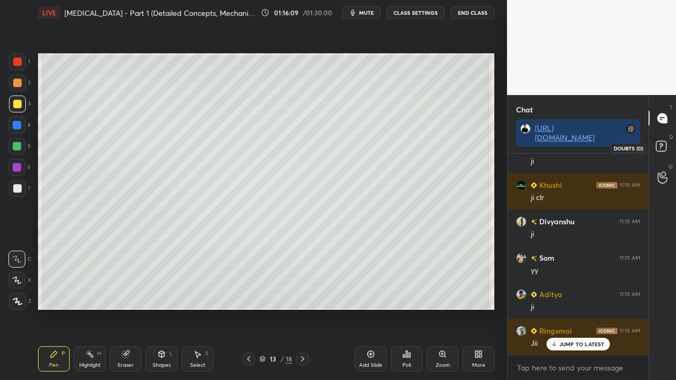
click at [664, 146] on rect at bounding box center [661, 147] width 10 height 10
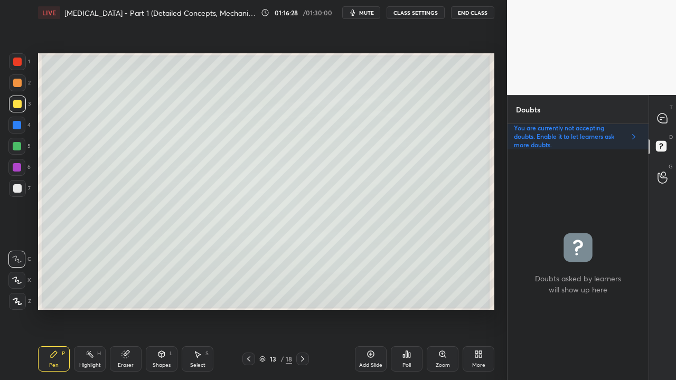
click at [671, 115] on div at bounding box center [662, 118] width 21 height 19
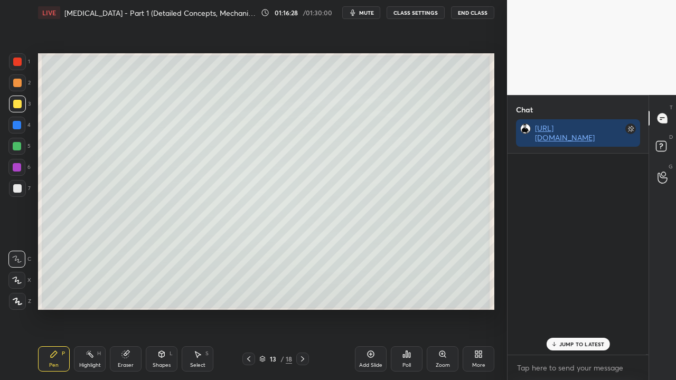
scroll to position [198, 138]
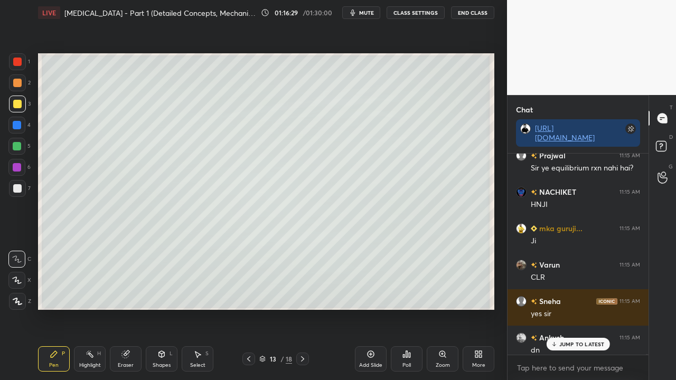
click at [579, 308] on p "JUMP TO LATEST" at bounding box center [581, 344] width 45 height 6
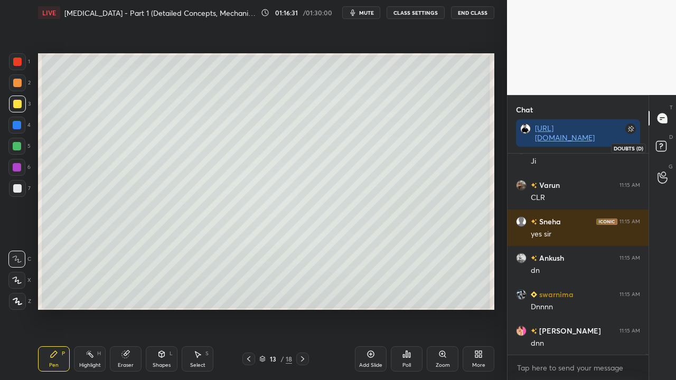
click at [664, 144] on rect at bounding box center [661, 147] width 10 height 10
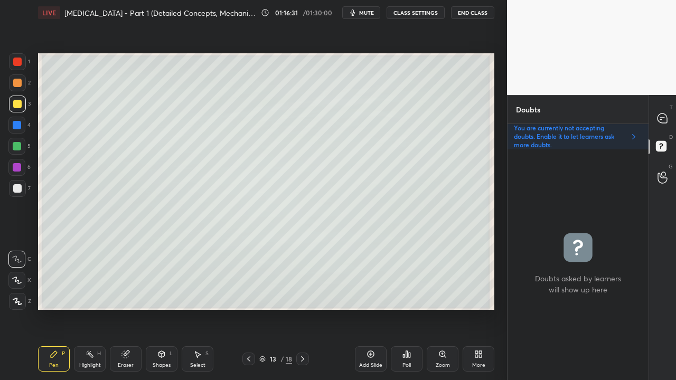
scroll to position [228, 138]
click at [665, 114] on icon at bounding box center [662, 118] width 11 height 11
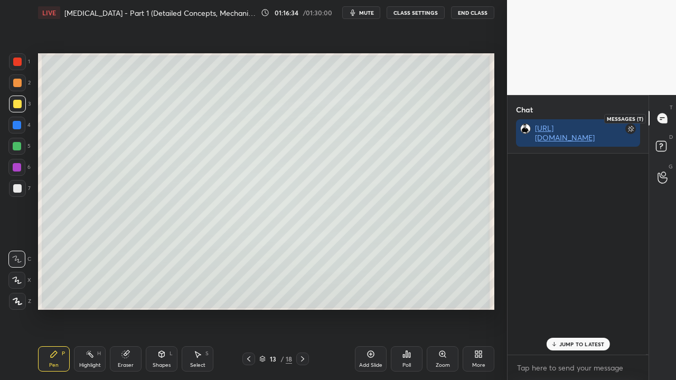
scroll to position [198, 138]
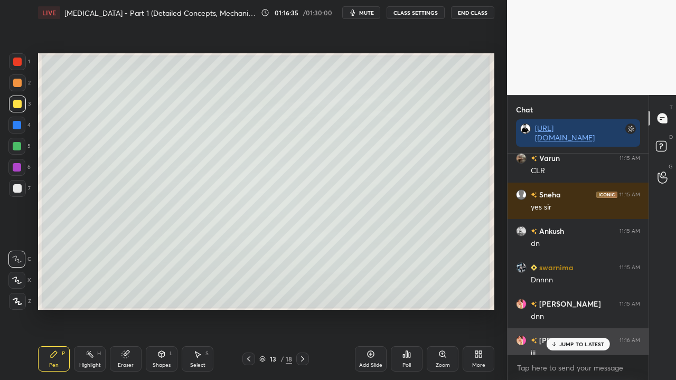
click at [569, 308] on div "JUMP TO LATEST" at bounding box center [577, 344] width 63 height 13
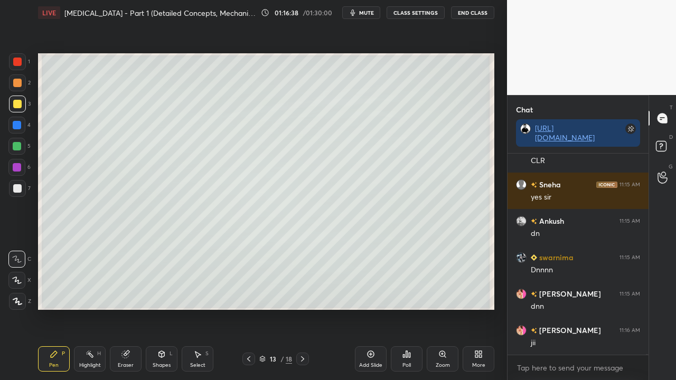
click at [664, 142] on icon at bounding box center [662, 147] width 19 height 19
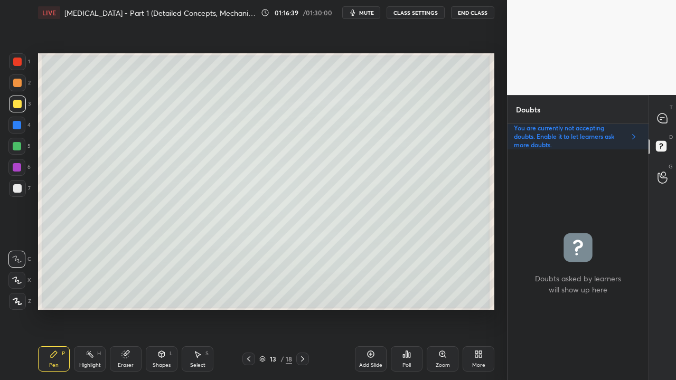
scroll to position [228, 138]
click at [664, 116] on icon at bounding box center [662, 119] width 10 height 10
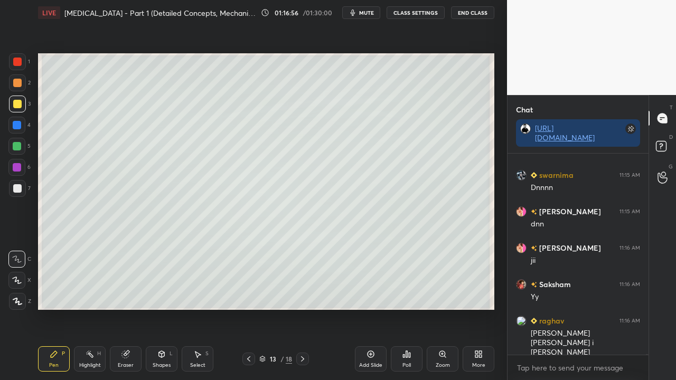
scroll to position [94337, 0]
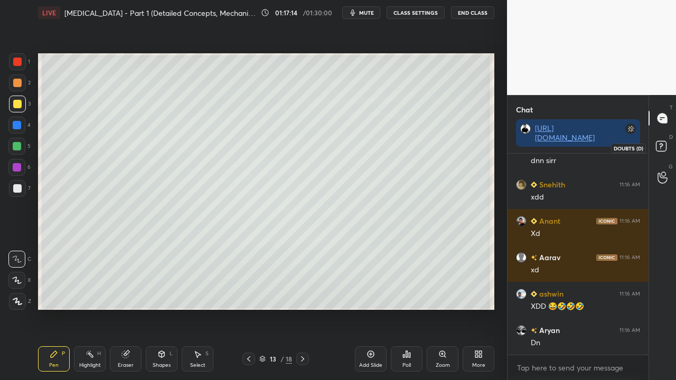
click at [667, 148] on icon at bounding box center [662, 147] width 19 height 19
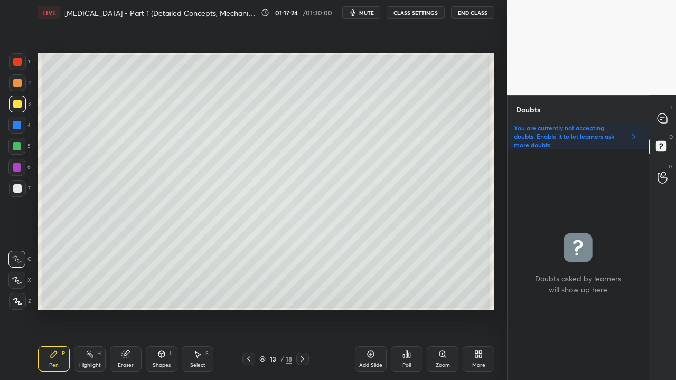
click at [661, 118] on icon at bounding box center [662, 118] width 11 height 11
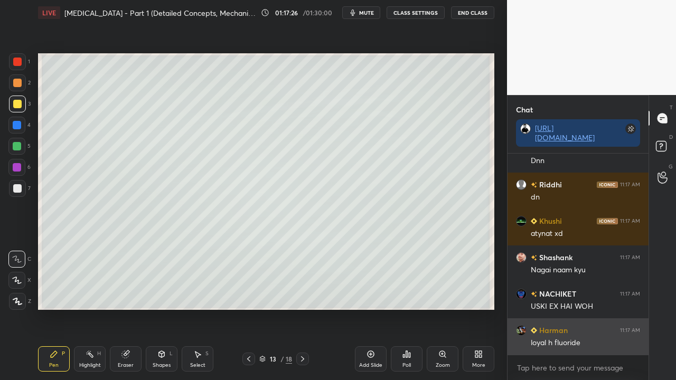
click at [584, 308] on div "loyal h fluoride" at bounding box center [585, 343] width 109 height 11
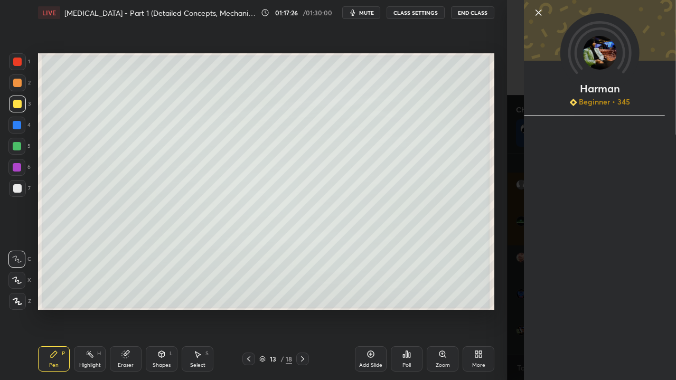
click at [511, 308] on div "Harman Beginner • 345" at bounding box center [591, 190] width 169 height 380
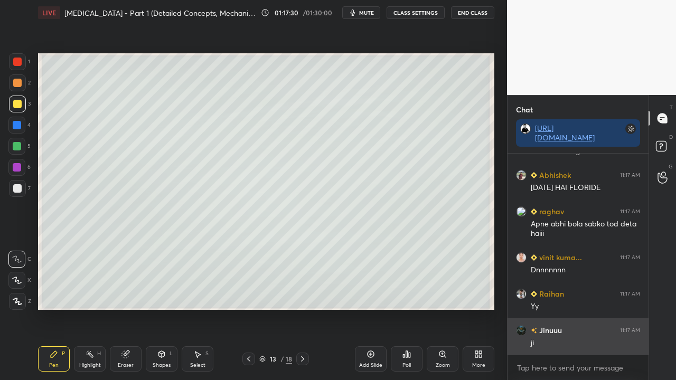
click at [572, 308] on div "ji" at bounding box center [585, 343] width 109 height 11
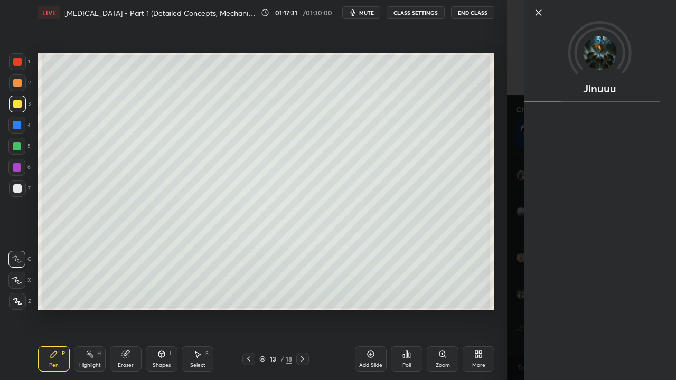
click at [504, 308] on div "1 2 3 4 5 6 7 C X Z C X Z E E Erase all H H LIVE [MEDICAL_DATA] - Part 1 (Detai…" at bounding box center [253, 190] width 507 height 380
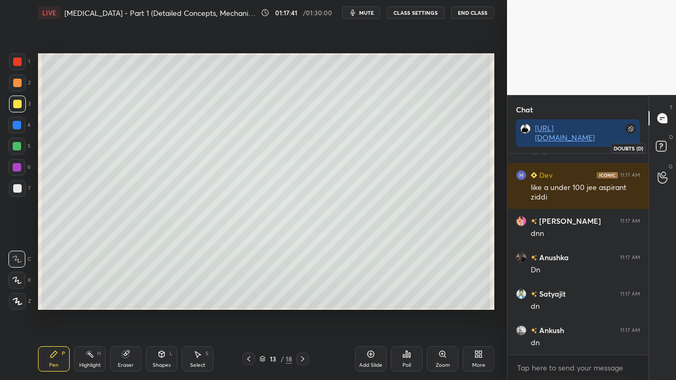
click at [657, 146] on rect at bounding box center [661, 147] width 10 height 10
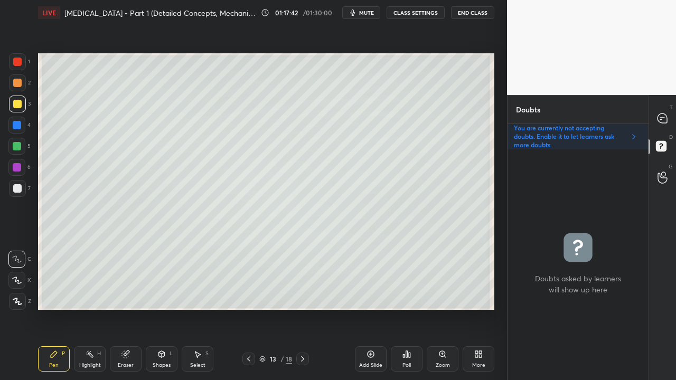
click at [300, 308] on icon at bounding box center [302, 359] width 8 height 8
click at [22, 101] on div at bounding box center [17, 104] width 17 height 17
click at [670, 117] on div at bounding box center [662, 118] width 21 height 19
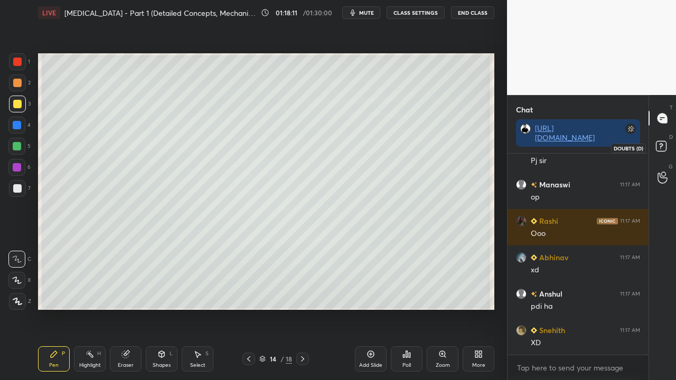
click at [665, 145] on rect at bounding box center [661, 147] width 10 height 10
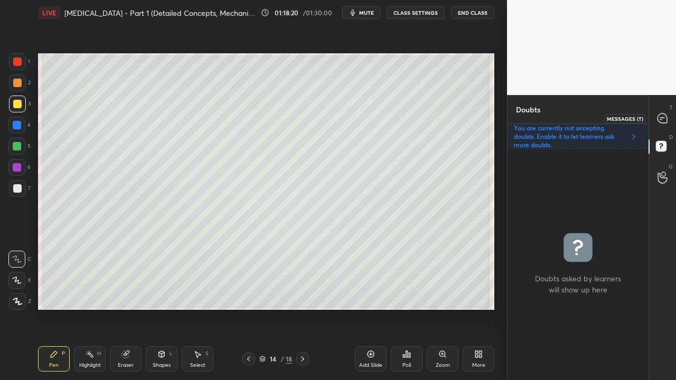
click at [664, 117] on icon at bounding box center [662, 119] width 10 height 10
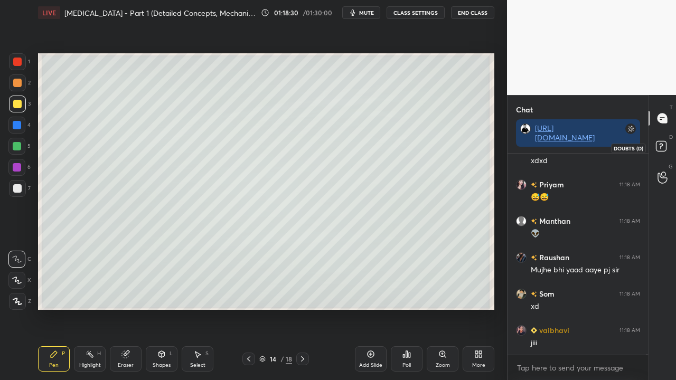
click at [660, 147] on icon at bounding box center [661, 146] width 4 height 4
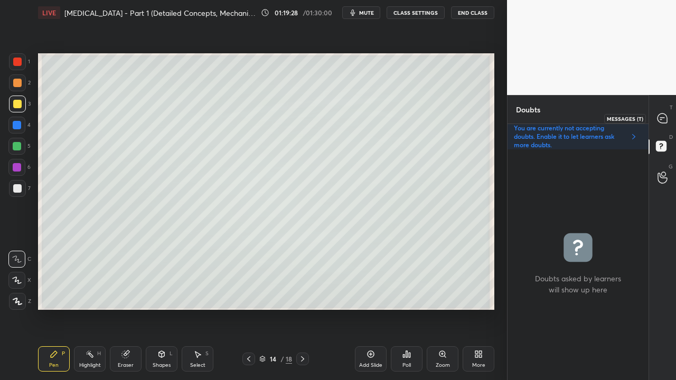
click at [665, 110] on div at bounding box center [662, 118] width 21 height 19
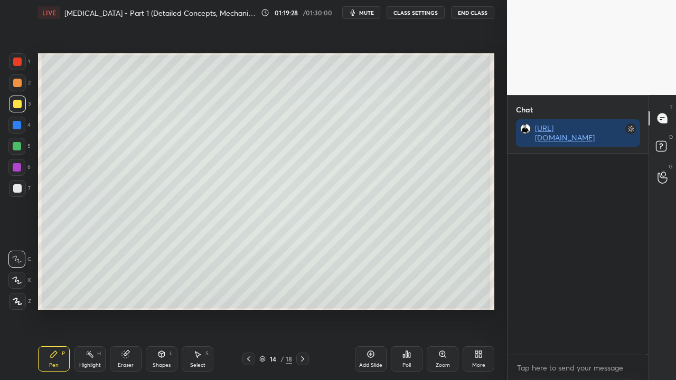
scroll to position [198, 138]
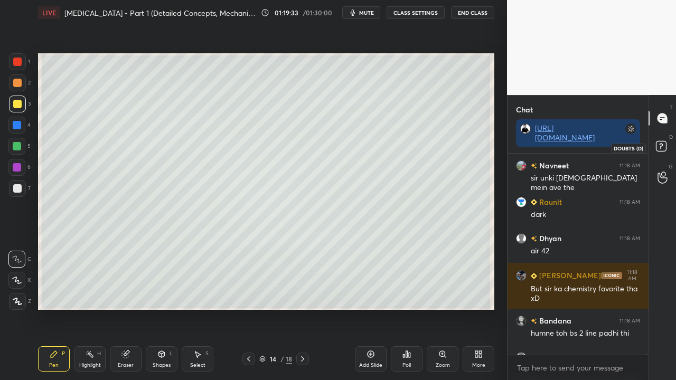
click at [665, 148] on rect at bounding box center [661, 147] width 10 height 10
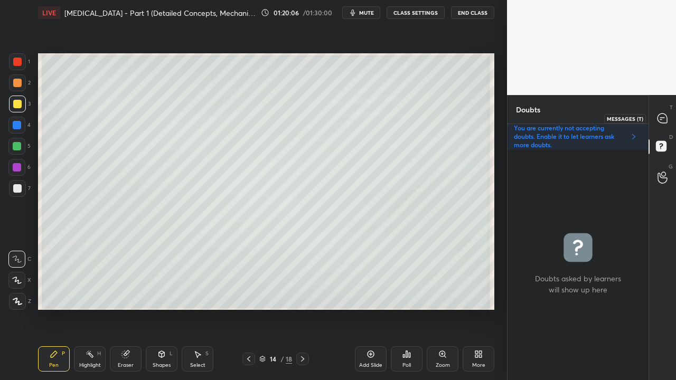
click at [668, 116] on div at bounding box center [662, 118] width 21 height 19
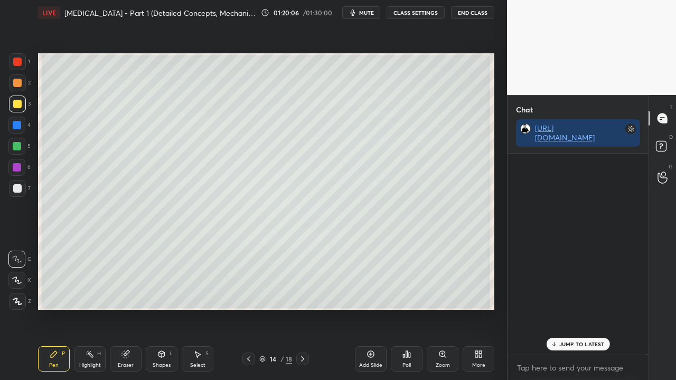
scroll to position [198, 138]
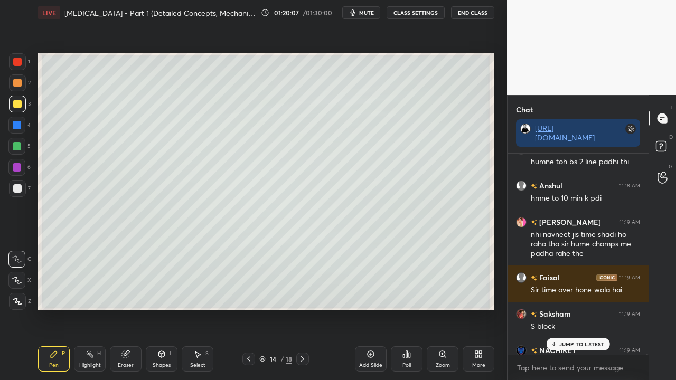
click at [562, 308] on p "JUMP TO LATEST" at bounding box center [581, 344] width 45 height 6
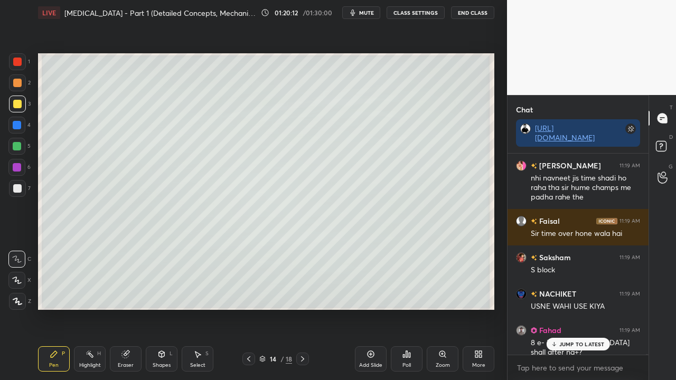
scroll to position [102159, 0]
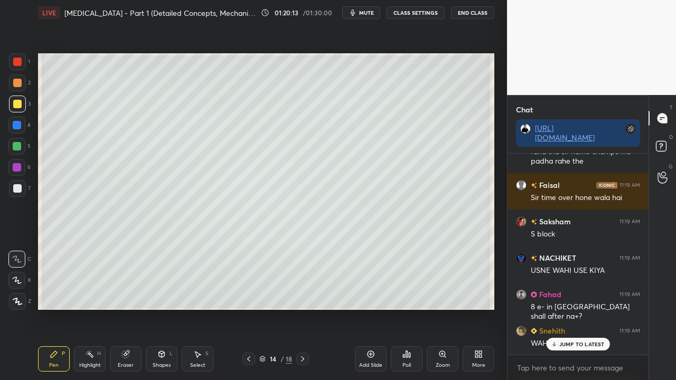
click at [567, 308] on p "JUMP TO LATEST" at bounding box center [581, 344] width 45 height 6
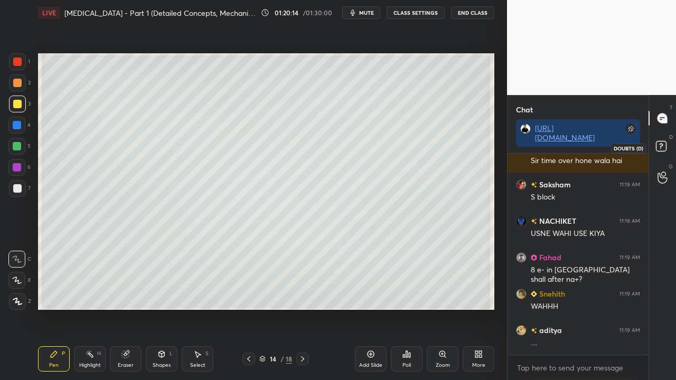
click at [662, 146] on icon at bounding box center [661, 146] width 4 height 4
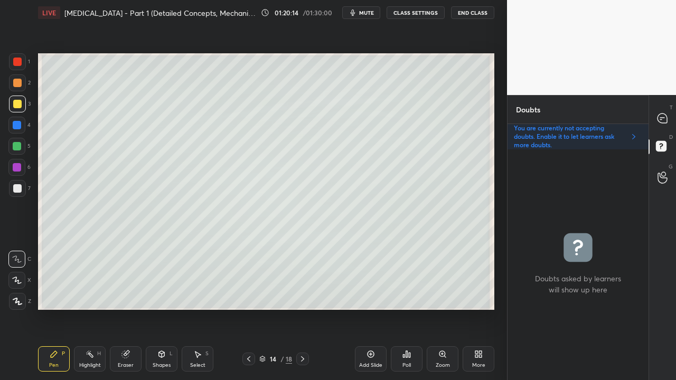
scroll to position [228, 138]
click at [663, 116] on icon at bounding box center [662, 119] width 10 height 10
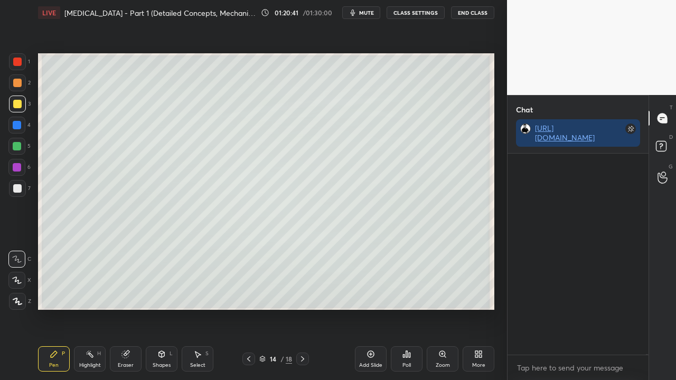
scroll to position [198, 138]
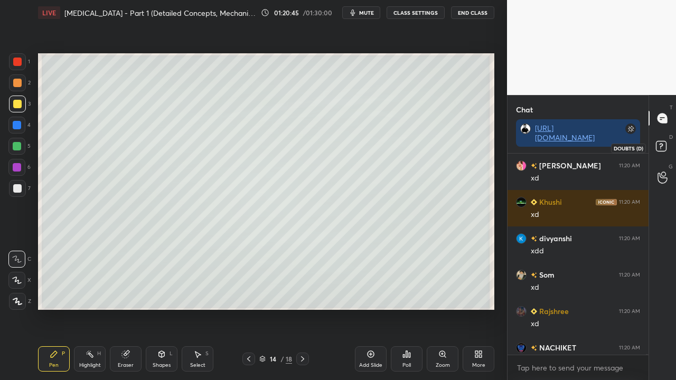
click at [663, 145] on rect at bounding box center [661, 147] width 10 height 10
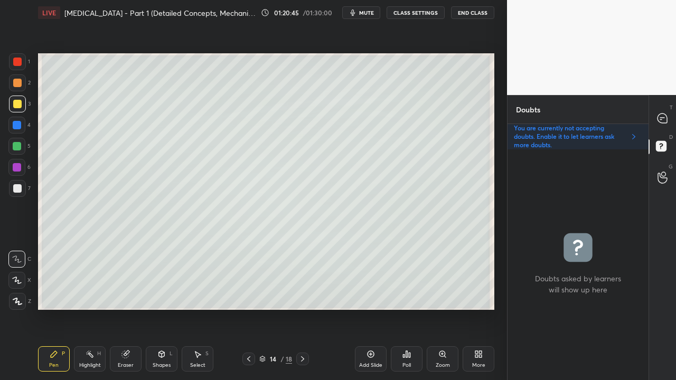
scroll to position [228, 138]
click at [661, 115] on icon at bounding box center [662, 119] width 10 height 10
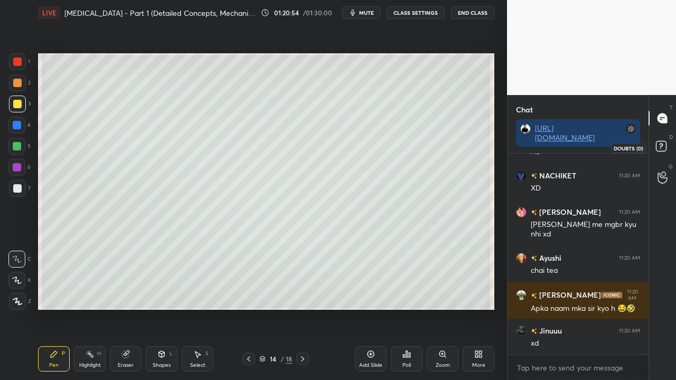
scroll to position [103588, 0]
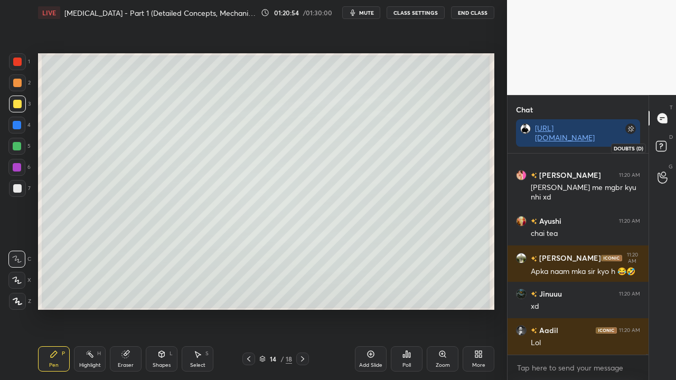
click at [666, 142] on icon at bounding box center [662, 147] width 19 height 19
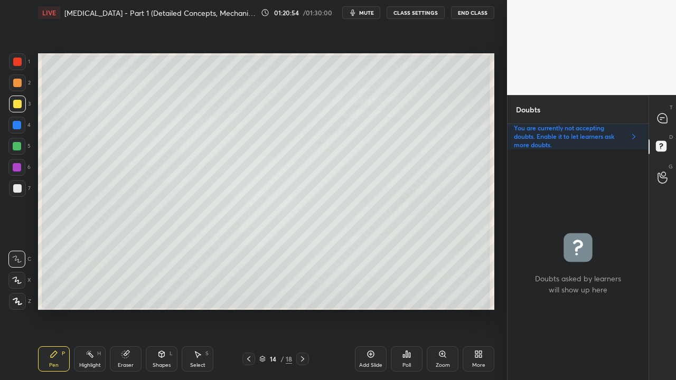
scroll to position [228, 138]
click at [666, 124] on div at bounding box center [662, 118] width 21 height 19
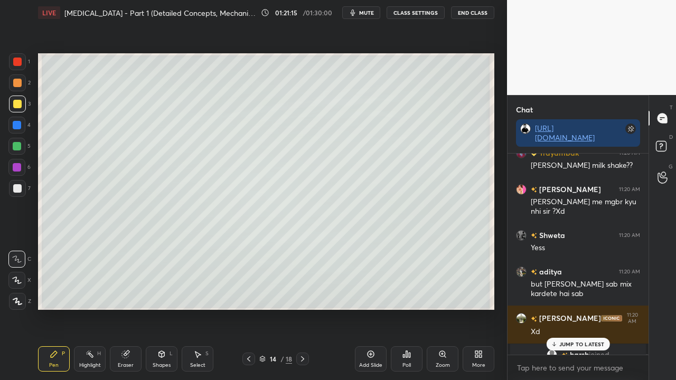
scroll to position [104210, 0]
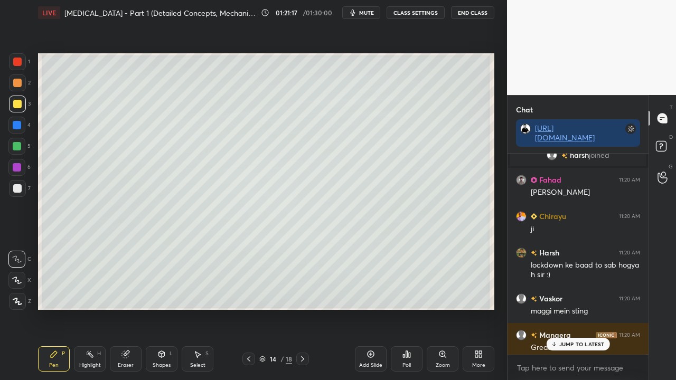
click at [18, 186] on div at bounding box center [17, 188] width 8 height 8
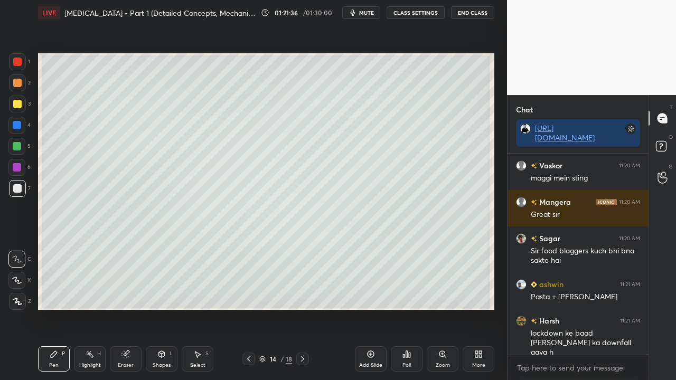
scroll to position [104379, 0]
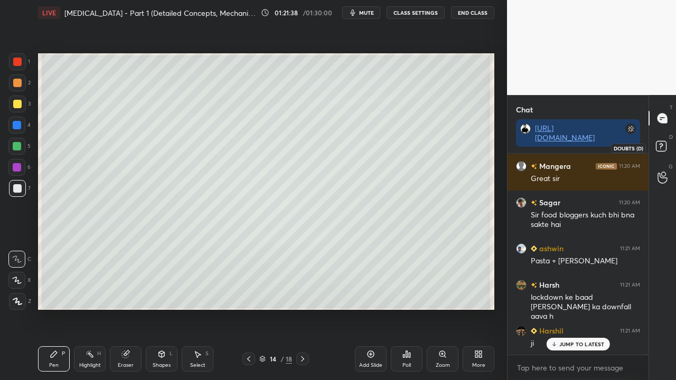
click at [670, 149] on icon at bounding box center [662, 147] width 19 height 19
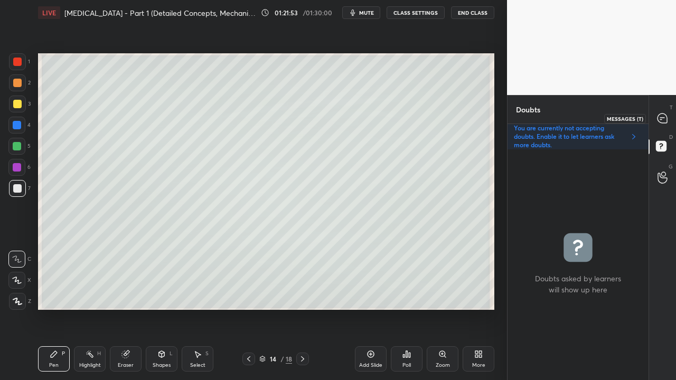
click at [664, 115] on icon at bounding box center [662, 119] width 10 height 10
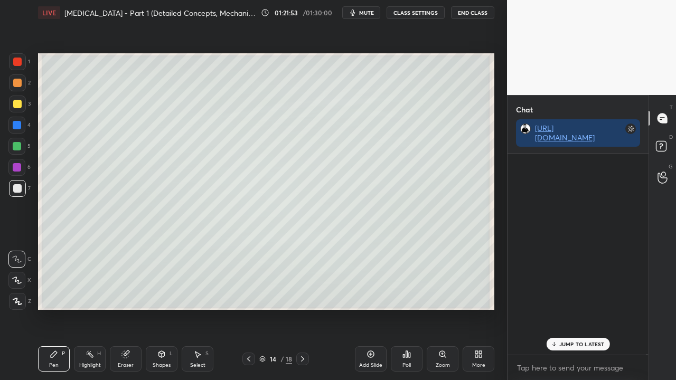
scroll to position [198, 138]
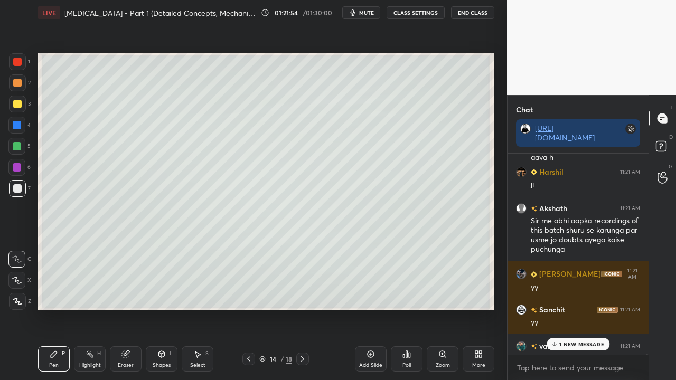
click at [566, 308] on p "1 NEW MESSAGE" at bounding box center [581, 344] width 45 height 6
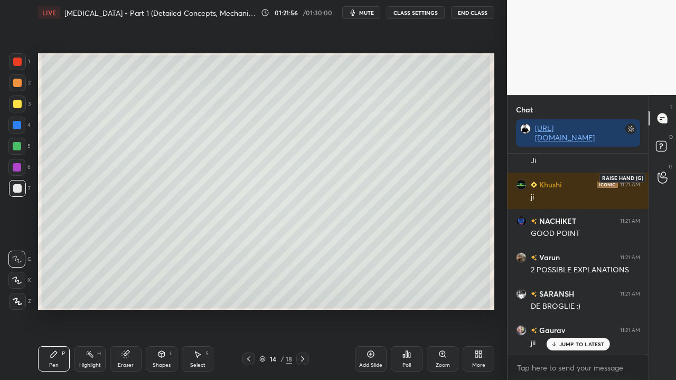
scroll to position [104772, 0]
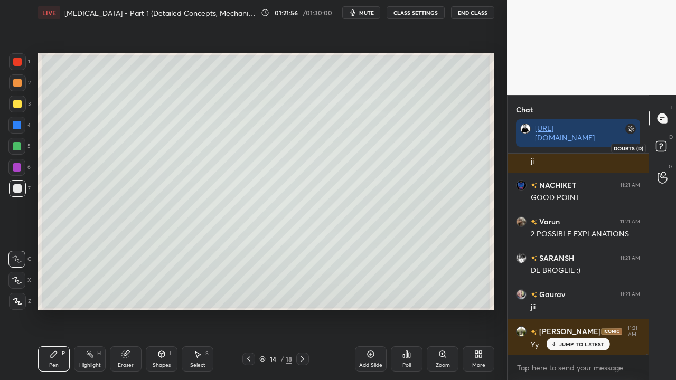
click at [663, 149] on rect at bounding box center [661, 147] width 10 height 10
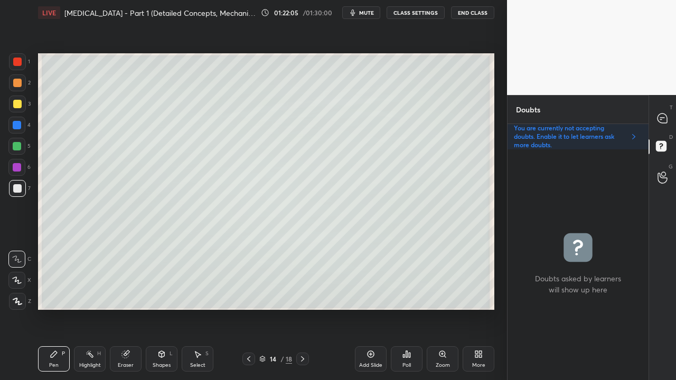
click at [15, 100] on div at bounding box center [17, 104] width 8 height 8
click at [15, 191] on div at bounding box center [17, 188] width 8 height 8
click at [664, 111] on div at bounding box center [662, 118] width 21 height 19
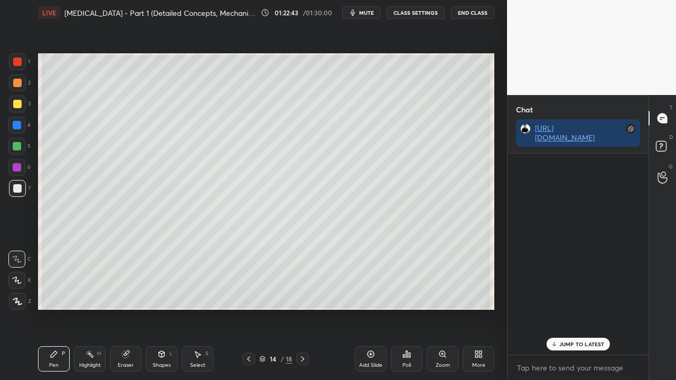
scroll to position [198, 138]
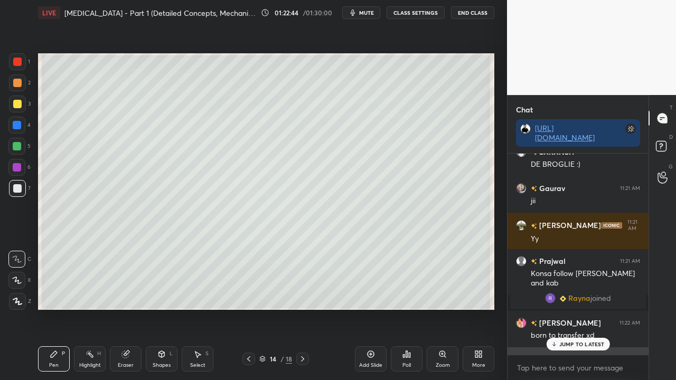
click at [566, 308] on p "JUMP TO LATEST" at bounding box center [581, 344] width 45 height 6
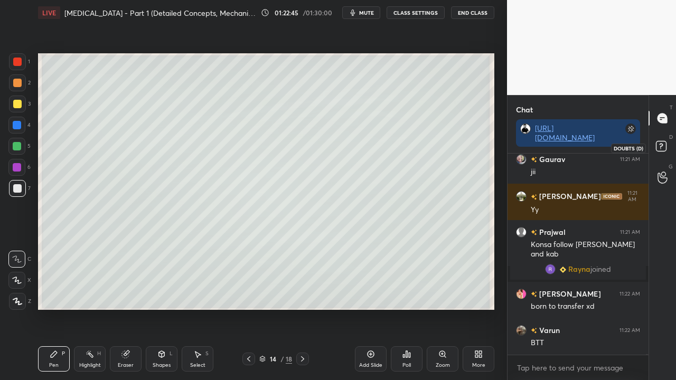
click at [662, 149] on rect at bounding box center [661, 147] width 10 height 10
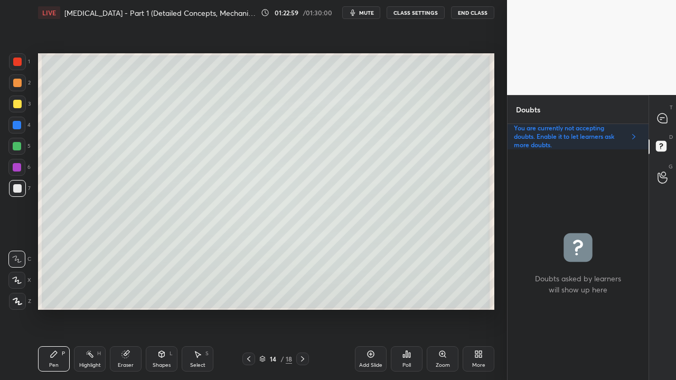
click at [667, 112] on div at bounding box center [662, 118] width 21 height 19
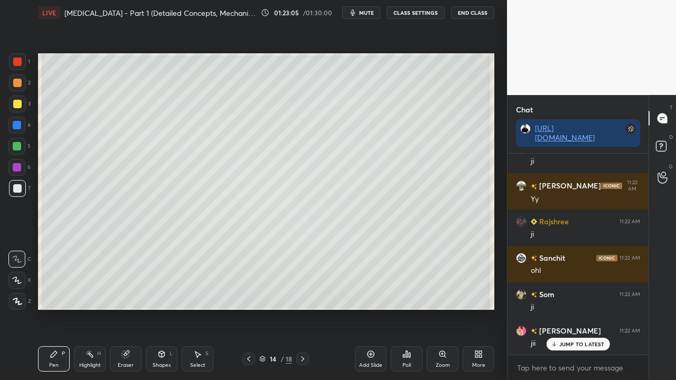
scroll to position [105344, 0]
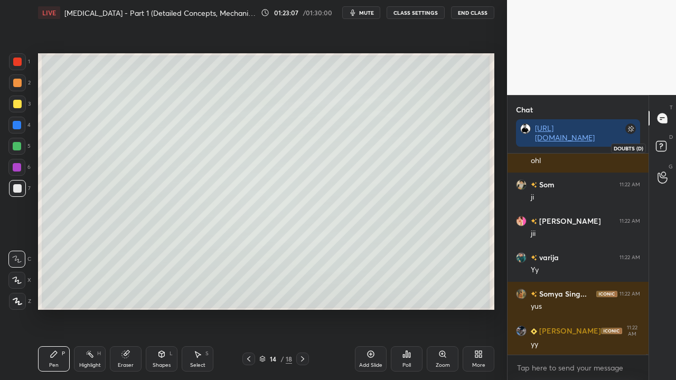
click at [665, 142] on icon at bounding box center [662, 147] width 19 height 19
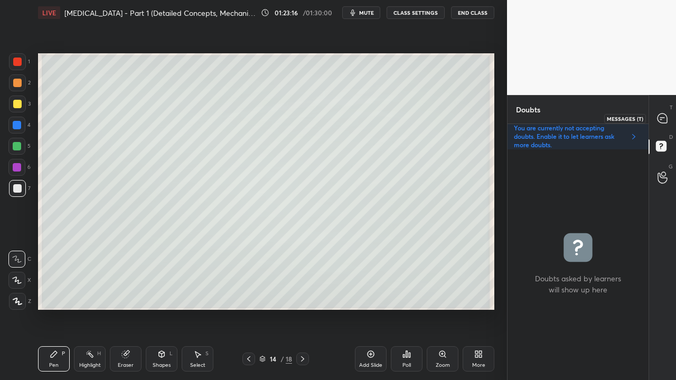
click at [670, 120] on div at bounding box center [662, 118] width 21 height 19
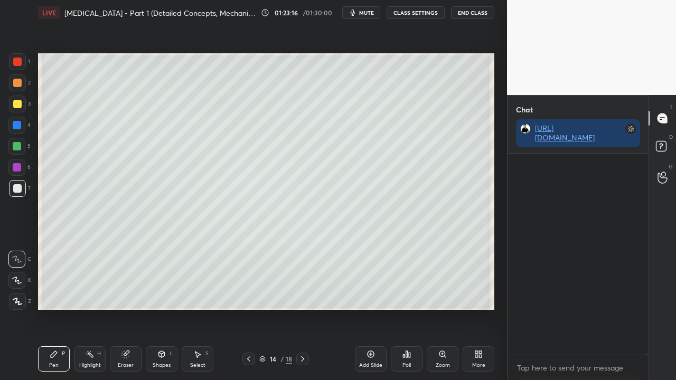
scroll to position [198, 138]
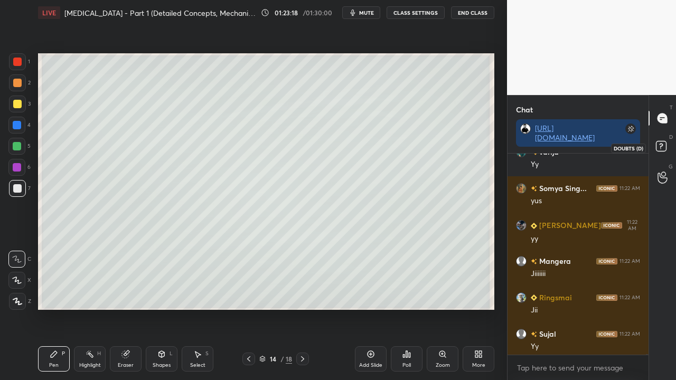
click at [662, 144] on rect at bounding box center [661, 147] width 10 height 10
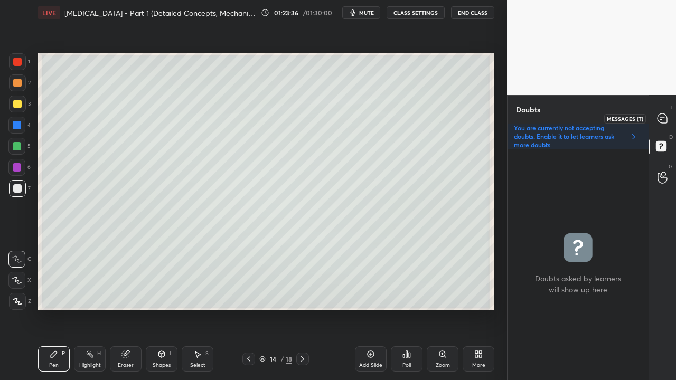
click at [668, 116] on div at bounding box center [662, 118] width 21 height 19
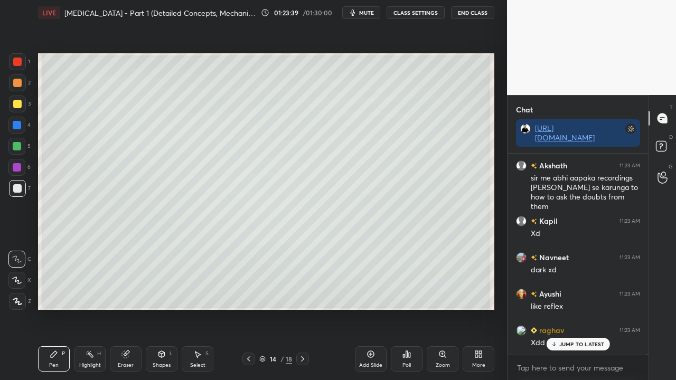
scroll to position [105846, 0]
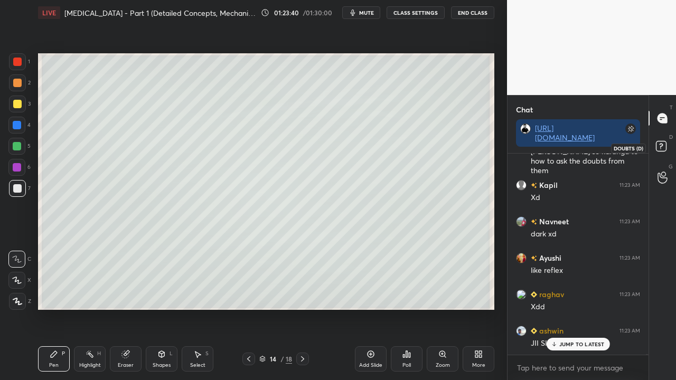
click at [664, 144] on rect at bounding box center [661, 147] width 10 height 10
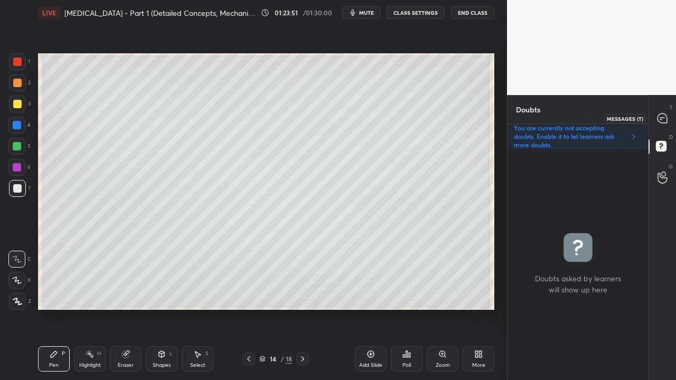
click at [661, 111] on div at bounding box center [662, 118] width 21 height 19
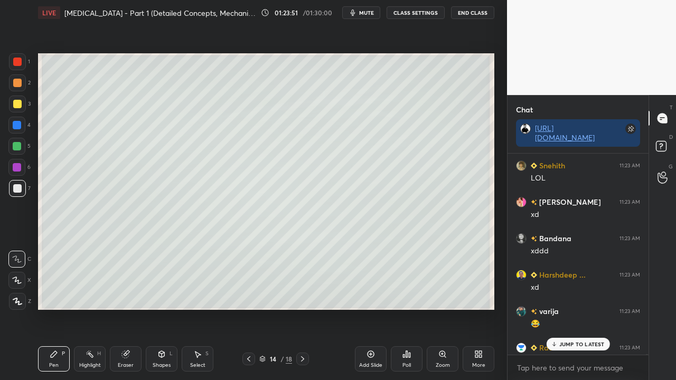
scroll to position [198, 138]
click at [574, 308] on p "11 NEW MESSAGES" at bounding box center [582, 344] width 50 height 6
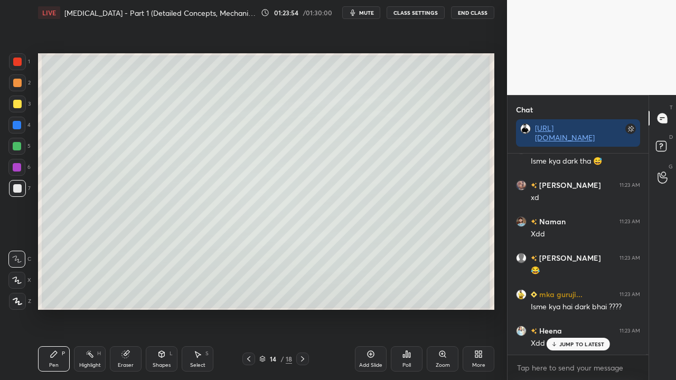
scroll to position [107591, 0]
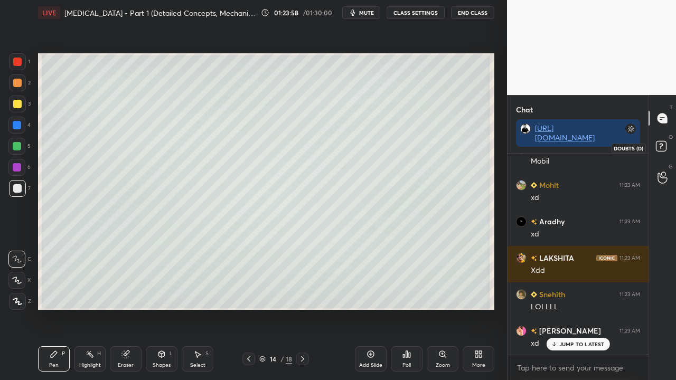
click at [663, 146] on rect at bounding box center [661, 147] width 10 height 10
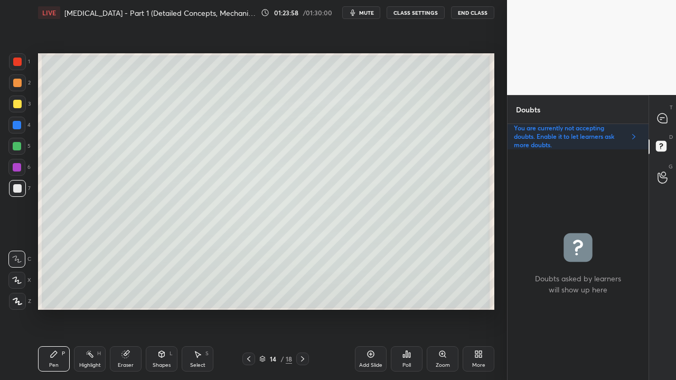
scroll to position [228, 138]
click at [661, 114] on icon at bounding box center [662, 119] width 10 height 10
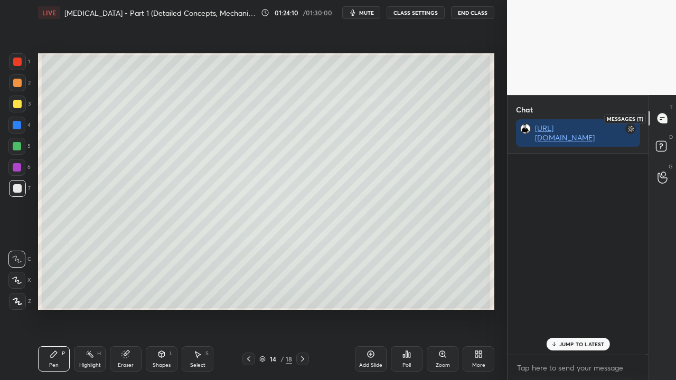
scroll to position [198, 138]
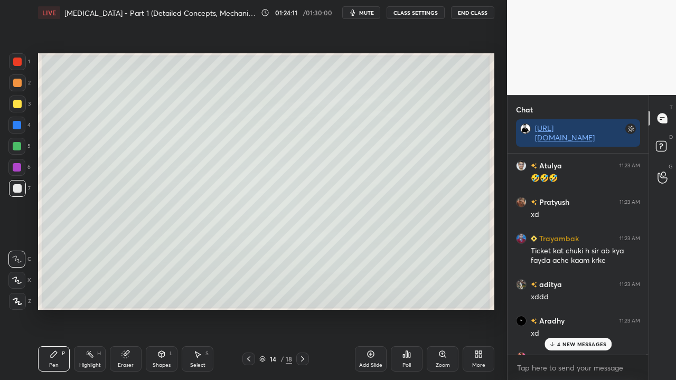
click at [567, 308] on p "4 NEW MESSAGES" at bounding box center [581, 344] width 49 height 6
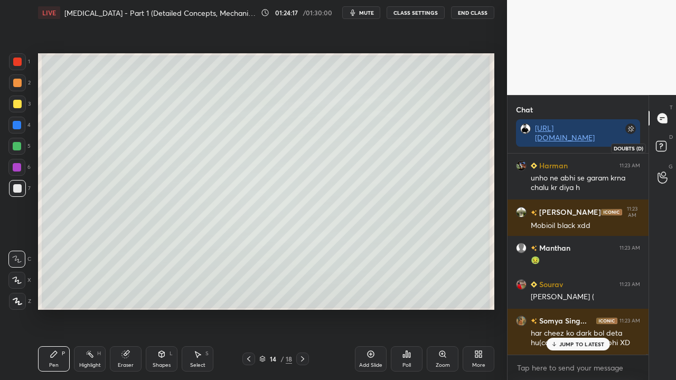
scroll to position [110329, 0]
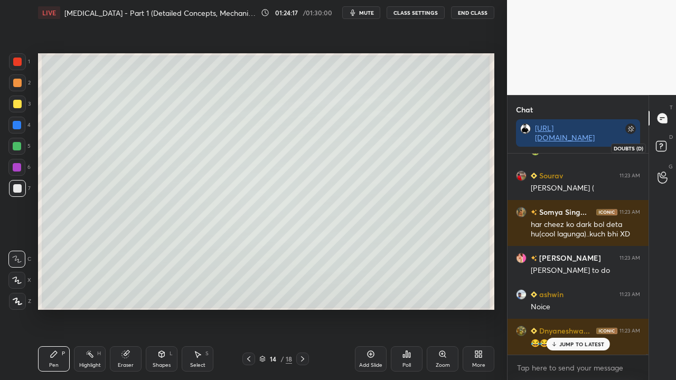
click at [675, 142] on div "D Doubts (D)" at bounding box center [662, 148] width 27 height 30
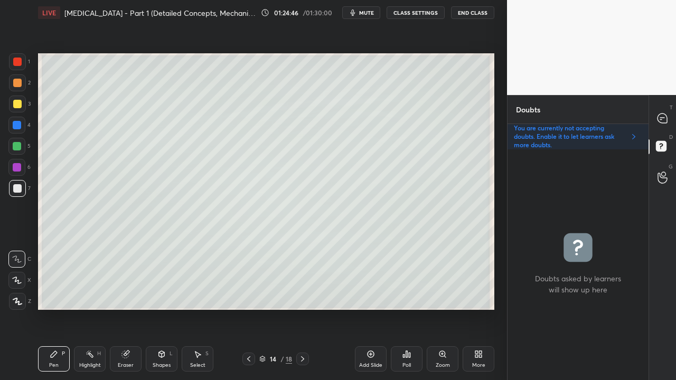
click at [18, 101] on div at bounding box center [17, 104] width 8 height 8
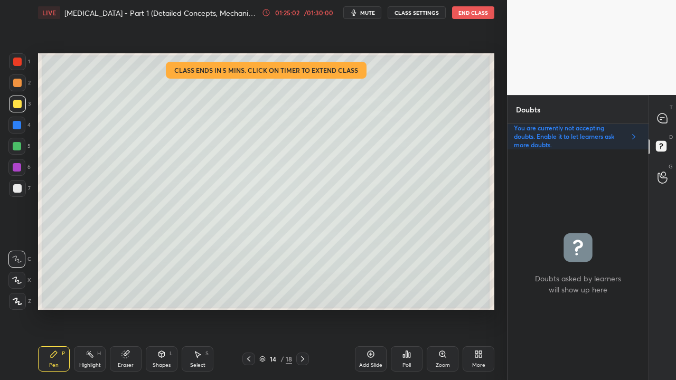
click at [308, 11] on div "/ 01:30:00" at bounding box center [318, 13] width 33 height 6
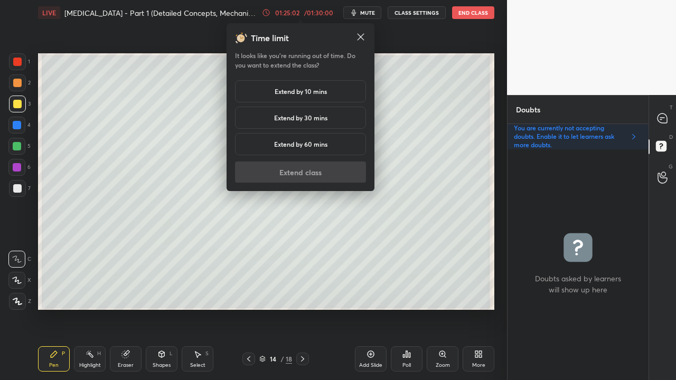
click at [293, 108] on div "Extend by 30 mins" at bounding box center [300, 118] width 131 height 22
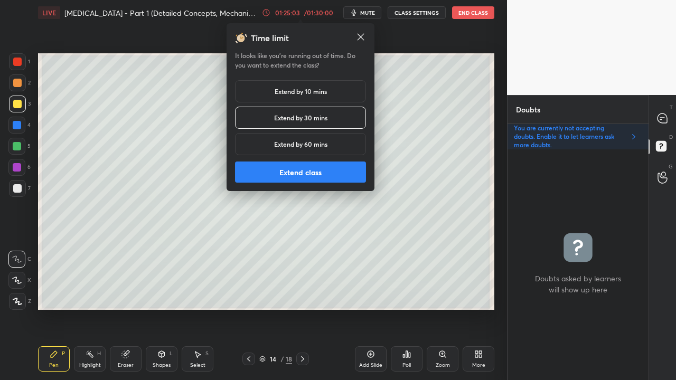
click at [295, 175] on button "Extend class" at bounding box center [300, 172] width 131 height 21
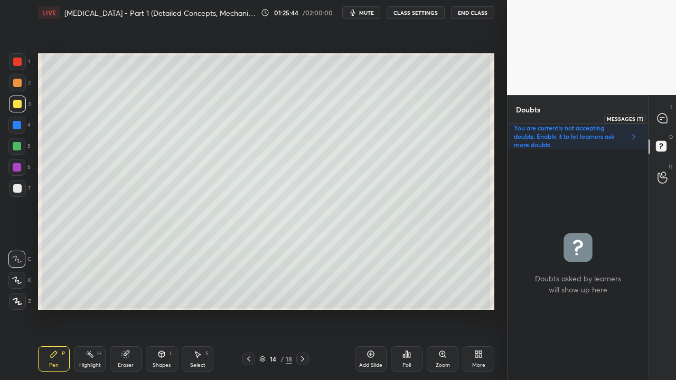
click at [670, 118] on div at bounding box center [662, 118] width 21 height 19
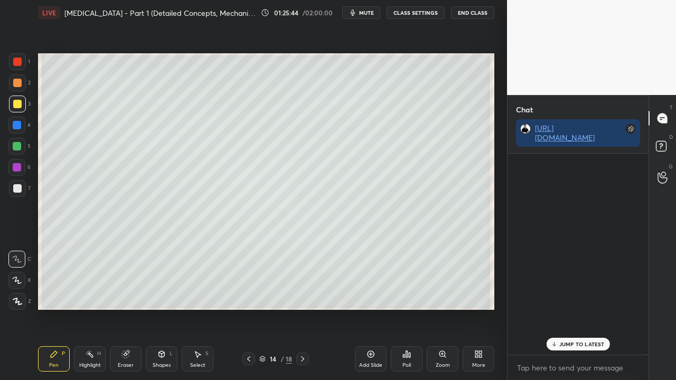
scroll to position [198, 138]
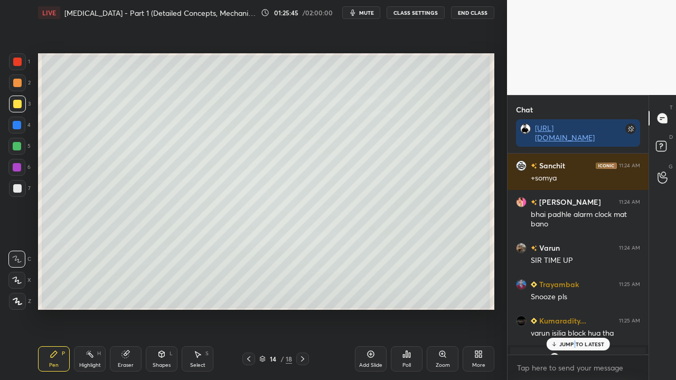
click at [576, 308] on div "JUMP TO LATEST" at bounding box center [577, 344] width 63 height 13
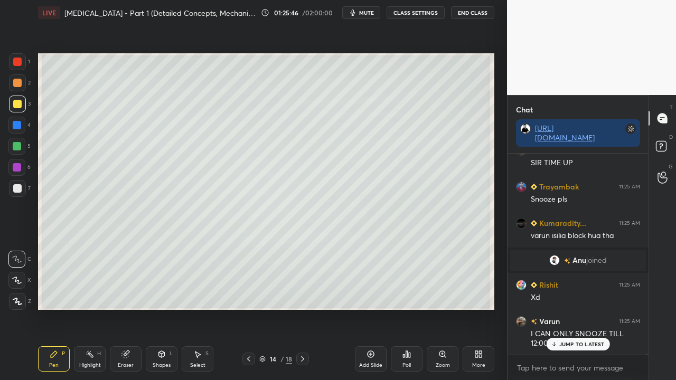
click at [572, 308] on div "JUMP TO LATEST" at bounding box center [577, 344] width 63 height 13
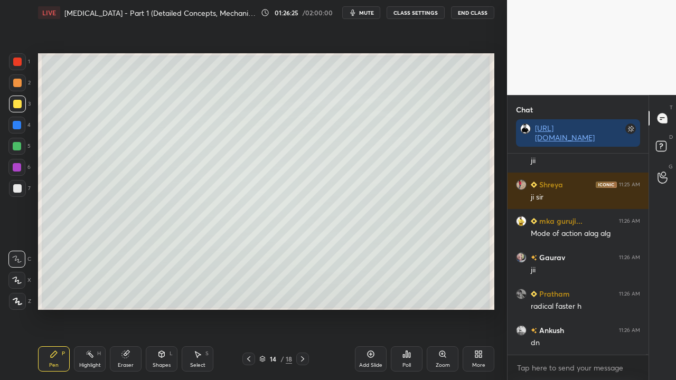
scroll to position [112260, 0]
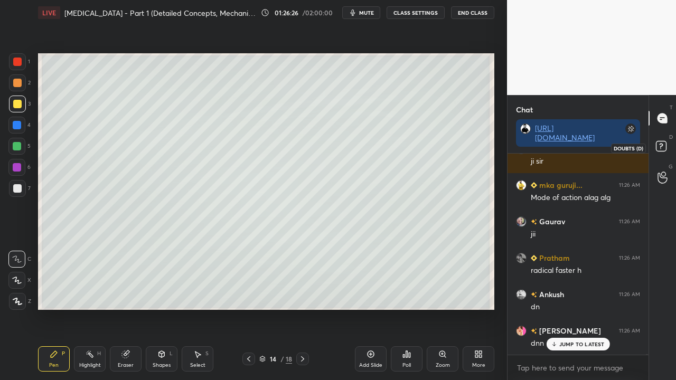
click at [667, 144] on icon at bounding box center [662, 147] width 19 height 19
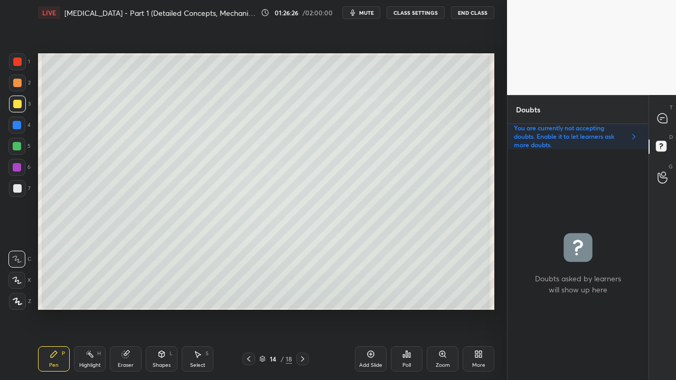
scroll to position [228, 138]
click at [369, 16] on span "mute" at bounding box center [366, 12] width 15 height 7
click at [370, 15] on span "unmute" at bounding box center [365, 12] width 23 height 7
click at [663, 112] on div at bounding box center [662, 118] width 21 height 19
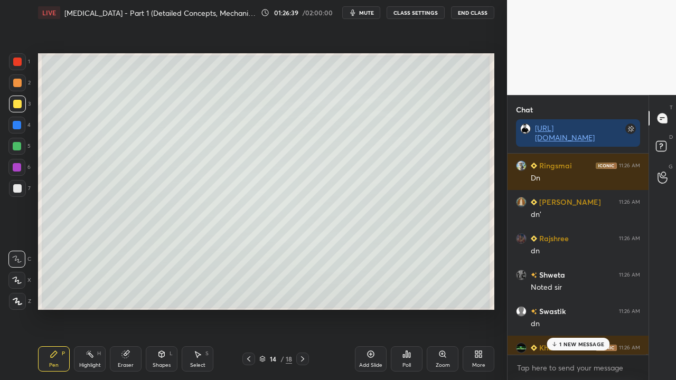
scroll to position [198, 138]
click at [577, 308] on div "1 NEW MESSAGE" at bounding box center [578, 344] width 63 height 13
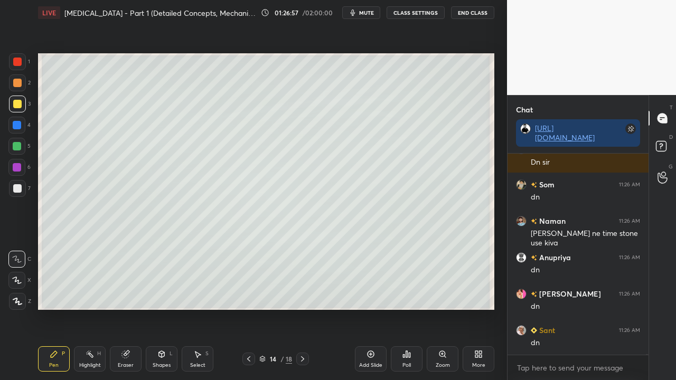
scroll to position [113008, 0]
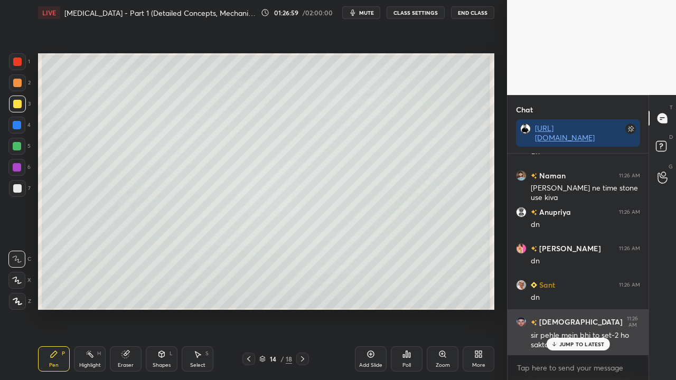
click at [580, 308] on p "JUMP TO LATEST" at bounding box center [581, 344] width 45 height 6
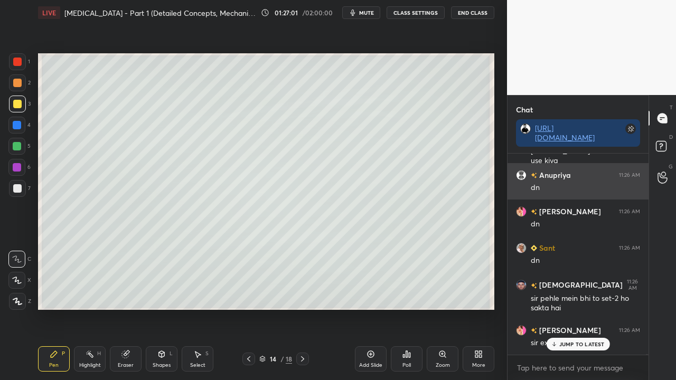
scroll to position [113081, 0]
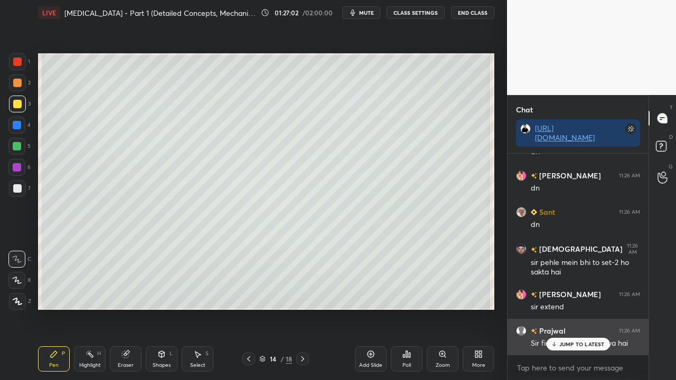
click at [567, 308] on div "JUMP TO LATEST" at bounding box center [577, 344] width 63 height 13
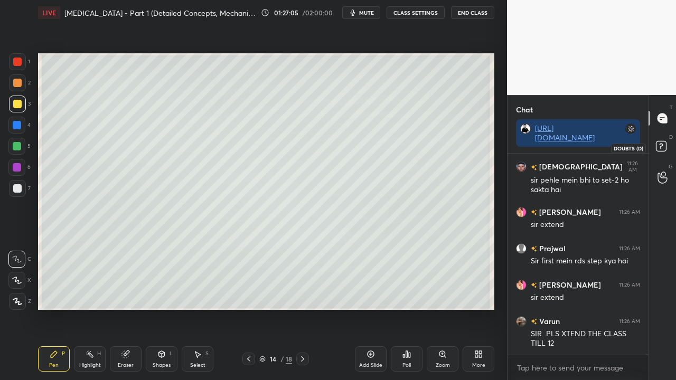
scroll to position [113200, 0]
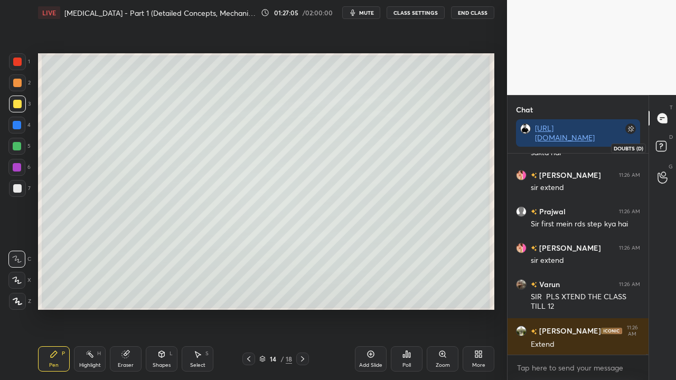
click at [662, 150] on rect at bounding box center [661, 147] width 10 height 10
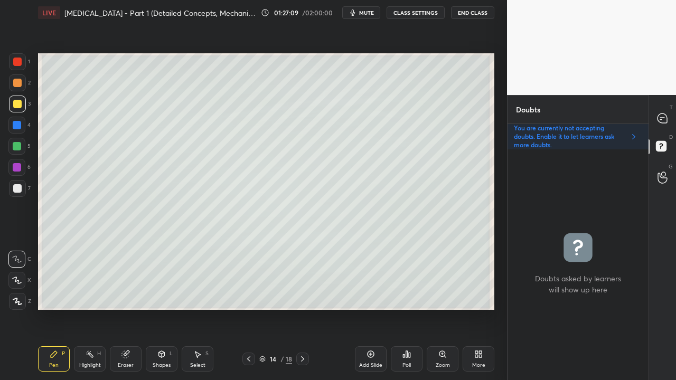
click at [664, 115] on icon at bounding box center [662, 119] width 10 height 10
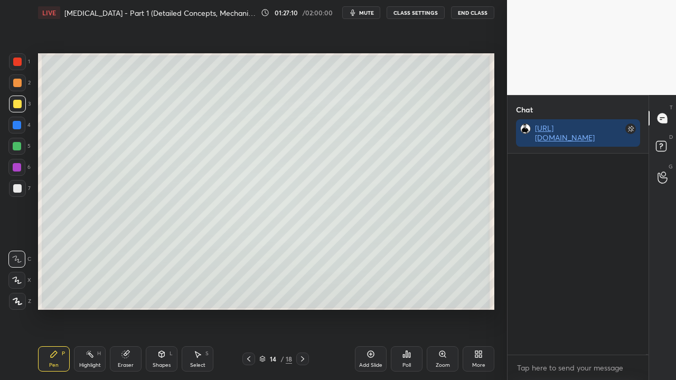
scroll to position [3, 3]
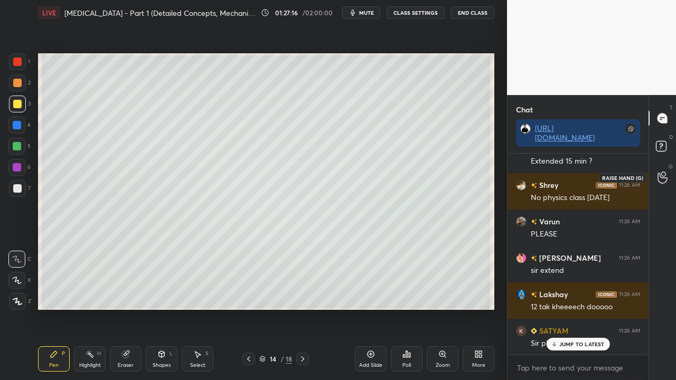
click at [667, 146] on icon at bounding box center [662, 147] width 19 height 19
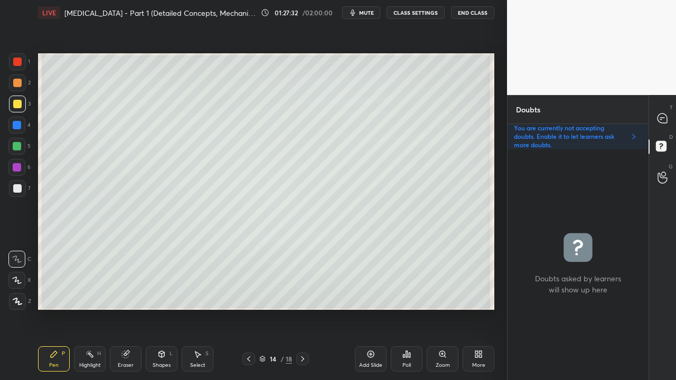
click at [661, 118] on icon at bounding box center [662, 118] width 4 height 0
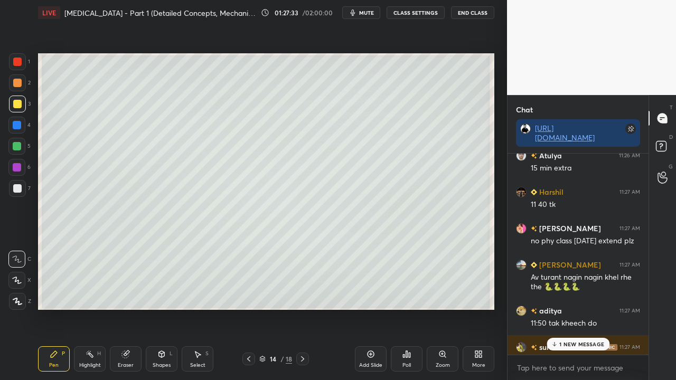
click at [567, 308] on p "1 NEW MESSAGE" at bounding box center [581, 344] width 45 height 6
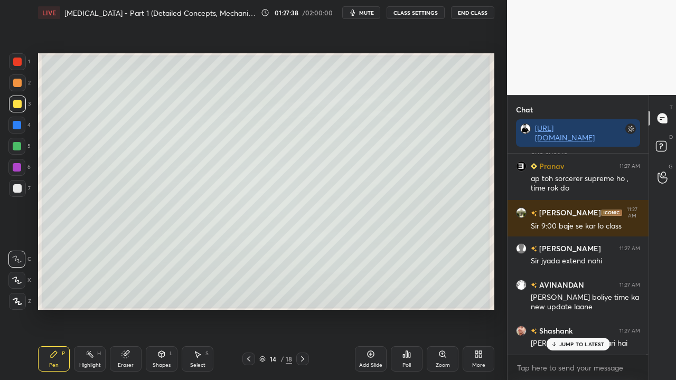
click at [662, 141] on icon at bounding box center [662, 147] width 19 height 19
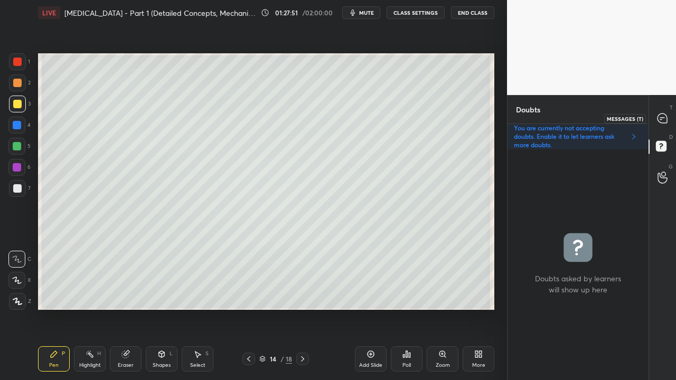
click at [661, 114] on icon at bounding box center [662, 119] width 10 height 10
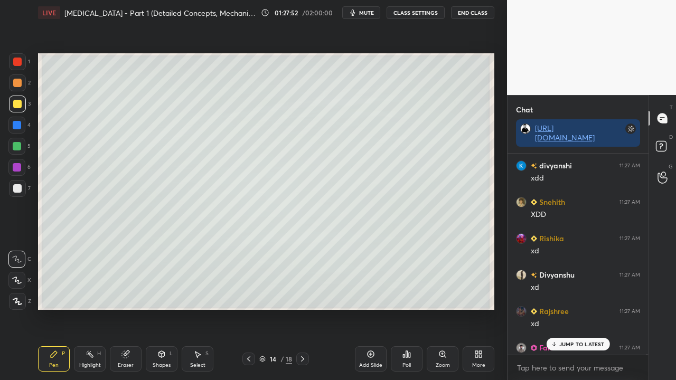
click at [571, 308] on p "JUMP TO LATEST" at bounding box center [581, 344] width 45 height 6
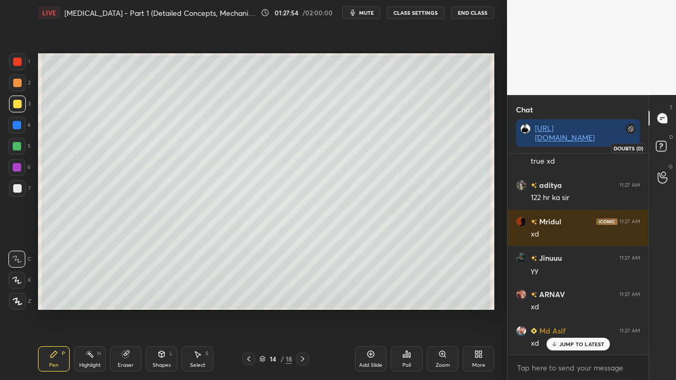
click at [663, 148] on rect at bounding box center [661, 147] width 10 height 10
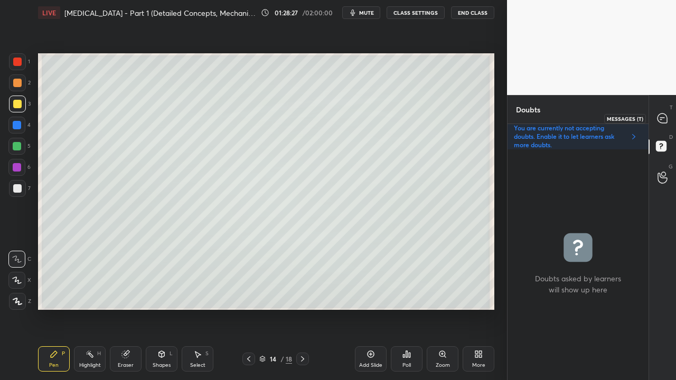
click at [664, 114] on icon at bounding box center [662, 119] width 10 height 10
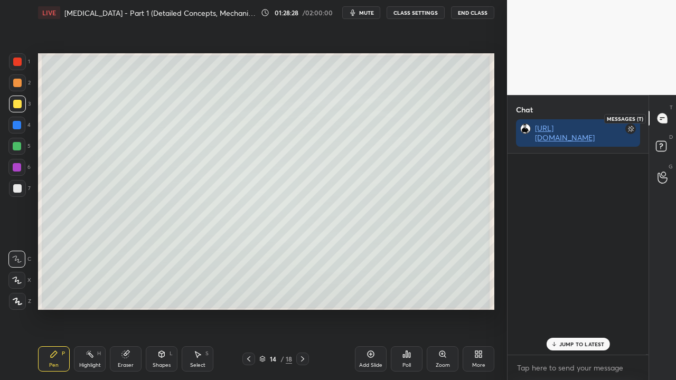
scroll to position [198, 138]
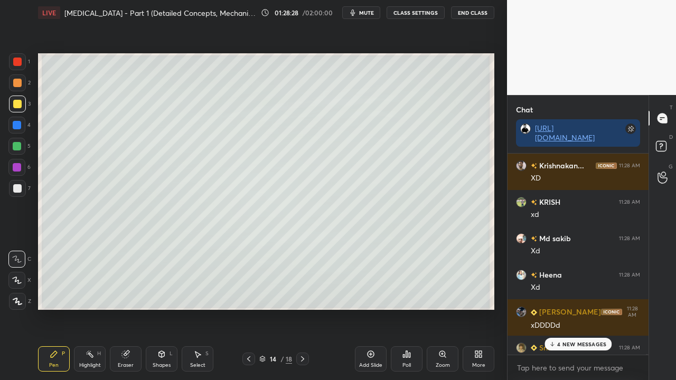
click at [563, 308] on p "4 NEW MESSAGES" at bounding box center [581, 344] width 49 height 6
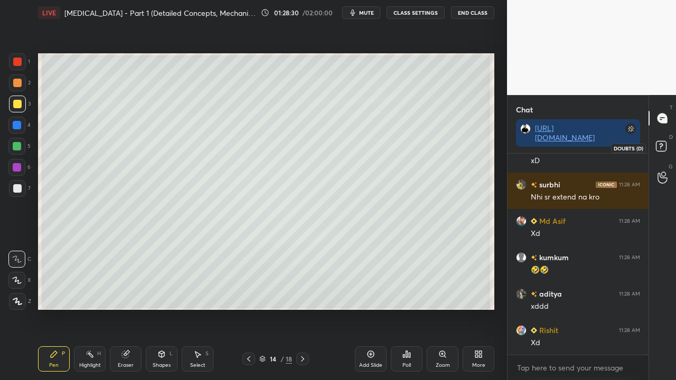
scroll to position [116793, 0]
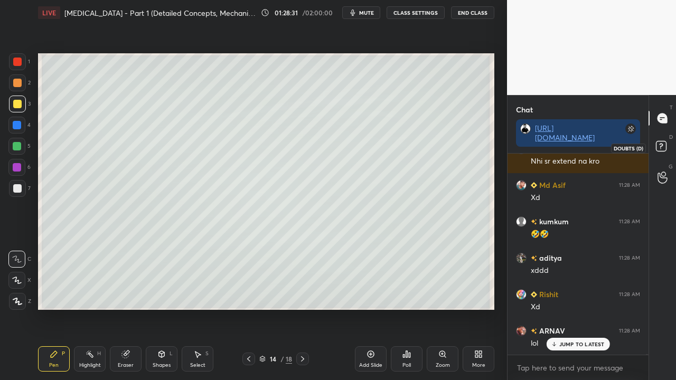
click at [664, 146] on rect at bounding box center [661, 147] width 10 height 10
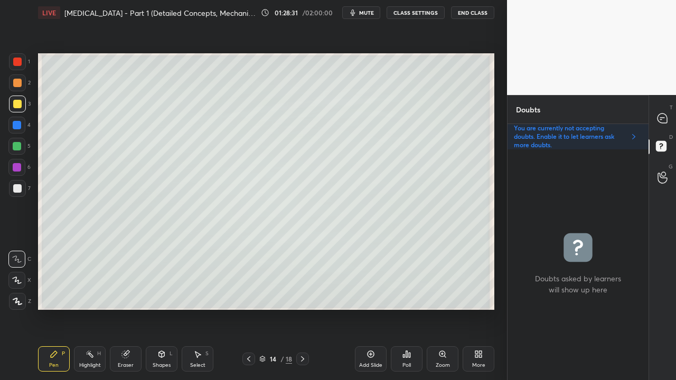
scroll to position [228, 138]
click at [662, 112] on div at bounding box center [662, 118] width 21 height 19
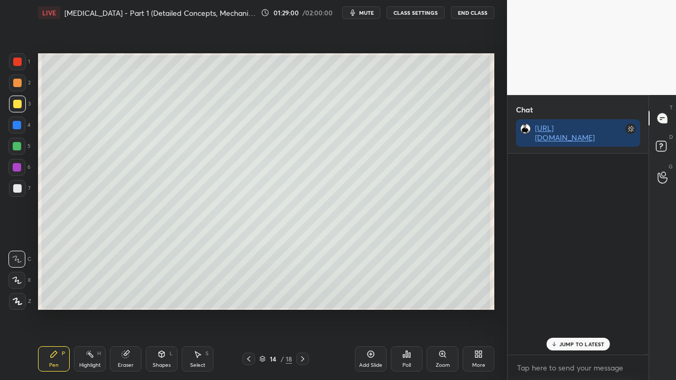
scroll to position [198, 138]
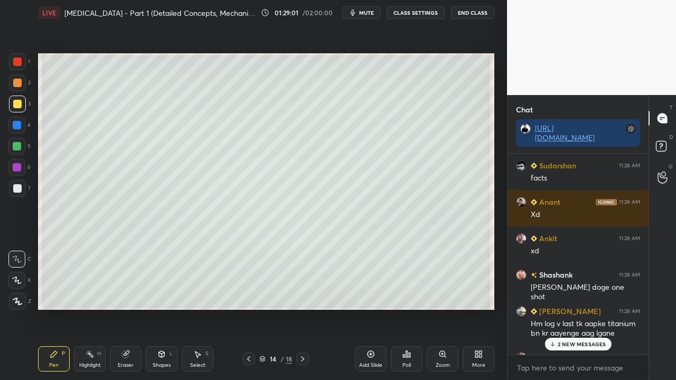
click at [558, 308] on div "2 NEW MESSAGES" at bounding box center [577, 344] width 67 height 13
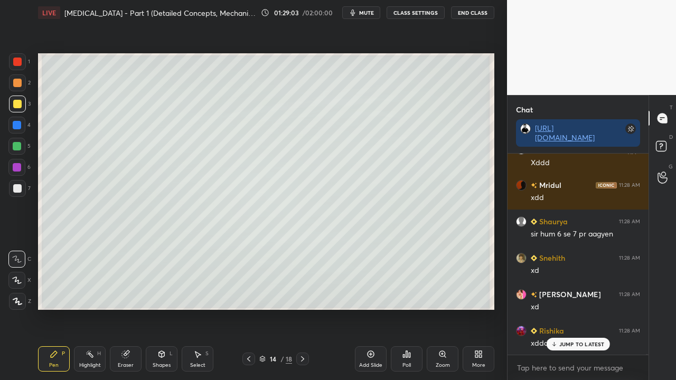
scroll to position [117735, 0]
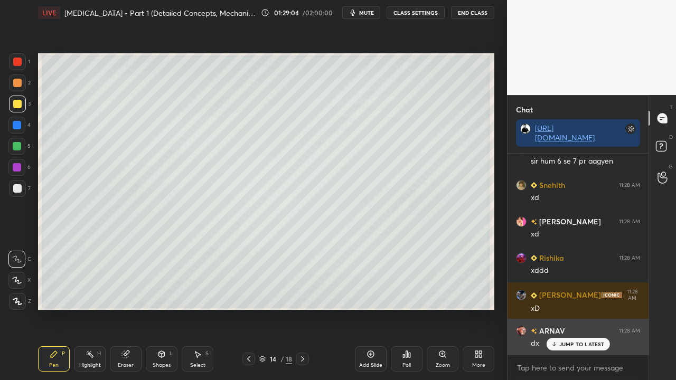
click at [569, 308] on p "JUMP TO LATEST" at bounding box center [581, 344] width 45 height 6
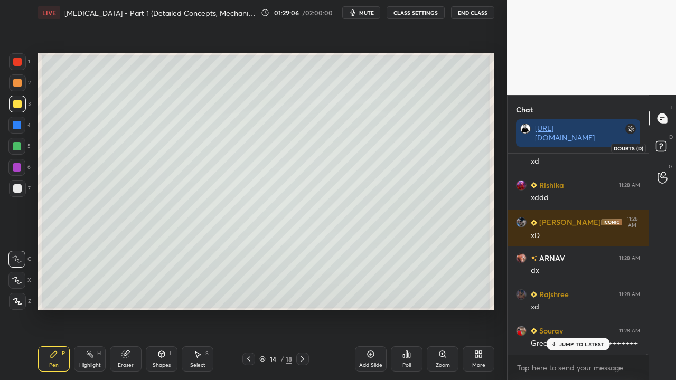
scroll to position [118036, 0]
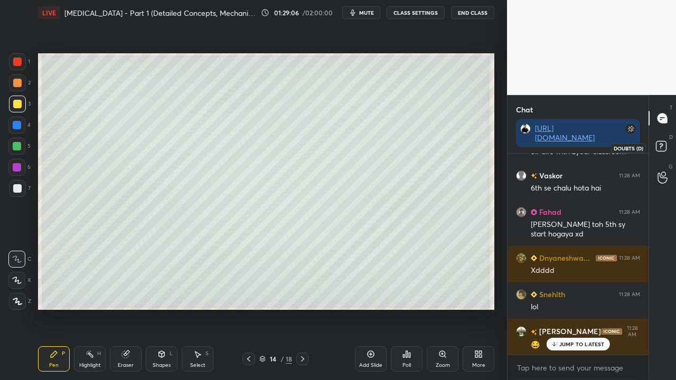
click at [663, 147] on rect at bounding box center [661, 147] width 10 height 10
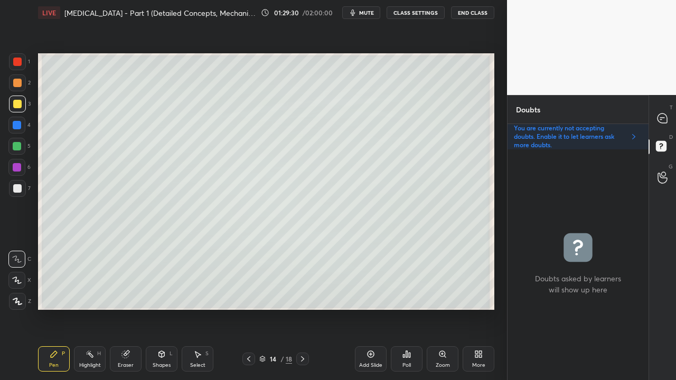
click at [300, 308] on icon at bounding box center [302, 359] width 8 height 8
click at [16, 101] on div at bounding box center [17, 104] width 8 height 8
click at [18, 192] on div at bounding box center [17, 188] width 8 height 8
click at [667, 115] on div at bounding box center [662, 118] width 21 height 19
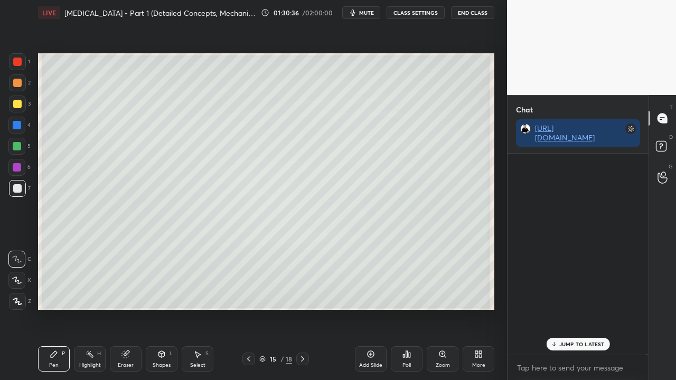
scroll to position [198, 138]
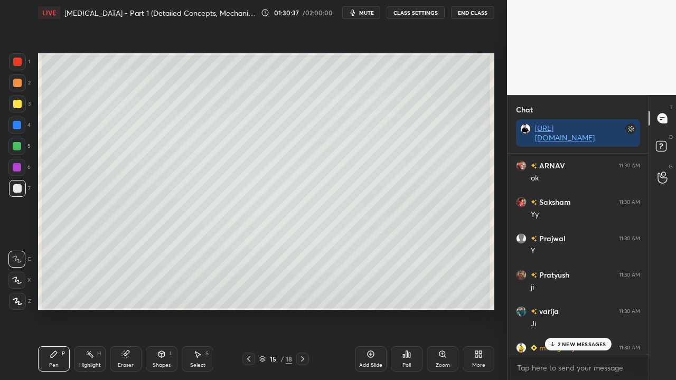
click at [565, 308] on div "2 NEW MESSAGES" at bounding box center [577, 344] width 67 height 13
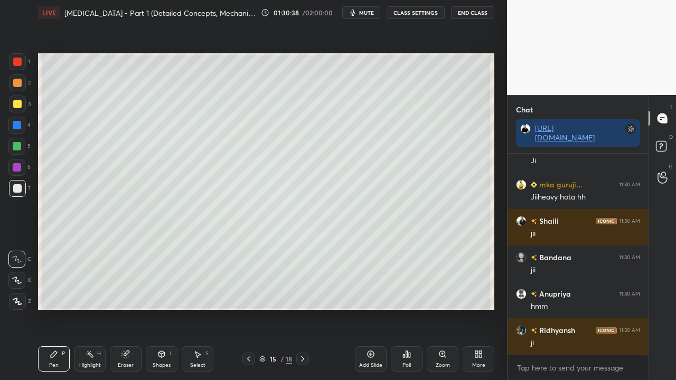
scroll to position [119239, 0]
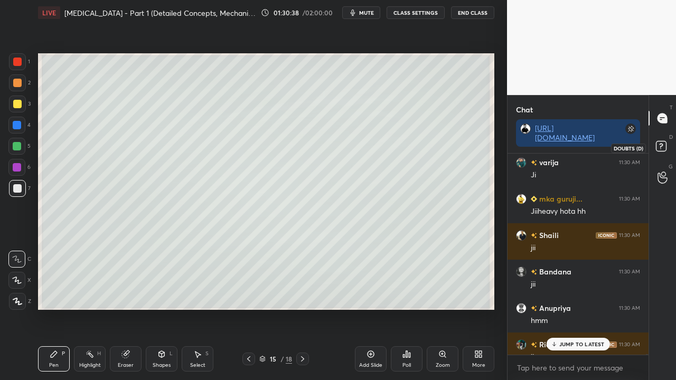
click at [661, 146] on icon at bounding box center [661, 146] width 4 height 4
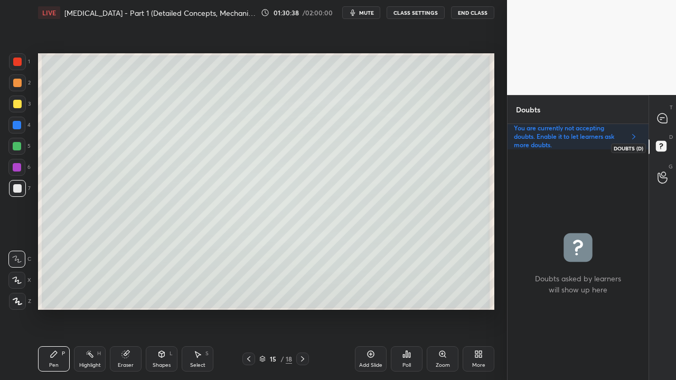
scroll to position [228, 138]
click at [250, 308] on icon at bounding box center [248, 359] width 8 height 8
click at [300, 308] on icon at bounding box center [302, 359] width 8 height 8
drag, startPoint x: 131, startPoint y: 361, endPoint x: 197, endPoint y: 328, distance: 74.2
click at [142, 308] on div "Pen P Highlight H Eraser Shapes L Select S" at bounding box center [117, 358] width 158 height 25
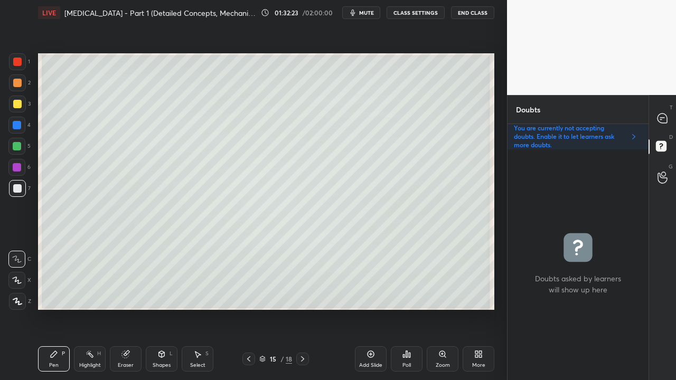
click at [136, 308] on div "Eraser" at bounding box center [126, 358] width 32 height 25
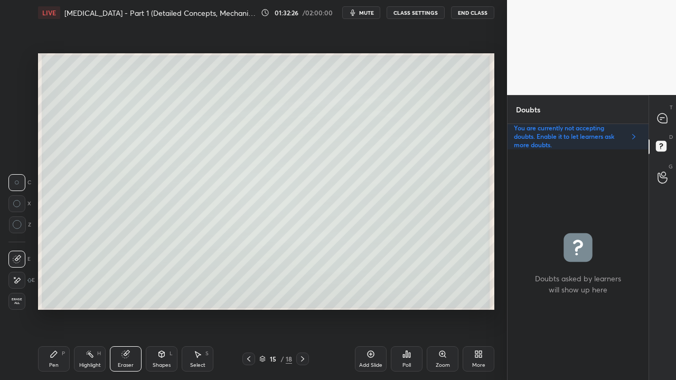
click at [59, 308] on div "Pen P" at bounding box center [54, 358] width 32 height 25
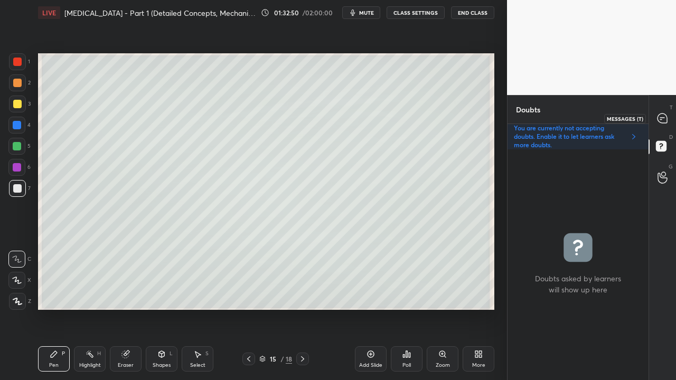
click at [664, 116] on icon at bounding box center [662, 119] width 10 height 10
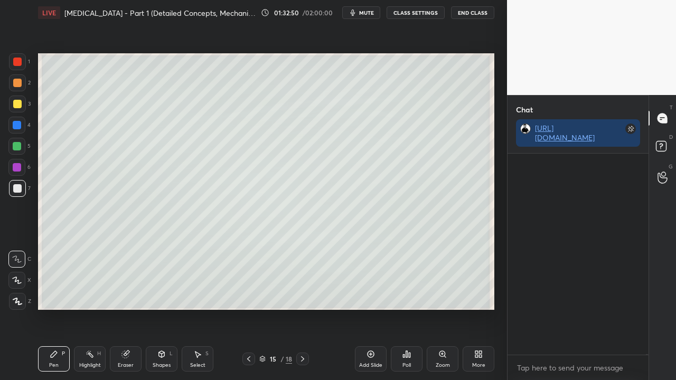
scroll to position [198, 138]
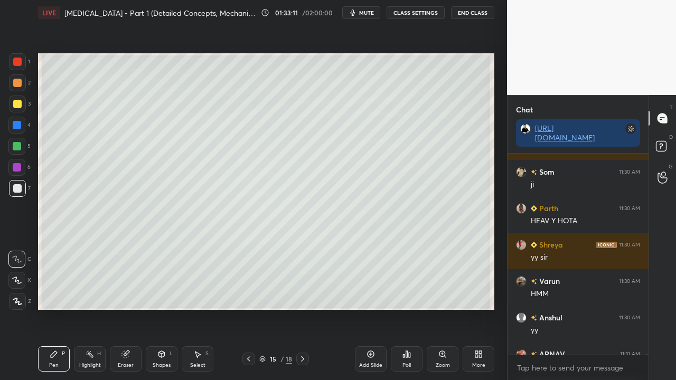
click at [302, 308] on icon at bounding box center [302, 359] width 8 height 8
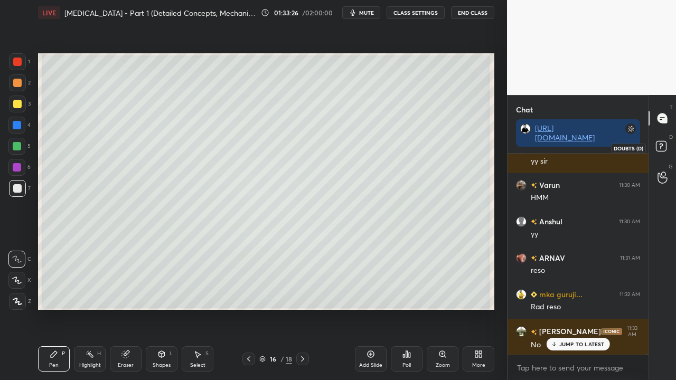
click at [664, 144] on rect at bounding box center [661, 147] width 10 height 10
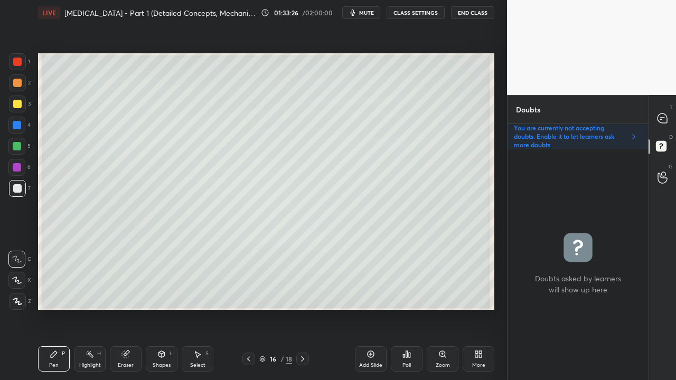
scroll to position [228, 138]
click at [253, 308] on div at bounding box center [248, 359] width 13 height 13
click at [12, 102] on div at bounding box center [17, 104] width 17 height 17
click at [302, 308] on icon at bounding box center [302, 359] width 8 height 8
click at [663, 118] on icon at bounding box center [662, 118] width 4 height 0
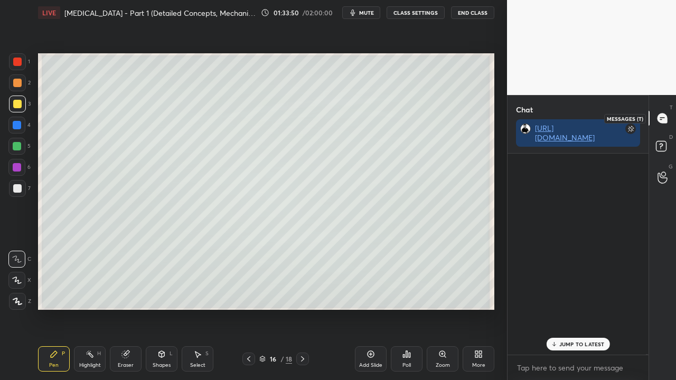
scroll to position [198, 138]
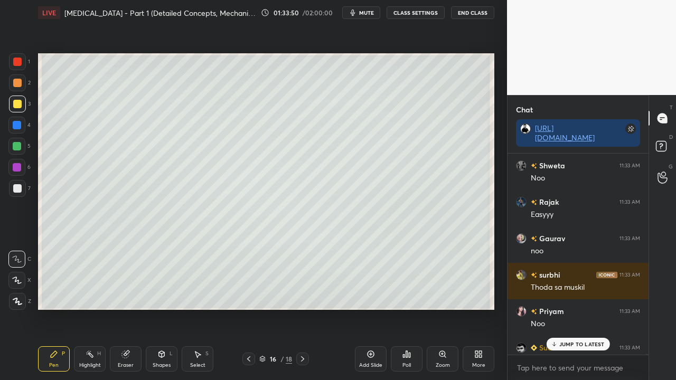
click at [560, 308] on p "JUMP TO LATEST" at bounding box center [581, 344] width 45 height 6
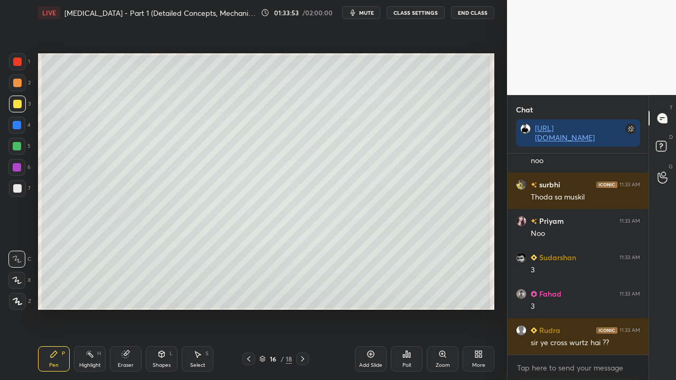
click at [661, 148] on rect at bounding box center [661, 147] width 10 height 10
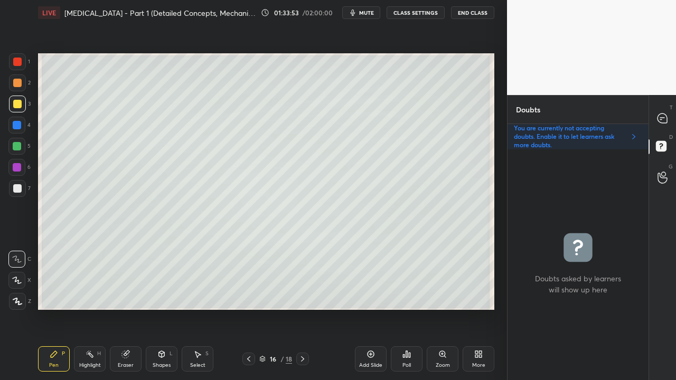
scroll to position [228, 138]
click at [124, 308] on div "Eraser" at bounding box center [126, 358] width 32 height 25
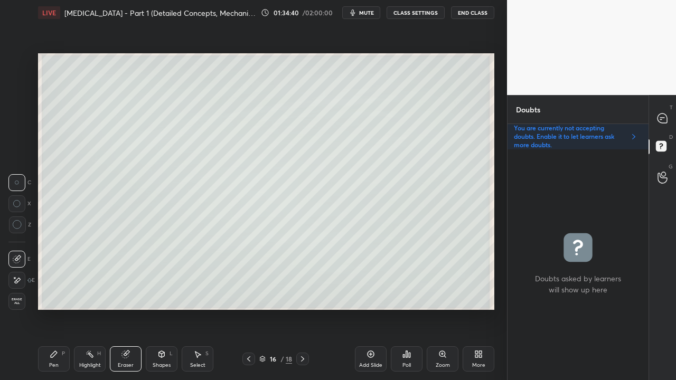
click at [50, 308] on div "Pen P" at bounding box center [54, 358] width 32 height 25
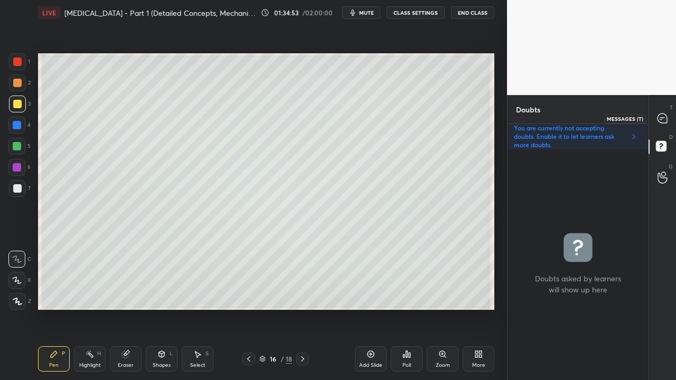
click at [662, 116] on icon at bounding box center [662, 119] width 10 height 10
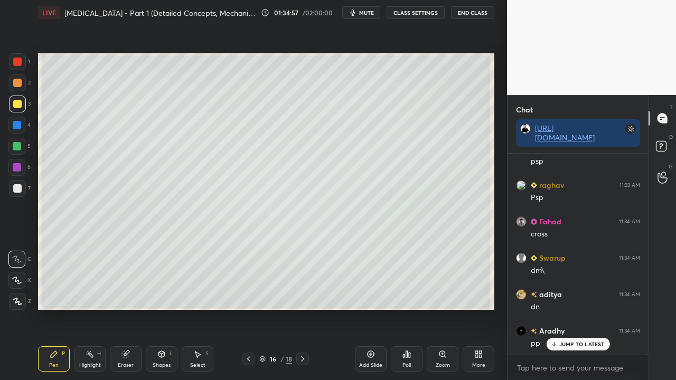
scroll to position [120968, 0]
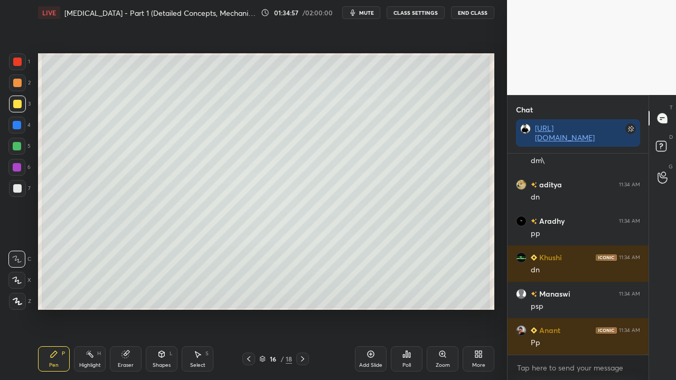
click at [245, 308] on icon at bounding box center [248, 359] width 8 height 8
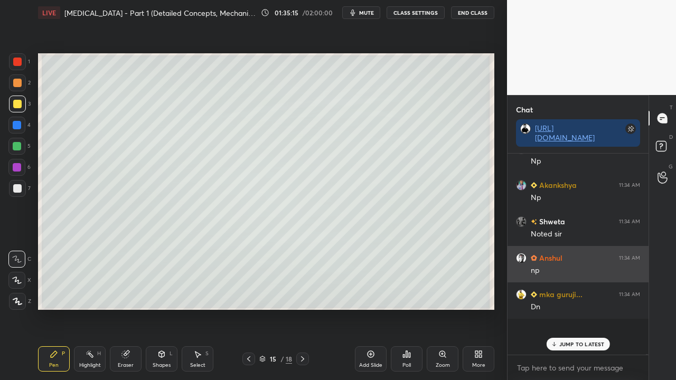
scroll to position [121598, 0]
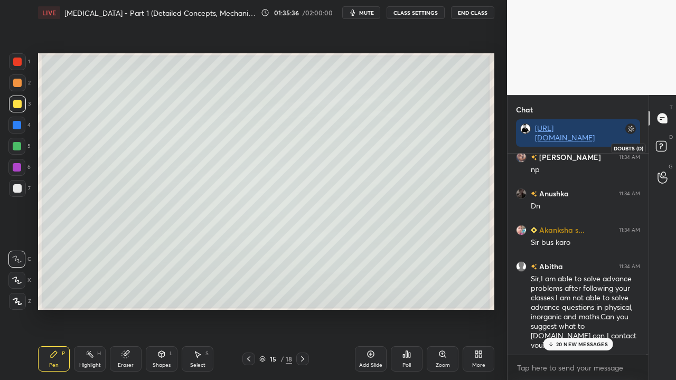
click at [659, 147] on rect at bounding box center [661, 147] width 10 height 10
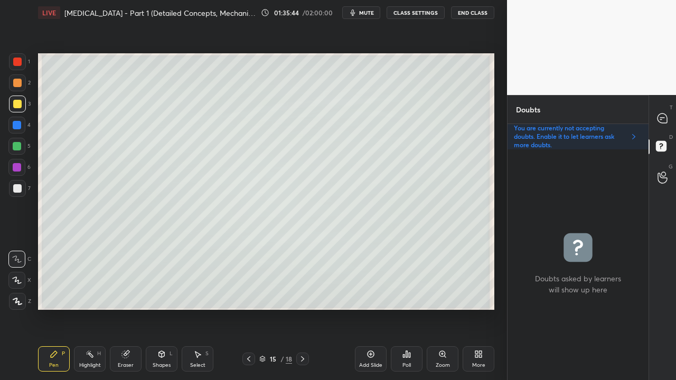
drag, startPoint x: 299, startPoint y: 357, endPoint x: 293, endPoint y: 356, distance: 6.4
click at [299, 308] on icon at bounding box center [302, 359] width 8 height 8
click at [662, 114] on icon at bounding box center [662, 119] width 10 height 10
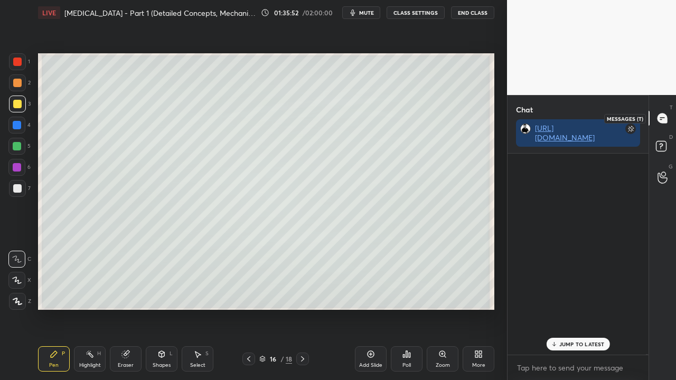
scroll to position [198, 138]
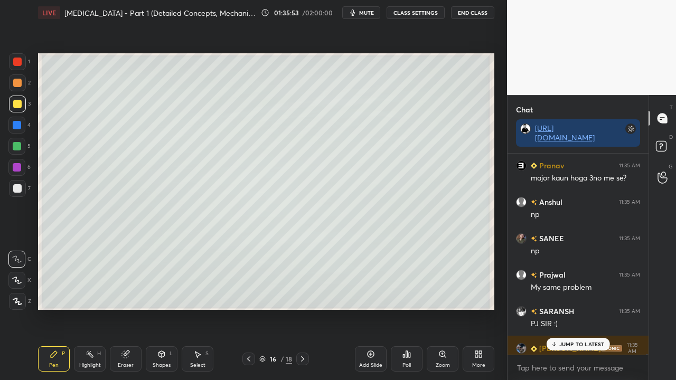
drag, startPoint x: 578, startPoint y: 340, endPoint x: 568, endPoint y: 342, distance: 10.3
click at [578, 308] on div "JUMP TO LATEST" at bounding box center [577, 344] width 63 height 13
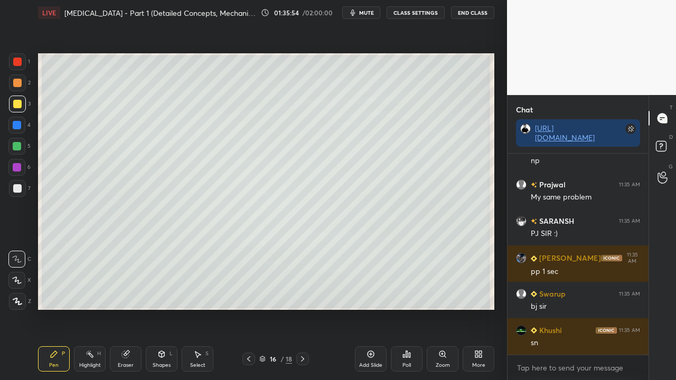
scroll to position [122728, 0]
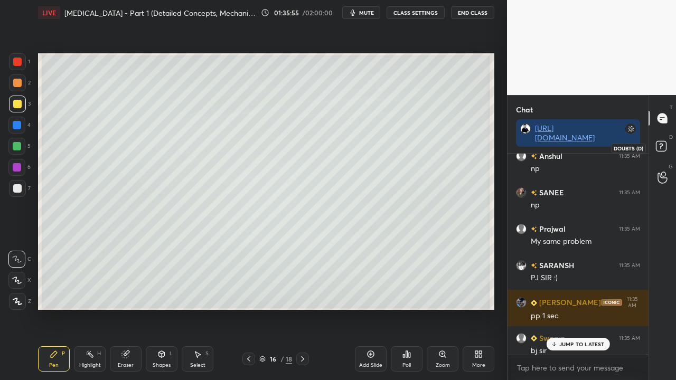
click at [662, 146] on icon at bounding box center [662, 147] width 19 height 19
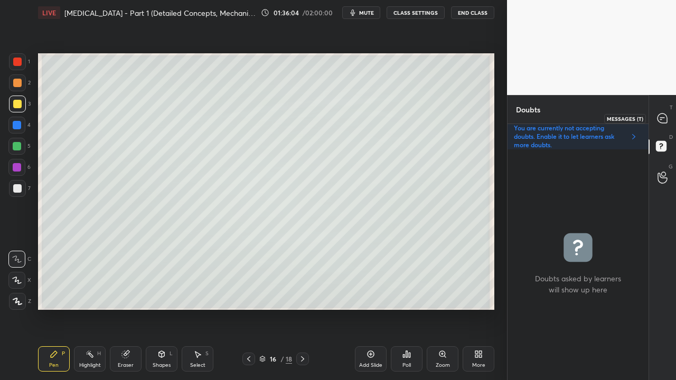
click at [658, 118] on icon at bounding box center [662, 119] width 10 height 10
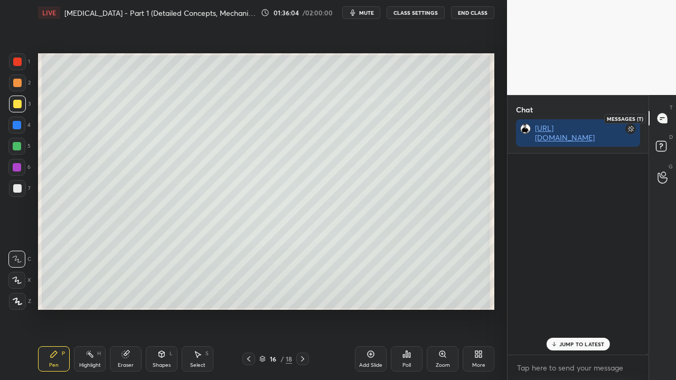
scroll to position [198, 138]
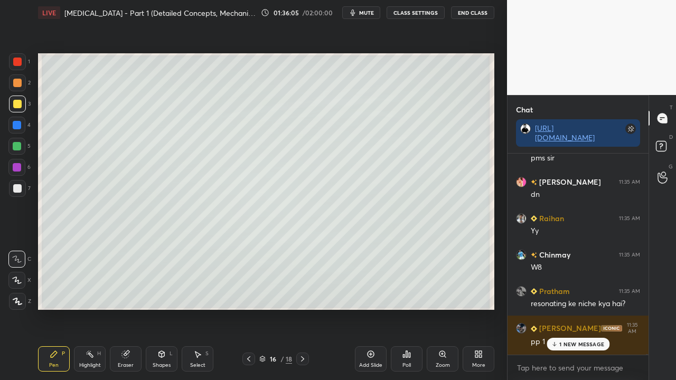
click at [563, 308] on p "1 NEW MESSAGE" at bounding box center [581, 344] width 45 height 6
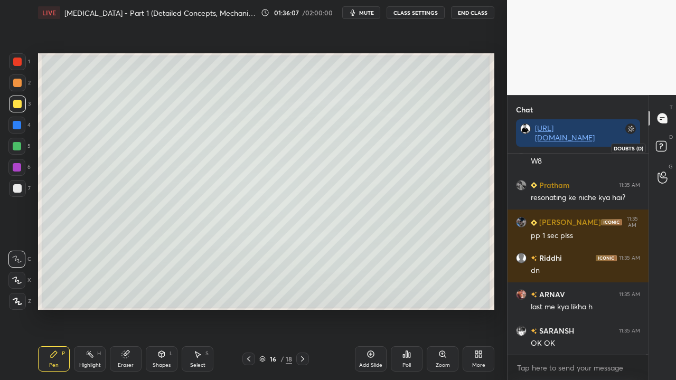
click at [665, 147] on rect at bounding box center [661, 147] width 10 height 10
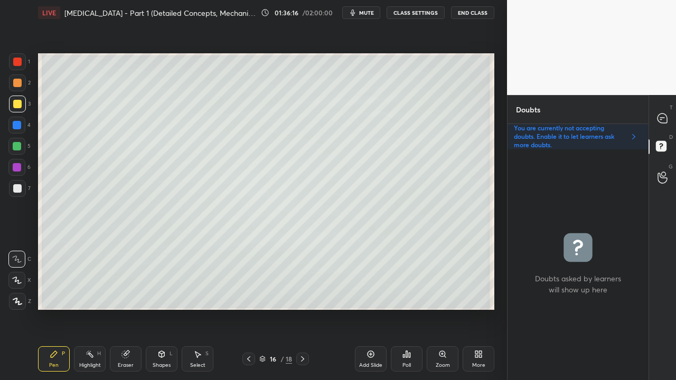
click at [251, 308] on icon at bounding box center [248, 359] width 8 height 8
click at [662, 116] on icon at bounding box center [662, 119] width 10 height 10
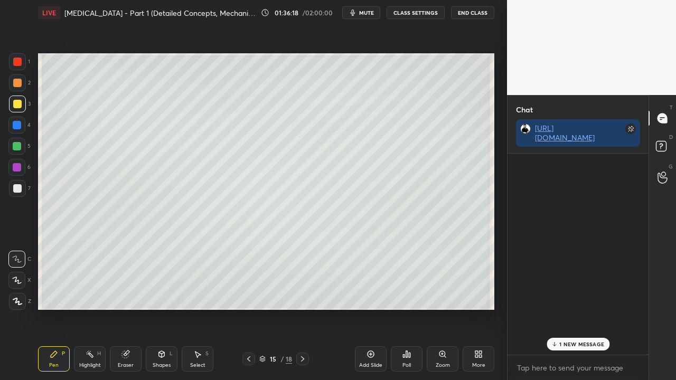
scroll to position [198, 138]
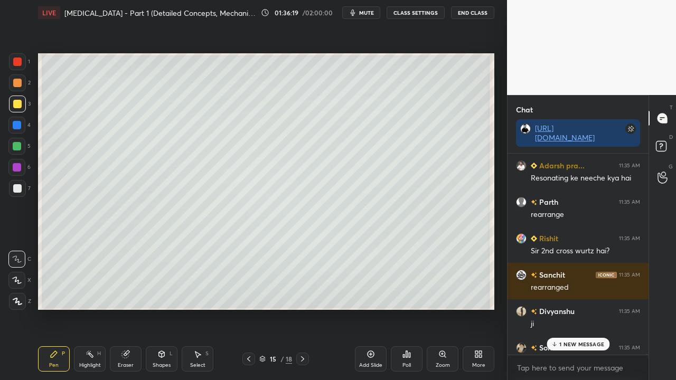
drag, startPoint x: 567, startPoint y: 343, endPoint x: 559, endPoint y: 345, distance: 8.7
click at [567, 308] on p "1 NEW MESSAGE" at bounding box center [581, 344] width 45 height 6
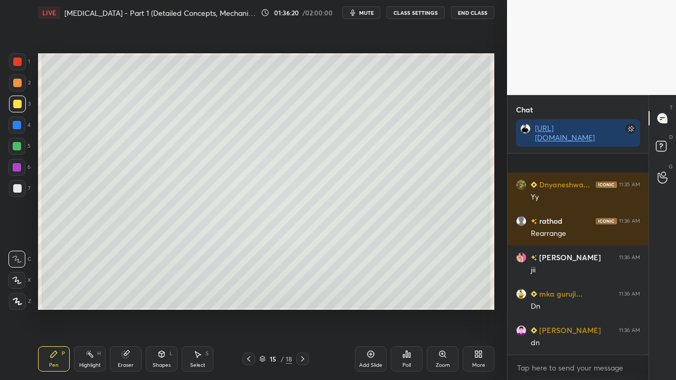
scroll to position [123719, 0]
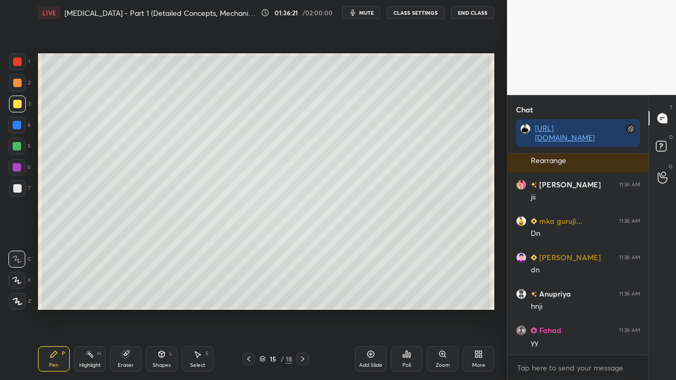
click at [299, 308] on icon at bounding box center [302, 359] width 8 height 8
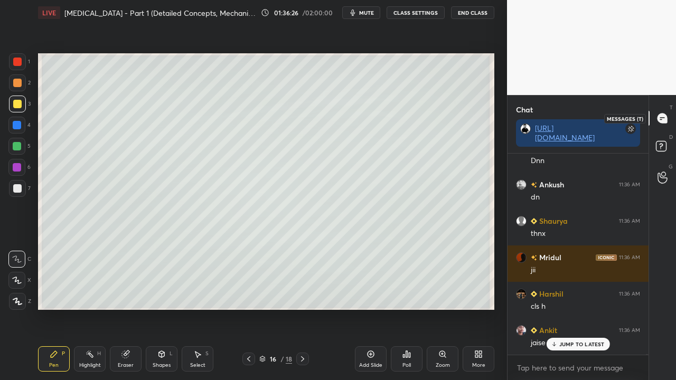
scroll to position [123974, 0]
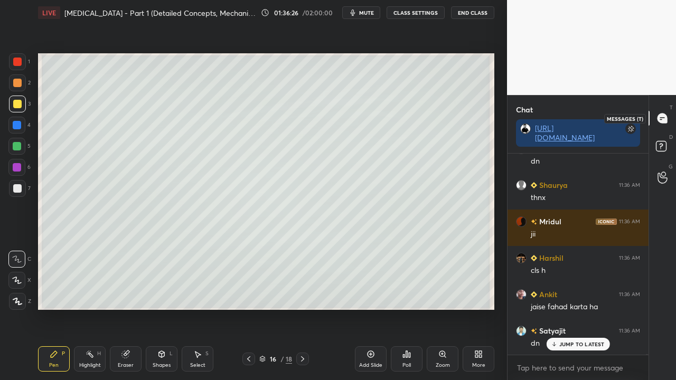
click at [666, 143] on icon at bounding box center [662, 147] width 19 height 19
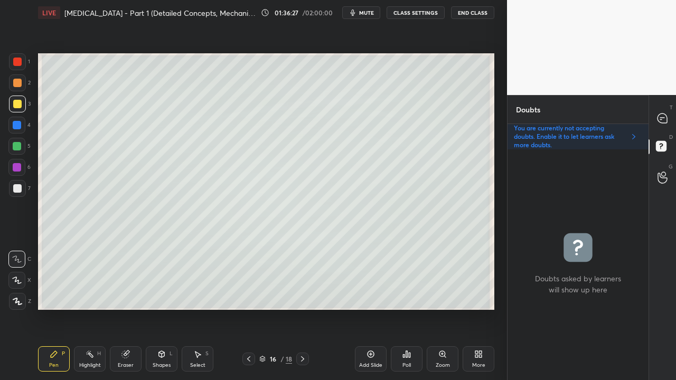
scroll to position [228, 138]
click at [246, 308] on icon at bounding box center [248, 359] width 8 height 8
click at [250, 308] on icon at bounding box center [248, 359] width 8 height 8
click at [301, 308] on icon at bounding box center [302, 359] width 8 height 8
click at [298, 308] on icon at bounding box center [302, 359] width 8 height 8
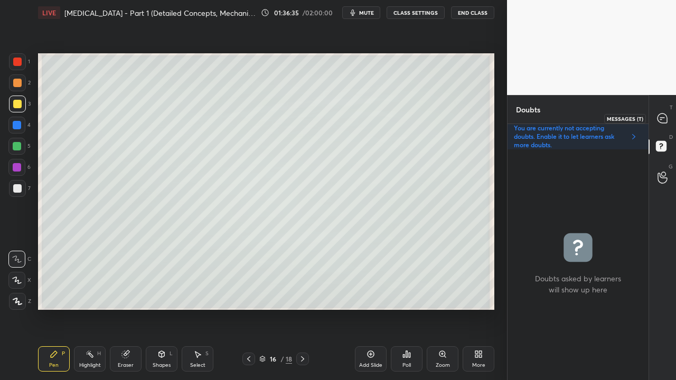
click at [665, 114] on icon at bounding box center [662, 118] width 11 height 11
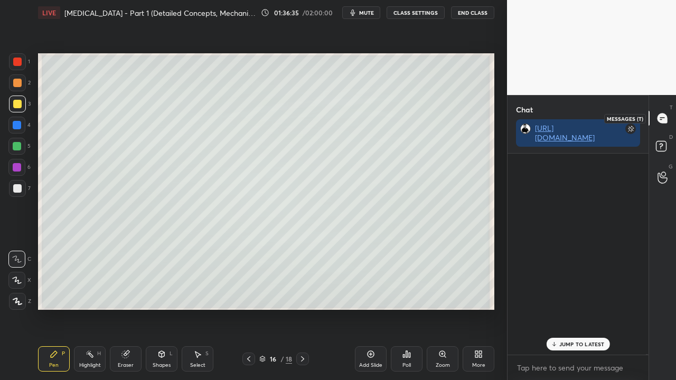
scroll to position [198, 138]
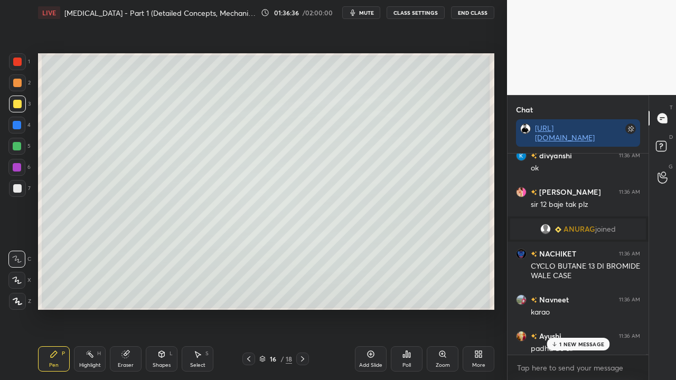
drag, startPoint x: 555, startPoint y: 340, endPoint x: 538, endPoint y: 347, distance: 18.4
click at [555, 308] on div "1 NEW MESSAGE" at bounding box center [578, 344] width 63 height 13
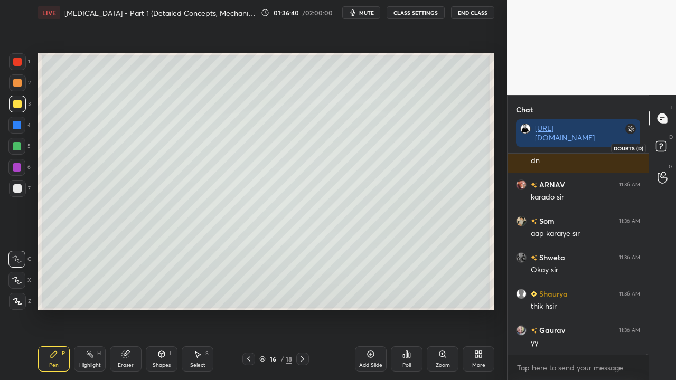
click at [661, 144] on icon at bounding box center [662, 147] width 19 height 19
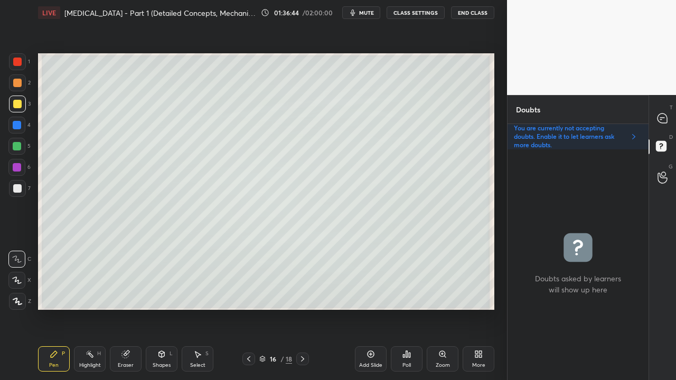
click at [303, 308] on icon at bounding box center [302, 358] width 3 height 5
click at [249, 308] on icon at bounding box center [248, 359] width 8 height 8
click at [250, 308] on icon at bounding box center [248, 359] width 8 height 8
click at [303, 308] on icon at bounding box center [302, 358] width 3 height 5
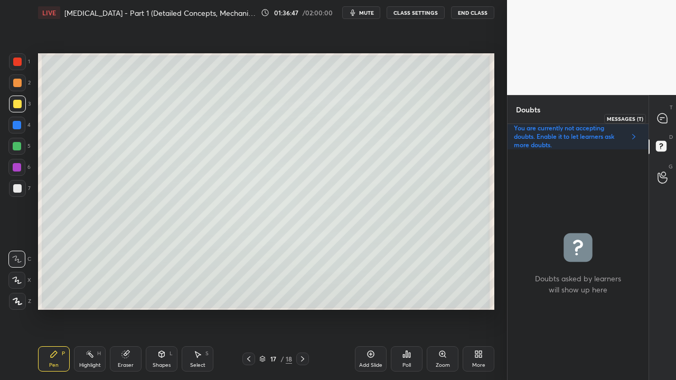
click at [667, 115] on icon at bounding box center [662, 118] width 11 height 11
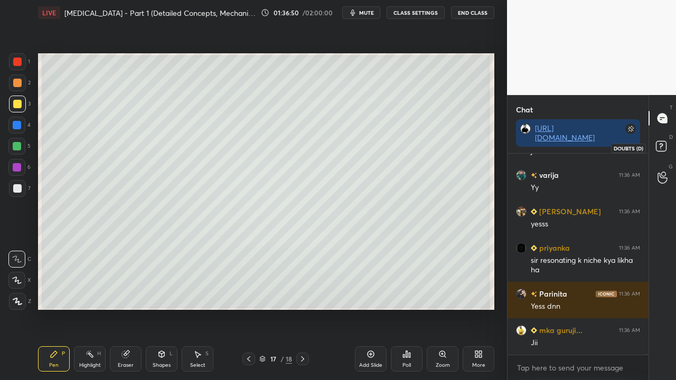
drag, startPoint x: 663, startPoint y: 147, endPoint x: 656, endPoint y: 140, distance: 9.7
click at [663, 148] on rect at bounding box center [661, 147] width 10 height 10
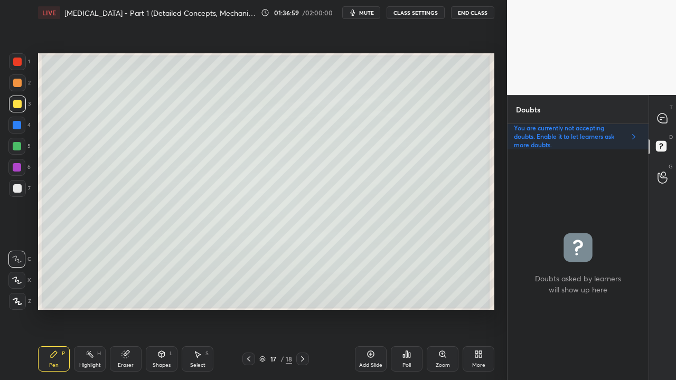
click at [665, 119] on icon at bounding box center [662, 119] width 10 height 10
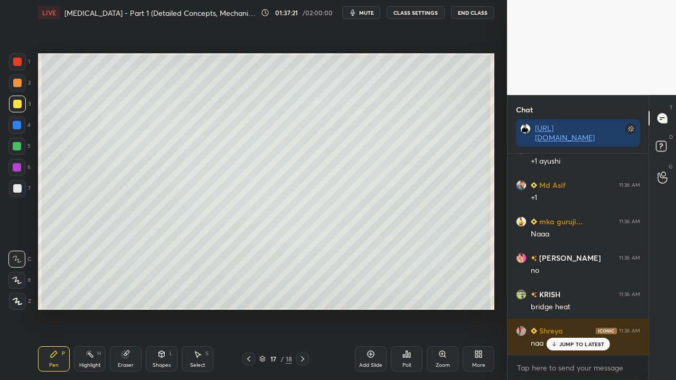
click at [17, 190] on div at bounding box center [17, 188] width 8 height 8
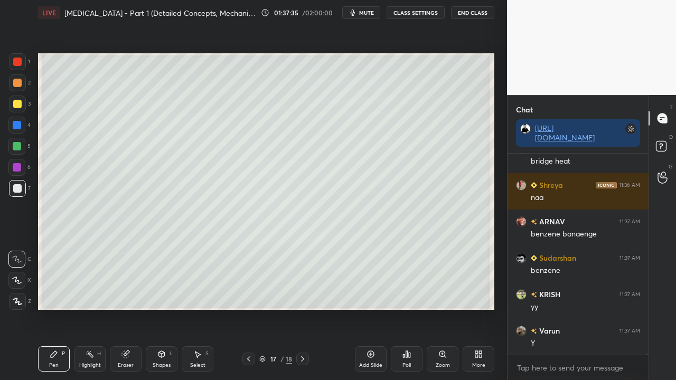
scroll to position [110693, 0]
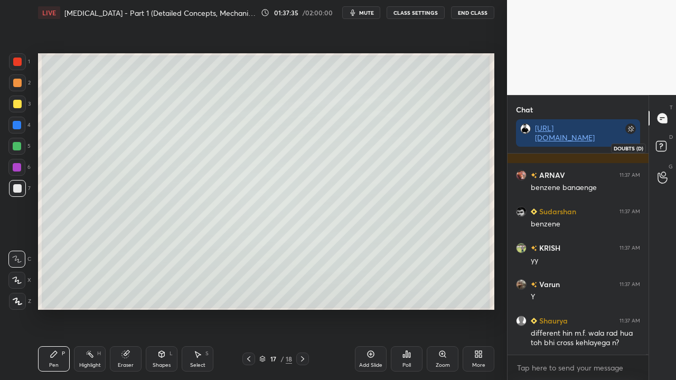
click at [666, 142] on icon at bounding box center [662, 147] width 19 height 19
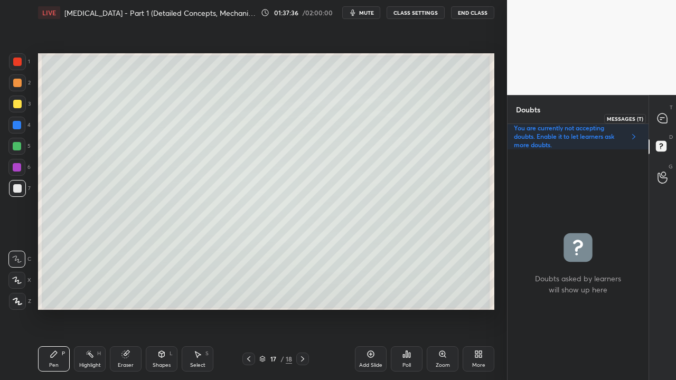
click at [664, 115] on icon at bounding box center [662, 119] width 10 height 10
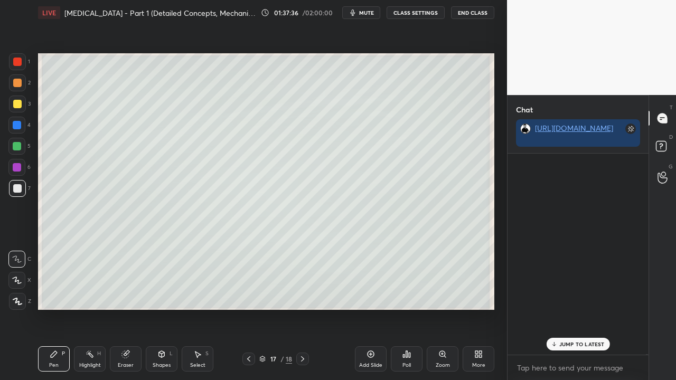
scroll to position [110902, 0]
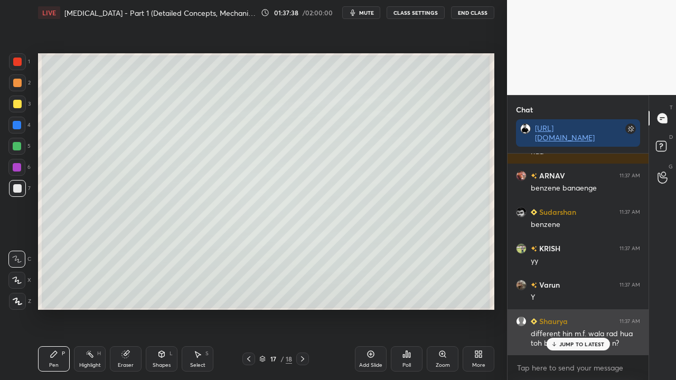
drag, startPoint x: 565, startPoint y: 344, endPoint x: 516, endPoint y: 348, distance: 48.8
click at [564, 308] on p "JUMP TO LATEST" at bounding box center [581, 344] width 45 height 6
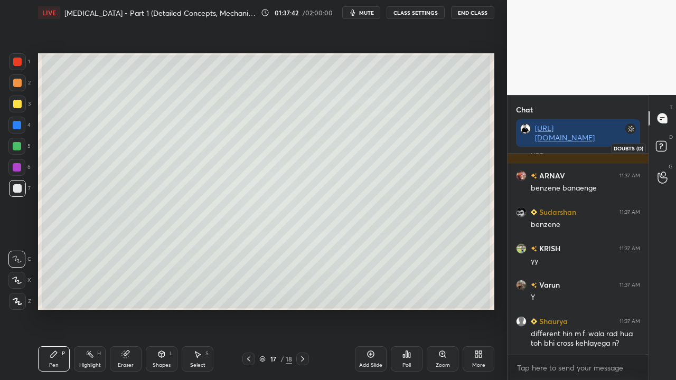
click at [664, 154] on icon at bounding box center [662, 147] width 19 height 19
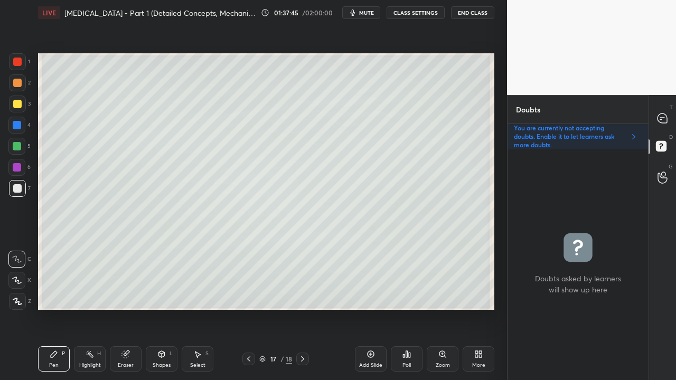
click at [18, 100] on div at bounding box center [17, 104] width 8 height 8
click at [666, 116] on icon at bounding box center [662, 119] width 10 height 10
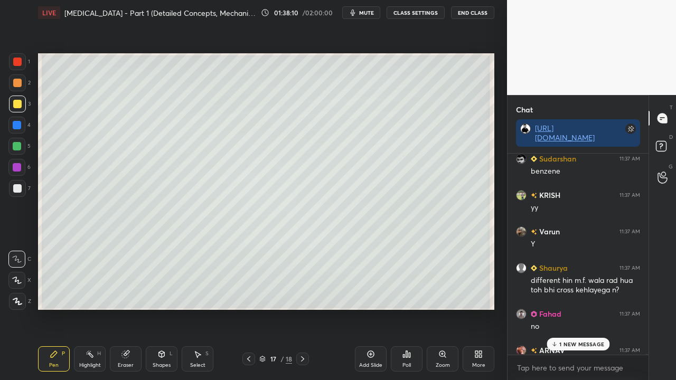
scroll to position [111012, 0]
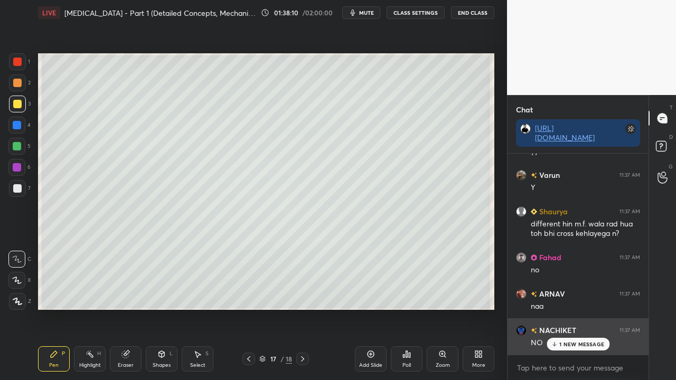
click at [567, 308] on div "NO" at bounding box center [585, 343] width 109 height 11
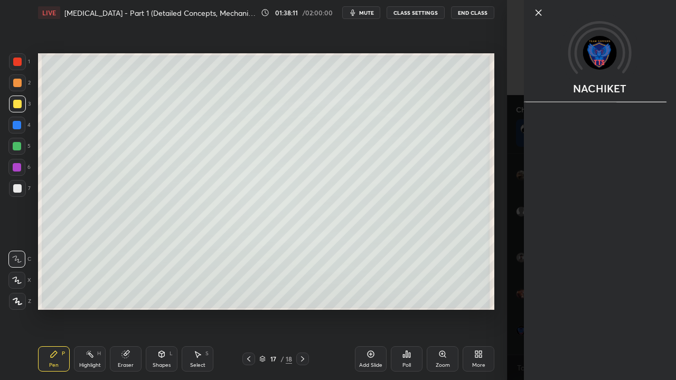
click at [490, 308] on div "Add Slide Poll Zoom More" at bounding box center [424, 358] width 139 height 59
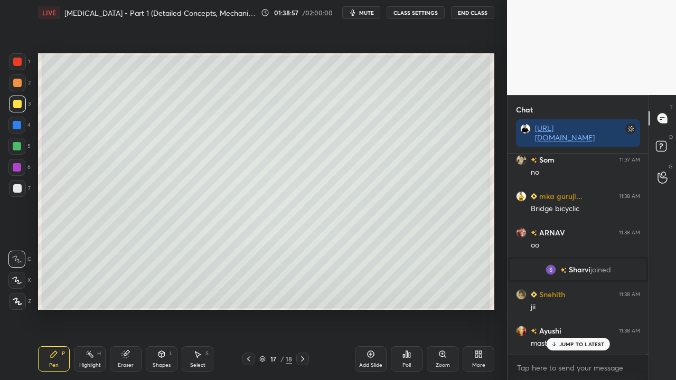
scroll to position [111402, 0]
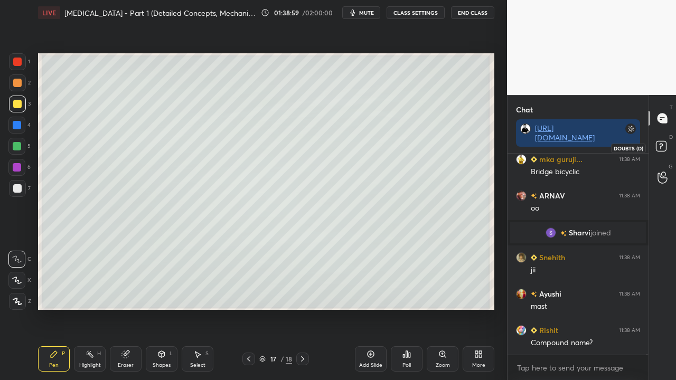
click at [668, 143] on icon at bounding box center [662, 147] width 19 height 19
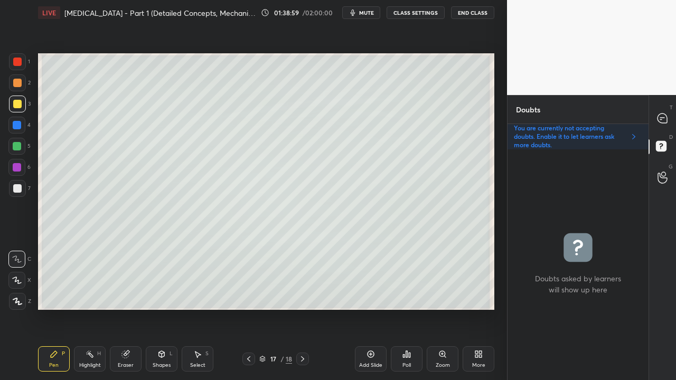
scroll to position [228, 138]
click at [660, 120] on icon at bounding box center [662, 119] width 10 height 10
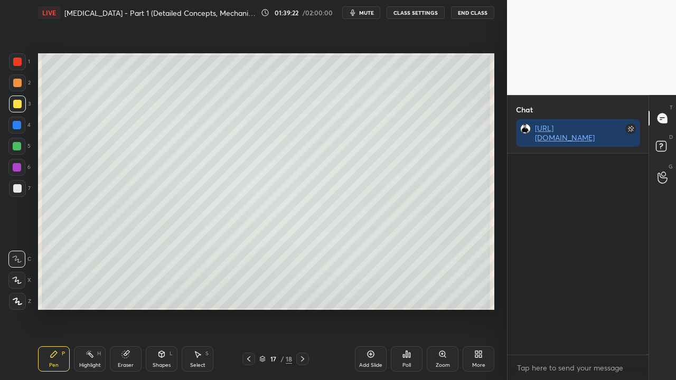
scroll to position [198, 138]
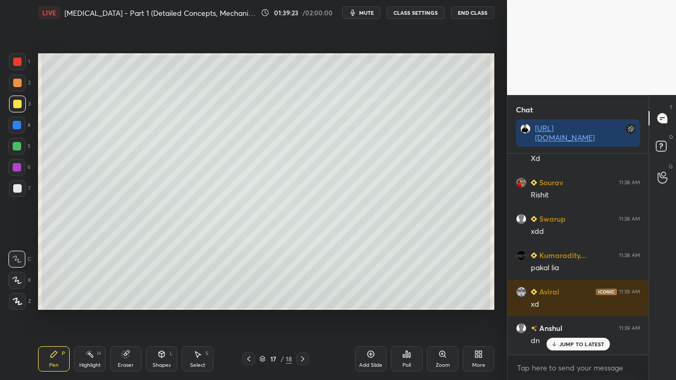
click at [571, 308] on p "JUMP TO LATEST" at bounding box center [581, 344] width 45 height 6
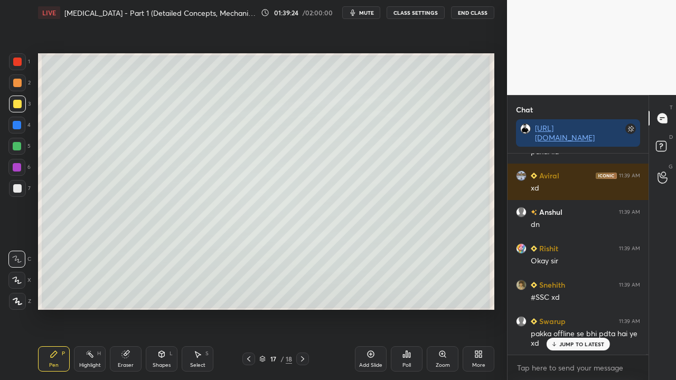
scroll to position [112166, 0]
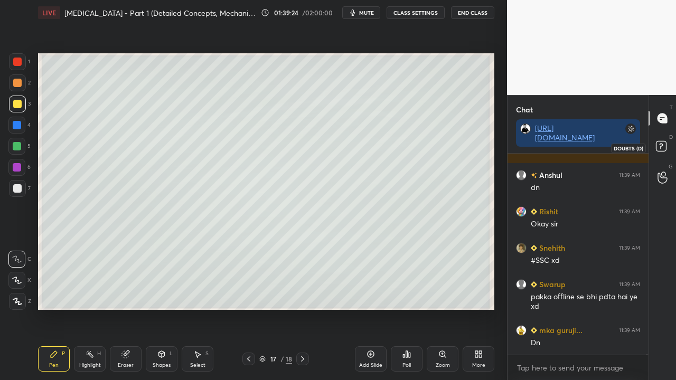
click at [664, 148] on rect at bounding box center [661, 147] width 10 height 10
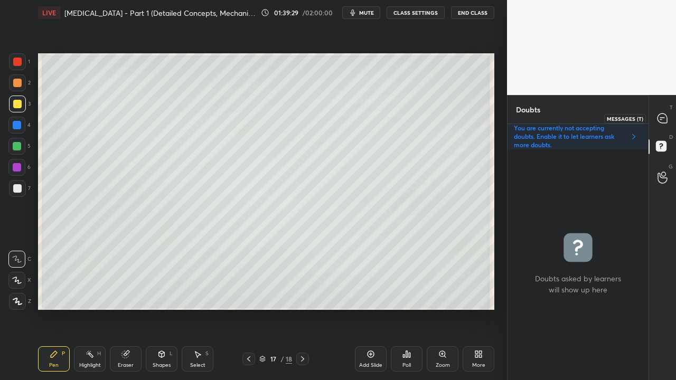
click at [666, 111] on div at bounding box center [662, 118] width 21 height 19
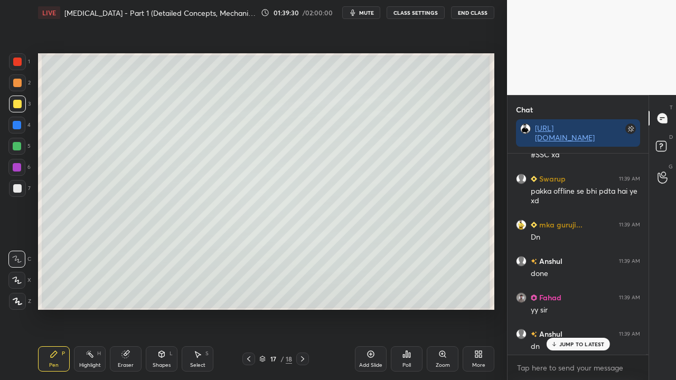
scroll to position [112348, 0]
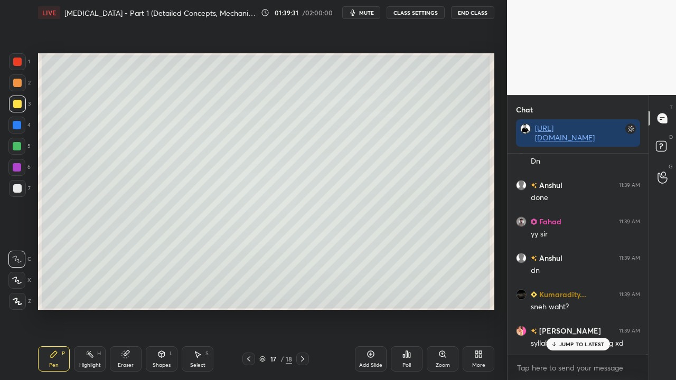
click at [568, 308] on div "[PERSON_NAME] 11:38 AM xd [PERSON_NAME] 11:38 AM Xd [PERSON_NAME] 11:38 AM [PER…" at bounding box center [577, 254] width 141 height 201
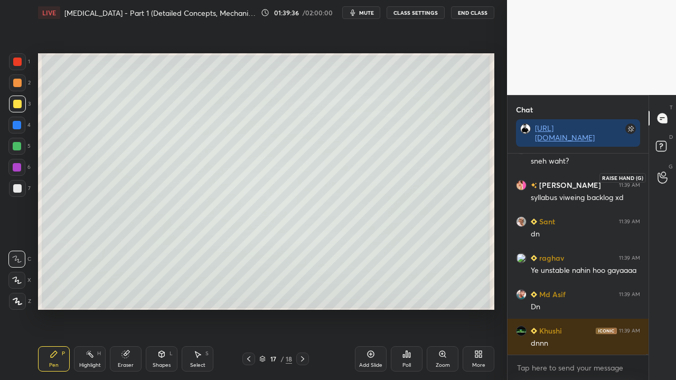
scroll to position [112530, 0]
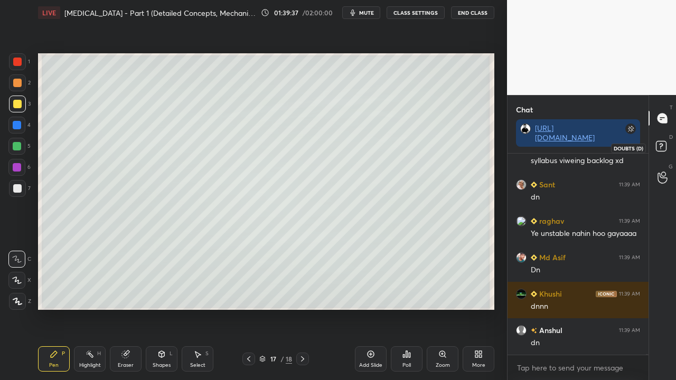
click at [662, 146] on rect at bounding box center [661, 147] width 10 height 10
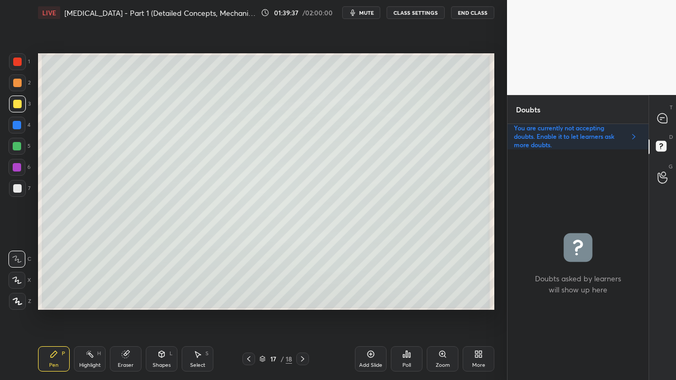
scroll to position [228, 138]
click at [665, 111] on div at bounding box center [662, 118] width 21 height 19
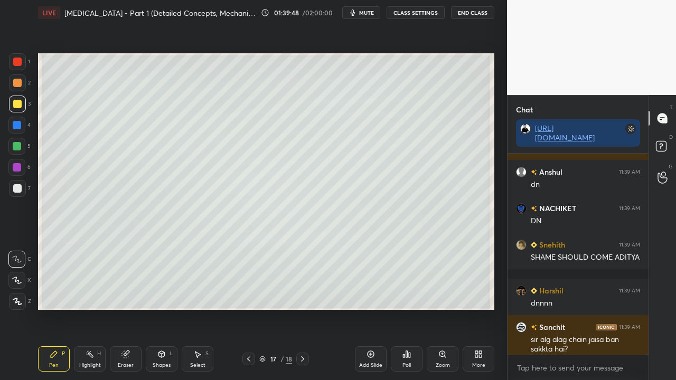
scroll to position [112813, 0]
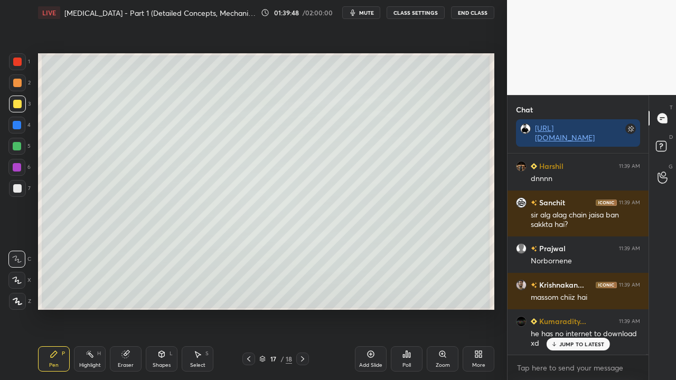
click at [577, 308] on p "JUMP TO LATEST" at bounding box center [581, 344] width 45 height 6
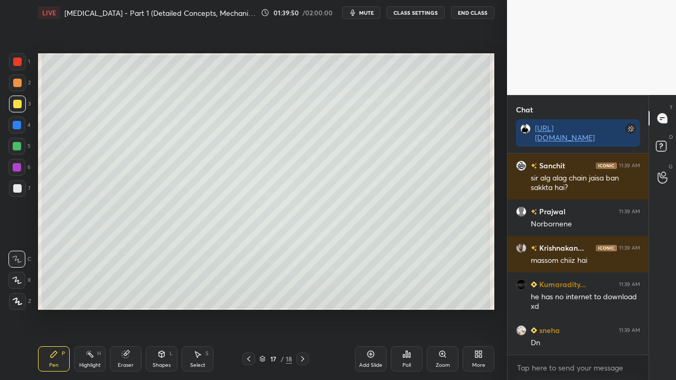
click at [665, 139] on icon at bounding box center [662, 147] width 19 height 19
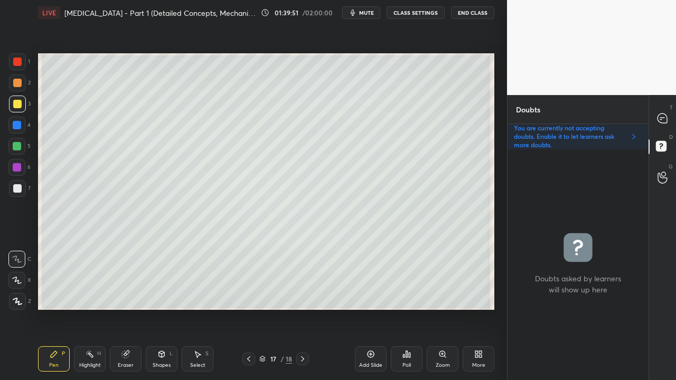
click at [302, 308] on icon at bounding box center [302, 359] width 8 height 8
click at [16, 105] on div at bounding box center [17, 104] width 8 height 8
click at [662, 120] on icon at bounding box center [662, 119] width 10 height 10
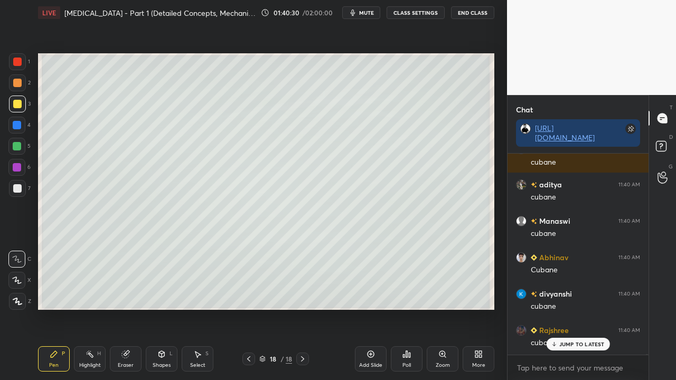
scroll to position [113469, 0]
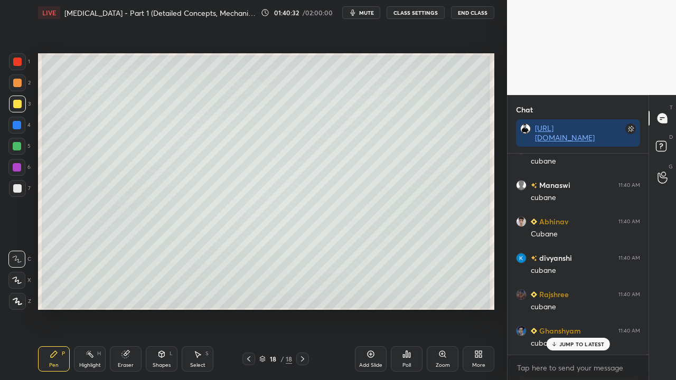
click at [666, 140] on icon at bounding box center [662, 147] width 19 height 19
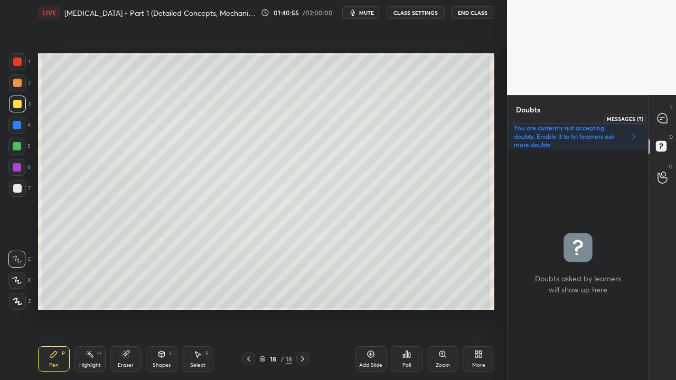
click at [670, 112] on div at bounding box center [662, 118] width 21 height 19
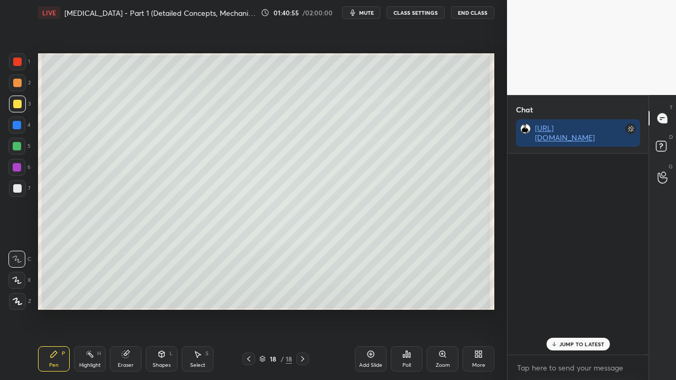
scroll to position [198, 138]
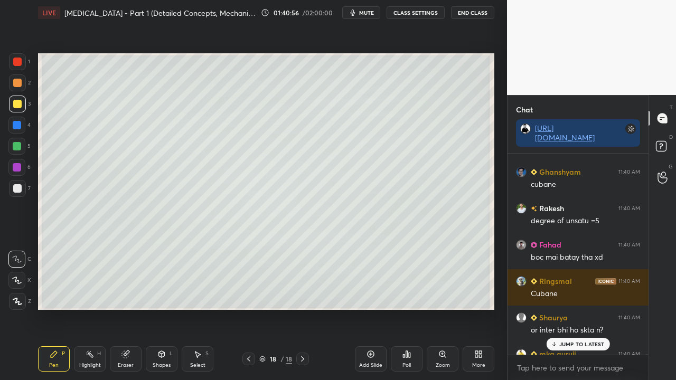
click at [569, 308] on p "JUMP TO LATEST" at bounding box center [581, 344] width 45 height 6
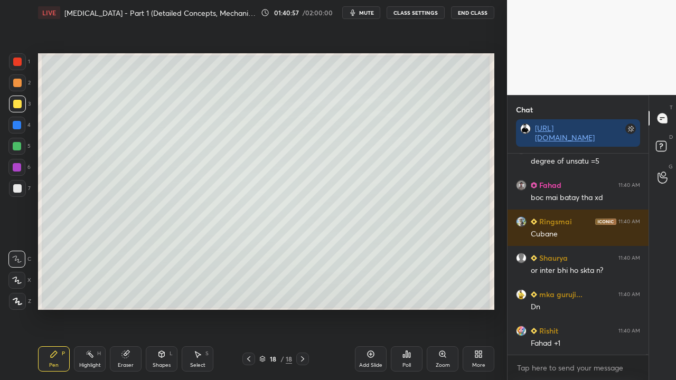
scroll to position [113725, 0]
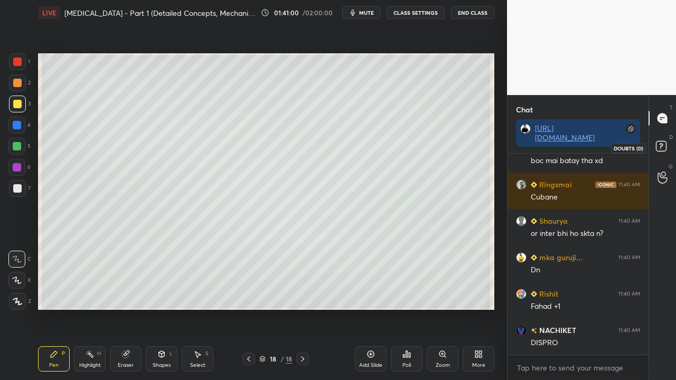
click at [665, 144] on rect at bounding box center [661, 147] width 10 height 10
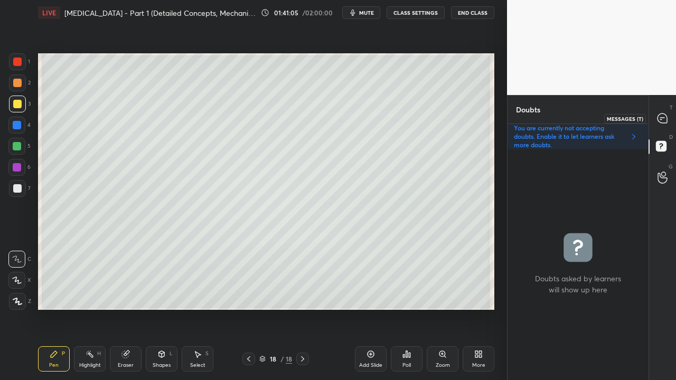
click at [671, 112] on div at bounding box center [662, 118] width 21 height 19
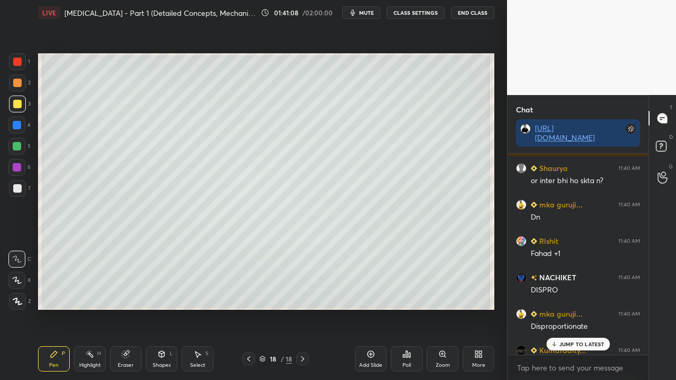
scroll to position [113834, 0]
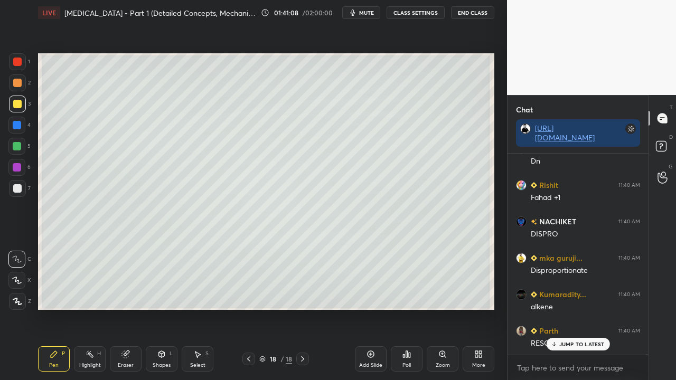
click at [668, 143] on icon at bounding box center [662, 147] width 19 height 19
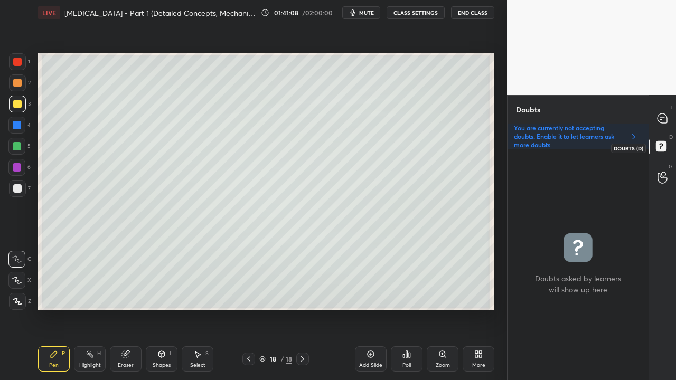
scroll to position [228, 138]
click at [667, 112] on div at bounding box center [662, 118] width 21 height 19
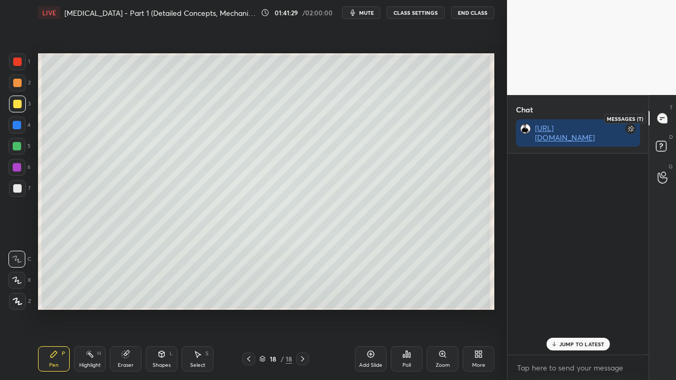
scroll to position [198, 138]
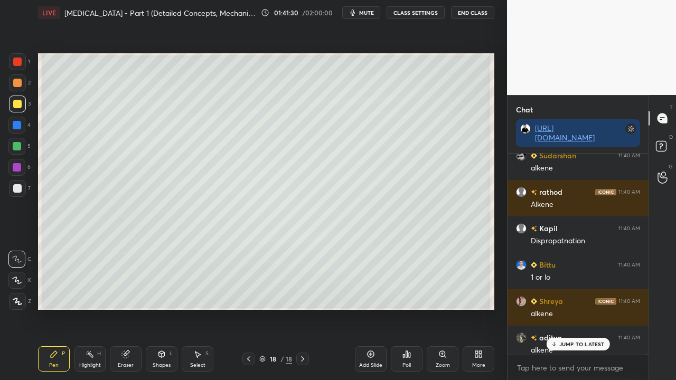
click at [574, 308] on p "JUMP TO LATEST" at bounding box center [581, 344] width 45 height 6
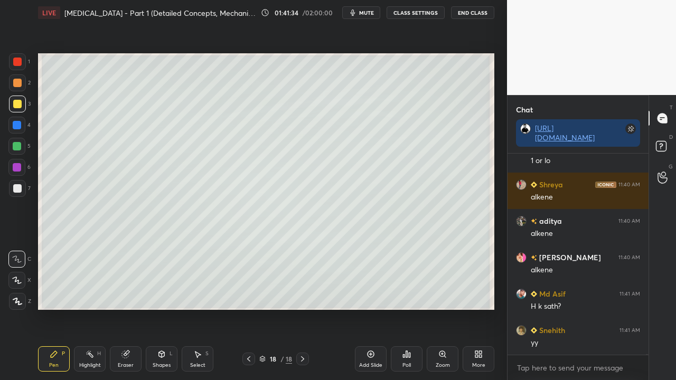
scroll to position [114198, 0]
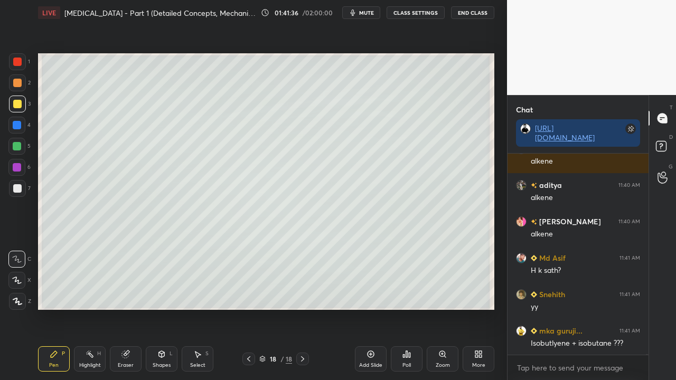
click at [16, 185] on div at bounding box center [17, 188] width 8 height 8
drag, startPoint x: 669, startPoint y: 140, endPoint x: 664, endPoint y: 133, distance: 8.8
click at [670, 140] on icon at bounding box center [662, 147] width 19 height 19
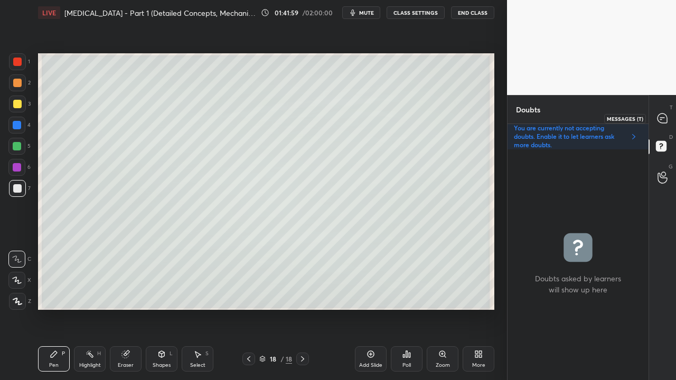
click at [669, 119] on div at bounding box center [662, 118] width 21 height 19
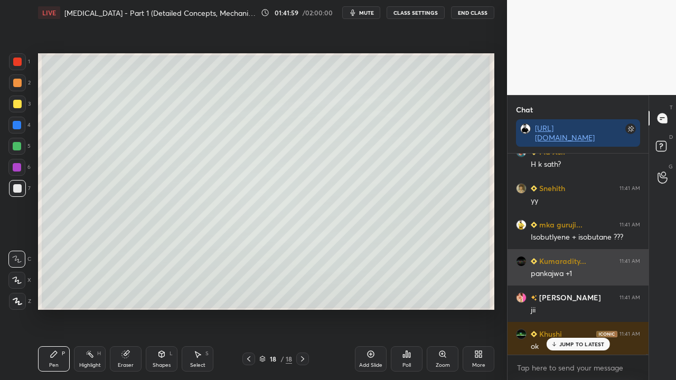
scroll to position [198, 138]
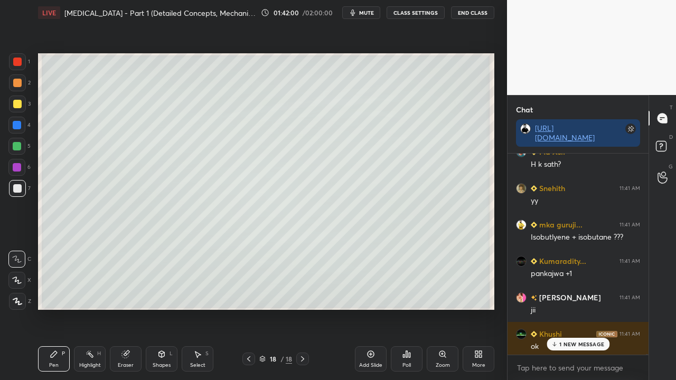
click at [586, 308] on p "1 NEW MESSAGE" at bounding box center [581, 344] width 45 height 6
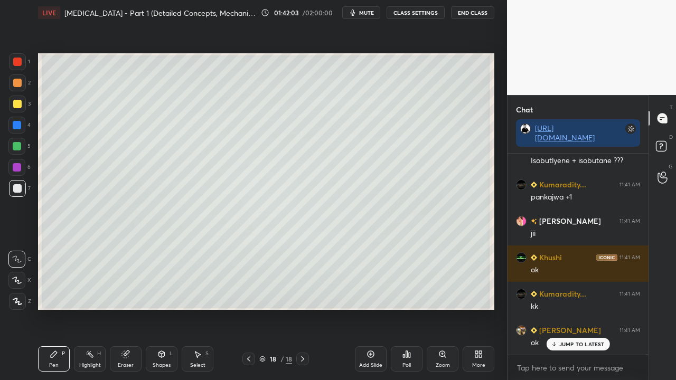
scroll to position [114417, 0]
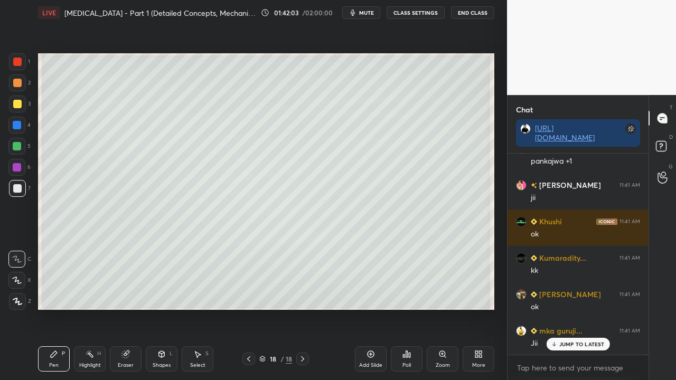
click at [18, 99] on div at bounding box center [17, 104] width 17 height 17
click at [668, 147] on icon at bounding box center [662, 147] width 19 height 19
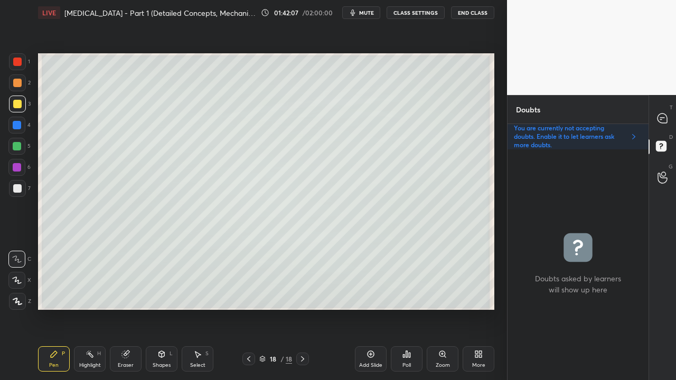
click at [658, 118] on icon at bounding box center [662, 119] width 10 height 10
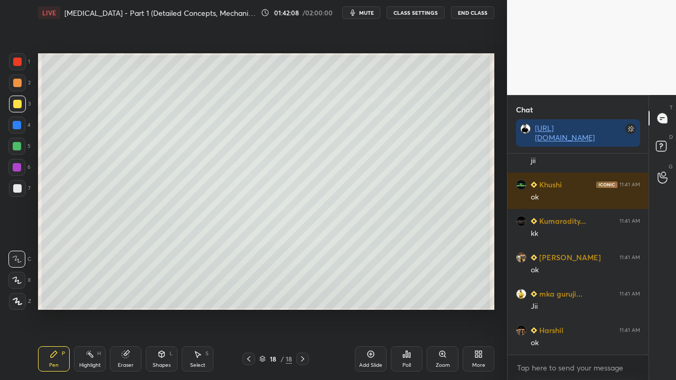
scroll to position [114562, 0]
click at [663, 142] on rect at bounding box center [661, 147] width 10 height 10
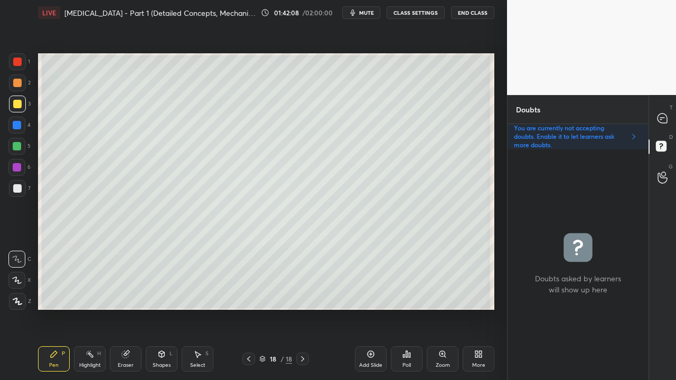
scroll to position [228, 138]
click at [667, 112] on div at bounding box center [662, 118] width 21 height 19
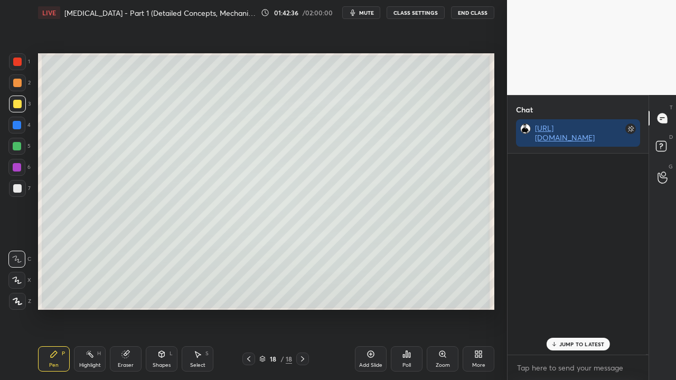
scroll to position [198, 138]
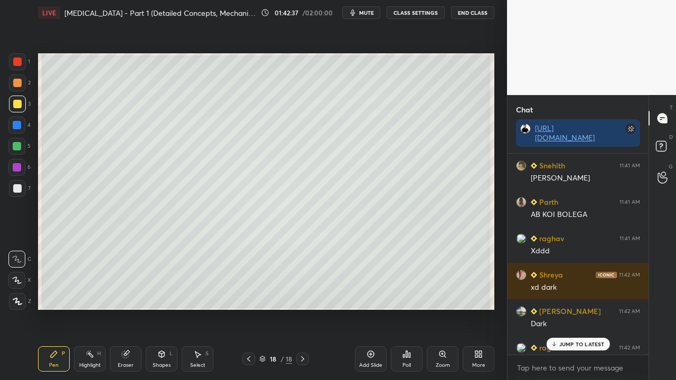
click at [570, 308] on p "JUMP TO LATEST" at bounding box center [581, 344] width 45 height 6
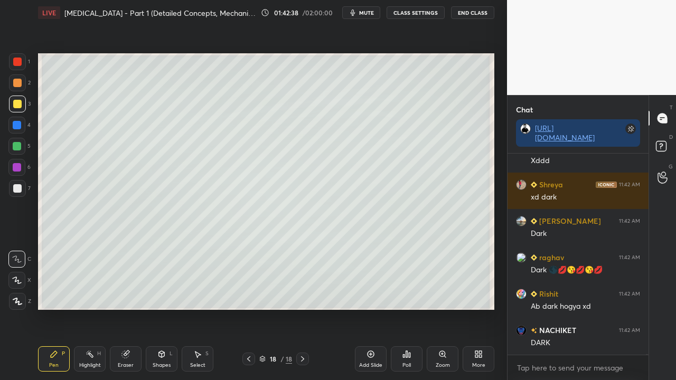
click at [666, 138] on div "D Doubts (D)" at bounding box center [662, 148] width 27 height 30
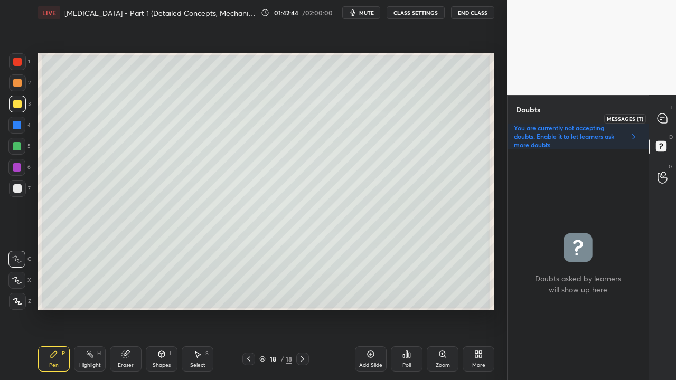
click at [663, 116] on icon at bounding box center [662, 119] width 10 height 10
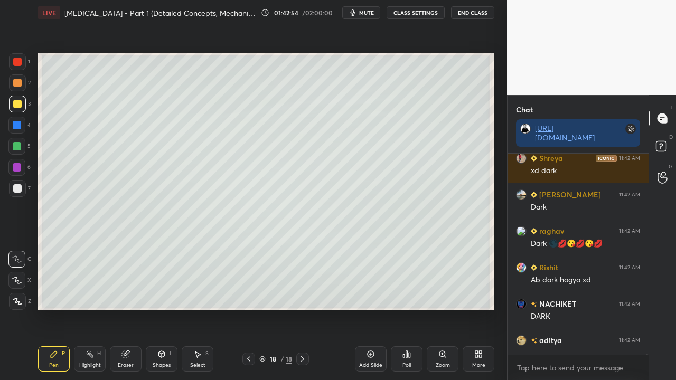
scroll to position [115122, 0]
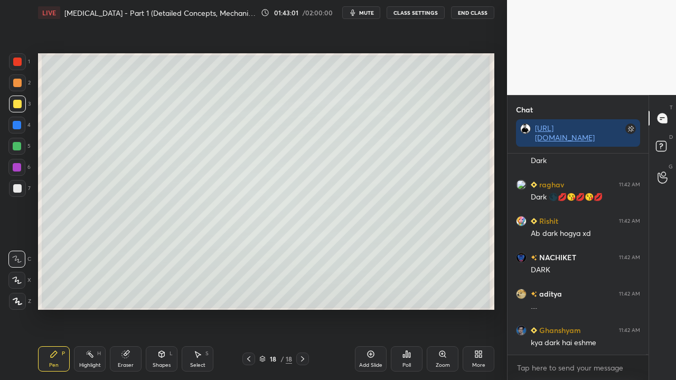
click at [667, 140] on icon at bounding box center [662, 147] width 19 height 19
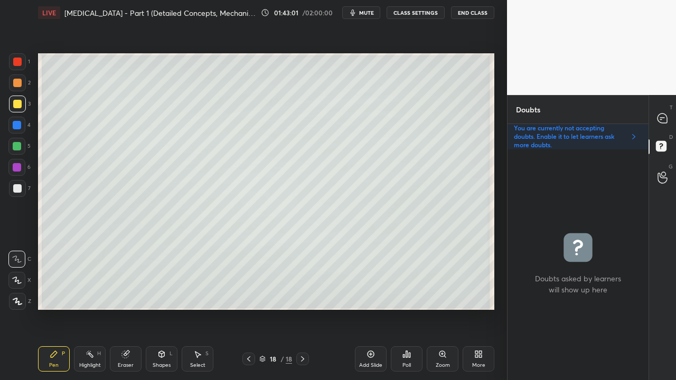
scroll to position [228, 138]
click at [666, 113] on div at bounding box center [662, 118] width 21 height 19
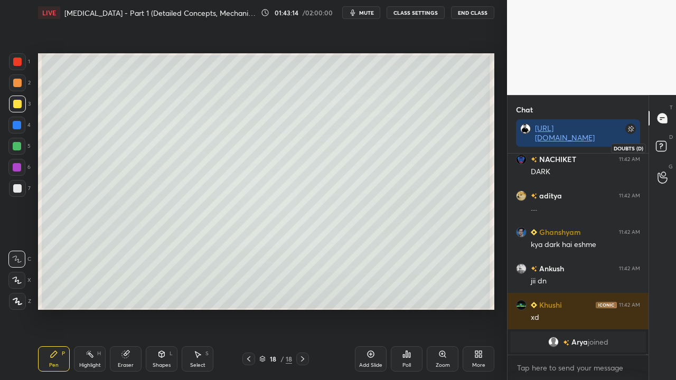
scroll to position [113785, 0]
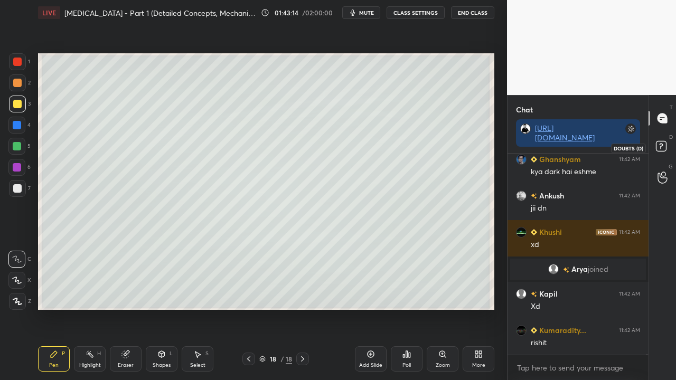
click at [665, 146] on rect at bounding box center [661, 147] width 10 height 10
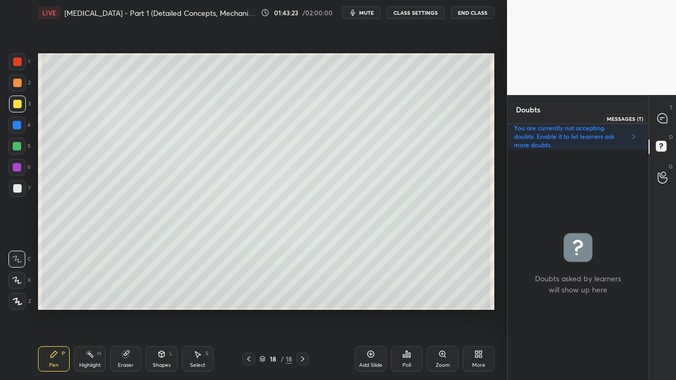
click at [668, 116] on div at bounding box center [662, 118] width 21 height 19
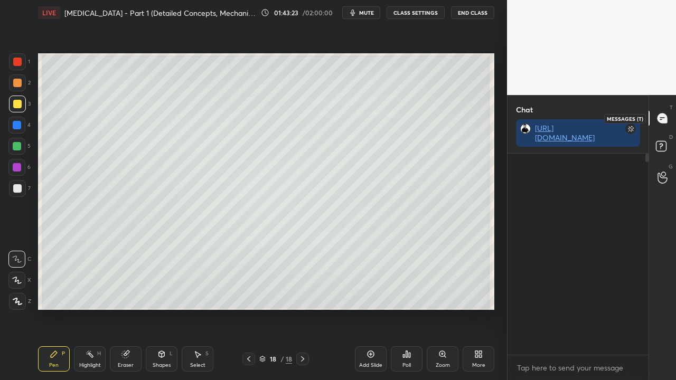
scroll to position [198, 138]
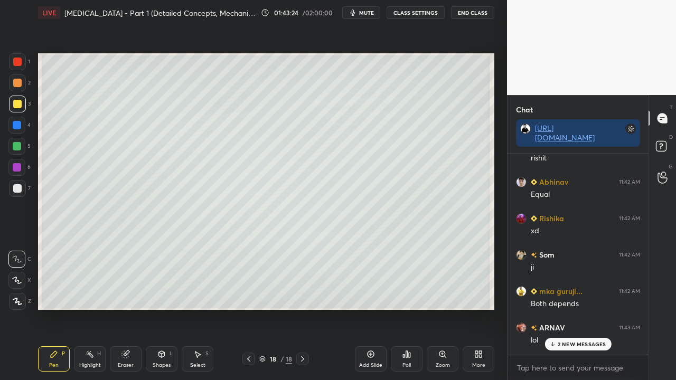
click at [570, 308] on p "2 NEW MESSAGES" at bounding box center [582, 344] width 49 height 6
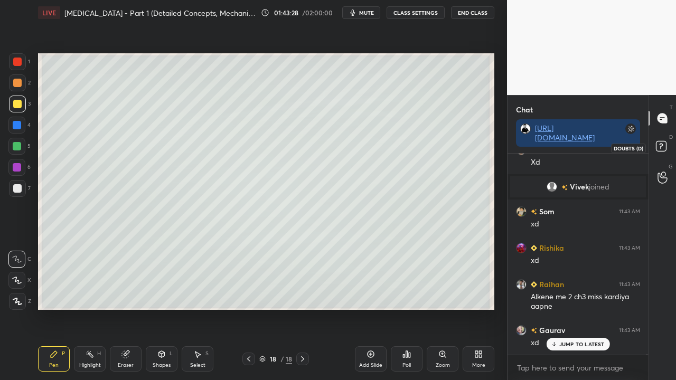
scroll to position [114466, 0]
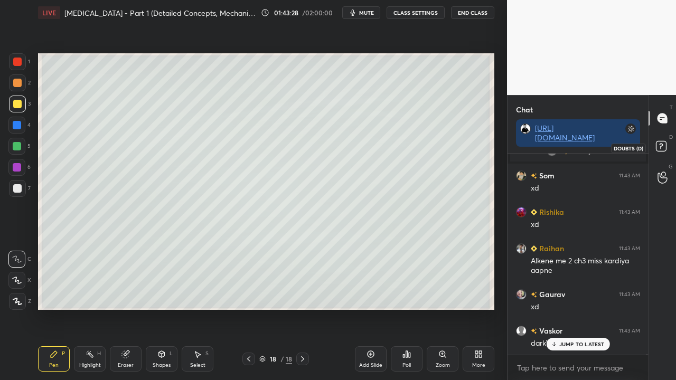
click at [660, 147] on icon at bounding box center [661, 146] width 4 height 4
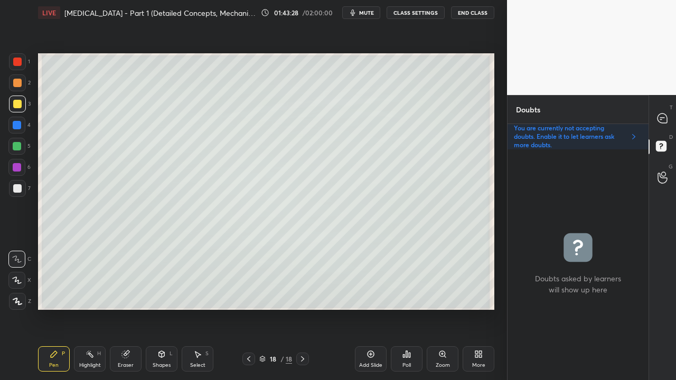
scroll to position [228, 138]
click at [671, 115] on div at bounding box center [662, 118] width 21 height 19
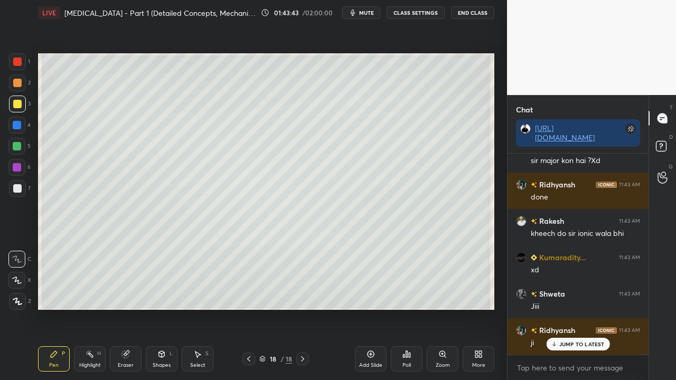
scroll to position [114922, 0]
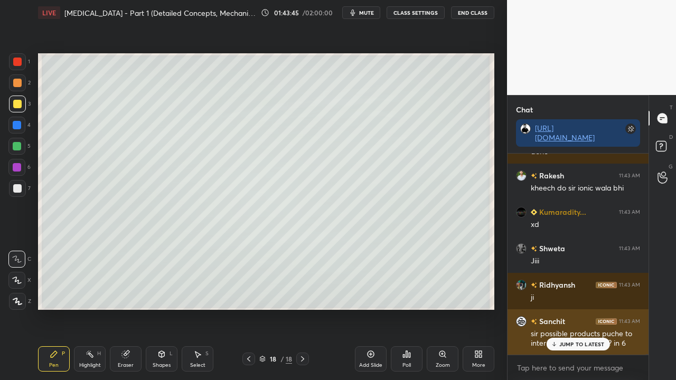
click at [587, 308] on p "JUMP TO LATEST" at bounding box center [581, 344] width 45 height 6
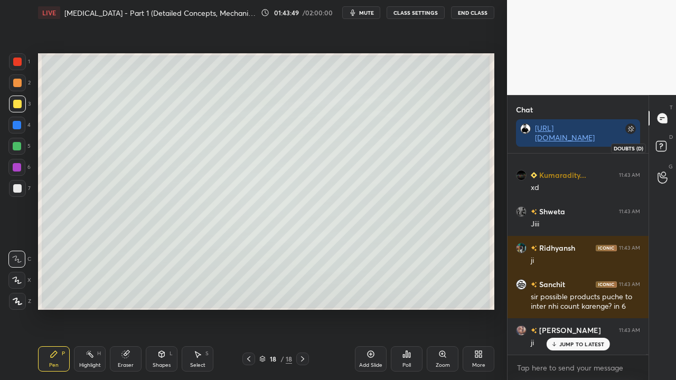
scroll to position [115068, 0]
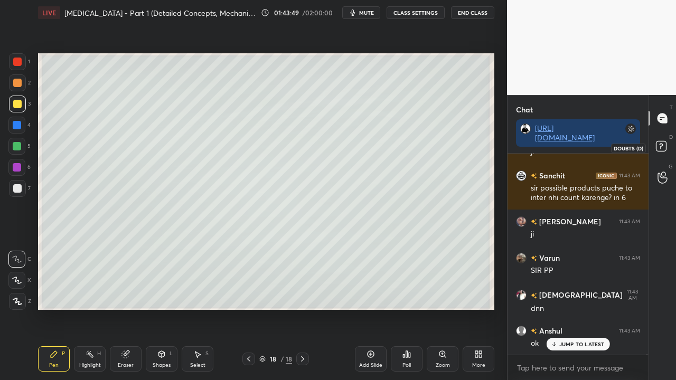
click at [666, 143] on icon at bounding box center [662, 147] width 19 height 19
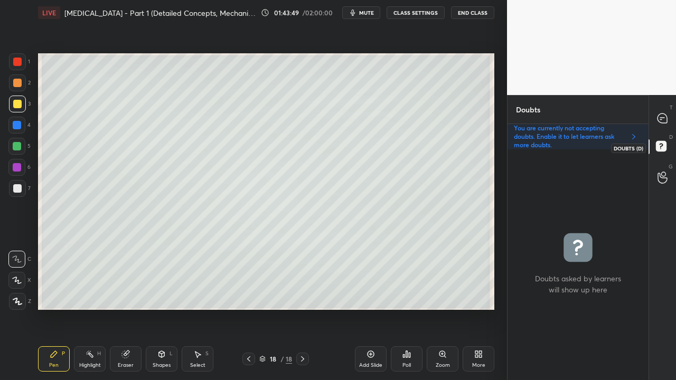
scroll to position [228, 138]
click at [665, 116] on icon at bounding box center [662, 119] width 10 height 10
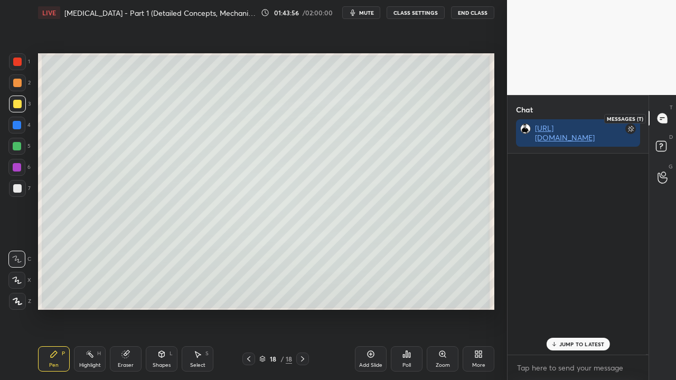
scroll to position [3, 3]
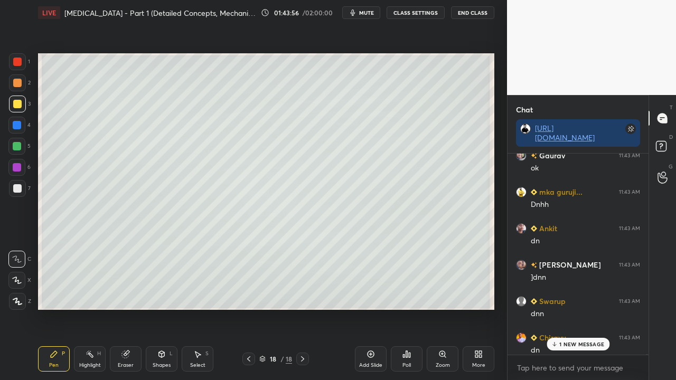
click at [567, 308] on p "1 NEW MESSAGE" at bounding box center [581, 344] width 45 height 6
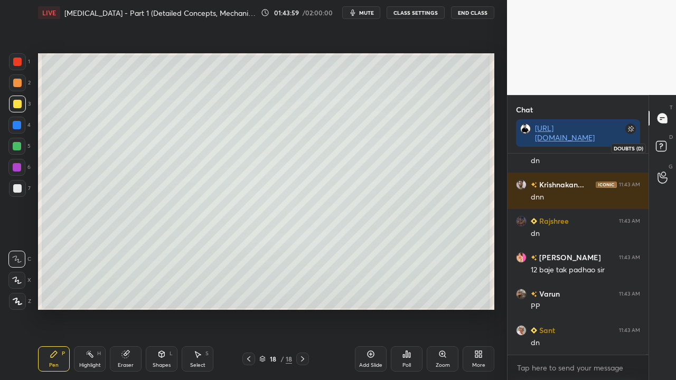
click at [658, 146] on rect at bounding box center [661, 147] width 10 height 10
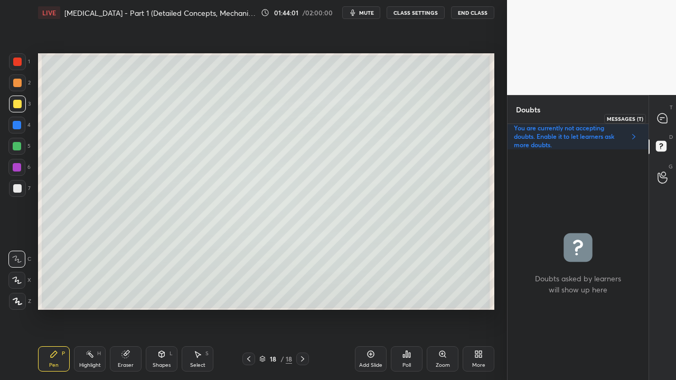
click at [656, 114] on div at bounding box center [662, 118] width 21 height 19
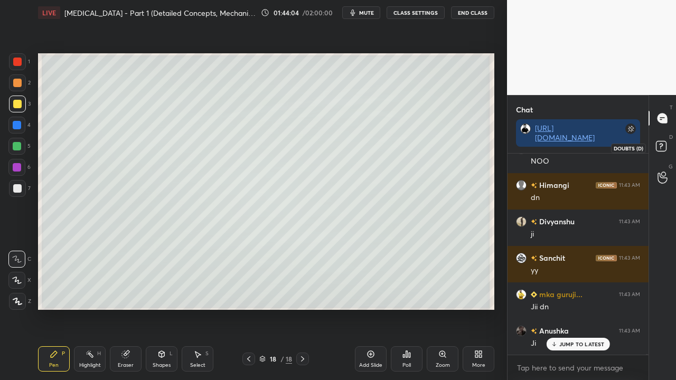
click at [666, 148] on icon at bounding box center [662, 147] width 19 height 19
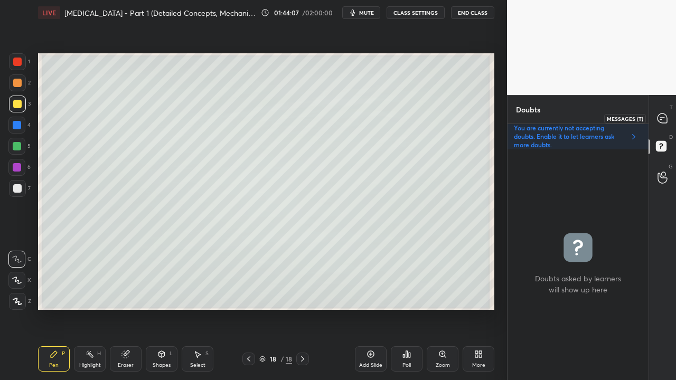
click at [673, 108] on div "T Messages (T)" at bounding box center [662, 118] width 27 height 30
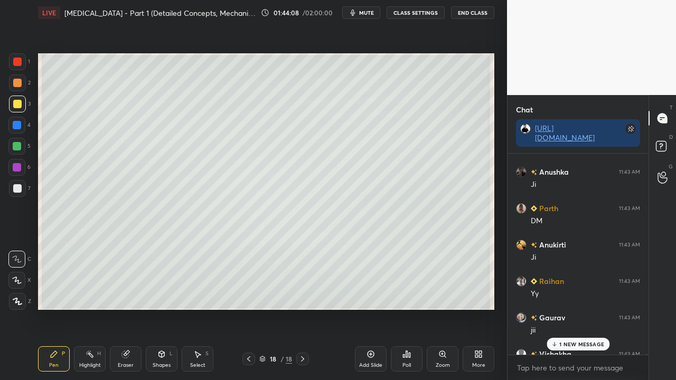
drag, startPoint x: 571, startPoint y: 342, endPoint x: 554, endPoint y: 346, distance: 16.8
click at [571, 308] on p "1 NEW MESSAGE" at bounding box center [581, 344] width 45 height 6
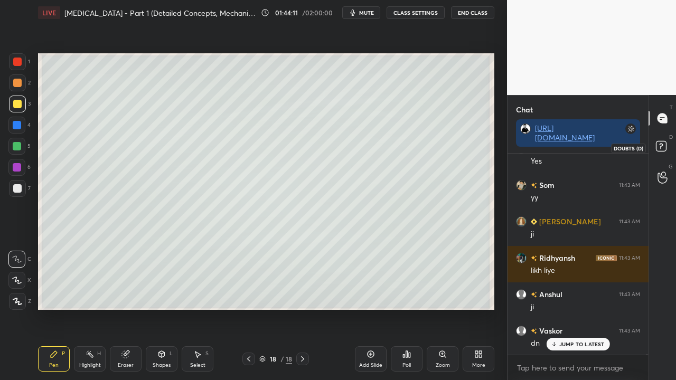
click at [662, 145] on icon at bounding box center [661, 146] width 4 height 4
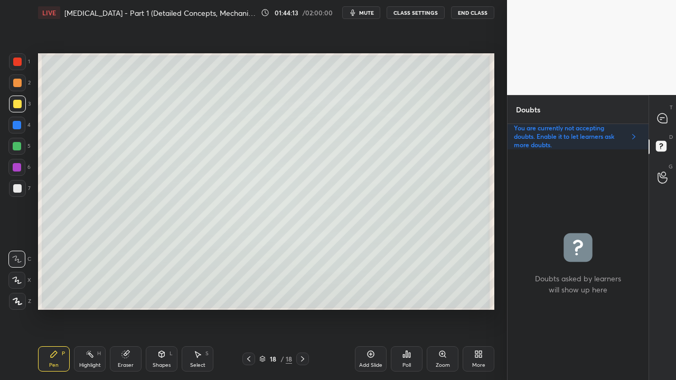
click at [301, 308] on icon at bounding box center [302, 359] width 8 height 8
click at [302, 308] on icon at bounding box center [302, 359] width 8 height 8
click at [304, 308] on icon at bounding box center [302, 359] width 8 height 8
click at [302, 308] on icon at bounding box center [302, 359] width 8 height 8
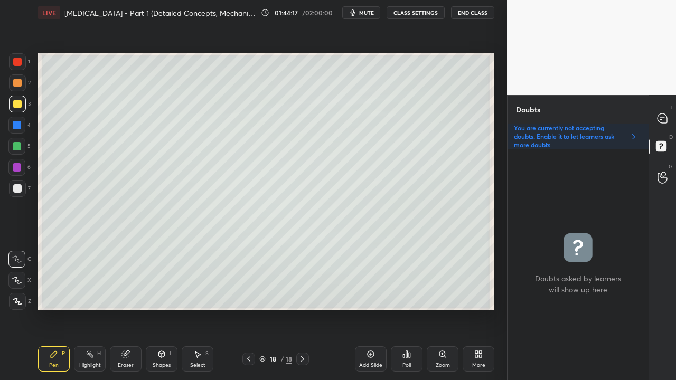
click at [302, 308] on icon at bounding box center [302, 359] width 8 height 8
click at [369, 308] on div "Add Slide" at bounding box center [371, 358] width 32 height 25
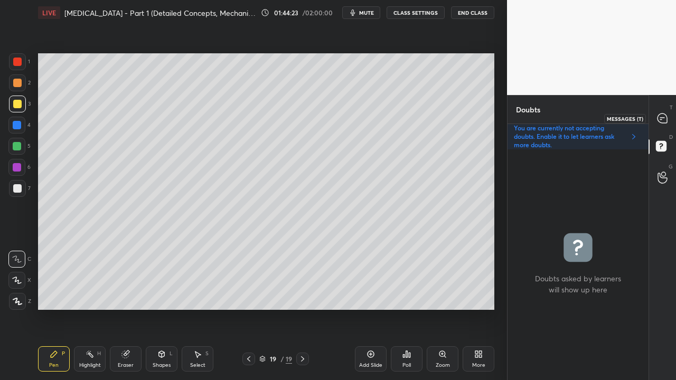
click at [665, 115] on icon at bounding box center [662, 119] width 10 height 10
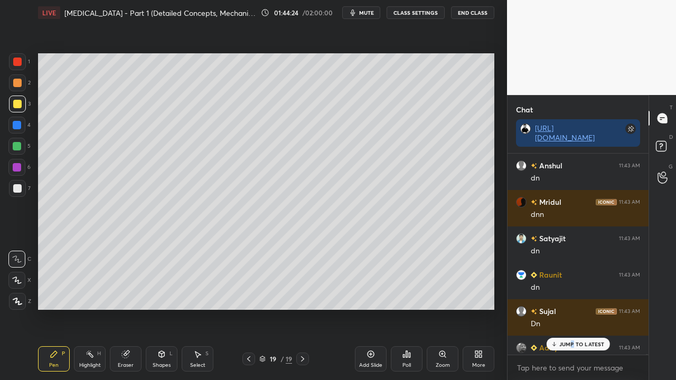
click at [573, 308] on p "JUMP TO LATEST" at bounding box center [581, 344] width 45 height 6
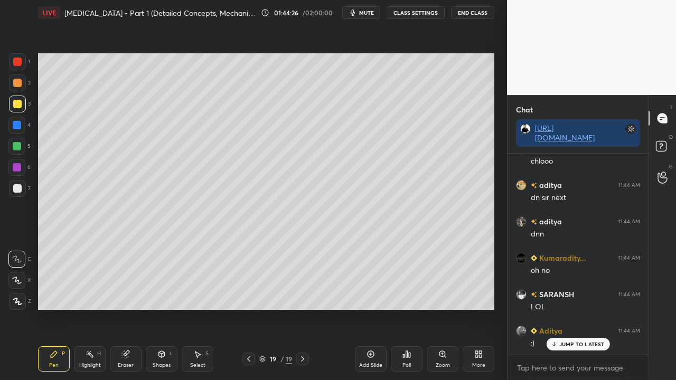
click at [248, 308] on icon at bounding box center [248, 359] width 8 height 8
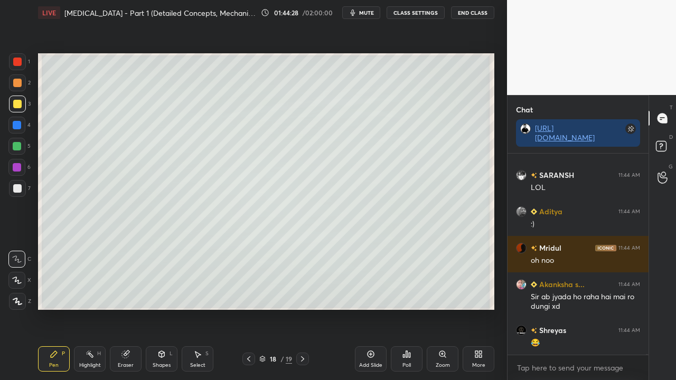
drag, startPoint x: 302, startPoint y: 361, endPoint x: 303, endPoint y: 354, distance: 7.4
click at [303, 308] on icon at bounding box center [302, 359] width 8 height 8
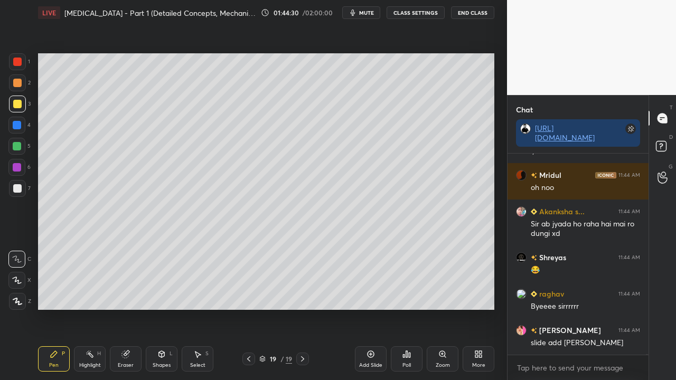
click at [14, 105] on div at bounding box center [17, 104] width 8 height 8
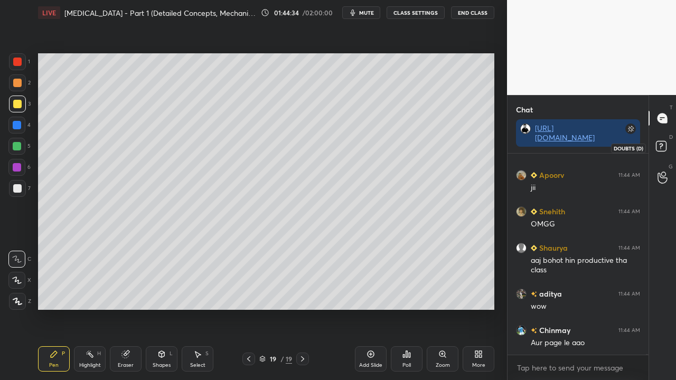
click at [665, 145] on rect at bounding box center [661, 147] width 10 height 10
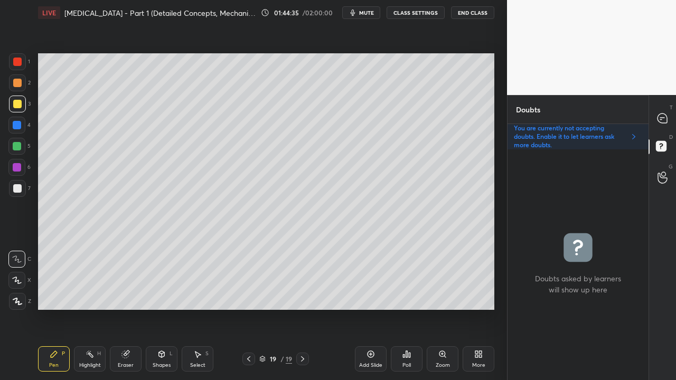
click at [251, 308] on icon at bounding box center [248, 359] width 8 height 8
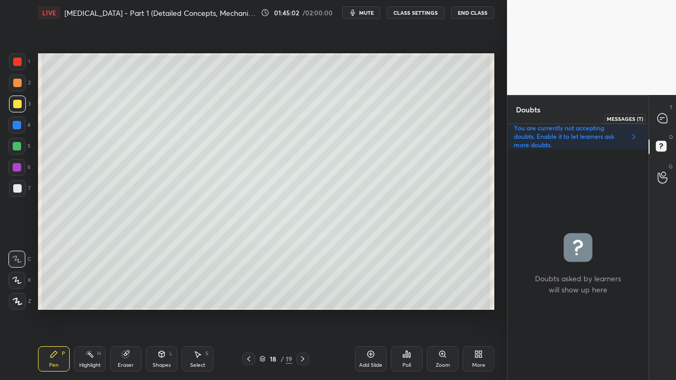
click at [664, 111] on div at bounding box center [662, 118] width 21 height 19
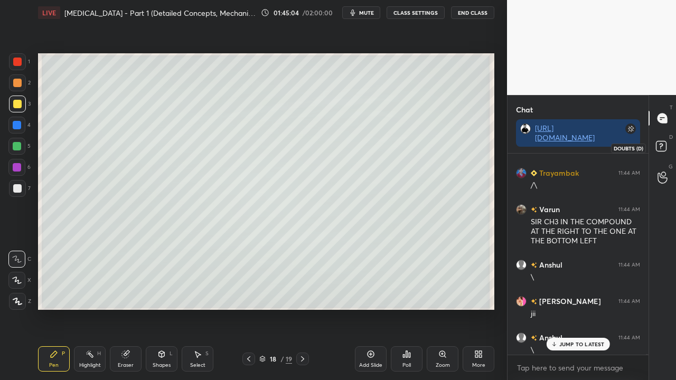
scroll to position [118099, 0]
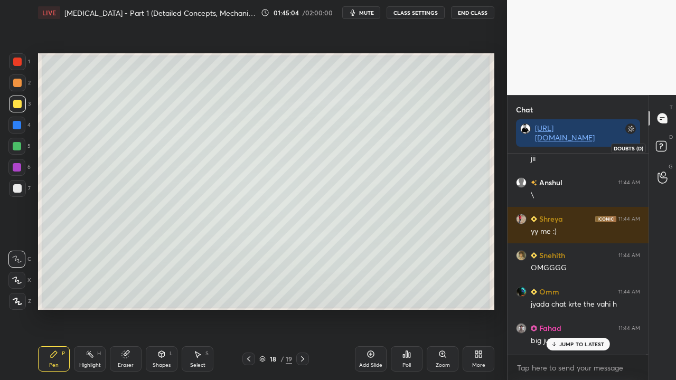
click at [661, 149] on rect at bounding box center [661, 147] width 10 height 10
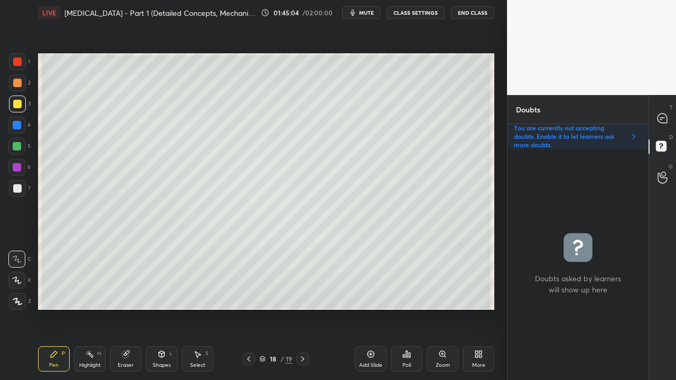
scroll to position [228, 138]
click at [302, 308] on icon at bounding box center [302, 359] width 8 height 8
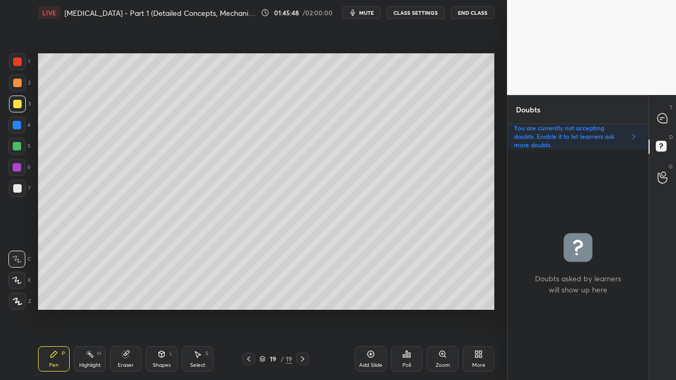
click at [666, 117] on icon at bounding box center [662, 119] width 10 height 10
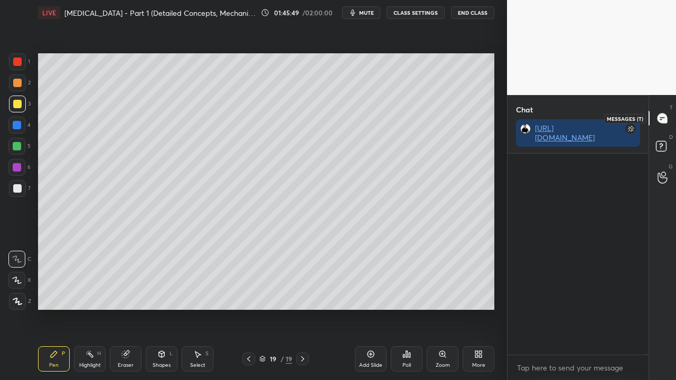
scroll to position [198, 138]
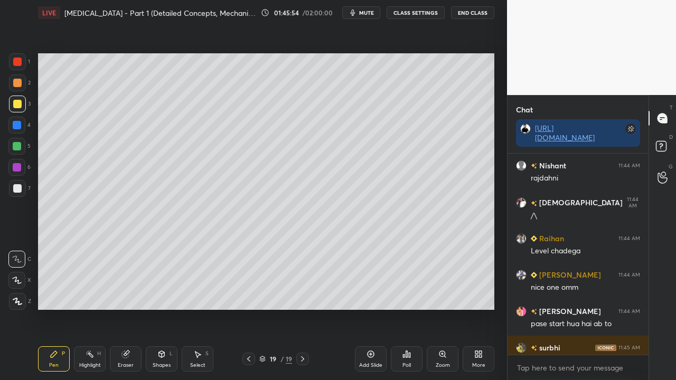
click at [16, 189] on div at bounding box center [17, 188] width 8 height 8
click at [664, 143] on rect at bounding box center [661, 147] width 10 height 10
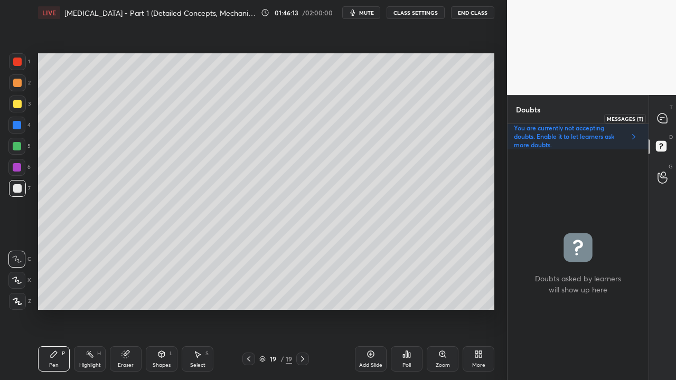
click at [664, 119] on icon at bounding box center [662, 119] width 10 height 10
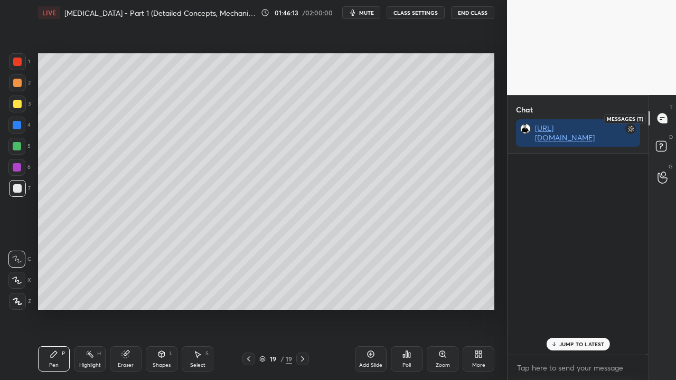
scroll to position [198, 138]
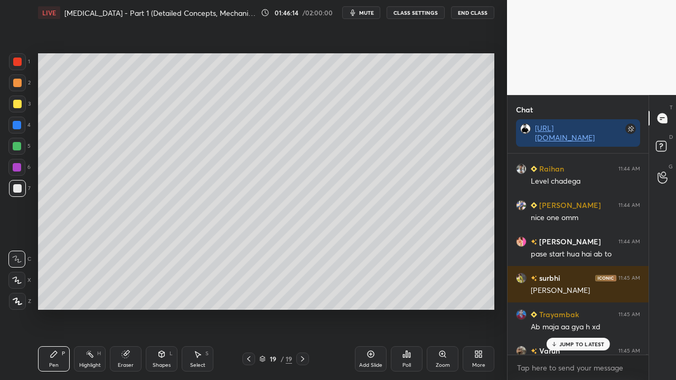
click at [579, 308] on div "JUMP TO LATEST" at bounding box center [577, 344] width 63 height 13
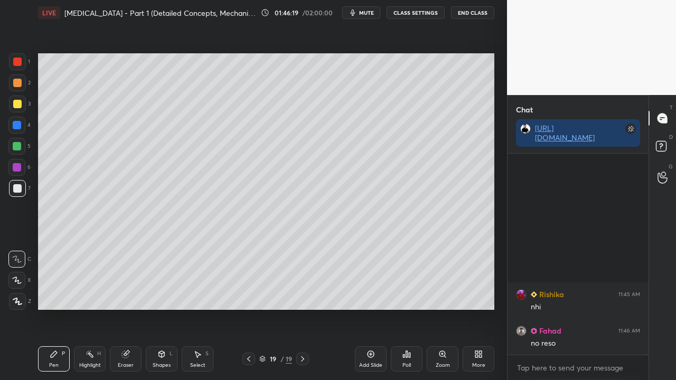
scroll to position [119044, 0]
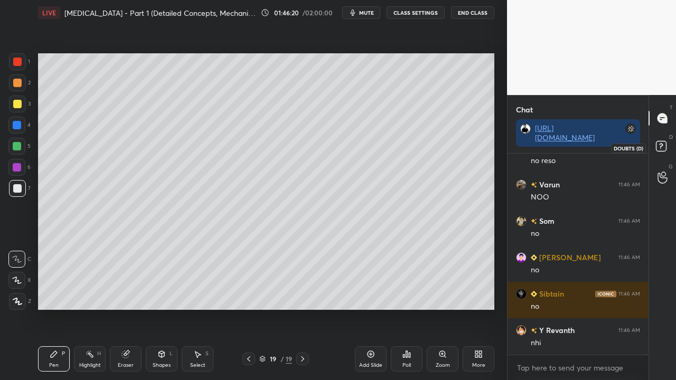
click at [666, 145] on icon at bounding box center [662, 147] width 19 height 19
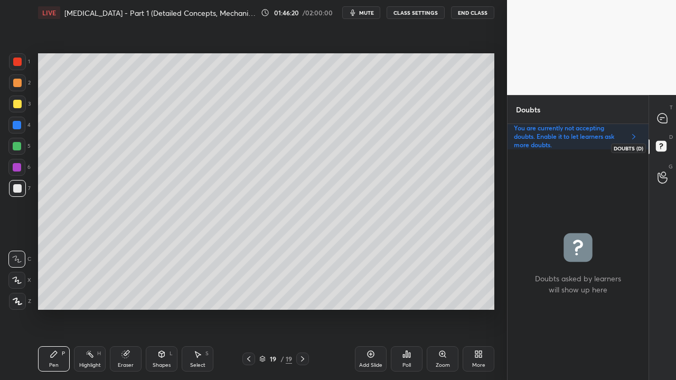
scroll to position [228, 138]
click at [444, 308] on div "Zoom" at bounding box center [443, 358] width 32 height 25
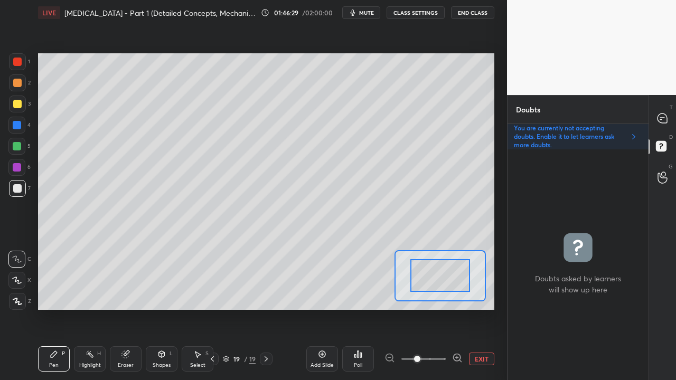
click at [453, 308] on icon at bounding box center [457, 358] width 11 height 11
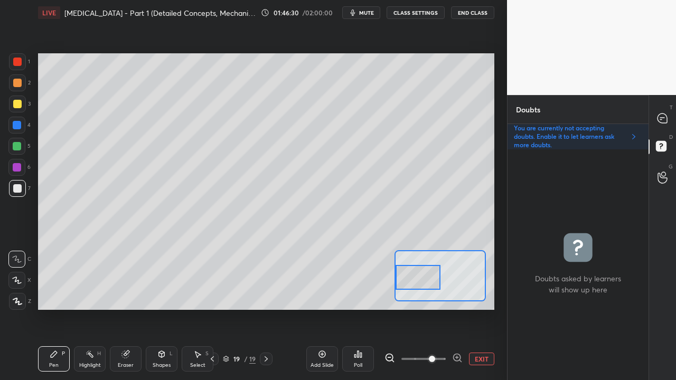
drag, startPoint x: 445, startPoint y: 280, endPoint x: 414, endPoint y: 287, distance: 31.5
click at [415, 283] on div at bounding box center [417, 277] width 44 height 25
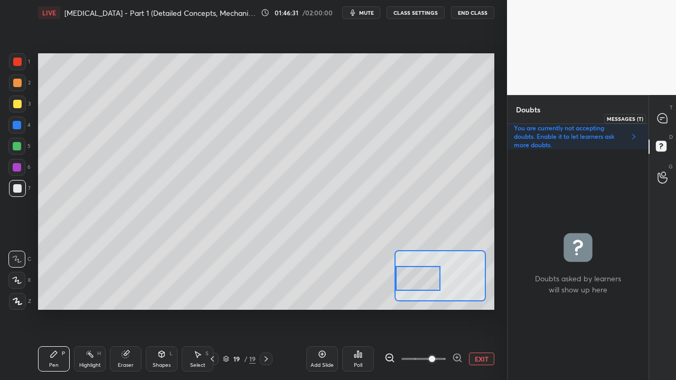
click at [664, 117] on icon at bounding box center [662, 119] width 10 height 10
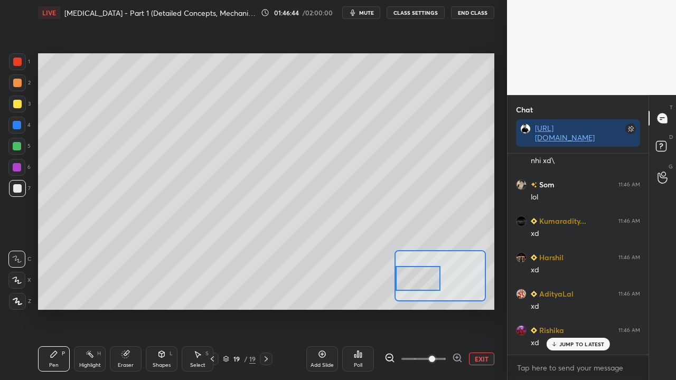
scroll to position [120246, 0]
click at [21, 101] on div at bounding box center [17, 104] width 8 height 8
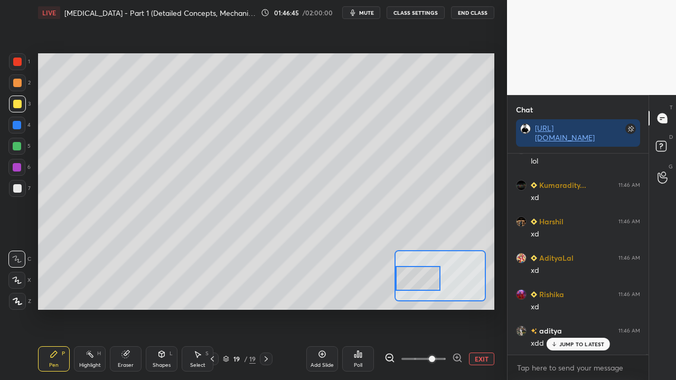
scroll to position [120319, 0]
click at [659, 142] on rect at bounding box center [661, 147] width 10 height 10
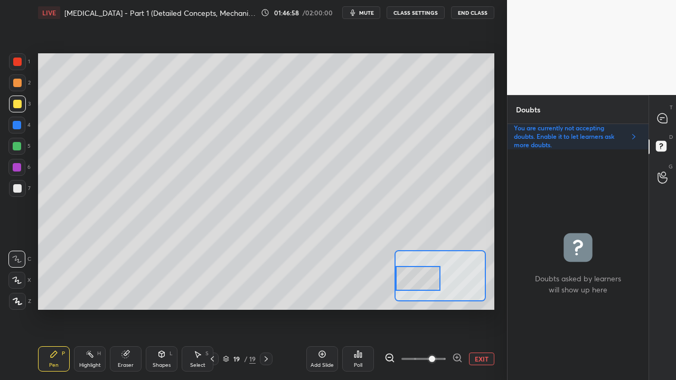
click at [483, 308] on button "EXIT" at bounding box center [481, 359] width 25 height 13
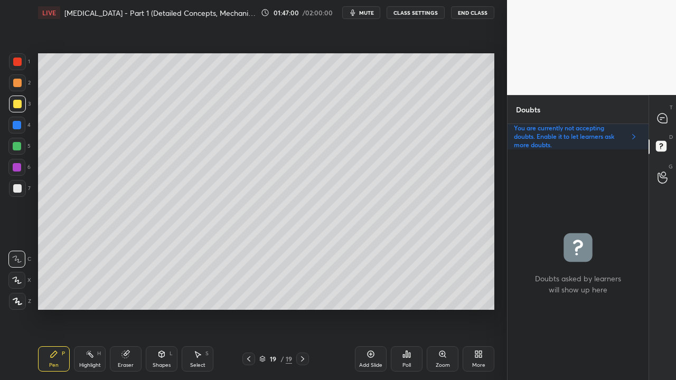
click at [15, 185] on div at bounding box center [17, 188] width 8 height 8
click at [668, 112] on div at bounding box center [662, 118] width 21 height 19
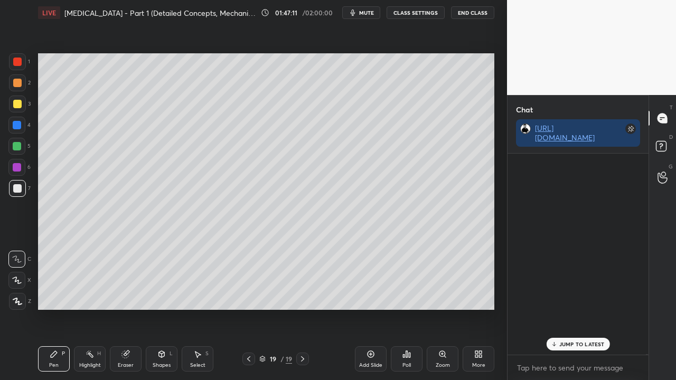
scroll to position [198, 138]
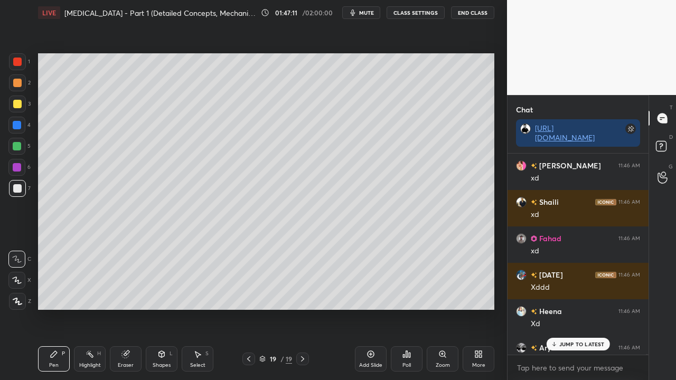
click at [581, 308] on p "JUMP TO LATEST" at bounding box center [581, 344] width 45 height 6
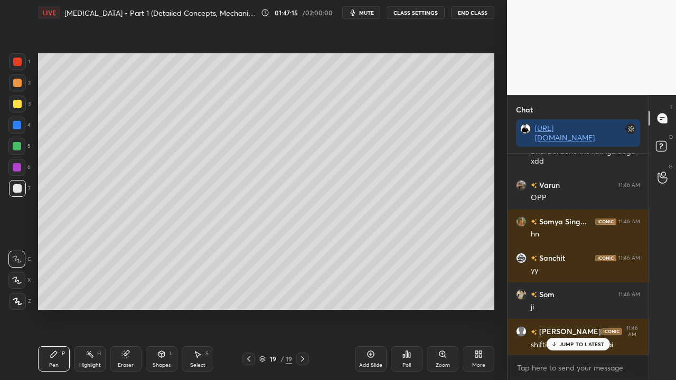
scroll to position [121330, 0]
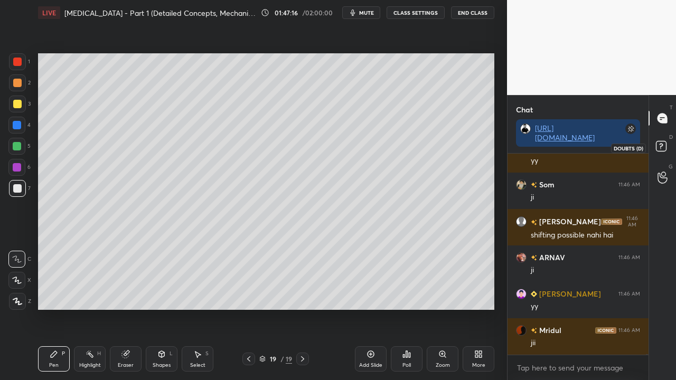
click at [668, 144] on icon at bounding box center [662, 147] width 19 height 19
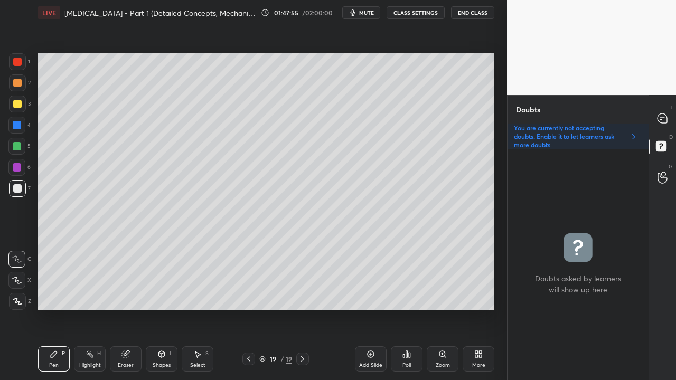
click at [124, 308] on div "Eraser" at bounding box center [126, 358] width 32 height 25
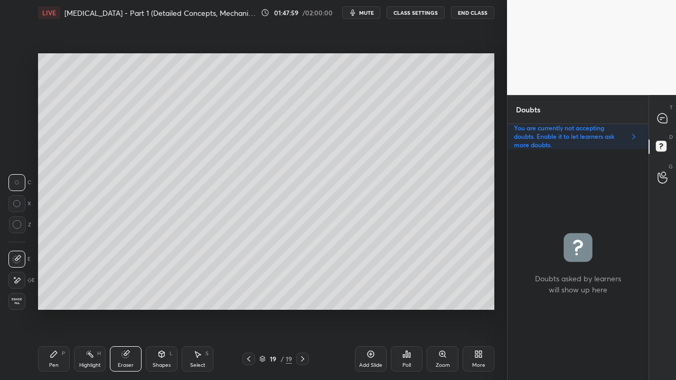
drag, startPoint x: 60, startPoint y: 362, endPoint x: 68, endPoint y: 359, distance: 7.8
click at [64, 308] on div "Pen P" at bounding box center [54, 358] width 32 height 25
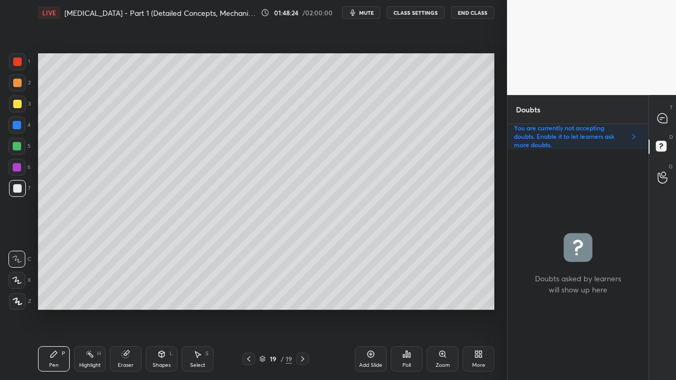
click at [666, 110] on div at bounding box center [662, 118] width 21 height 19
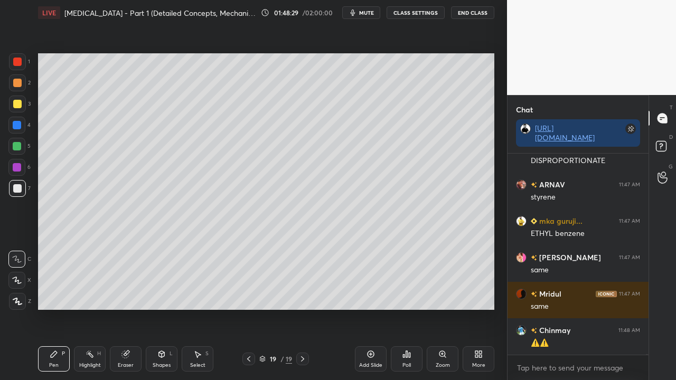
scroll to position [121881, 0]
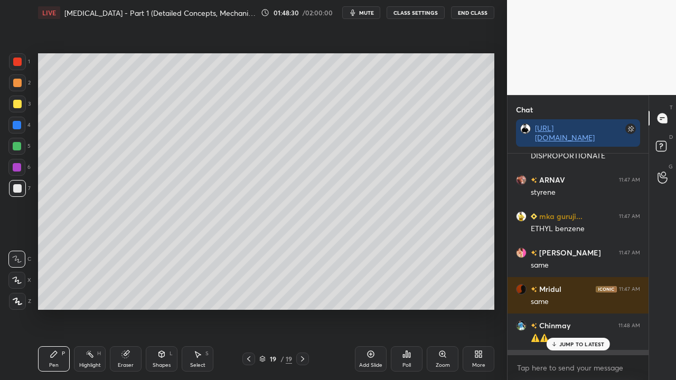
click at [567, 308] on p "JUMP TO LATEST" at bounding box center [581, 344] width 45 height 6
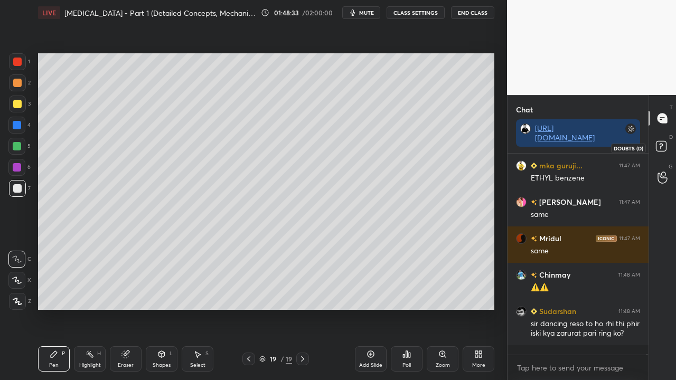
drag, startPoint x: 671, startPoint y: 142, endPoint x: 675, endPoint y: 130, distance: 12.1
click at [671, 142] on icon at bounding box center [662, 147] width 19 height 19
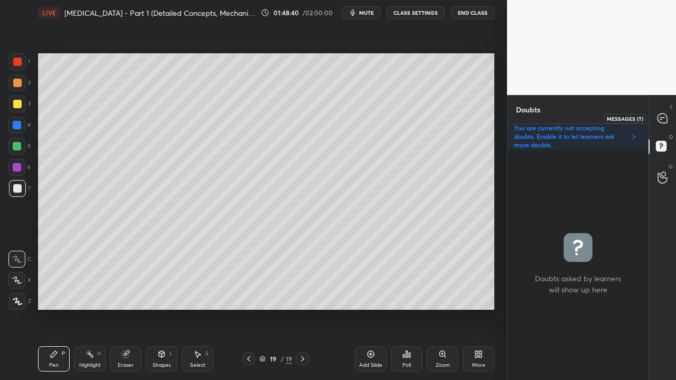
click at [663, 124] on div at bounding box center [662, 118] width 21 height 19
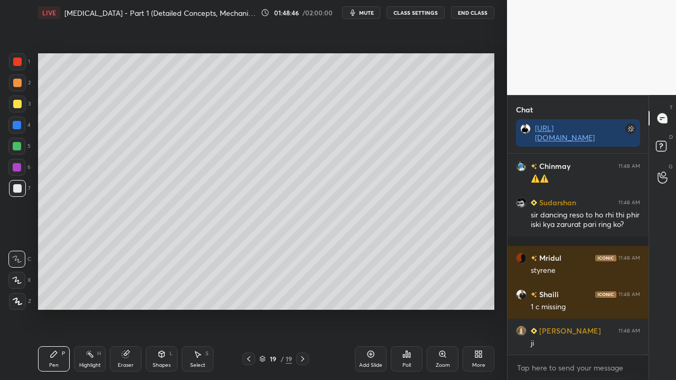
scroll to position [122077, 0]
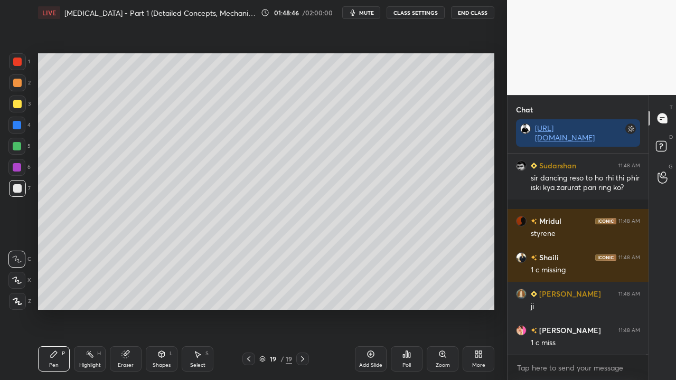
click at [125, 308] on div "Eraser" at bounding box center [126, 365] width 16 height 5
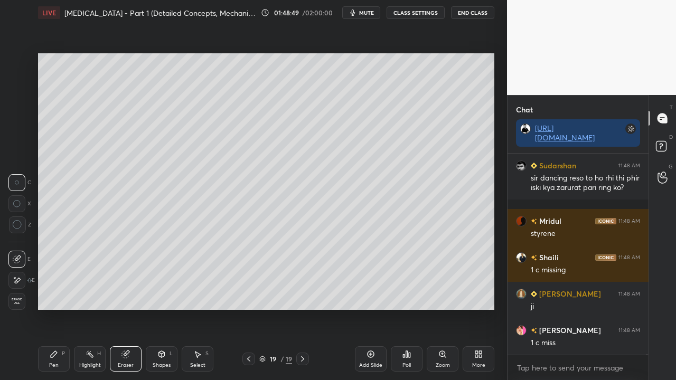
click at [61, 308] on div "Pen P" at bounding box center [54, 358] width 32 height 25
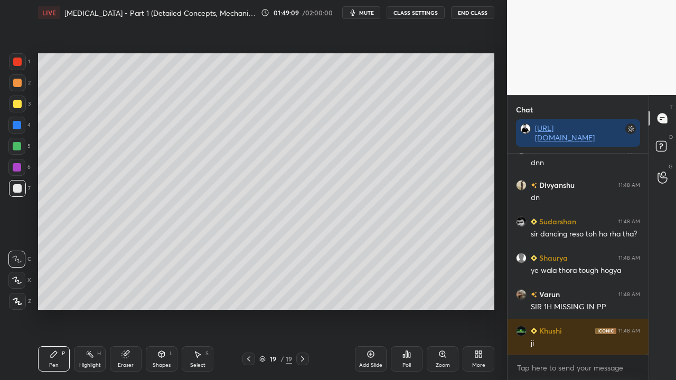
scroll to position [122733, 0]
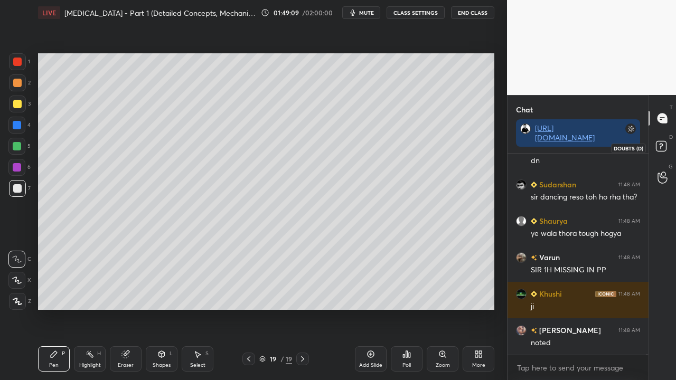
click at [666, 147] on icon at bounding box center [662, 147] width 19 height 19
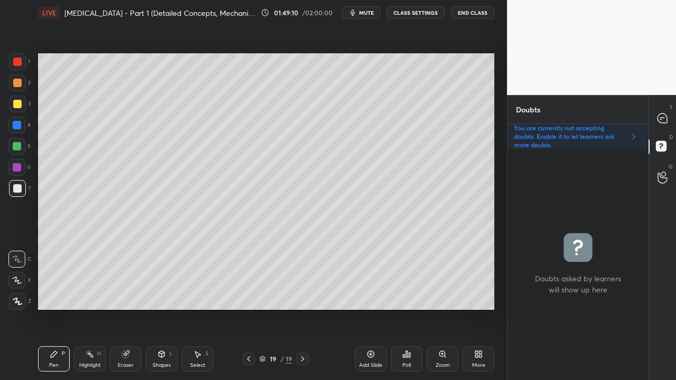
scroll to position [228, 138]
click at [666, 120] on icon at bounding box center [662, 119] width 10 height 10
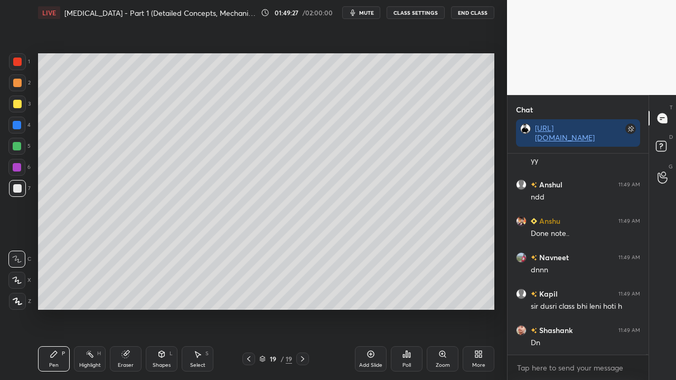
scroll to position [123292, 0]
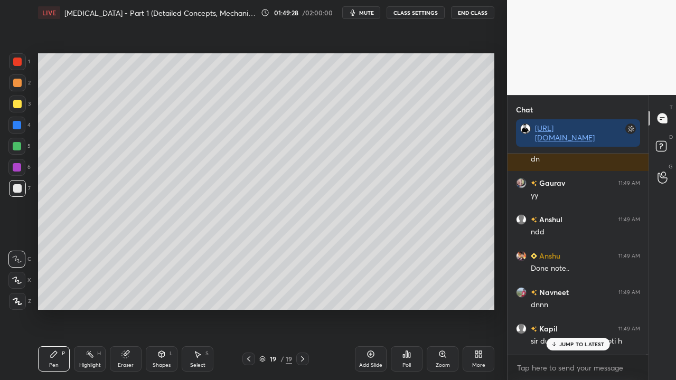
click at [668, 141] on icon at bounding box center [662, 147] width 19 height 19
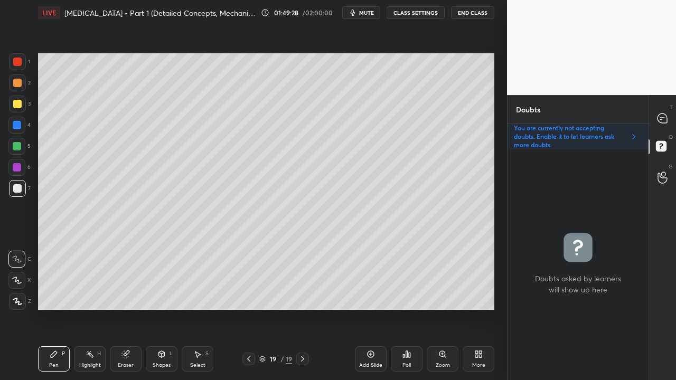
scroll to position [228, 138]
click at [304, 308] on icon at bounding box center [302, 359] width 8 height 8
drag, startPoint x: 362, startPoint y: 360, endPoint x: 344, endPoint y: 345, distance: 22.9
click at [361, 308] on div "Add Slide" at bounding box center [371, 358] width 32 height 25
click at [17, 94] on div "2" at bounding box center [20, 84] width 22 height 21
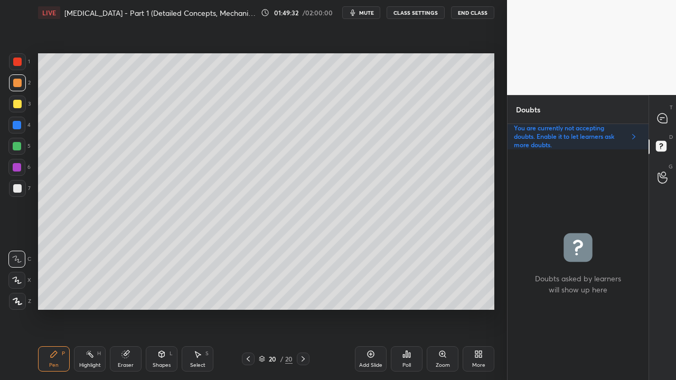
click at [20, 103] on div at bounding box center [17, 104] width 8 height 8
click at [664, 105] on div "T Messages (T)" at bounding box center [662, 118] width 27 height 30
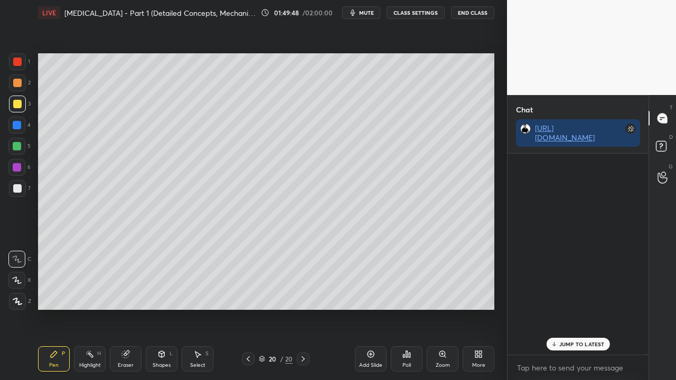
scroll to position [198, 138]
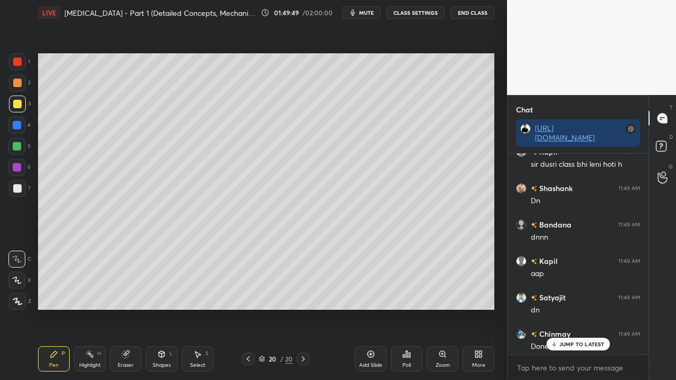
click at [568, 308] on p "JUMP TO LATEST" at bounding box center [581, 344] width 45 height 6
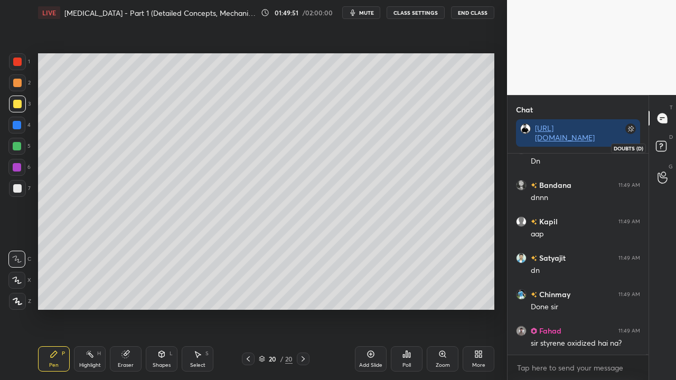
click at [666, 143] on icon at bounding box center [662, 147] width 19 height 19
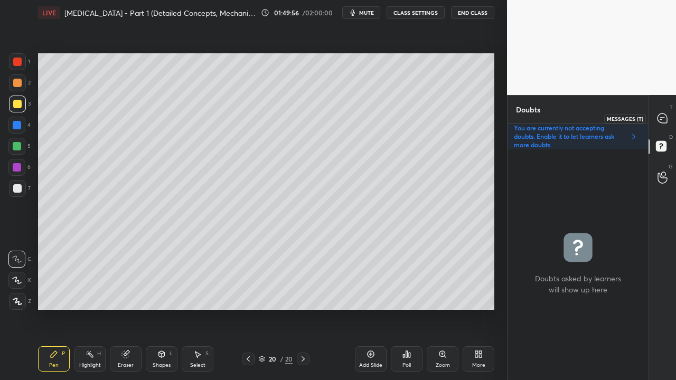
click at [666, 115] on icon at bounding box center [662, 118] width 11 height 11
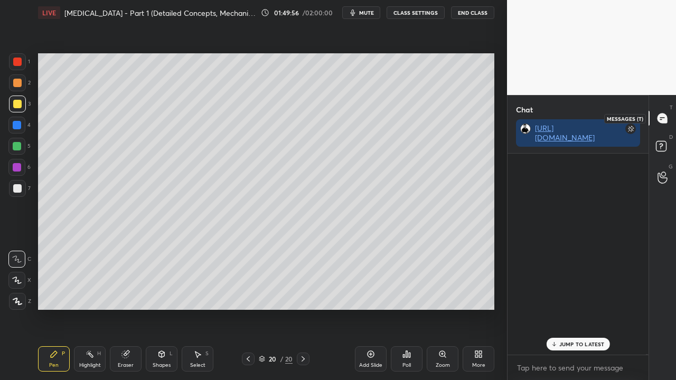
scroll to position [198, 138]
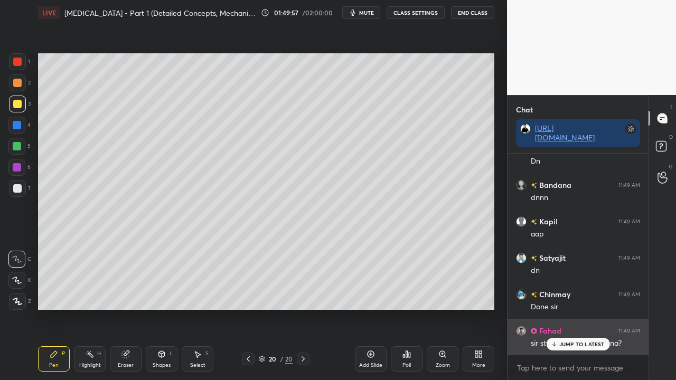
click at [578, 308] on p "JUMP TO LATEST" at bounding box center [581, 344] width 45 height 6
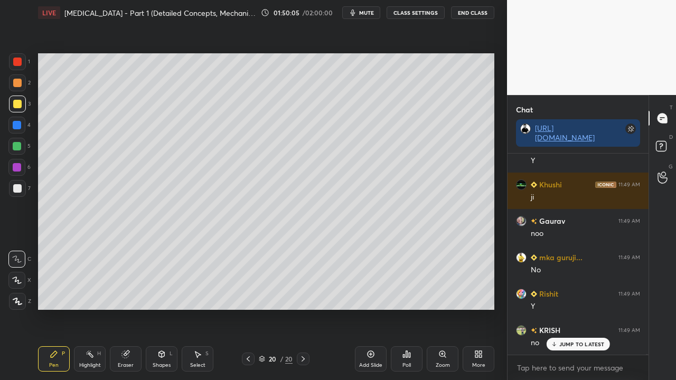
scroll to position [123810, 0]
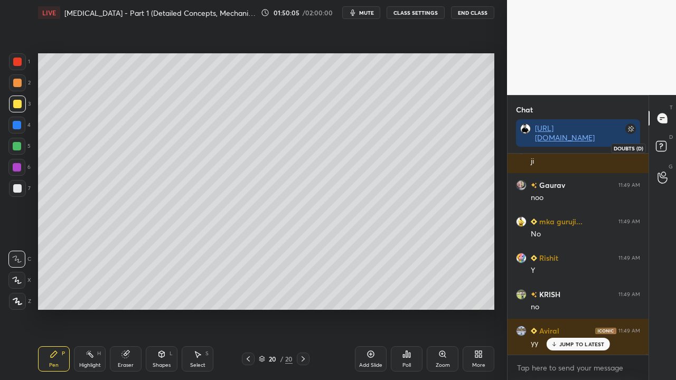
click at [663, 148] on rect at bounding box center [661, 147] width 10 height 10
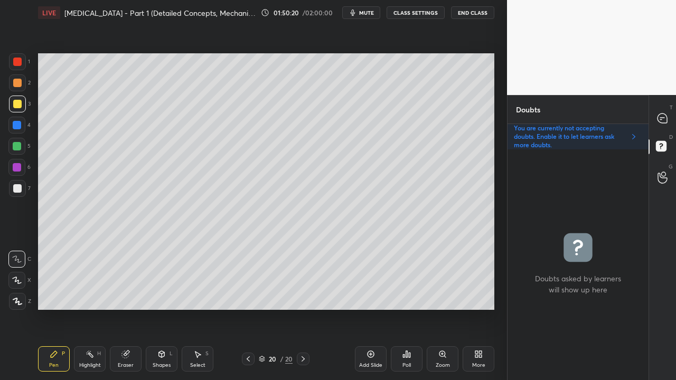
click at [22, 189] on div at bounding box center [17, 188] width 17 height 17
click at [670, 123] on div at bounding box center [662, 118] width 21 height 19
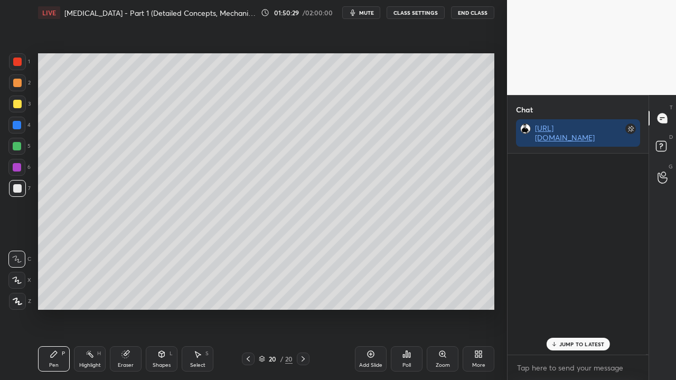
scroll to position [198, 138]
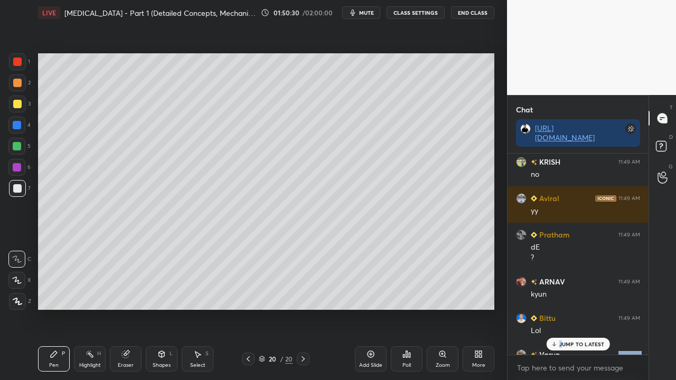
click at [562, 308] on div "[PERSON_NAME] 11:49 AM Y [PERSON_NAME] 11:49 AM no [PERSON_NAME] 11:49 AM [PERS…" at bounding box center [577, 254] width 141 height 201
click at [573, 308] on p "JUMP TO LATEST" at bounding box center [581, 344] width 45 height 6
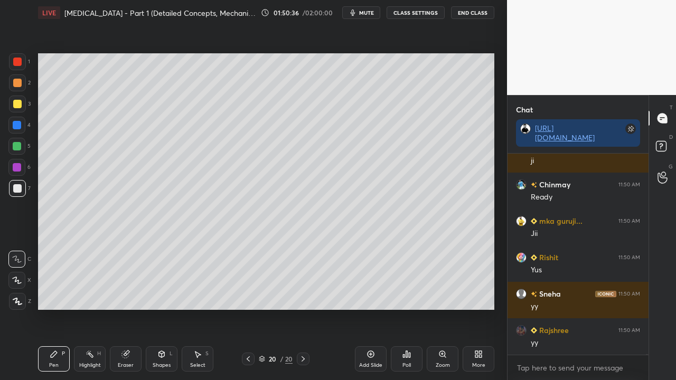
scroll to position [124441, 0]
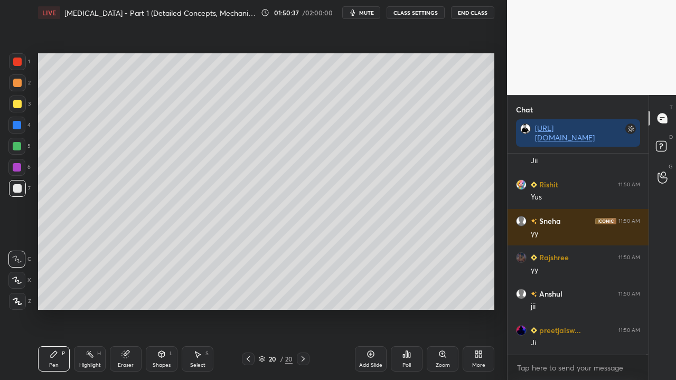
click at [671, 144] on icon at bounding box center [662, 147] width 19 height 19
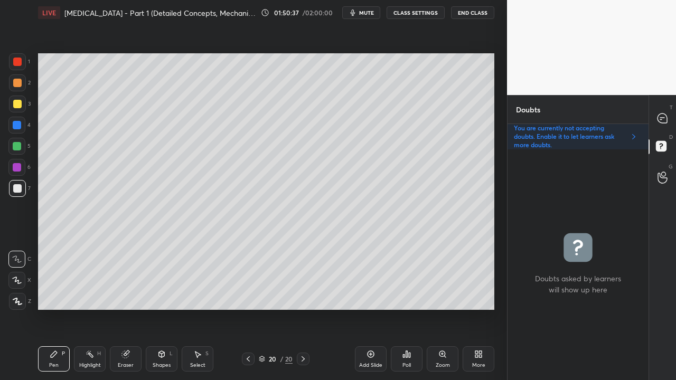
scroll to position [228, 138]
click at [671, 120] on div at bounding box center [662, 118] width 21 height 19
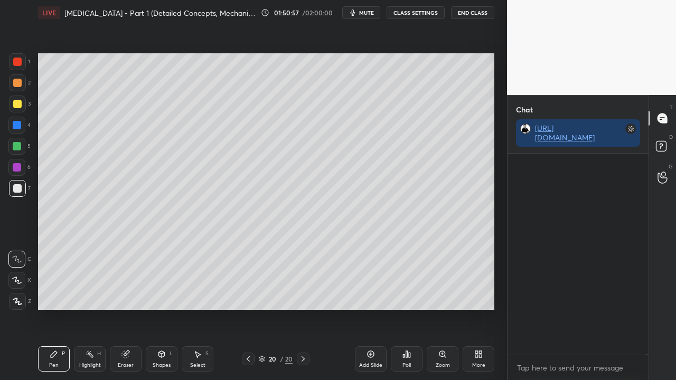
scroll to position [198, 138]
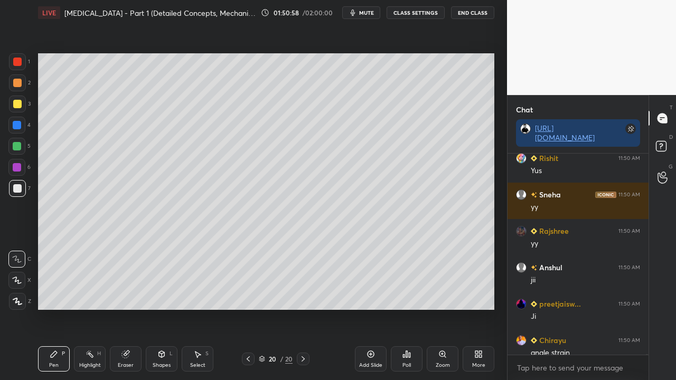
click at [9, 193] on div "1 2 3 4 5 6 7 C X Z C X Z E E Erase all H H" at bounding box center [17, 181] width 34 height 257
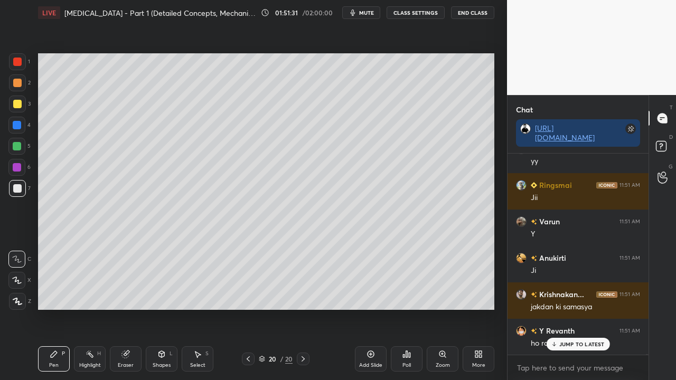
scroll to position [125132, 0]
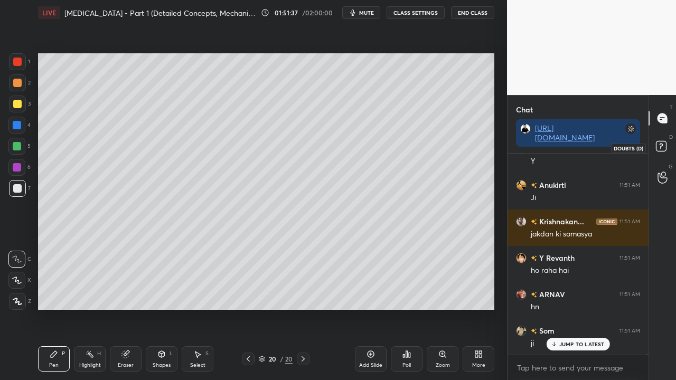
click at [664, 146] on rect at bounding box center [661, 147] width 10 height 10
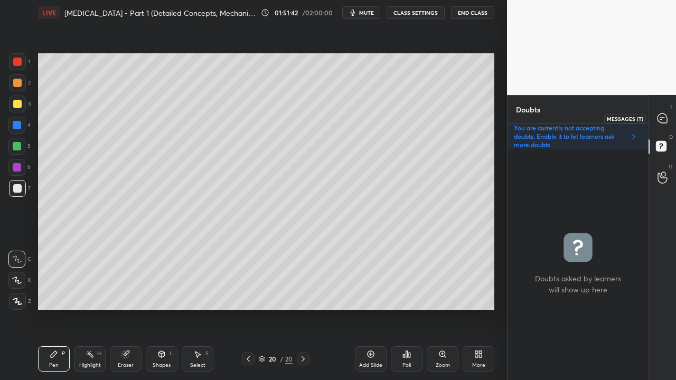
click at [664, 114] on icon at bounding box center [662, 119] width 10 height 10
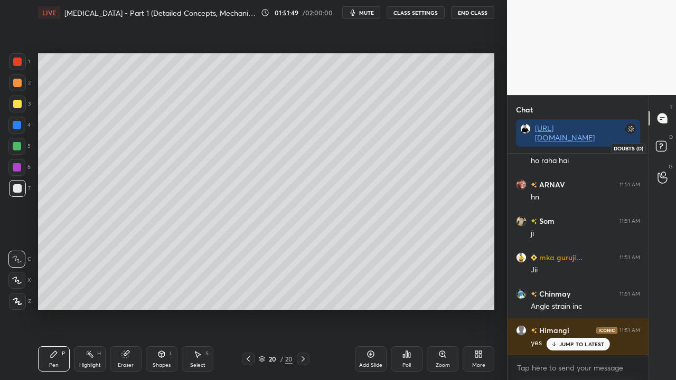
scroll to position [125278, 0]
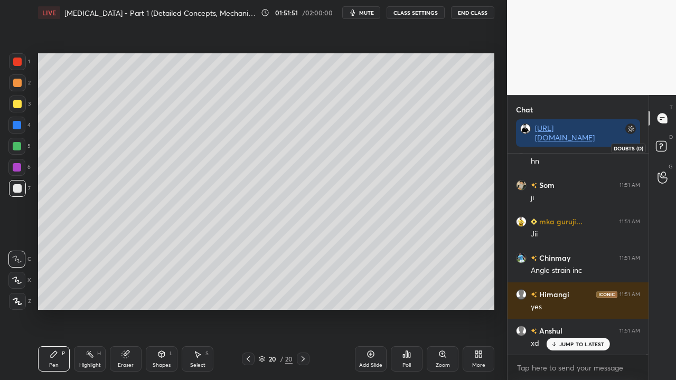
click at [661, 144] on icon at bounding box center [661, 146] width 4 height 4
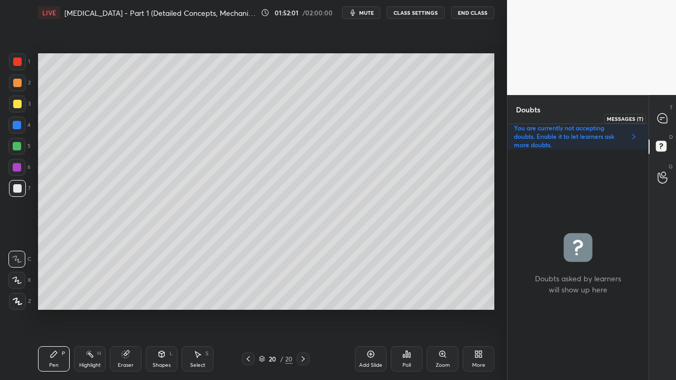
click at [666, 114] on icon at bounding box center [662, 118] width 11 height 11
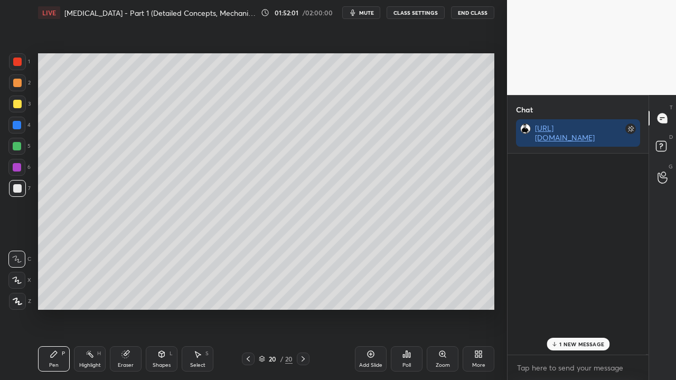
scroll to position [198, 138]
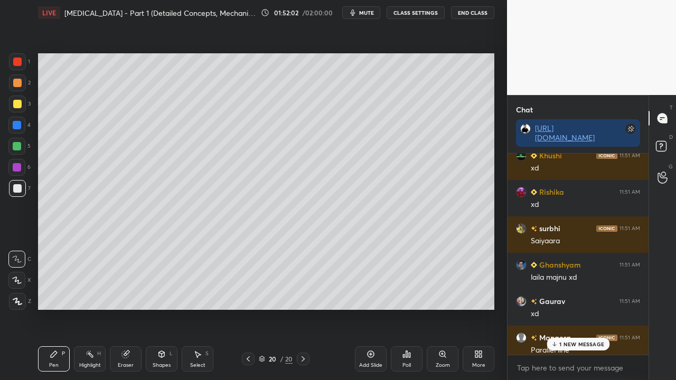
drag, startPoint x: 563, startPoint y: 347, endPoint x: 547, endPoint y: 354, distance: 17.3
click at [564, 308] on p "1 NEW MESSAGE" at bounding box center [581, 344] width 45 height 6
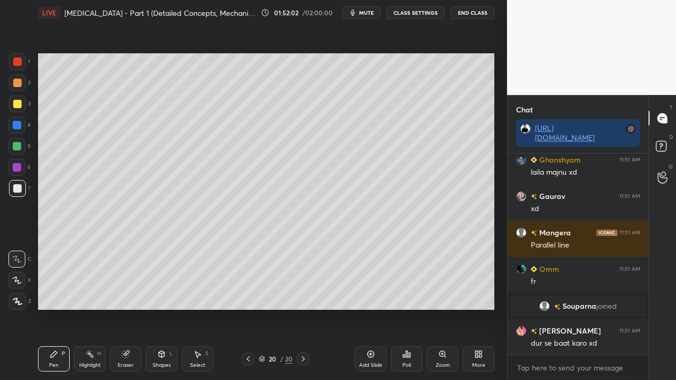
scroll to position [125632, 0]
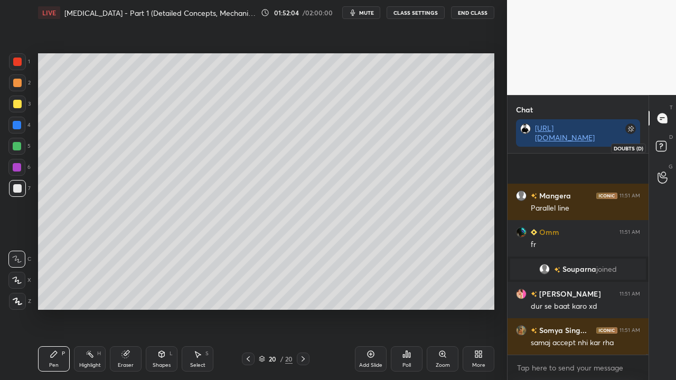
click at [668, 147] on icon at bounding box center [662, 147] width 19 height 19
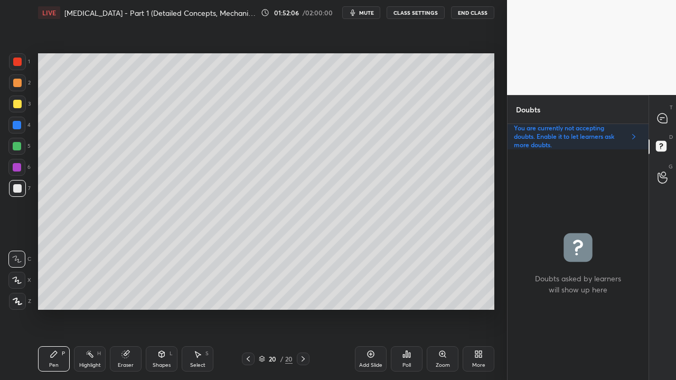
click at [21, 101] on div at bounding box center [17, 104] width 8 height 8
click at [667, 118] on icon at bounding box center [662, 119] width 10 height 10
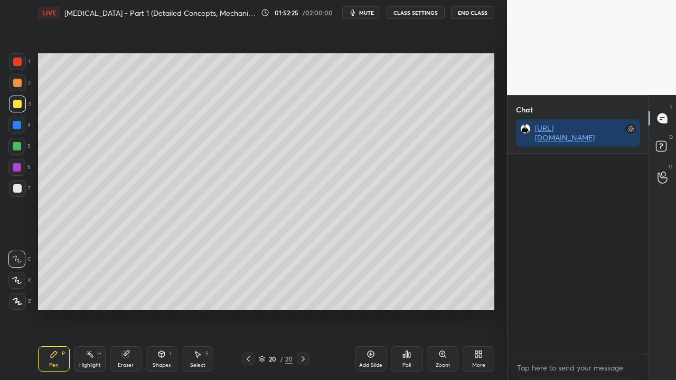
scroll to position [198, 138]
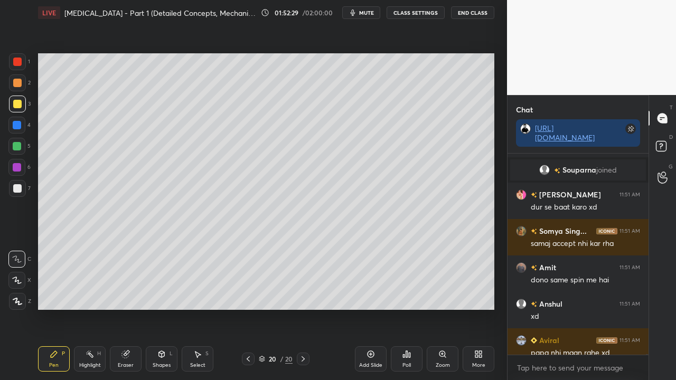
click at [442, 308] on div "Zoom" at bounding box center [443, 358] width 32 height 25
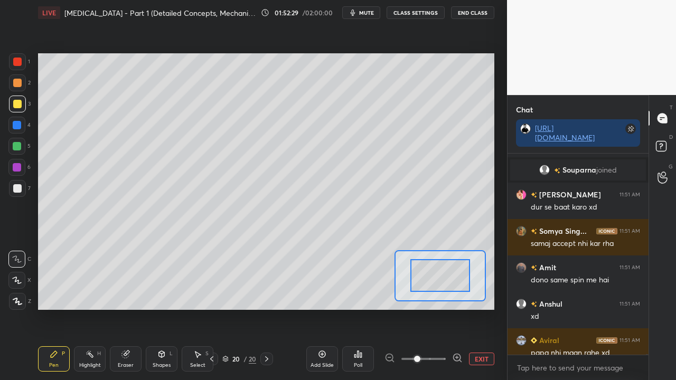
click at [460, 308] on icon at bounding box center [457, 357] width 7 height 7
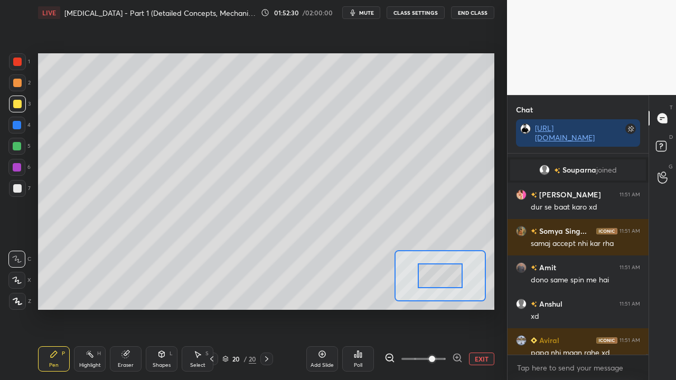
scroll to position [125778, 0]
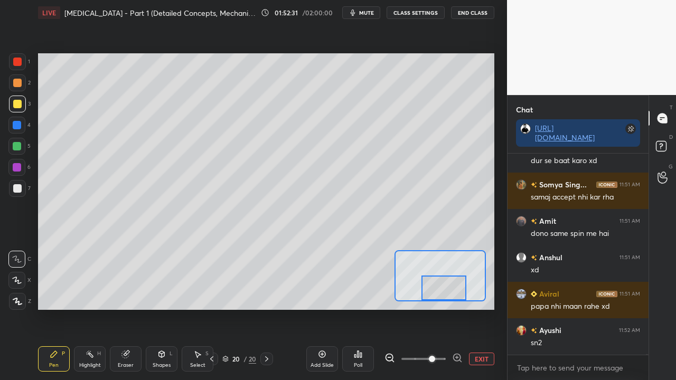
drag, startPoint x: 454, startPoint y: 273, endPoint x: 455, endPoint y: 282, distance: 9.0
click at [456, 287] on div at bounding box center [443, 288] width 44 height 25
click at [389, 308] on icon at bounding box center [389, 358] width 11 height 11
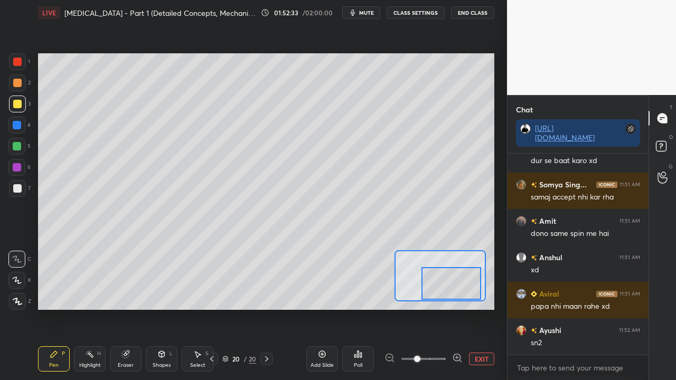
drag, startPoint x: 444, startPoint y: 289, endPoint x: 451, endPoint y: 289, distance: 7.9
click at [450, 295] on div at bounding box center [451, 283] width 60 height 33
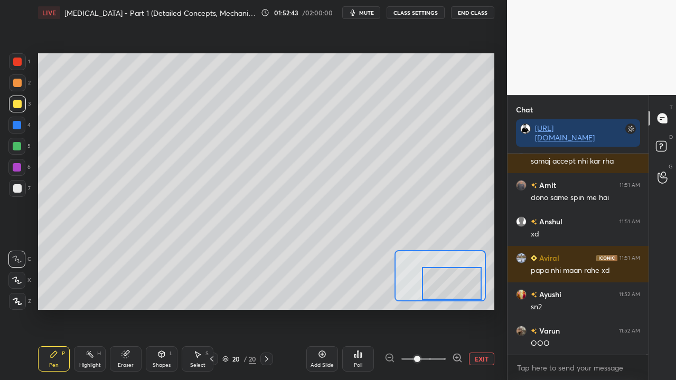
click at [665, 142] on icon at bounding box center [662, 147] width 19 height 19
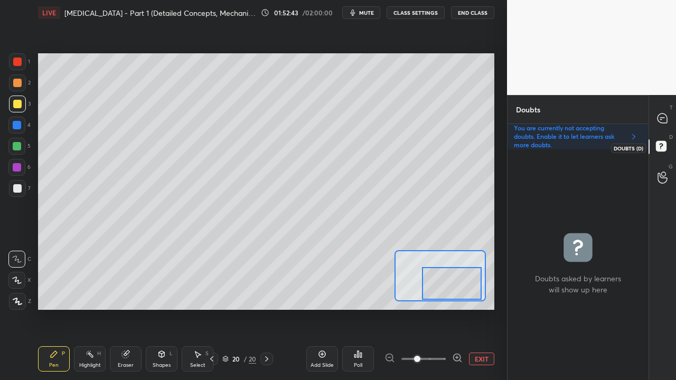
scroll to position [228, 138]
click at [481, 308] on button "EXIT" at bounding box center [481, 359] width 25 height 13
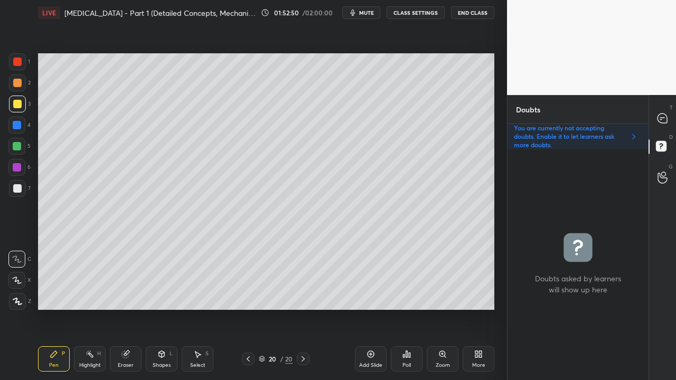
click at [377, 308] on div "Add Slide" at bounding box center [370, 365] width 23 height 5
click at [671, 114] on div at bounding box center [662, 118] width 21 height 19
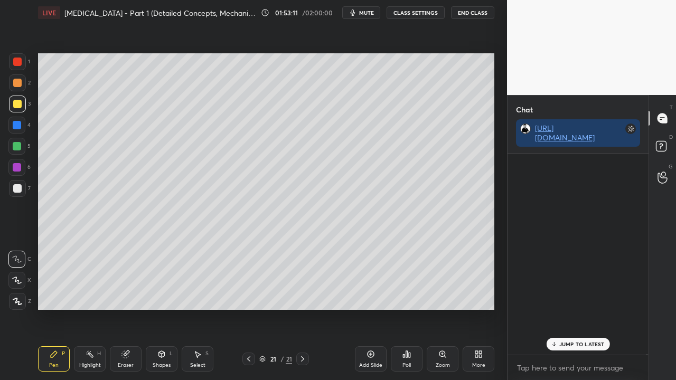
scroll to position [198, 138]
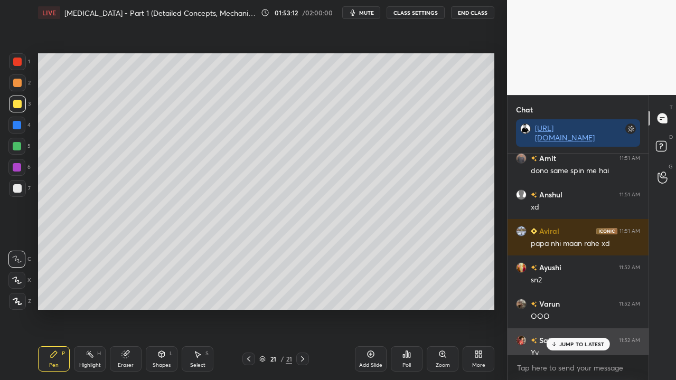
click at [572, 308] on div "JUMP TO LATEST" at bounding box center [577, 344] width 63 height 13
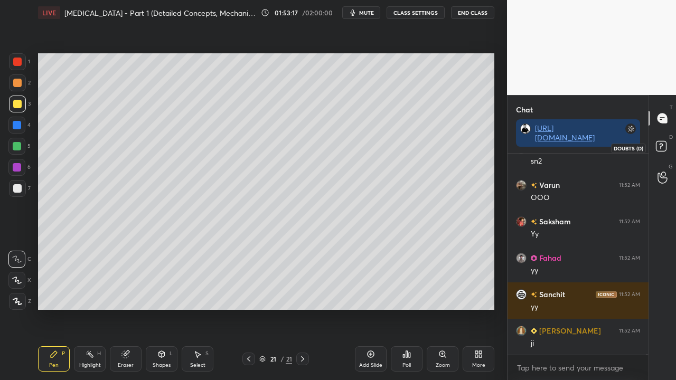
scroll to position [125996, 0]
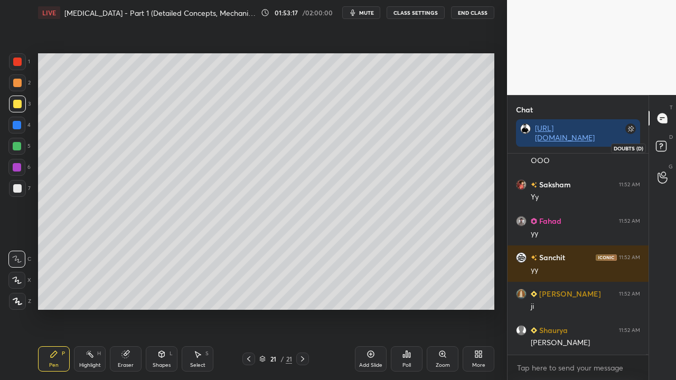
click at [659, 147] on rect at bounding box center [661, 147] width 10 height 10
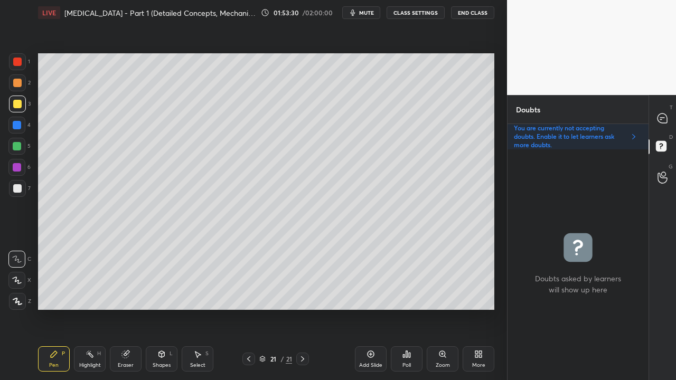
click at [671, 111] on div at bounding box center [662, 118] width 21 height 19
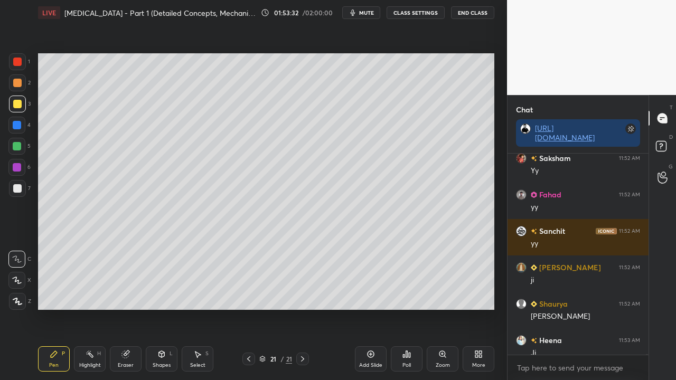
scroll to position [126069, 0]
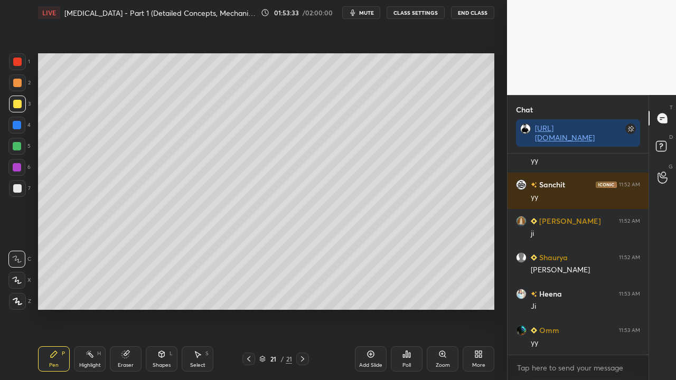
click at [248, 308] on icon at bounding box center [248, 359] width 8 height 8
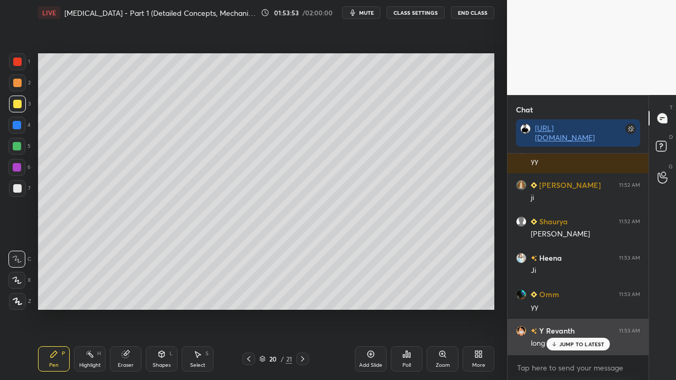
click at [572, 308] on div "JUMP TO LATEST" at bounding box center [577, 344] width 63 height 13
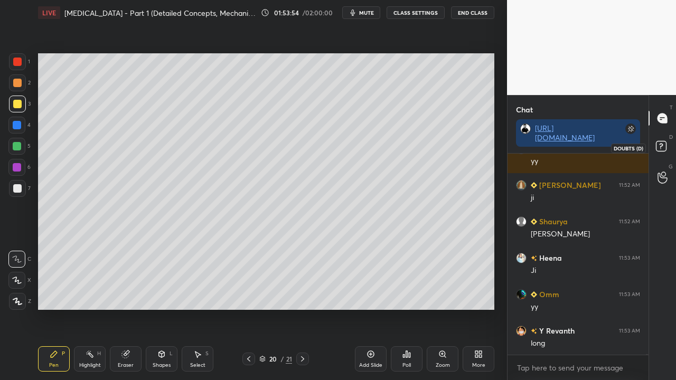
click at [668, 145] on icon at bounding box center [662, 147] width 19 height 19
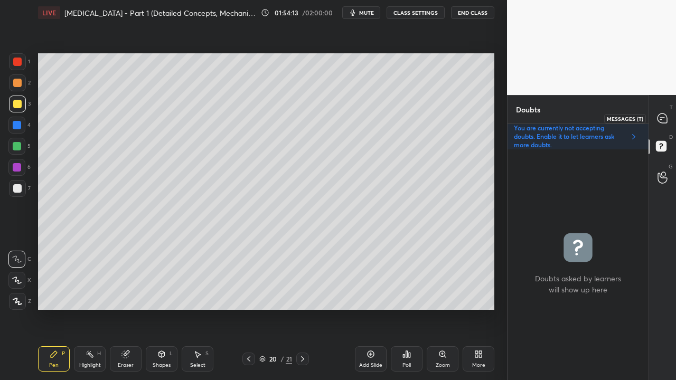
click at [661, 115] on icon at bounding box center [662, 119] width 10 height 10
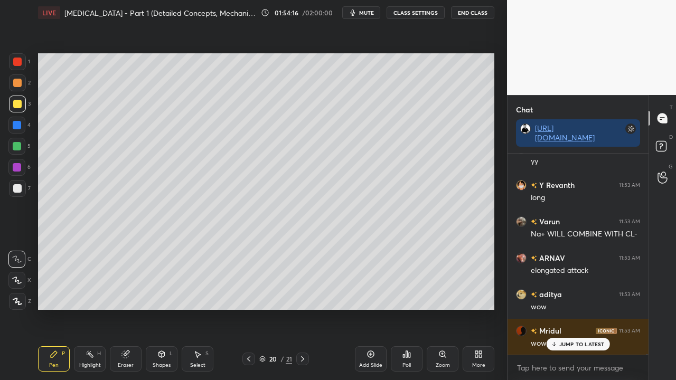
scroll to position [126288, 0]
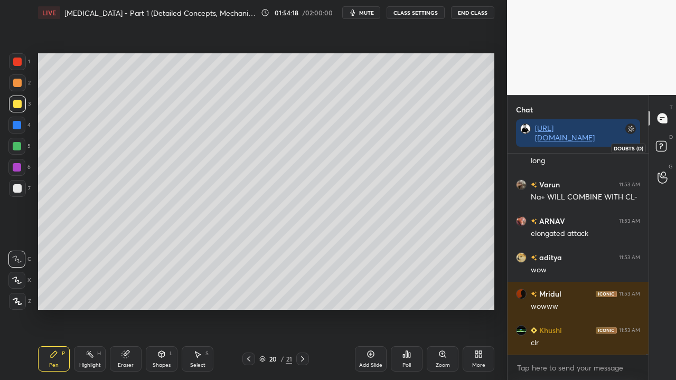
click at [663, 144] on rect at bounding box center [661, 147] width 10 height 10
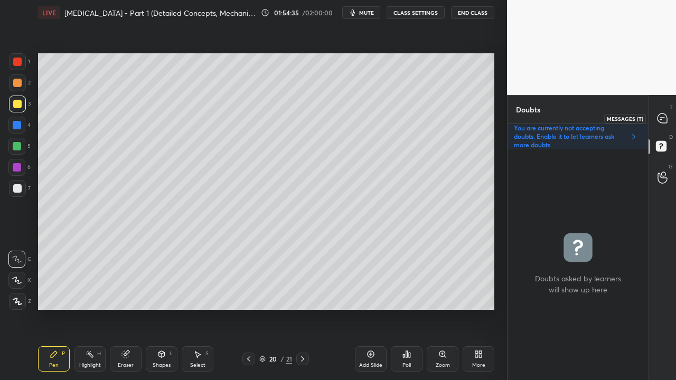
click at [666, 114] on icon at bounding box center [662, 118] width 11 height 11
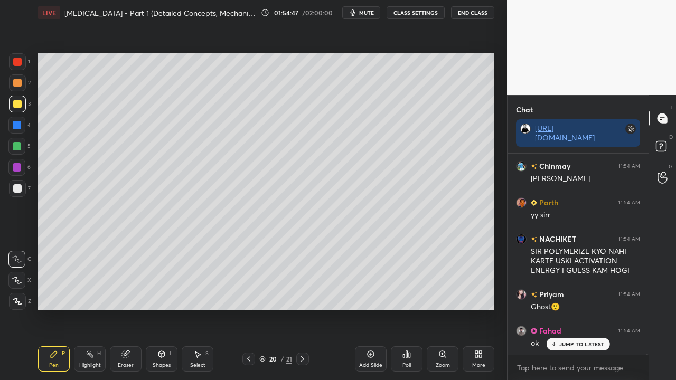
scroll to position [127217, 0]
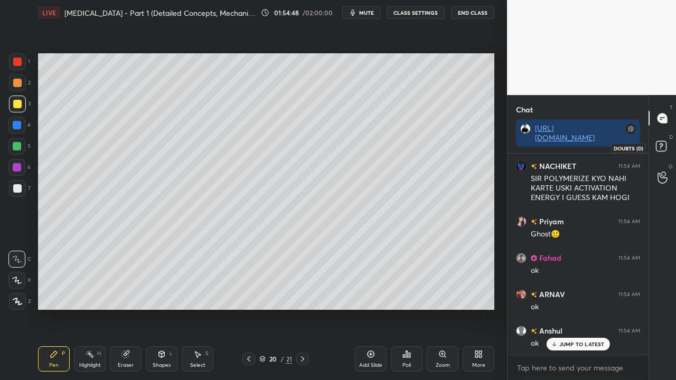
click at [665, 146] on rect at bounding box center [661, 147] width 10 height 10
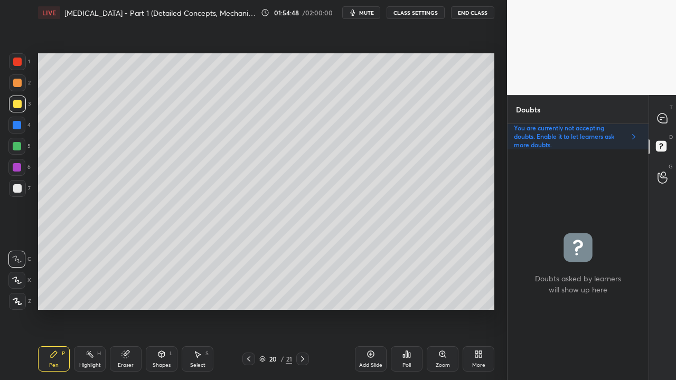
scroll to position [228, 138]
click at [303, 308] on icon at bounding box center [302, 359] width 8 height 8
click at [302, 308] on icon at bounding box center [302, 359] width 8 height 8
click at [368, 308] on div "Add Slide" at bounding box center [371, 358] width 32 height 25
click at [665, 109] on div "T Messages (T)" at bounding box center [662, 118] width 27 height 30
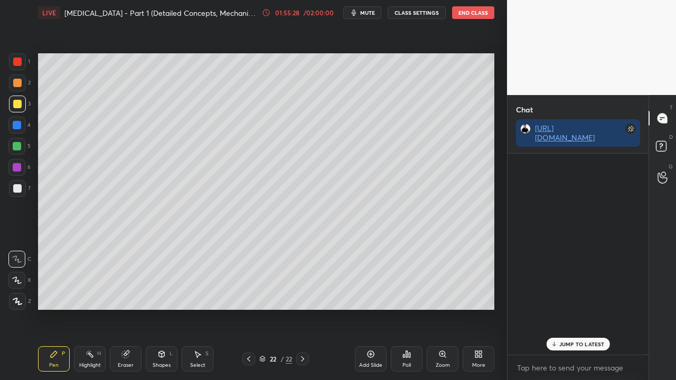
scroll to position [198, 138]
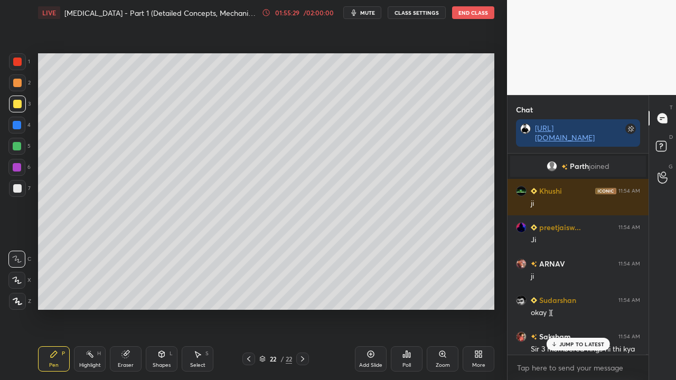
click at [567, 308] on div "JUMP TO LATEST" at bounding box center [577, 344] width 63 height 13
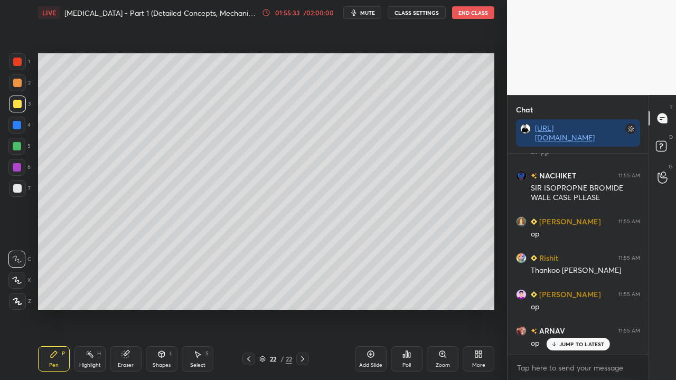
scroll to position [128155, 0]
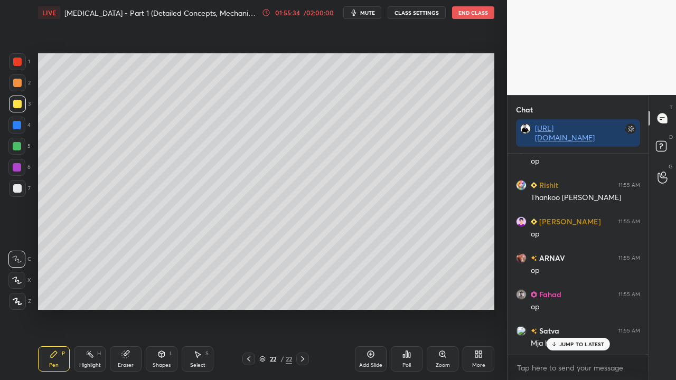
click at [670, 142] on icon at bounding box center [662, 147] width 19 height 19
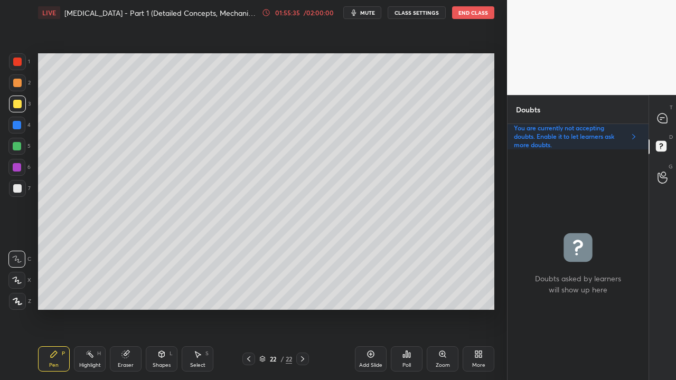
scroll to position [228, 138]
click at [246, 308] on icon at bounding box center [248, 359] width 8 height 8
click at [252, 308] on div at bounding box center [248, 359] width 13 height 13
click at [306, 308] on icon at bounding box center [302, 359] width 8 height 8
click at [664, 111] on div at bounding box center [662, 118] width 21 height 19
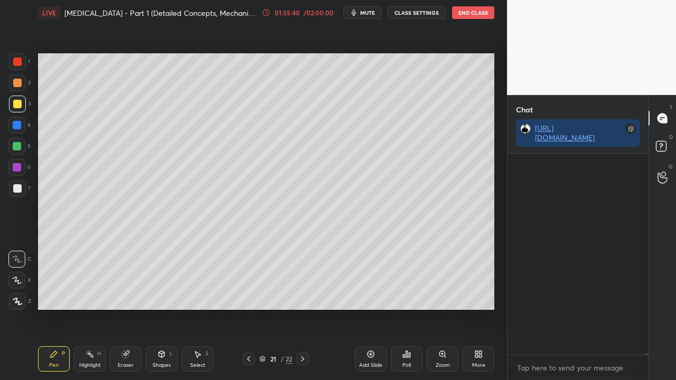
scroll to position [198, 138]
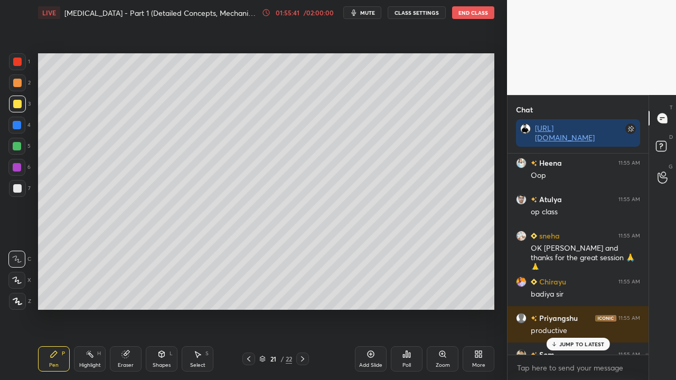
click at [569, 308] on p "JUMP TO LATEST" at bounding box center [581, 344] width 45 height 6
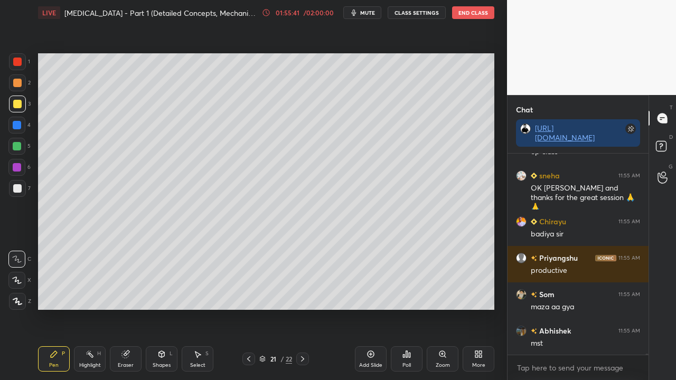
scroll to position [37584, 0]
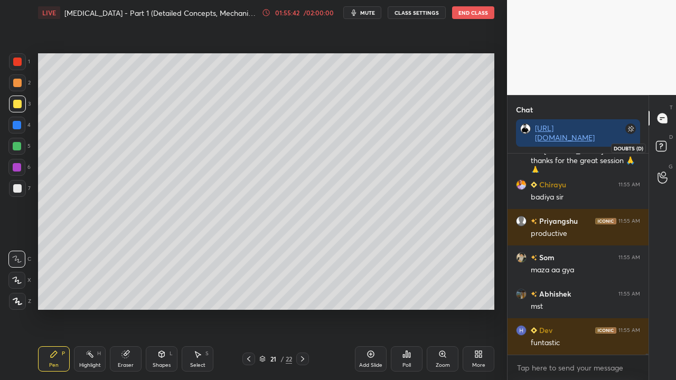
click at [662, 150] on rect at bounding box center [661, 147] width 10 height 10
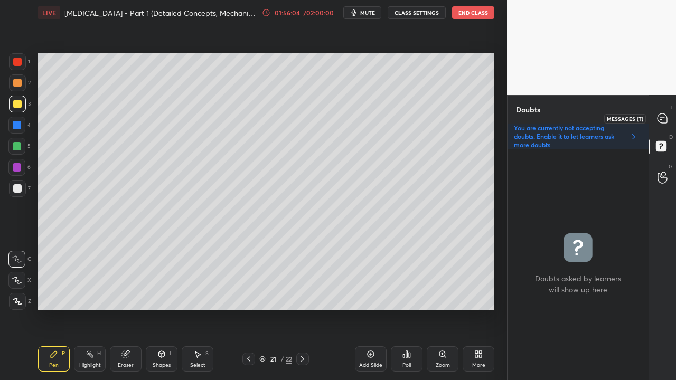
click at [663, 120] on icon at bounding box center [662, 119] width 10 height 10
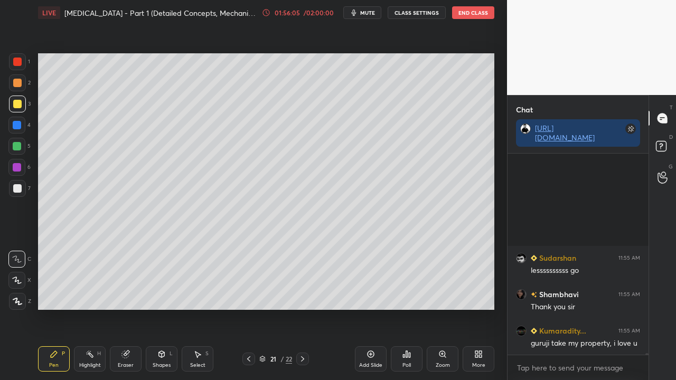
scroll to position [39367, 0]
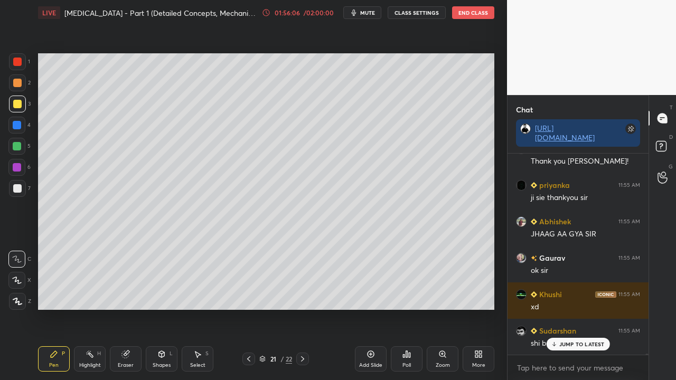
click at [574, 308] on p "JUMP TO LATEST" at bounding box center [581, 344] width 45 height 6
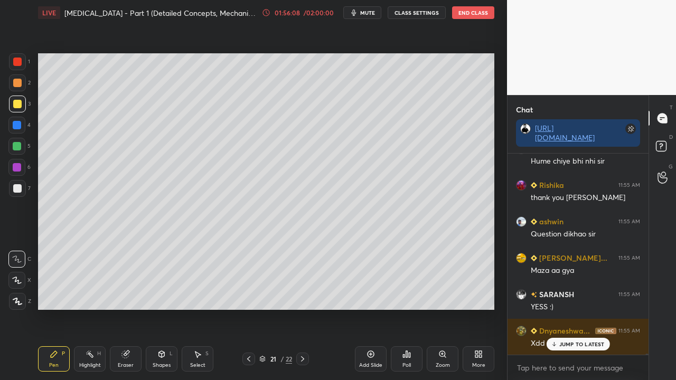
click at [665, 136] on div "D Doubts (D)" at bounding box center [662, 148] width 27 height 30
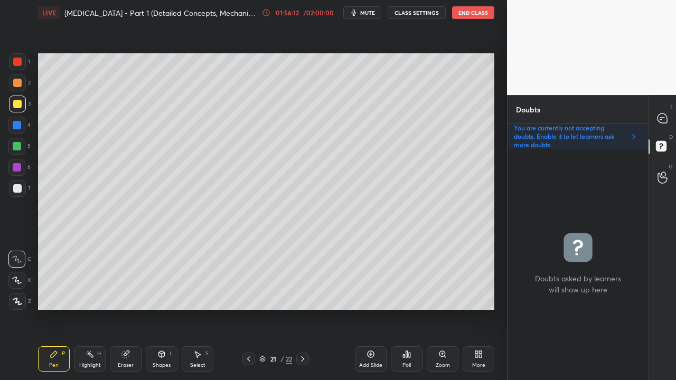
click at [301, 308] on icon at bounding box center [302, 359] width 8 height 8
click at [662, 117] on icon at bounding box center [662, 118] width 11 height 11
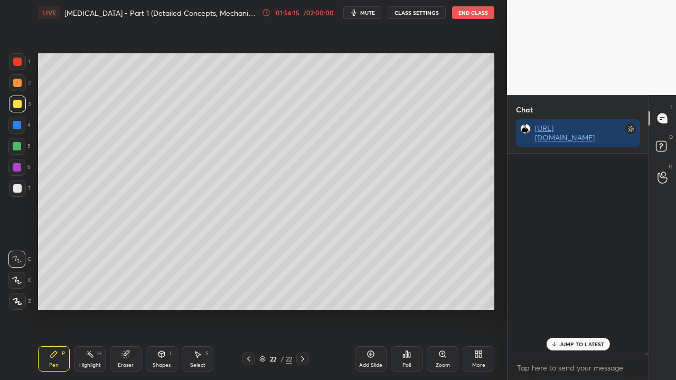
scroll to position [198, 138]
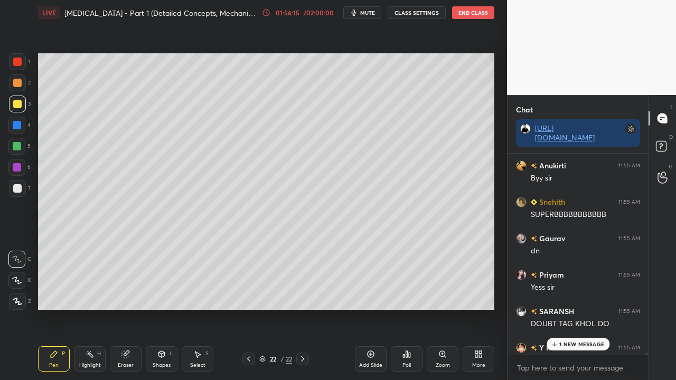
click at [566, 308] on div "1 NEW MESSAGE" at bounding box center [578, 344] width 63 height 13
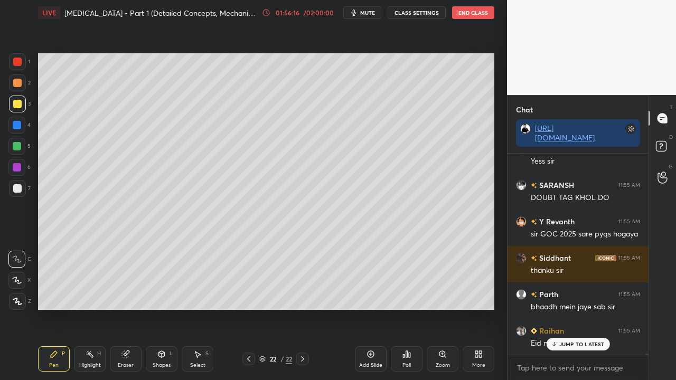
scroll to position [40546, 0]
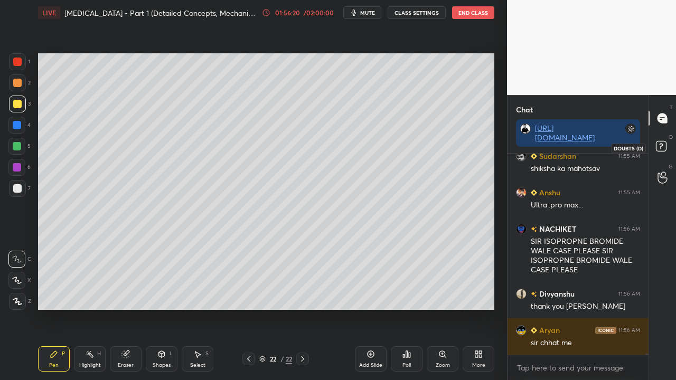
click at [659, 147] on rect at bounding box center [661, 147] width 10 height 10
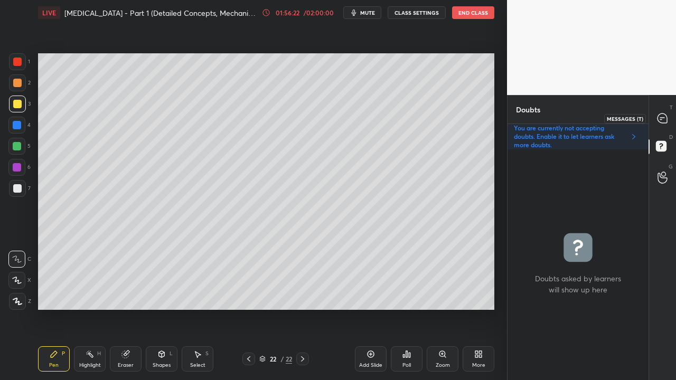
click at [657, 115] on icon at bounding box center [662, 118] width 11 height 11
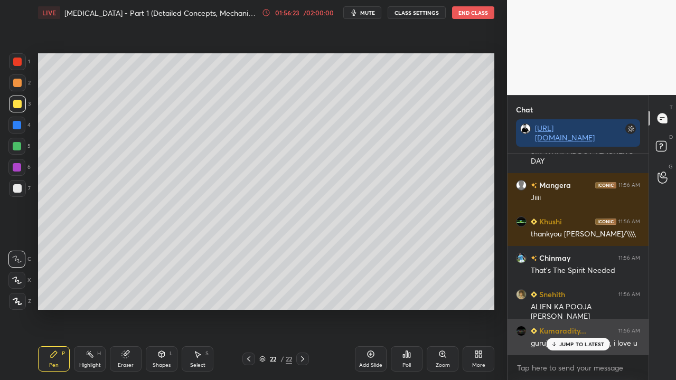
click at [565, 308] on div "JUMP TO LATEST" at bounding box center [577, 344] width 63 height 13
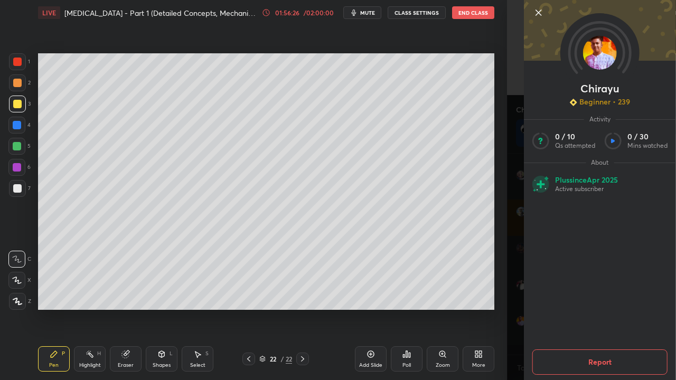
click at [519, 244] on div "[PERSON_NAME] Beginner • 239 Activity 0 / 10 Qs attempted 0 / 30 Mins watched A…" at bounding box center [591, 190] width 169 height 380
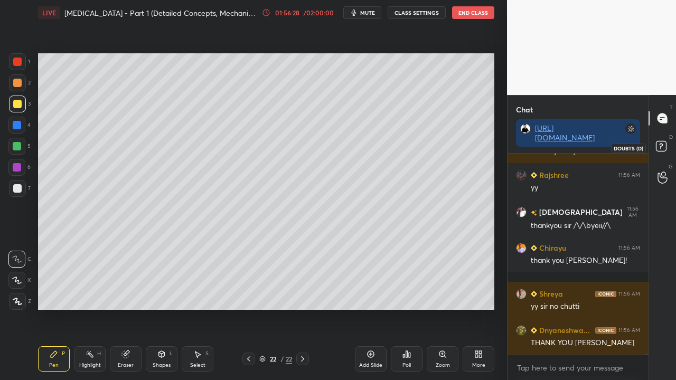
click at [666, 143] on icon at bounding box center [662, 147] width 19 height 19
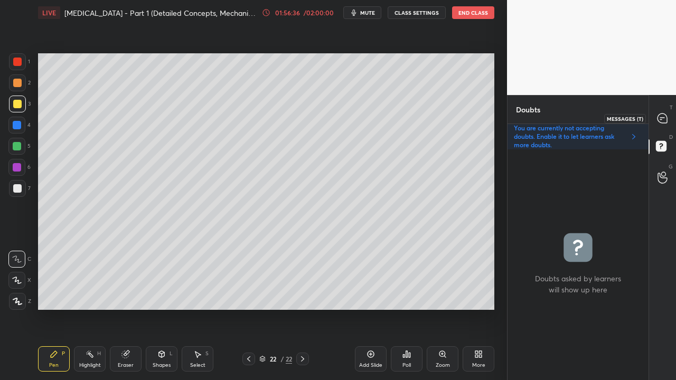
click at [665, 117] on icon at bounding box center [662, 119] width 10 height 10
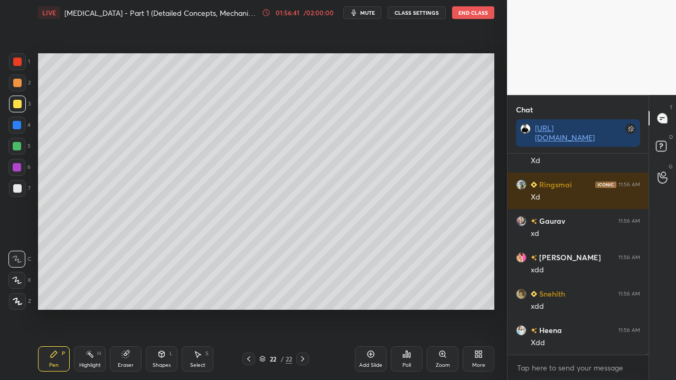
click at [659, 135] on div "D Doubts (D)" at bounding box center [662, 148] width 27 height 30
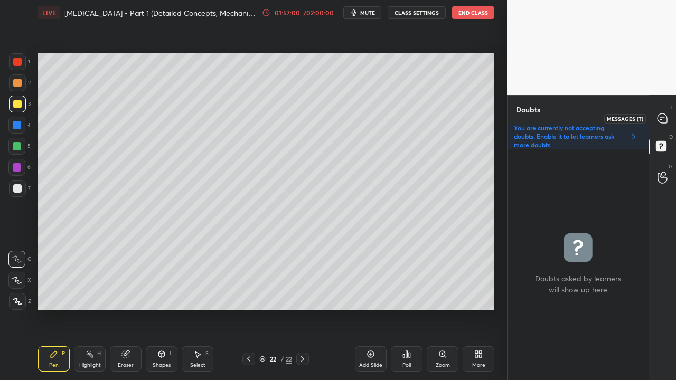
click at [661, 118] on icon at bounding box center [662, 118] width 4 height 0
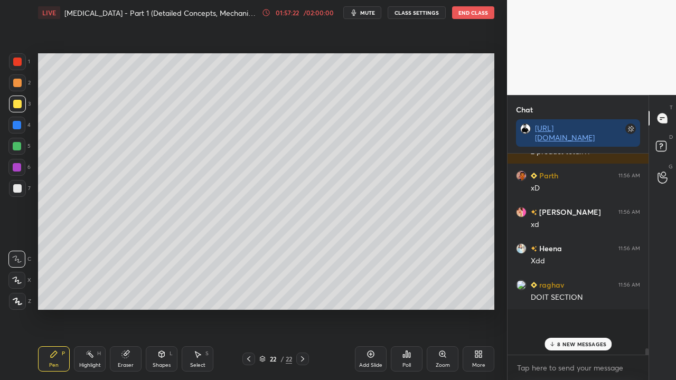
scroll to position [44552, 0]
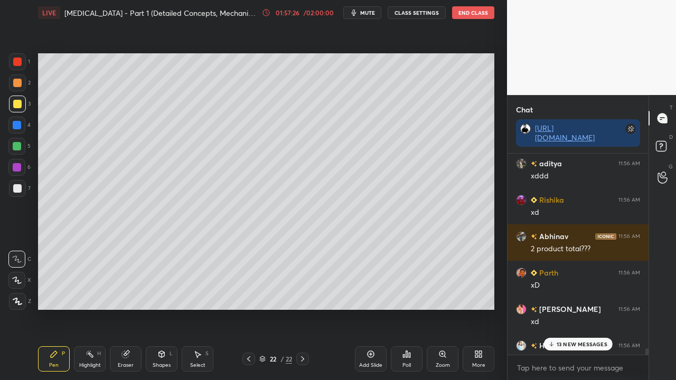
drag, startPoint x: 568, startPoint y: 346, endPoint x: 555, endPoint y: 348, distance: 12.8
click at [568, 308] on p "13 NEW MESSAGES" at bounding box center [582, 344] width 51 height 6
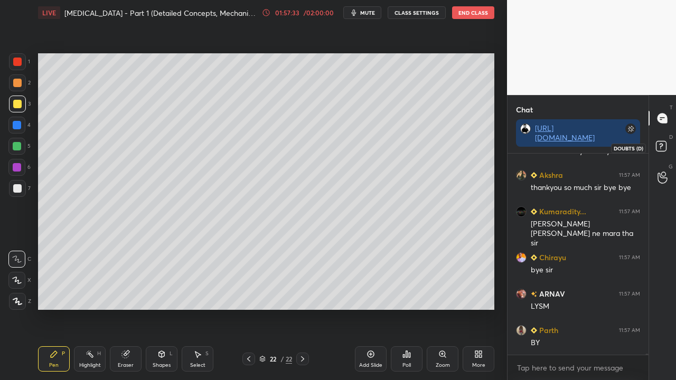
scroll to position [46648, 0]
click at [666, 145] on icon at bounding box center [662, 147] width 19 height 19
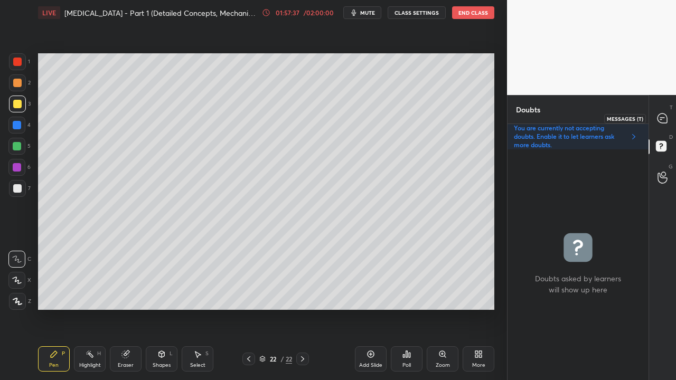
click at [660, 123] on icon at bounding box center [662, 119] width 10 height 10
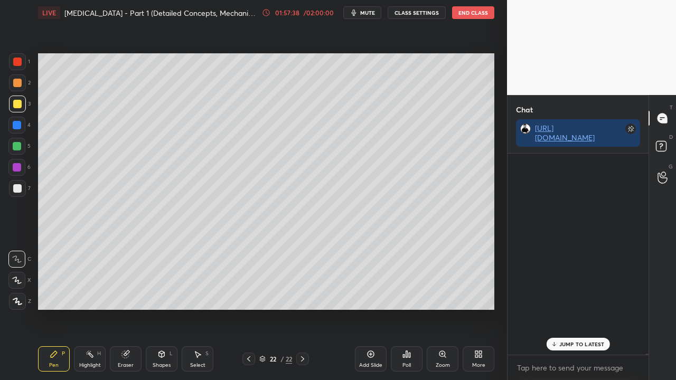
scroll to position [3, 3]
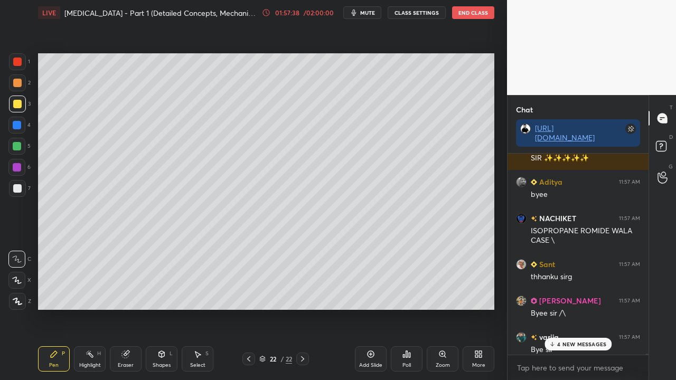
click at [581, 308] on p "4 NEW MESSAGES" at bounding box center [581, 344] width 49 height 6
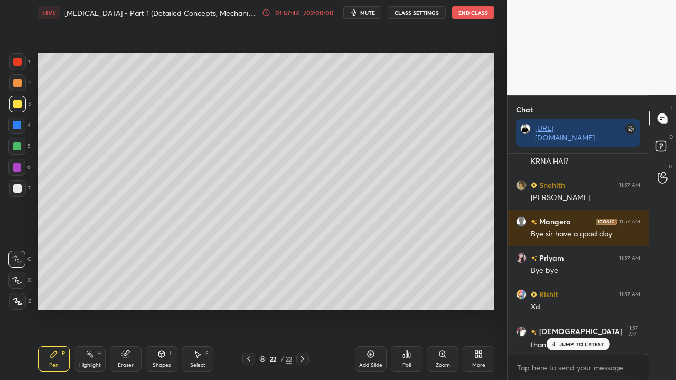
scroll to position [47561, 0]
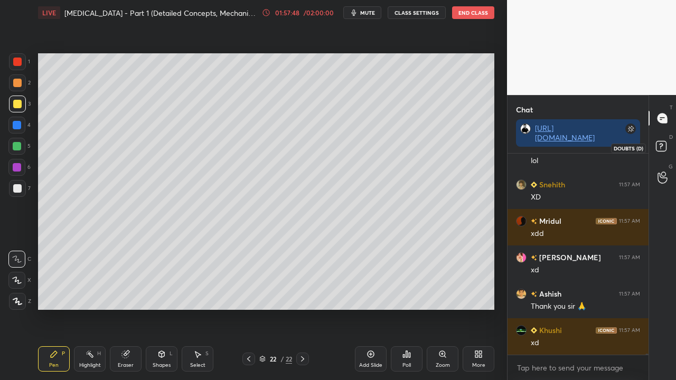
click at [661, 155] on icon at bounding box center [662, 147] width 19 height 19
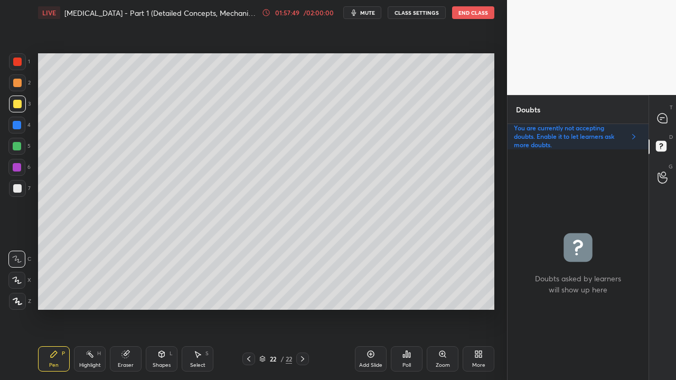
click at [411, 14] on button "CLASS SETTINGS" at bounding box center [417, 12] width 58 height 13
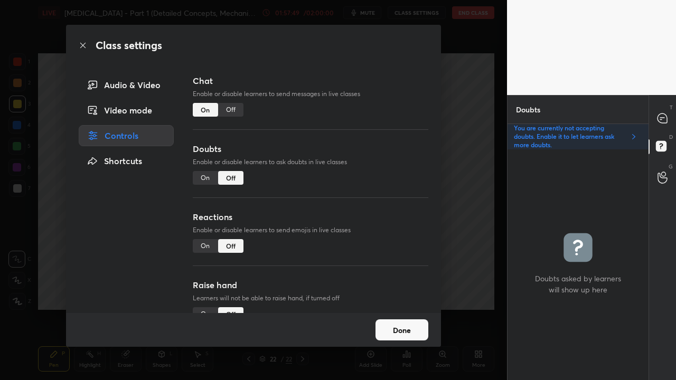
click at [205, 177] on div "On" at bounding box center [205, 178] width 25 height 14
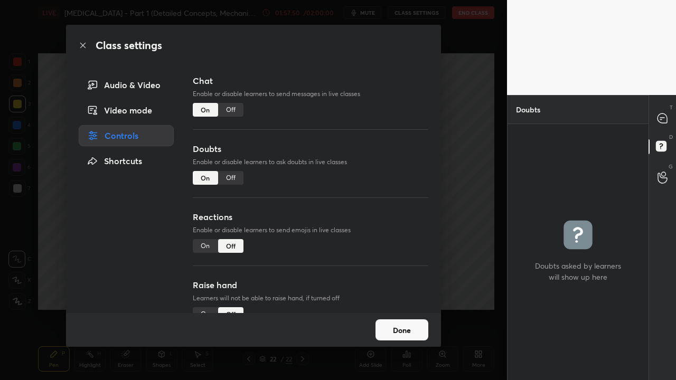
click at [408, 308] on button "Done" at bounding box center [401, 329] width 53 height 21
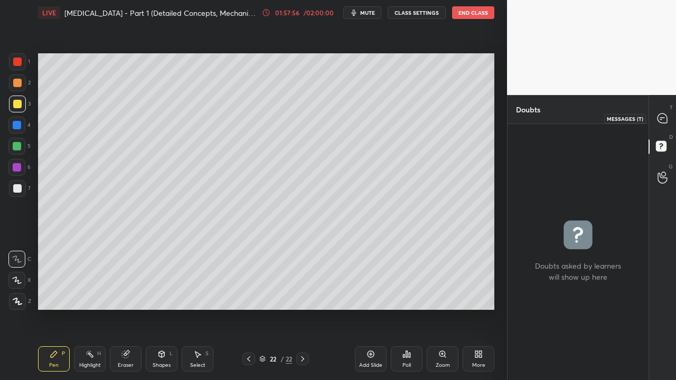
click at [660, 118] on icon at bounding box center [662, 119] width 10 height 10
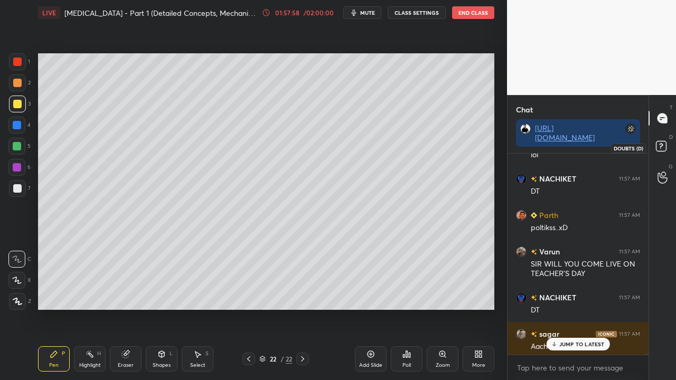
click at [663, 149] on rect at bounding box center [661, 147] width 10 height 10
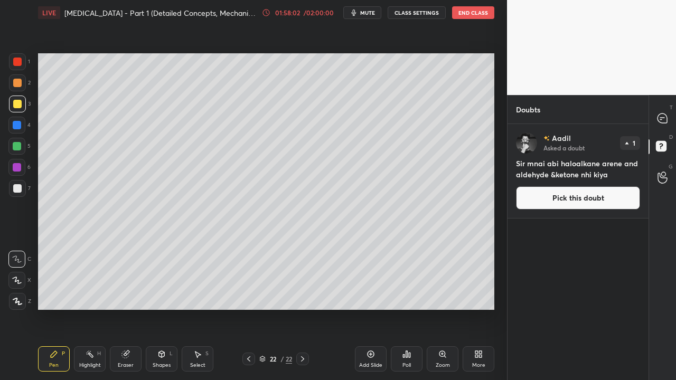
click at [366, 15] on span "mute" at bounding box center [367, 12] width 15 height 7
click at [370, 15] on span "unmute" at bounding box center [366, 12] width 23 height 7
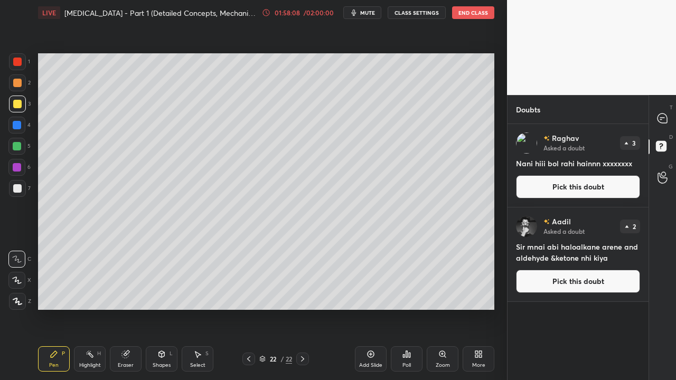
click at [571, 181] on button "Pick this doubt" at bounding box center [578, 186] width 124 height 23
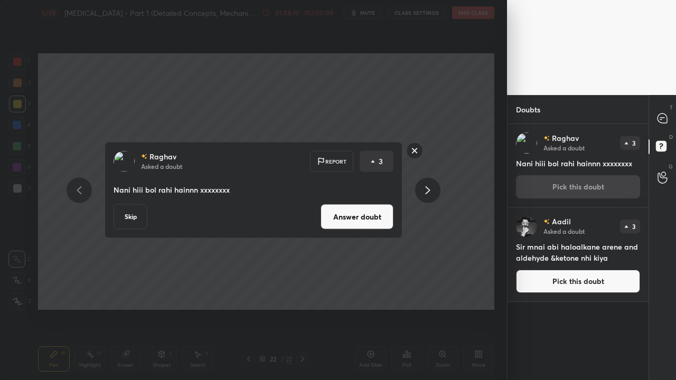
click at [359, 218] on button "Answer doubt" at bounding box center [357, 216] width 73 height 25
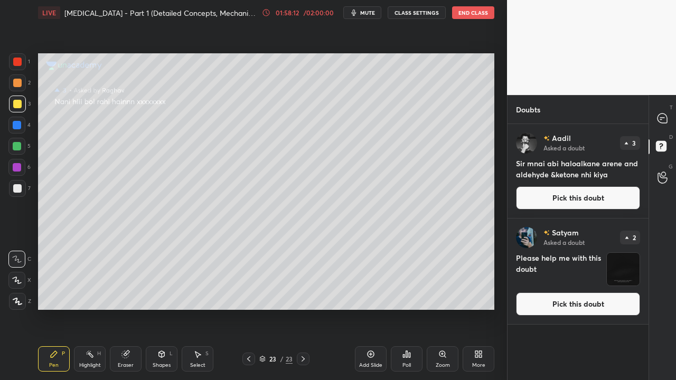
click at [585, 200] on button "Pick this doubt" at bounding box center [578, 197] width 124 height 23
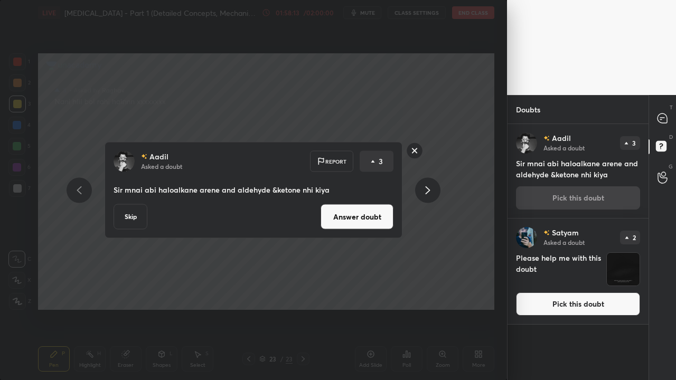
click at [350, 217] on button "Answer doubt" at bounding box center [357, 216] width 73 height 25
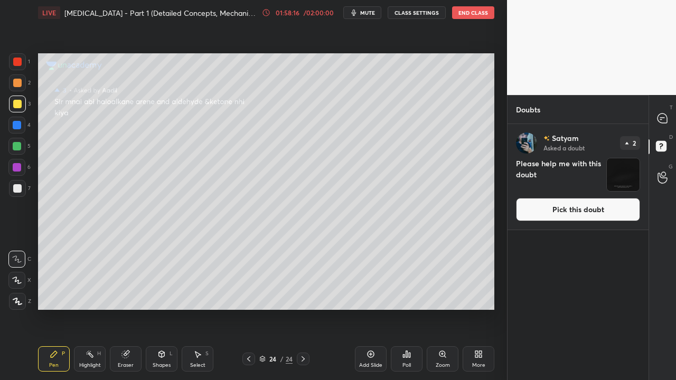
click at [563, 216] on button "Pick this doubt" at bounding box center [578, 209] width 124 height 23
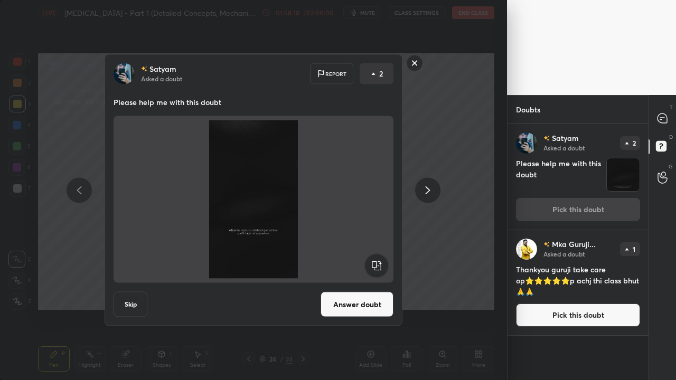
click at [377, 301] on button "Answer doubt" at bounding box center [357, 304] width 73 height 25
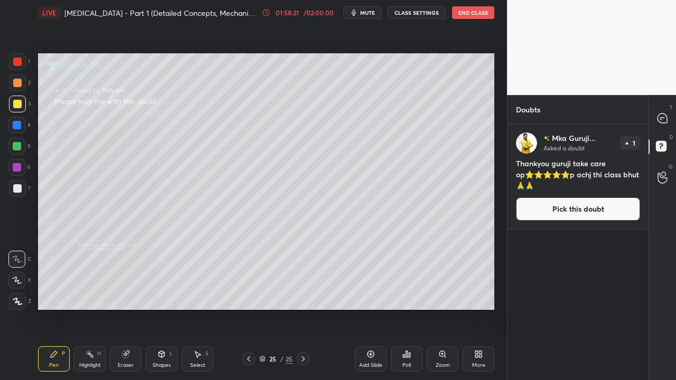
click at [441, 308] on div "Zoom" at bounding box center [443, 358] width 32 height 25
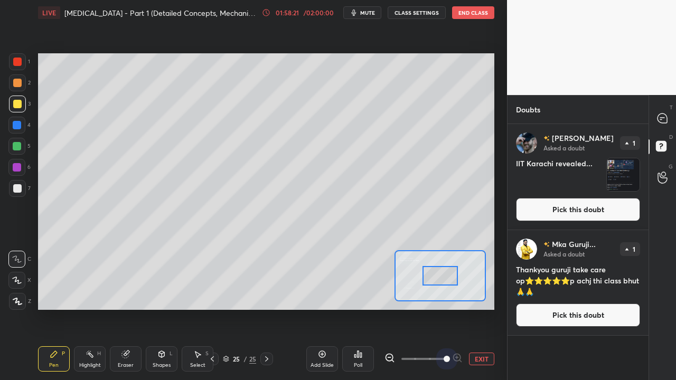
click at [441, 308] on span at bounding box center [423, 359] width 44 height 16
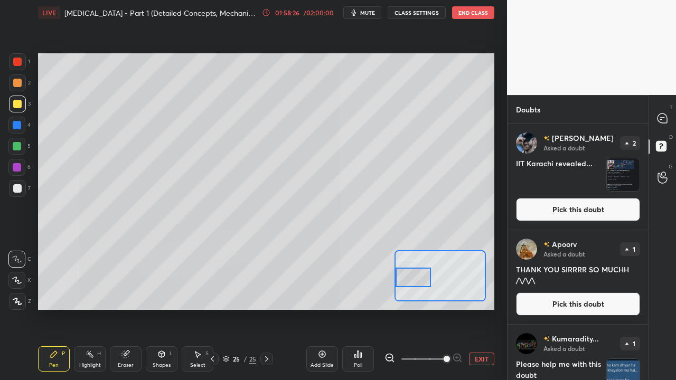
drag, startPoint x: 431, startPoint y: 284, endPoint x: 406, endPoint y: 286, distance: 25.4
click at [407, 287] on div at bounding box center [413, 278] width 36 height 20
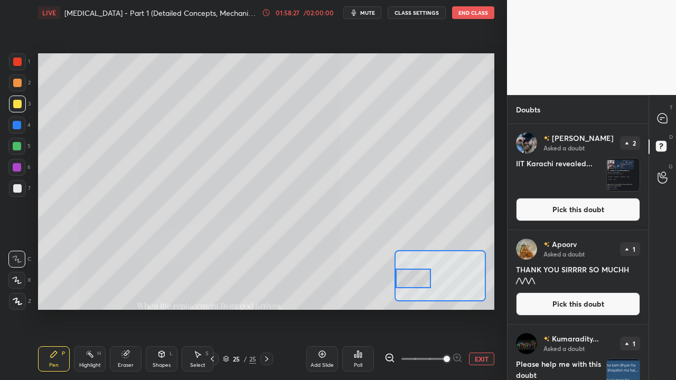
click at [476, 308] on button "EXIT" at bounding box center [481, 359] width 25 height 13
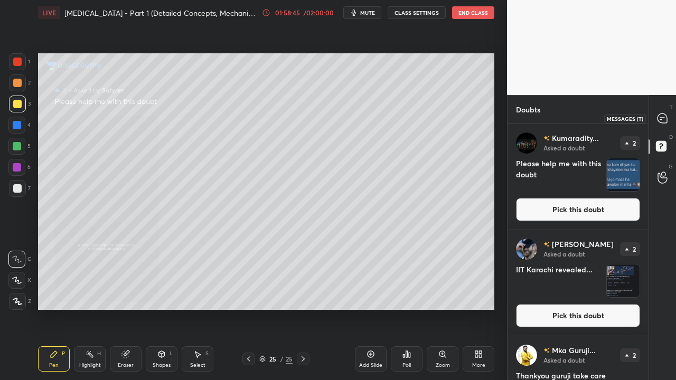
click at [664, 117] on icon at bounding box center [662, 118] width 11 height 11
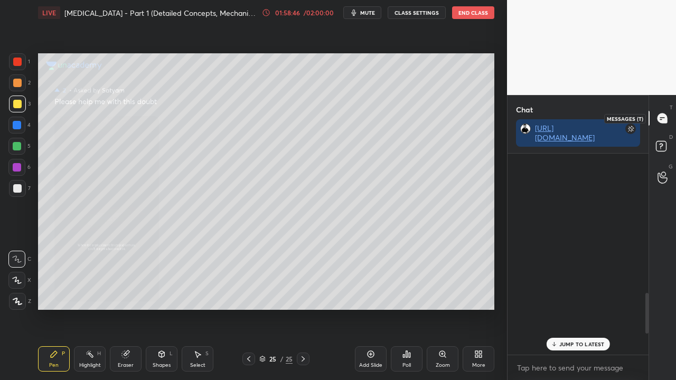
scroll to position [198, 138]
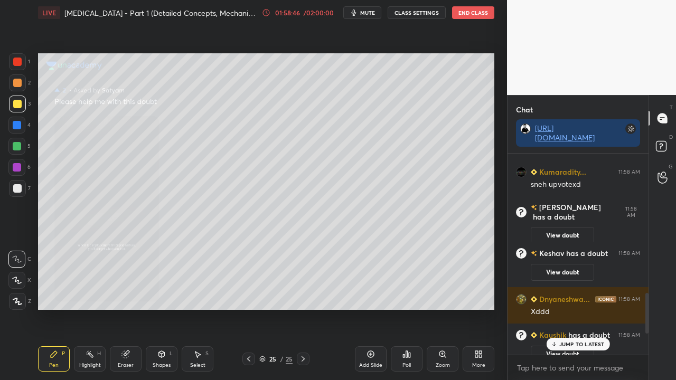
click at [573, 308] on p "JUMP TO LATEST" at bounding box center [581, 344] width 45 height 6
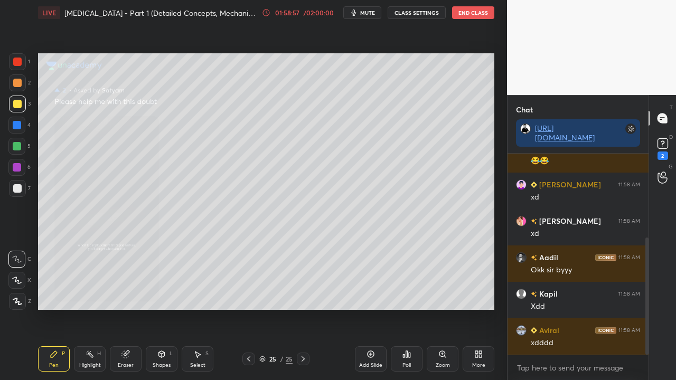
scroll to position [181, 0]
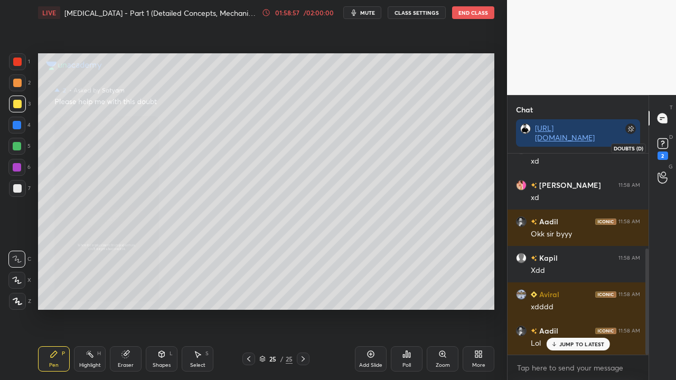
click at [666, 147] on rect at bounding box center [662, 144] width 10 height 10
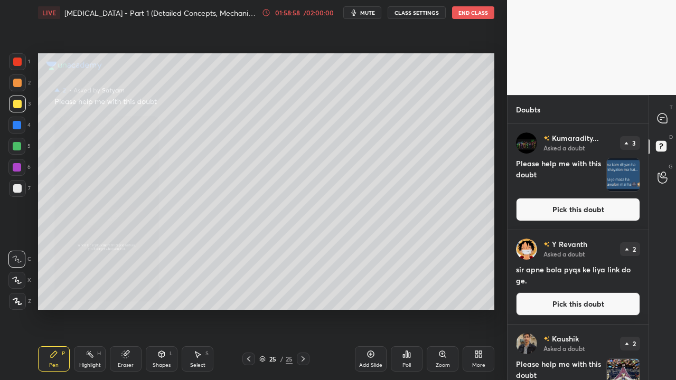
click at [569, 207] on button "Pick this doubt" at bounding box center [578, 209] width 124 height 23
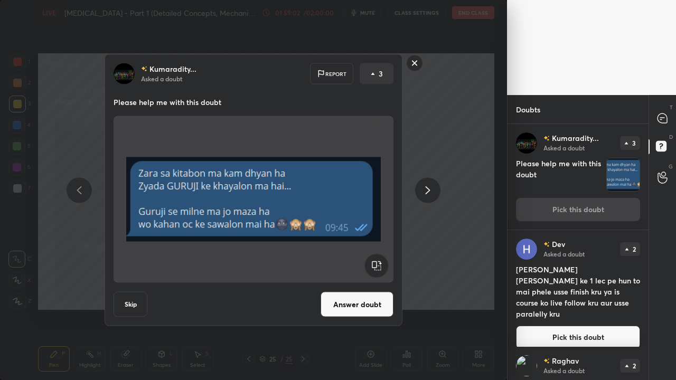
click at [344, 307] on button "Answer doubt" at bounding box center [357, 304] width 73 height 25
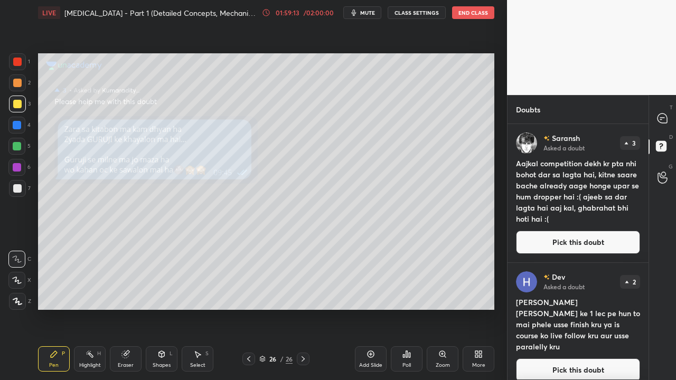
click at [445, 308] on div "Zoom" at bounding box center [443, 358] width 32 height 25
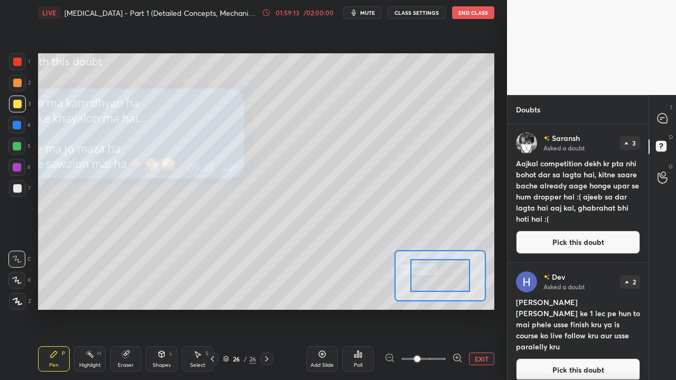
click at [446, 308] on span at bounding box center [423, 359] width 44 height 16
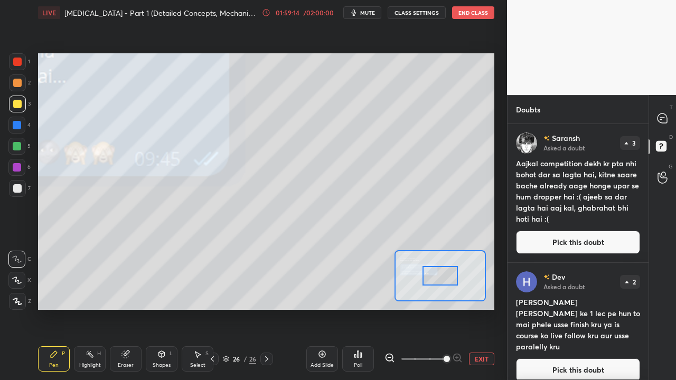
click at [446, 308] on span at bounding box center [447, 359] width 6 height 6
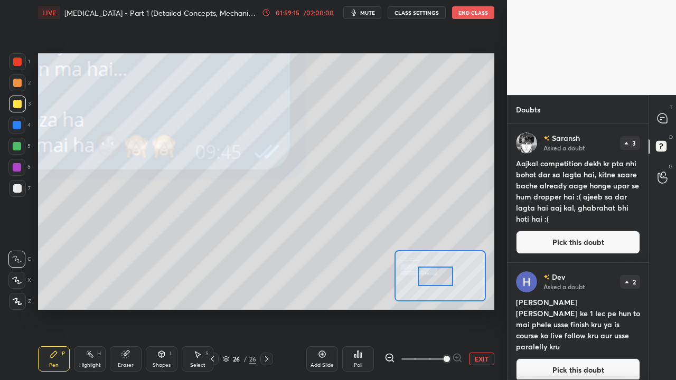
click at [434, 284] on div at bounding box center [436, 277] width 36 height 20
click at [665, 116] on icon at bounding box center [662, 119] width 10 height 10
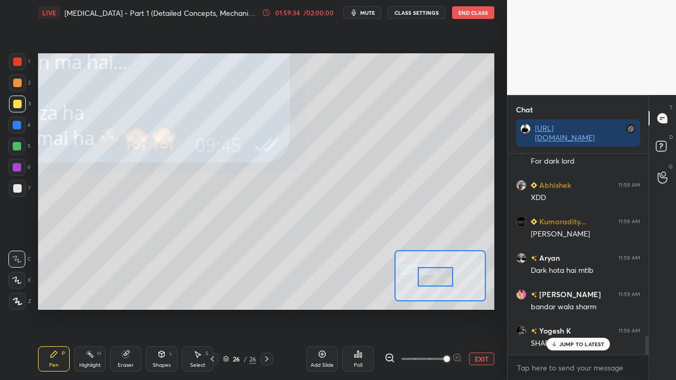
scroll to position [1991, 0]
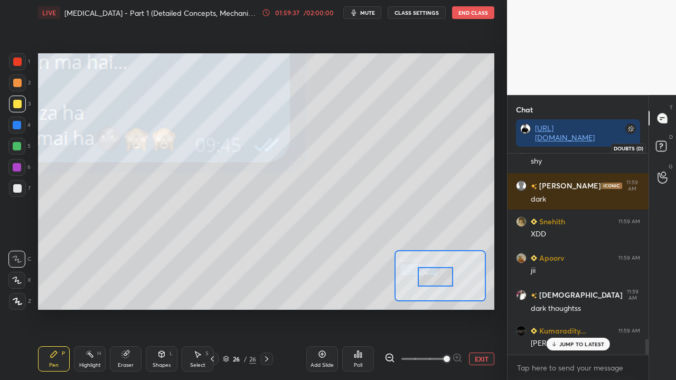
click at [668, 145] on icon at bounding box center [662, 147] width 19 height 19
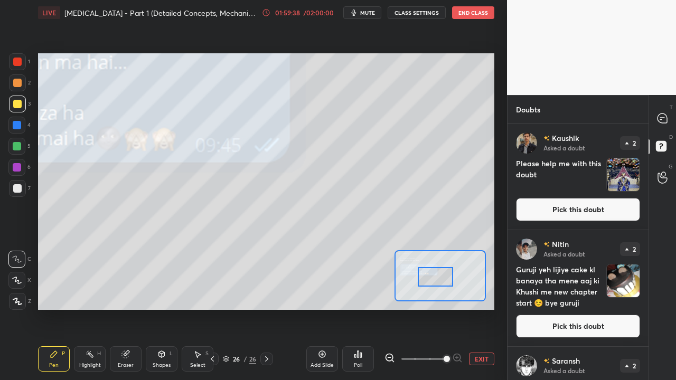
click at [595, 200] on button "Pick this doubt" at bounding box center [578, 209] width 124 height 23
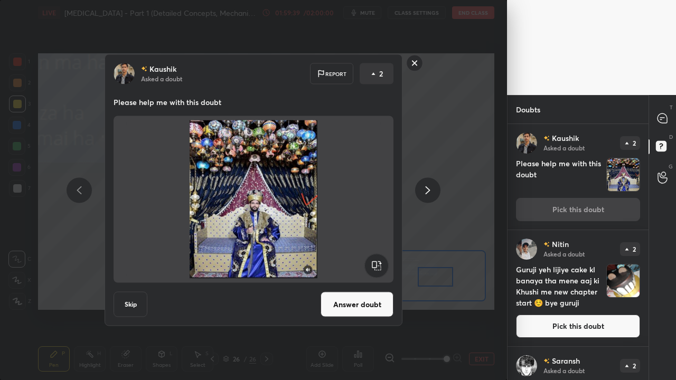
click at [359, 304] on button "Answer doubt" at bounding box center [357, 304] width 73 height 25
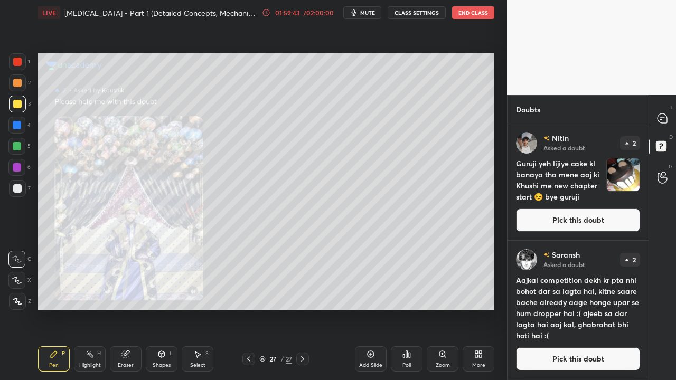
click at [445, 308] on div "Zoom" at bounding box center [443, 358] width 32 height 25
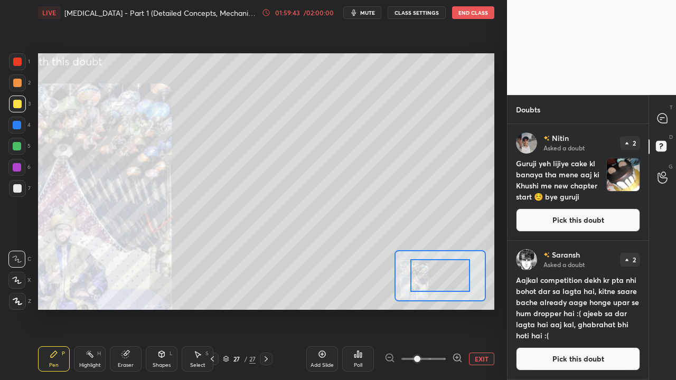
click at [446, 308] on span at bounding box center [423, 359] width 44 height 16
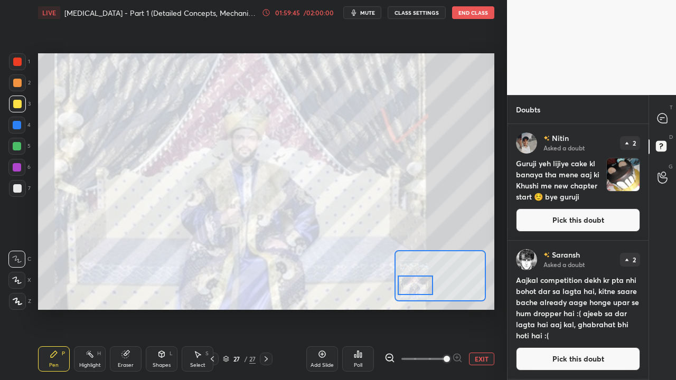
drag, startPoint x: 429, startPoint y: 285, endPoint x: 439, endPoint y: 330, distance: 45.9
click at [427, 287] on div at bounding box center [416, 286] width 36 height 20
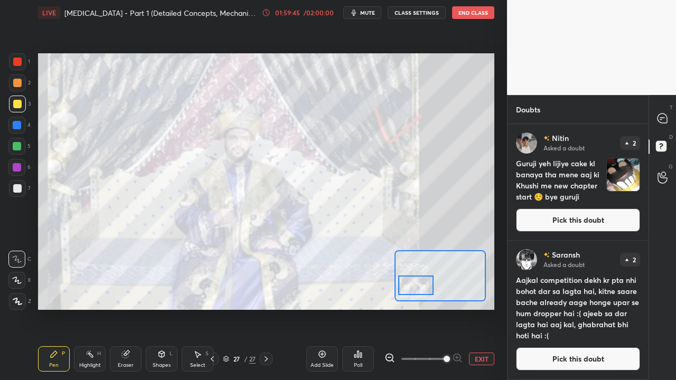
click at [475, 308] on button "EXIT" at bounding box center [481, 359] width 25 height 13
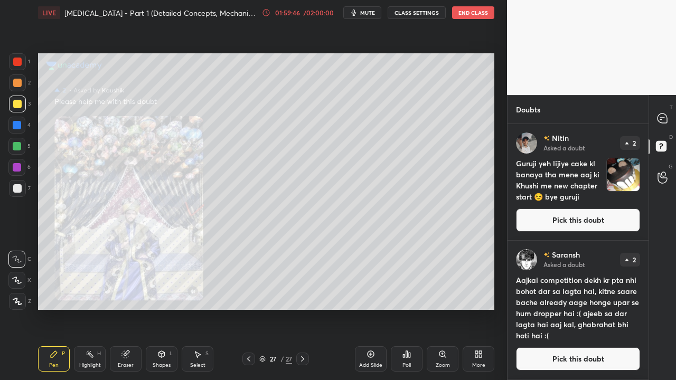
click at [568, 225] on button "Pick this doubt" at bounding box center [578, 220] width 124 height 23
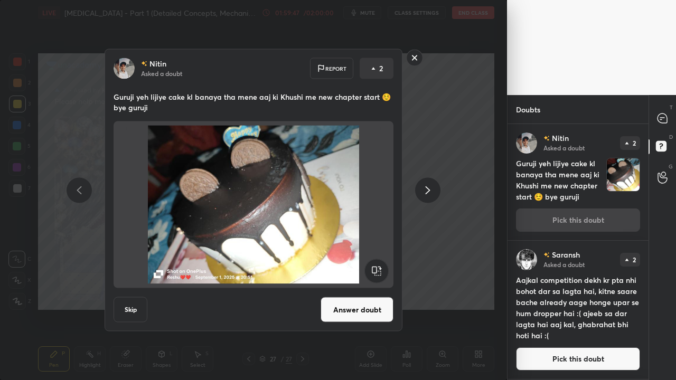
click at [372, 308] on button "Answer doubt" at bounding box center [357, 309] width 73 height 25
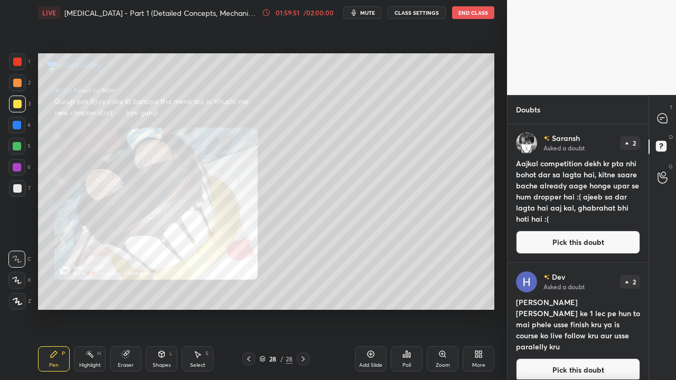
click at [580, 239] on button "Pick this doubt" at bounding box center [578, 242] width 124 height 23
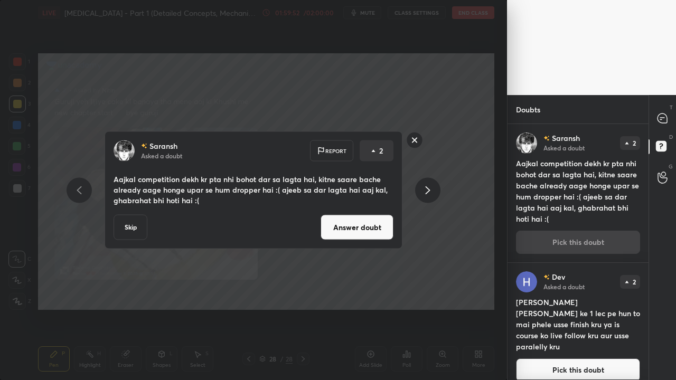
click at [355, 225] on button "Answer doubt" at bounding box center [357, 227] width 73 height 25
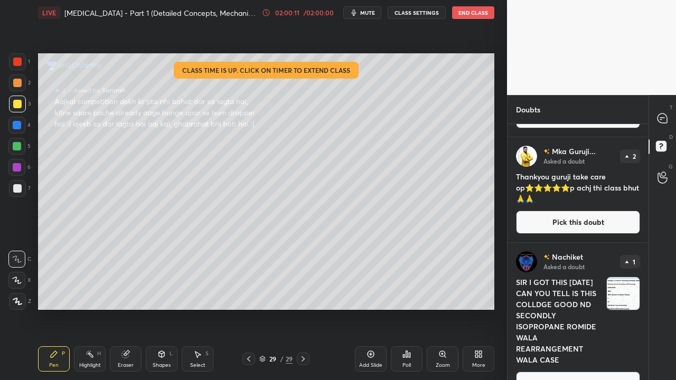
scroll to position [739, 0]
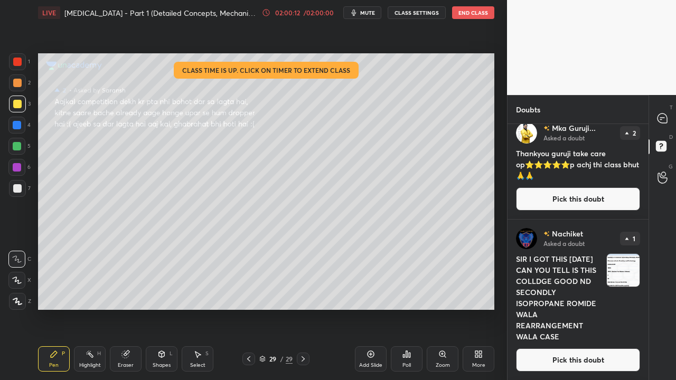
click at [567, 308] on button "Pick this doubt" at bounding box center [578, 359] width 124 height 23
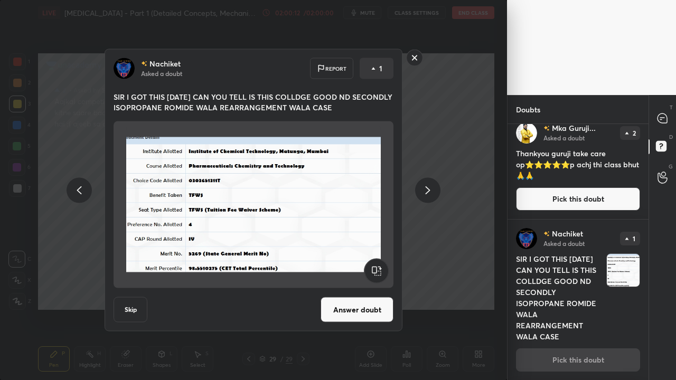
scroll to position [740, 0]
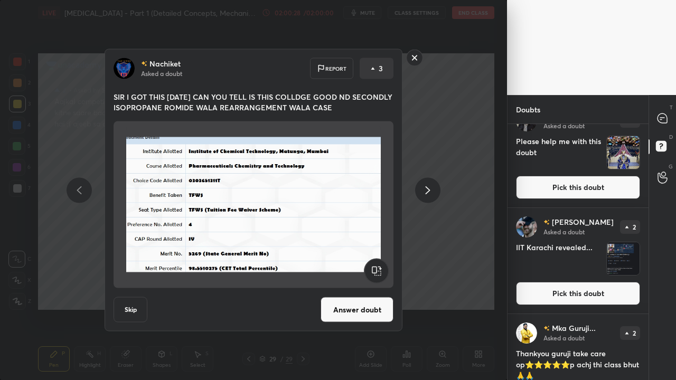
click at [125, 308] on button "Skip" at bounding box center [131, 309] width 34 height 25
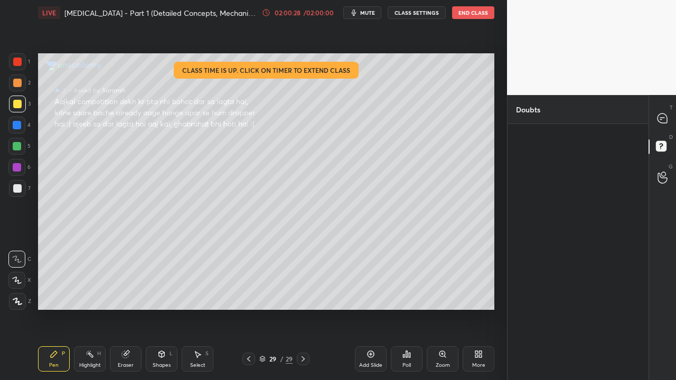
scroll to position [0, 0]
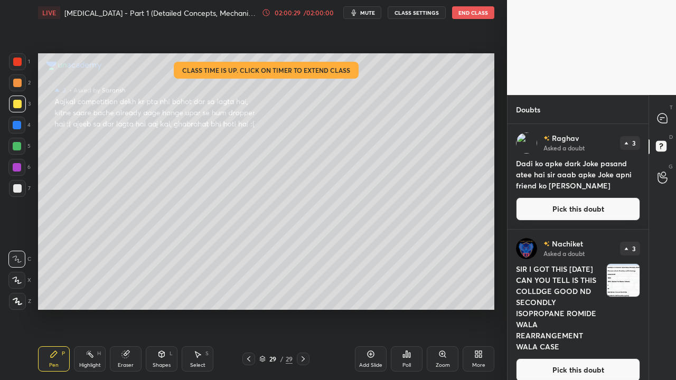
click at [570, 206] on button "Pick this doubt" at bounding box center [578, 208] width 124 height 23
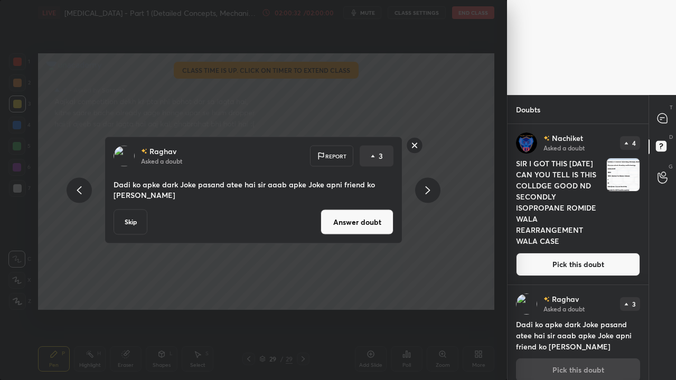
click at [359, 224] on button "Answer doubt" at bounding box center [357, 222] width 73 height 25
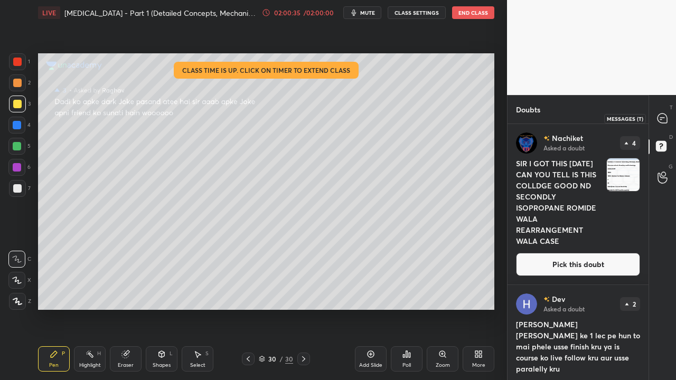
click at [658, 119] on icon at bounding box center [662, 119] width 10 height 10
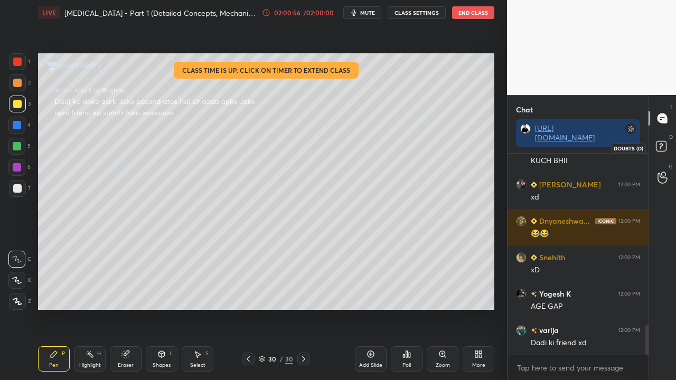
scroll to position [1250, 0]
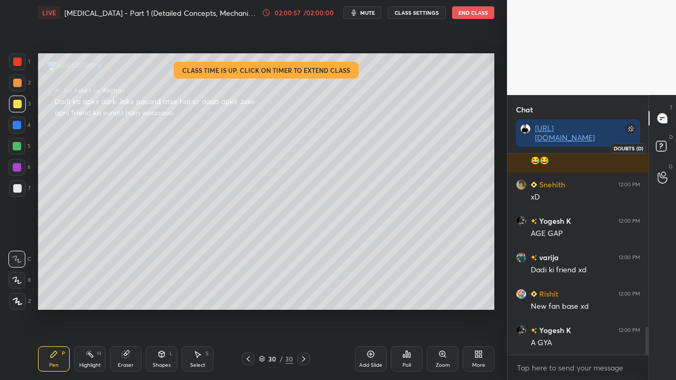
click at [656, 140] on icon at bounding box center [662, 147] width 19 height 19
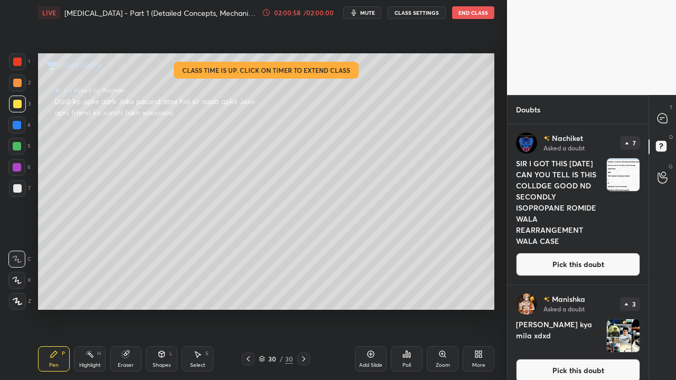
click at [558, 266] on button "Pick this doubt" at bounding box center [578, 264] width 124 height 23
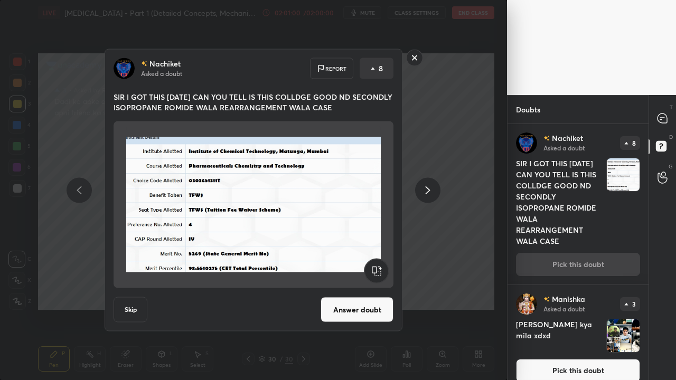
click at [110, 308] on div "[PERSON_NAME] Asked a doubt Report 8 SIR I GOT THIS [DATE] CAN YOU TELL IS THIS…" at bounding box center [254, 190] width 298 height 282
click at [133, 308] on button "Skip" at bounding box center [131, 309] width 34 height 25
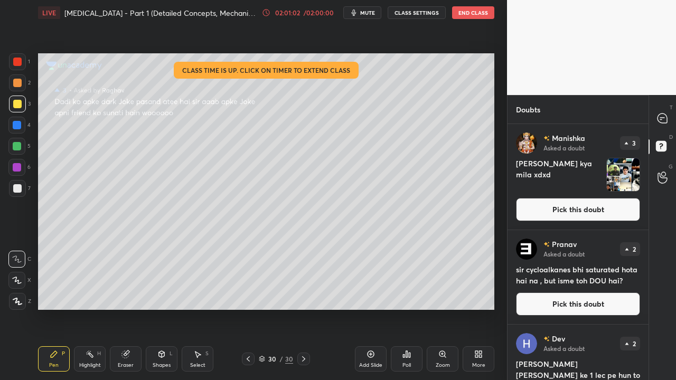
click at [566, 211] on button "Pick this doubt" at bounding box center [578, 209] width 124 height 23
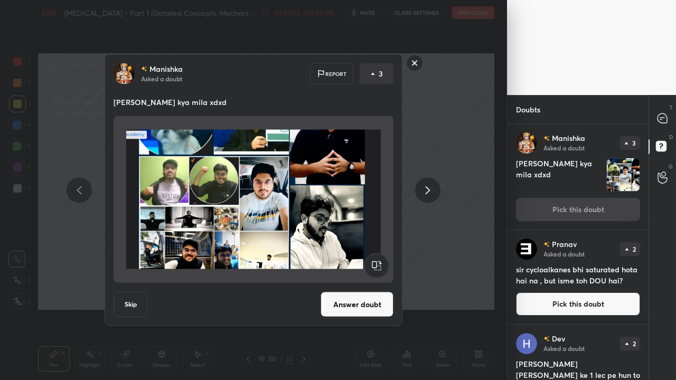
click at [366, 294] on button "Answer doubt" at bounding box center [357, 304] width 73 height 25
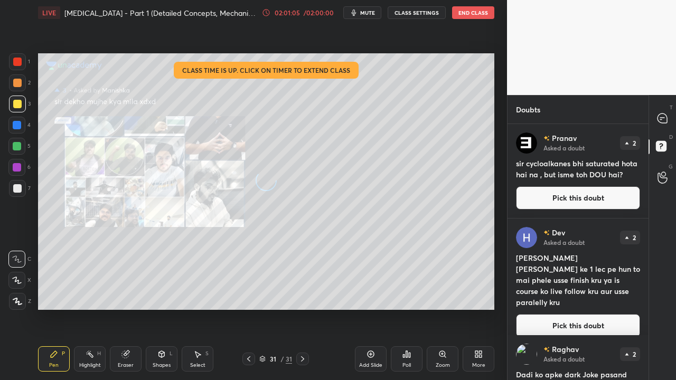
drag, startPoint x: 591, startPoint y: 204, endPoint x: 597, endPoint y: 203, distance: 5.3
click at [594, 206] on button "Pick this doubt" at bounding box center [578, 197] width 124 height 23
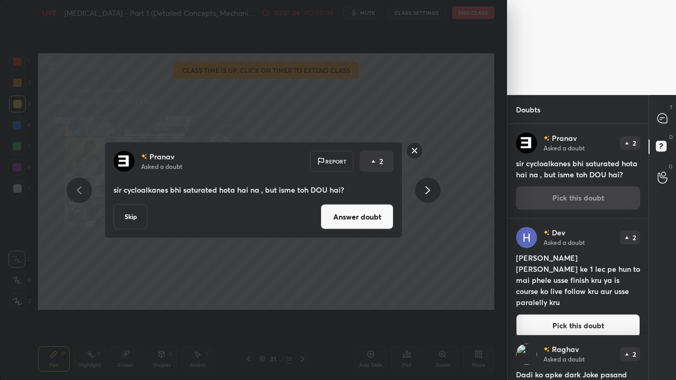
click at [361, 219] on button "Answer doubt" at bounding box center [357, 216] width 73 height 25
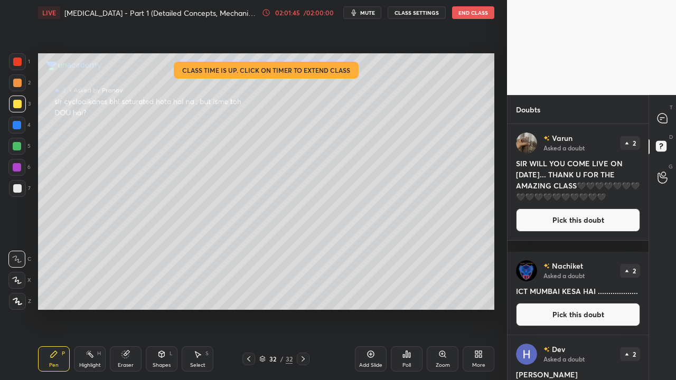
click at [558, 232] on button "Pick this doubt" at bounding box center [578, 220] width 124 height 23
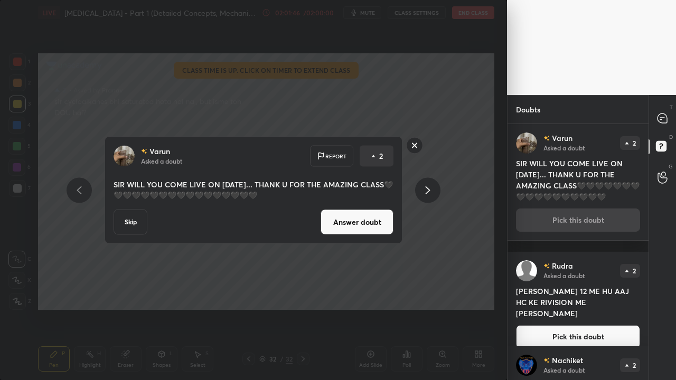
click at [372, 228] on button "Answer doubt" at bounding box center [357, 222] width 73 height 25
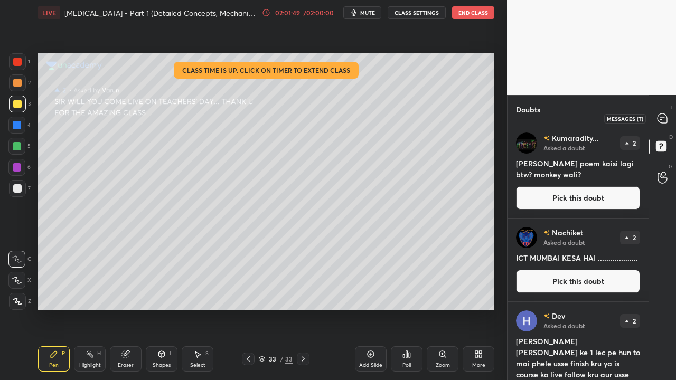
click at [662, 120] on icon at bounding box center [662, 119] width 10 height 10
type textarea "x"
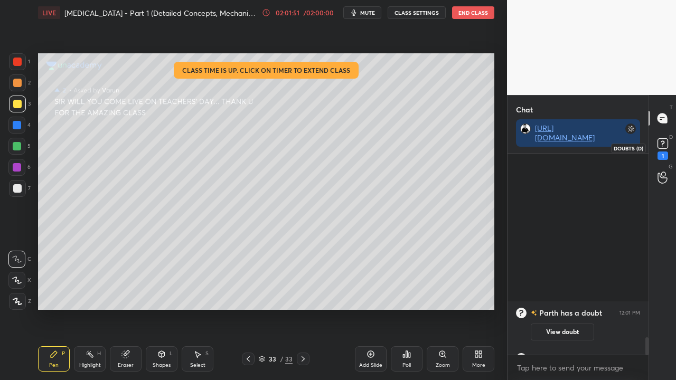
scroll to position [2133, 0]
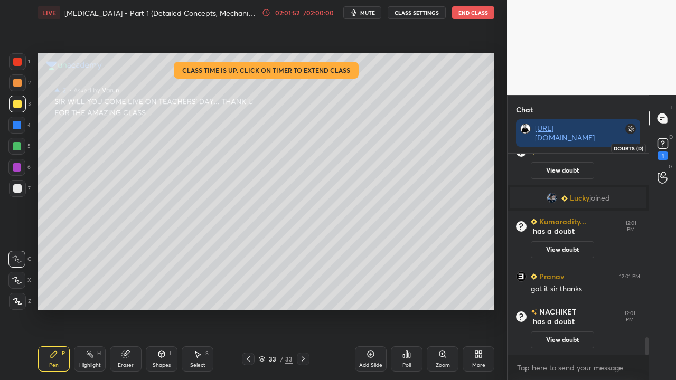
click at [666, 143] on rect at bounding box center [662, 144] width 10 height 10
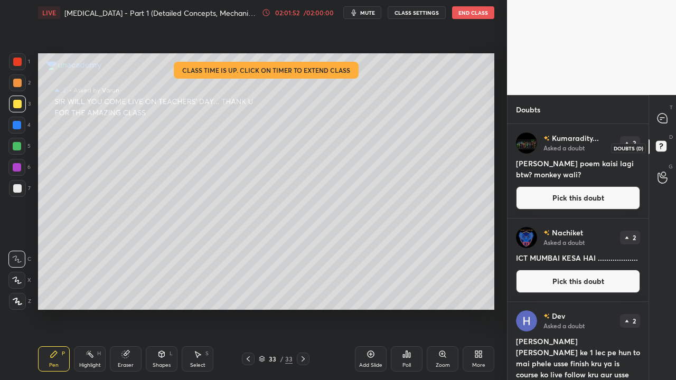
scroll to position [253, 138]
click at [570, 280] on button "Pick this doubt" at bounding box center [578, 281] width 124 height 23
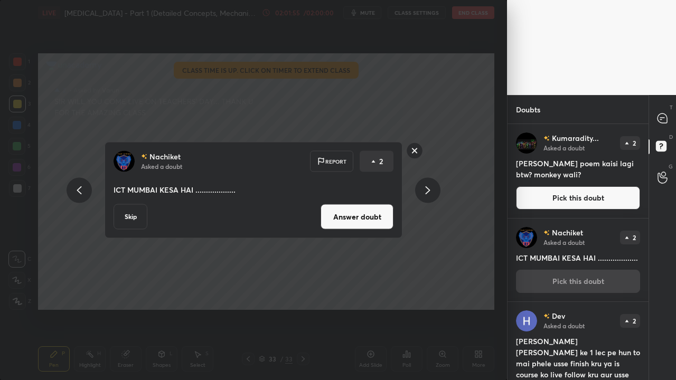
click at [362, 217] on button "Answer doubt" at bounding box center [357, 216] width 73 height 25
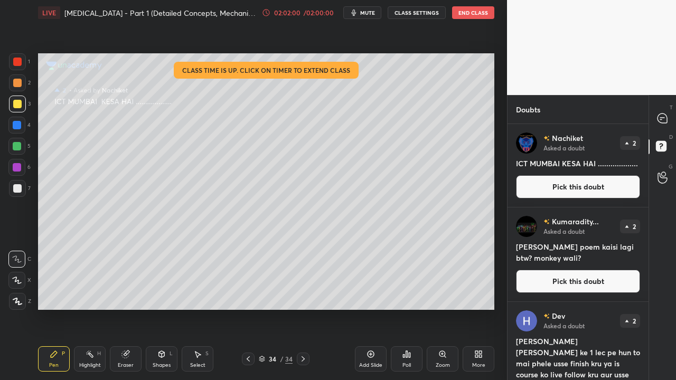
click at [472, 14] on button "End Class" at bounding box center [473, 12] width 42 height 13
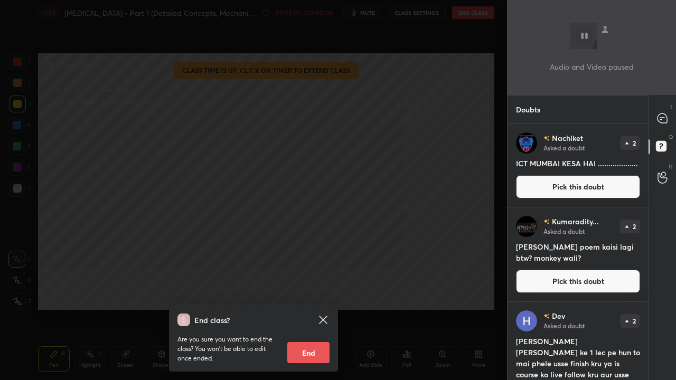
click at [307, 308] on button "End" at bounding box center [308, 352] width 42 height 21
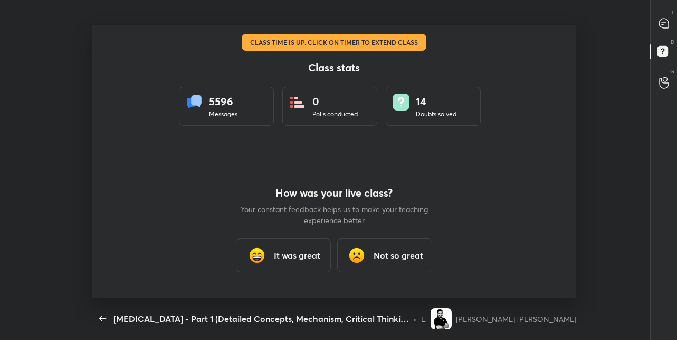
scroll to position [272, 669]
